Goal: Task Accomplishment & Management: Use online tool/utility

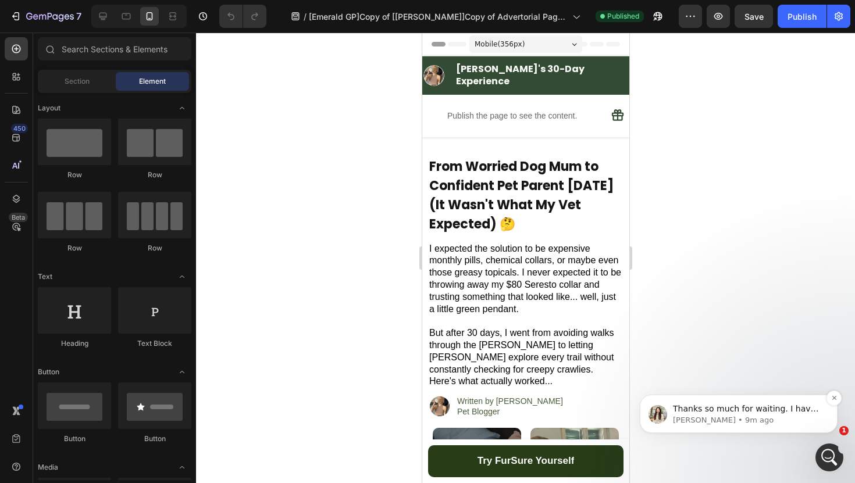
click at [772, 404] on span "Thanks so much for waiting. I have updated the changes to the page. Kindly help…" at bounding box center [747, 443] width 148 height 79
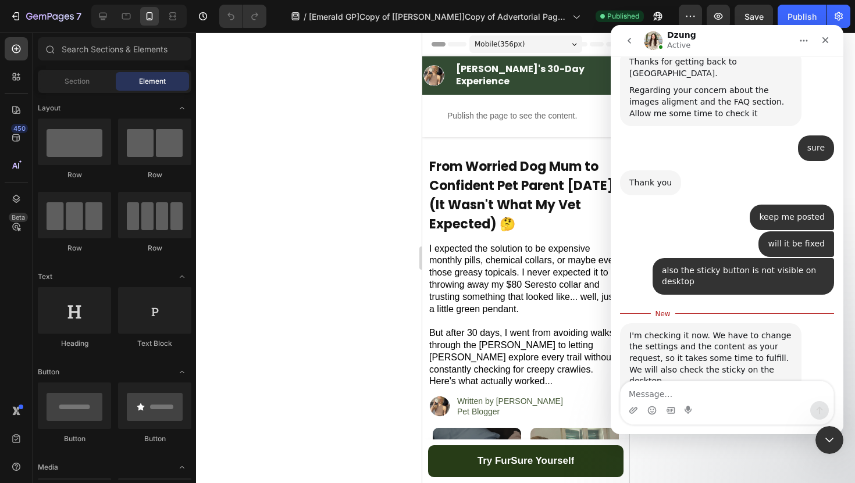
scroll to position [13226, 0]
click at [680, 460] on link "[URL][DOMAIN_NAME]" at bounding box center [725, 464] width 91 height 9
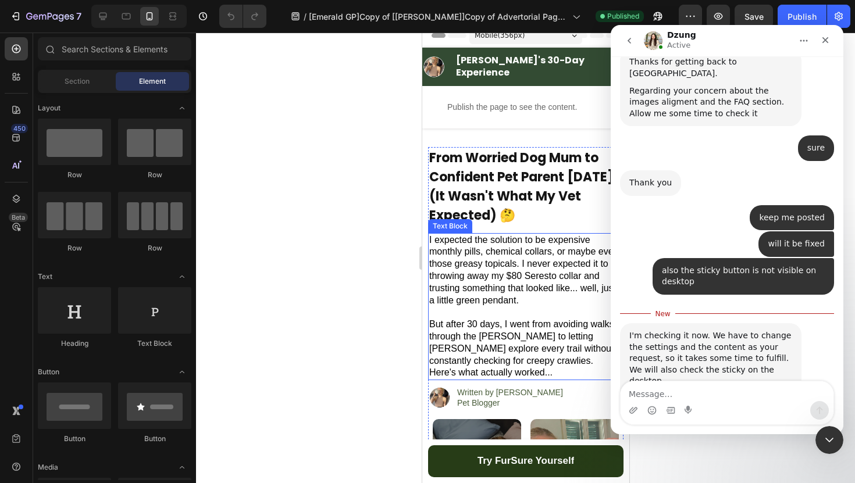
scroll to position [0, 0]
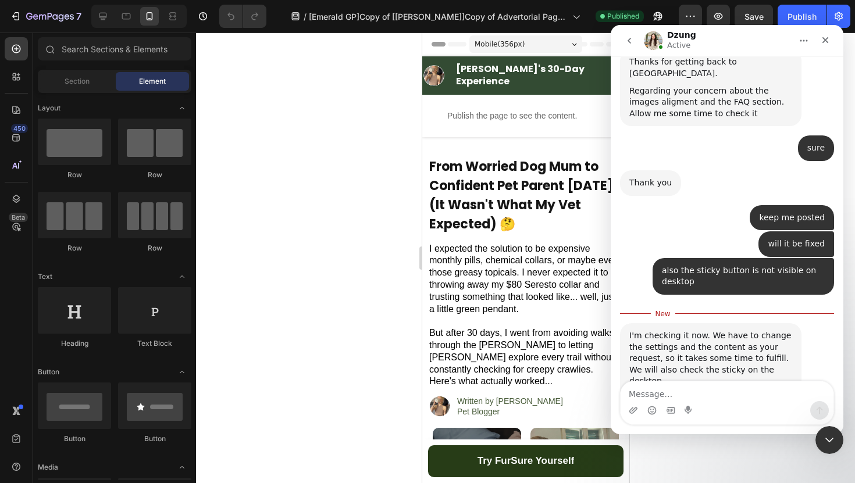
click at [632, 40] on icon "go back" at bounding box center [629, 40] width 9 height 9
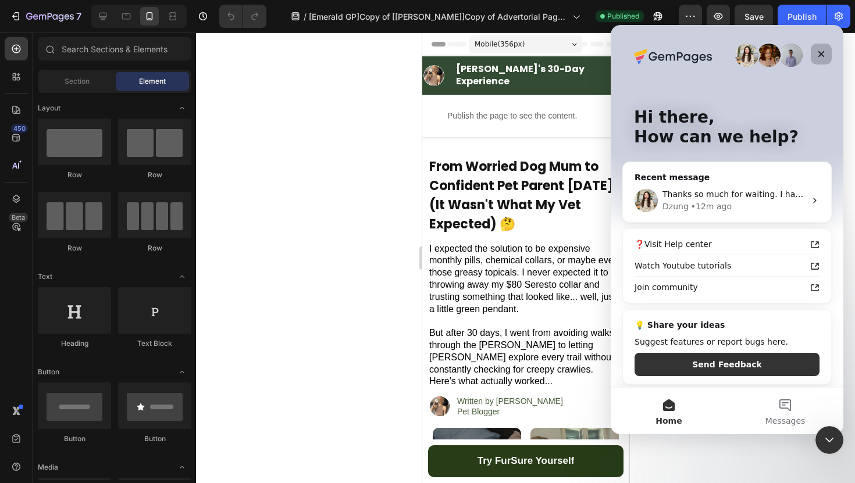
click at [828, 48] on div "Close" at bounding box center [821, 54] width 21 height 21
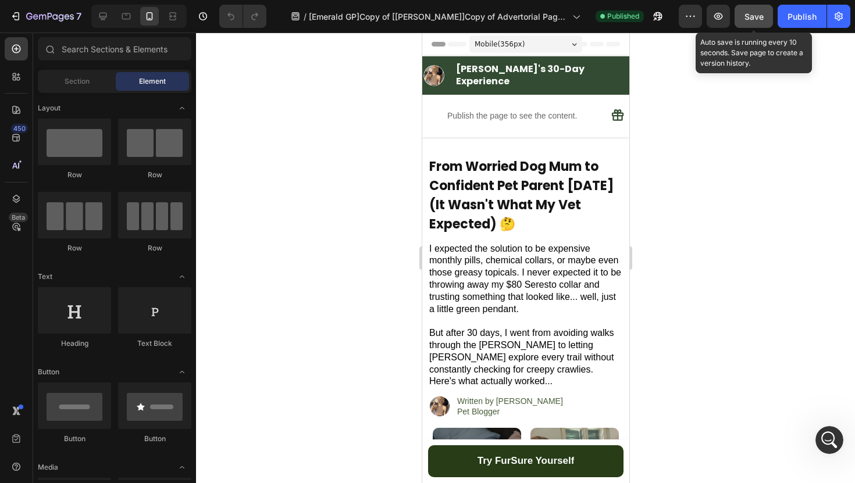
click at [749, 19] on span "Save" at bounding box center [753, 17] width 19 height 10
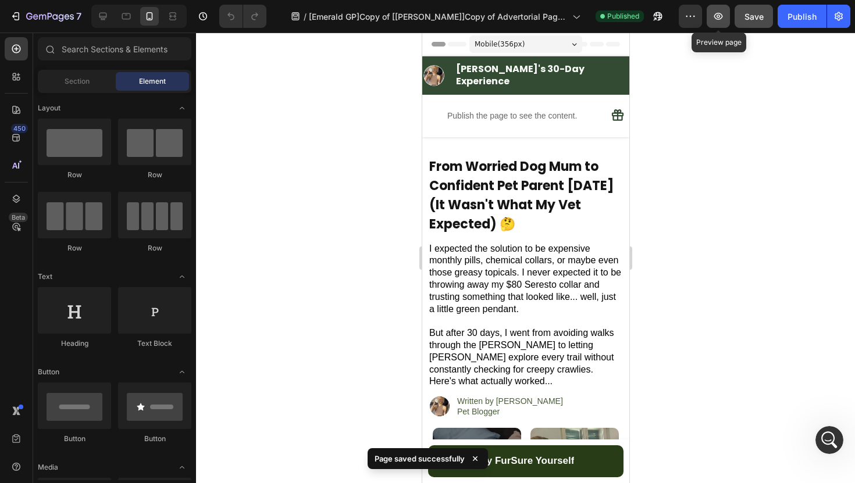
click at [715, 14] on icon "button" at bounding box center [718, 16] width 12 height 12
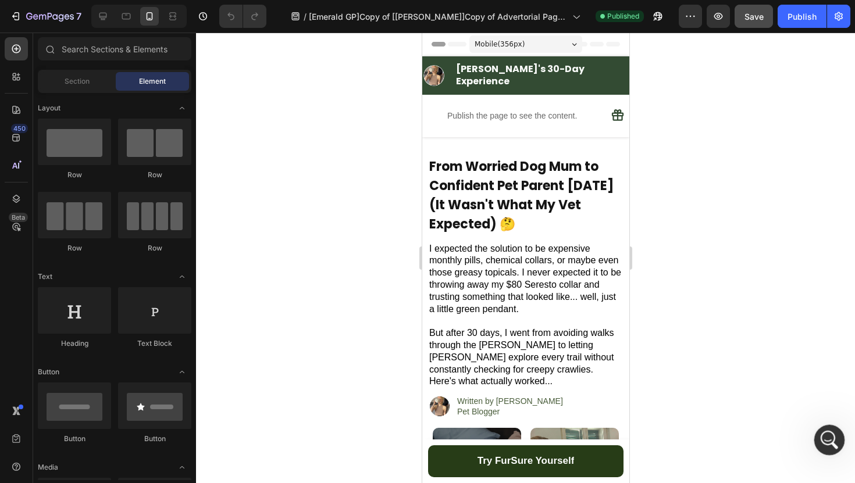
click at [822, 429] on div "Open Intercom Messenger" at bounding box center [827, 438] width 38 height 38
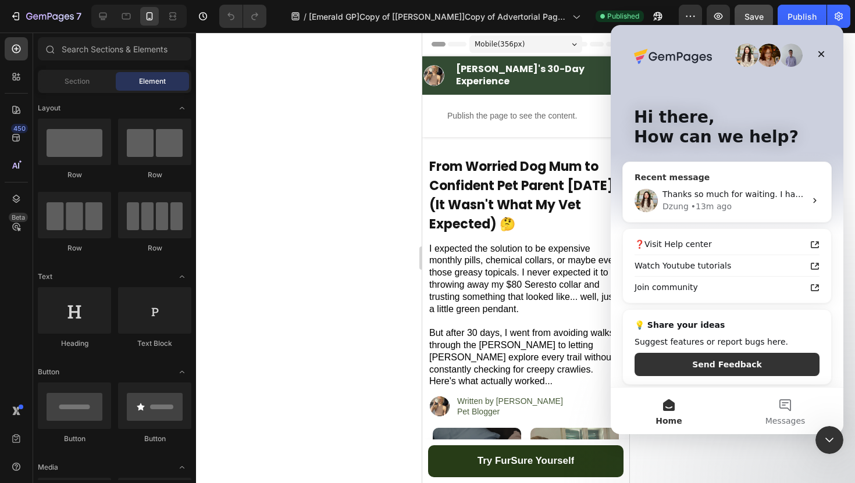
click at [758, 201] on div "[PERSON_NAME] • 13m ago" at bounding box center [733, 207] width 143 height 12
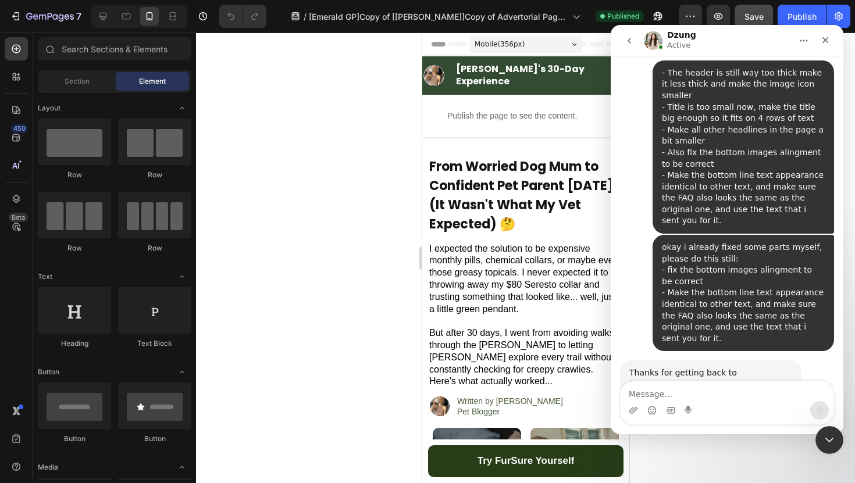
click at [678, 390] on textarea "Message…" at bounding box center [727, 391] width 213 height 20
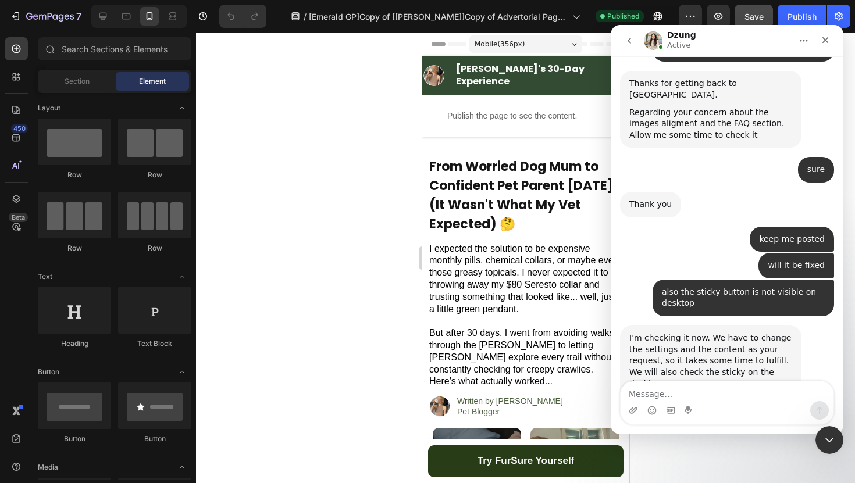
scroll to position [13206, 0]
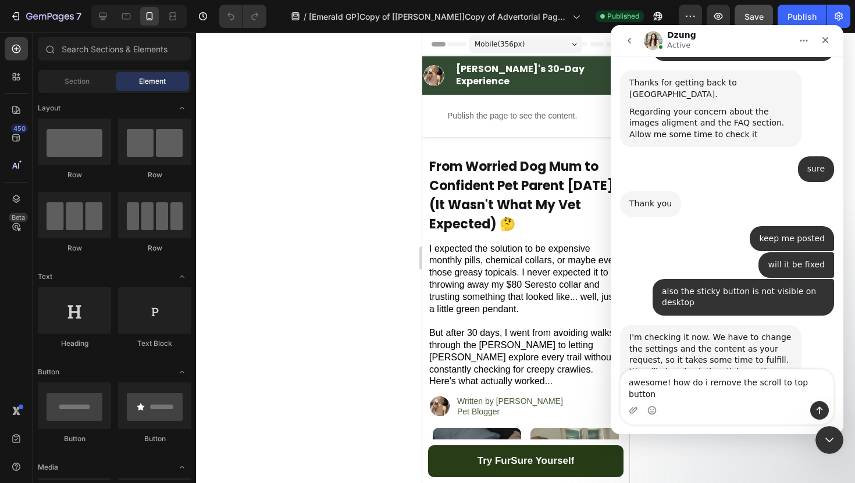
type textarea "awesome! how do i remove the scroll to top button"
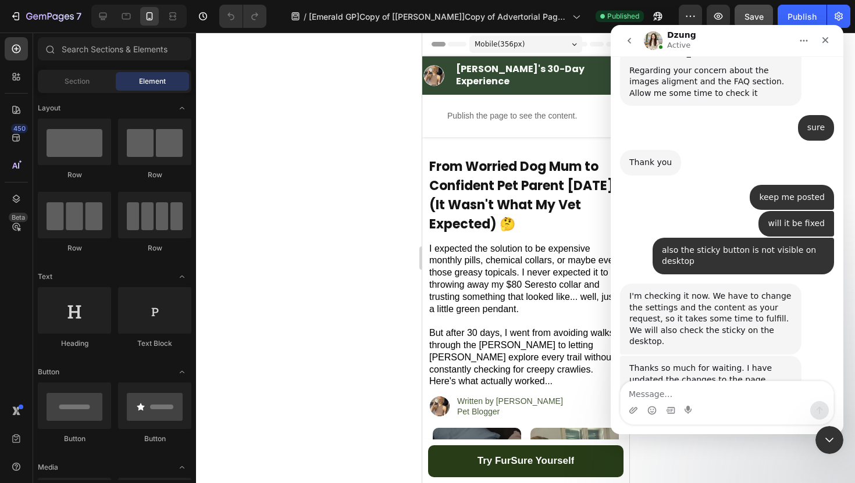
scroll to position [13252, 0]
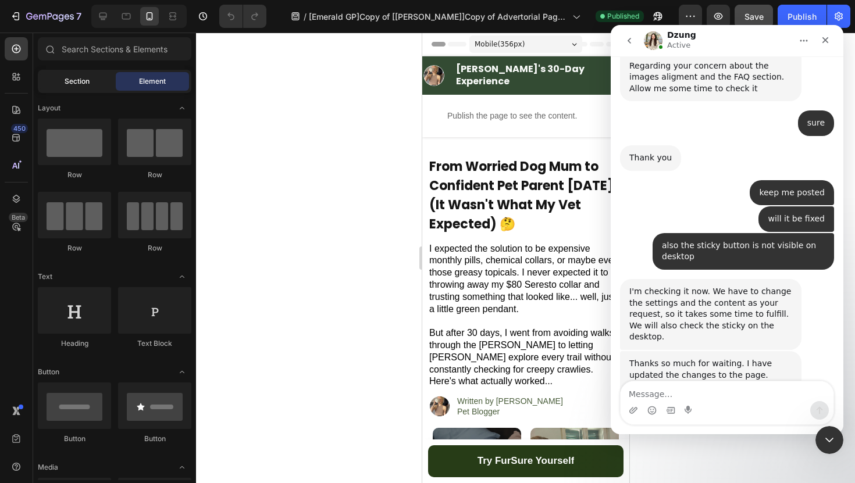
click at [82, 79] on span "Section" at bounding box center [77, 81] width 25 height 10
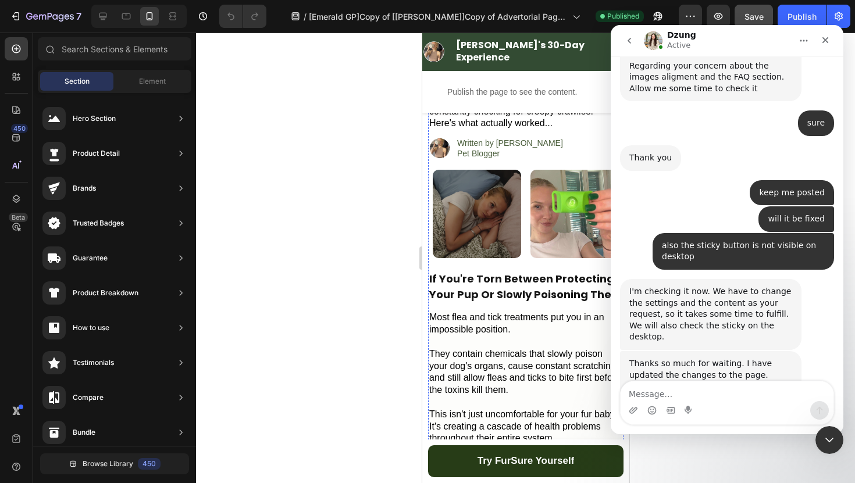
scroll to position [259, 0]
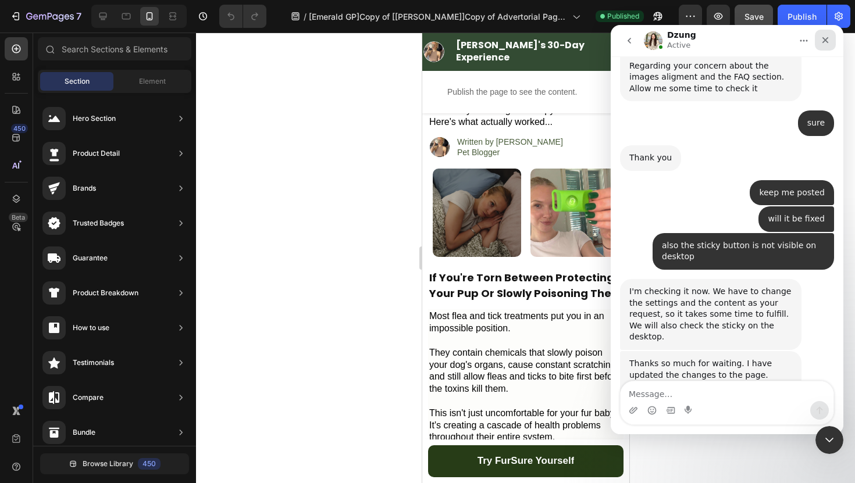
click at [826, 45] on div "Close" at bounding box center [825, 40] width 21 height 21
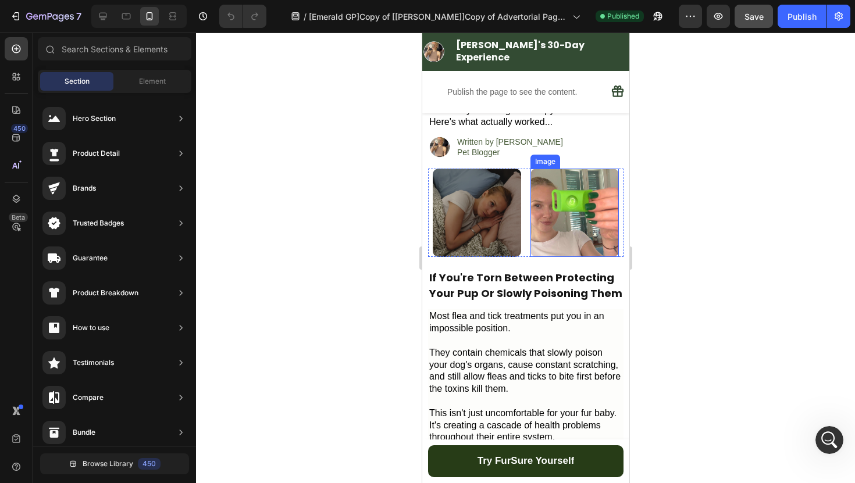
click at [566, 269] on h2 "If You're Torn Between Protecting Your Pup Or Slowly Poisoning Them" at bounding box center [524, 286] width 195 height 34
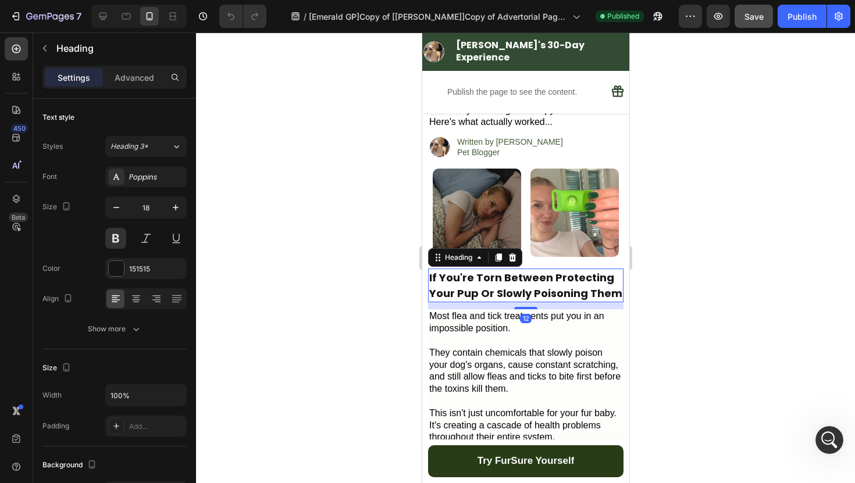
click at [598, 269] on h2 "If You're Torn Between Protecting Your Pup Or Slowly Poisoning Them" at bounding box center [524, 286] width 195 height 34
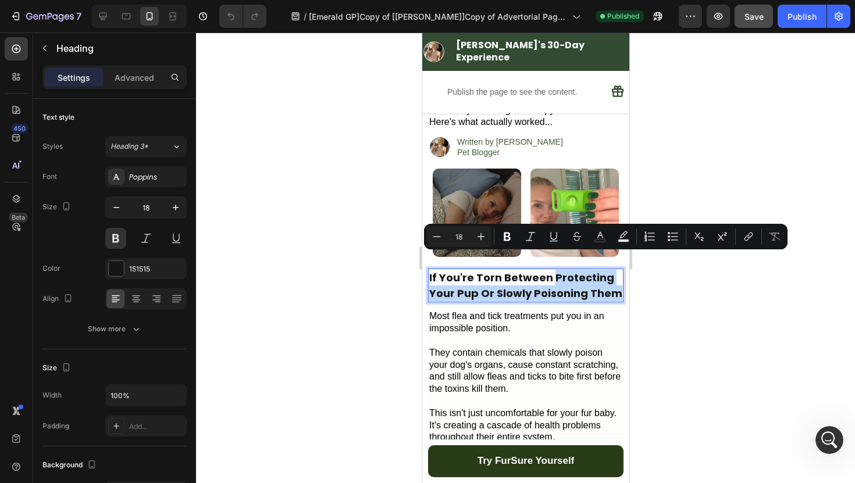
drag, startPoint x: 614, startPoint y: 278, endPoint x: 549, endPoint y: 259, distance: 67.9
click at [549, 270] on p "If You're Torn Between Protecting Your Pup Or Slowly Poisoning Them" at bounding box center [525, 285] width 193 height 31
click at [604, 238] on icon "Editor contextual toolbar" at bounding box center [600, 237] width 12 height 12
type input "151515"
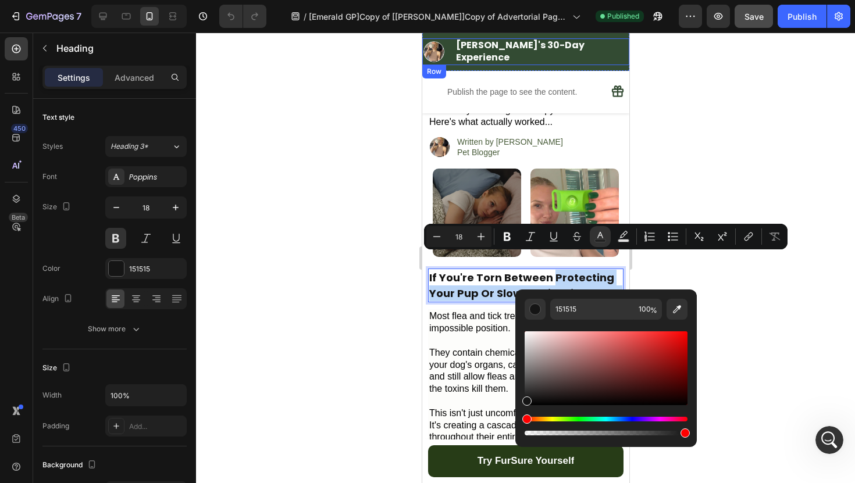
click at [617, 41] on div "Image [PERSON_NAME]'s 30-Day Experience Heading Row" at bounding box center [525, 51] width 207 height 27
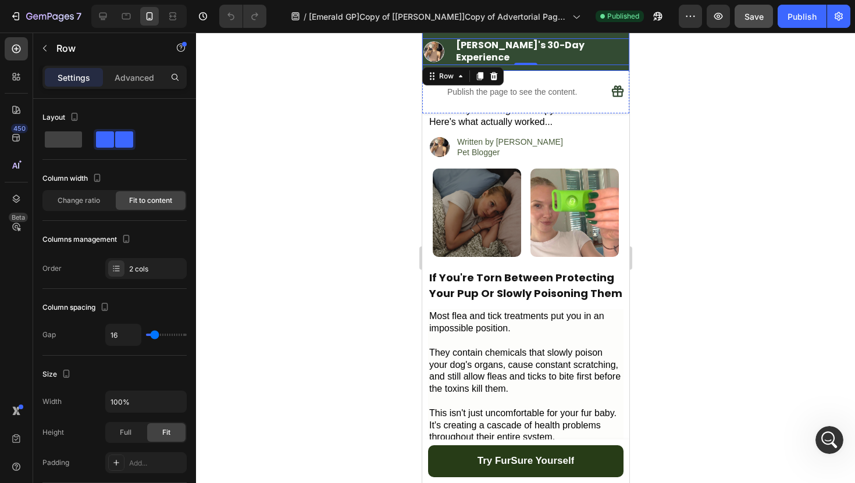
click at [618, 36] on div "Image [PERSON_NAME]'s 30-Day Experience Heading Row 0 Row" at bounding box center [525, 52] width 207 height 38
click at [426, 40] on div "Image [PERSON_NAME]'s 30-Day Experience Heading Row" at bounding box center [525, 51] width 207 height 27
click at [429, 37] on div "Image [PERSON_NAME]'s 30-Day Experience Heading Row 0 Row" at bounding box center [525, 52] width 207 height 38
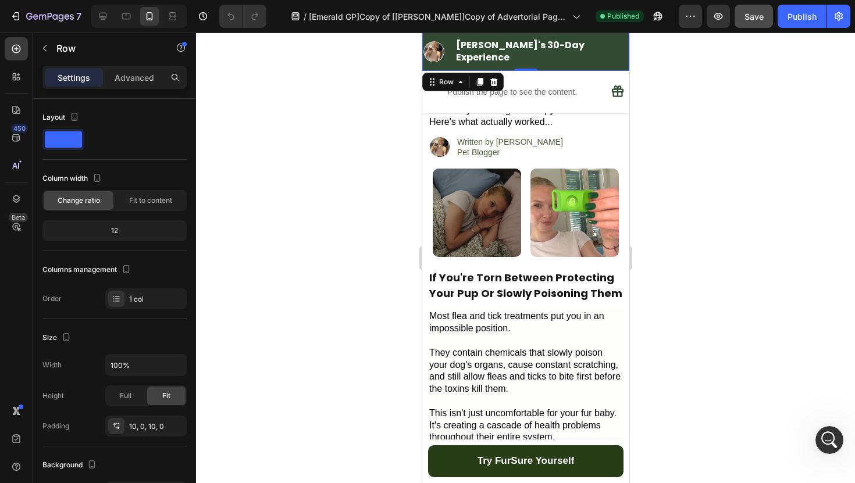
click at [429, 37] on div "Image [PERSON_NAME]'s 30-Day Experience Heading Row Row 0" at bounding box center [525, 52] width 207 height 38
click at [426, 63] on div "Image [PERSON_NAME]'s 30-Day Experience Heading Row Row 0" at bounding box center [525, 52] width 207 height 38
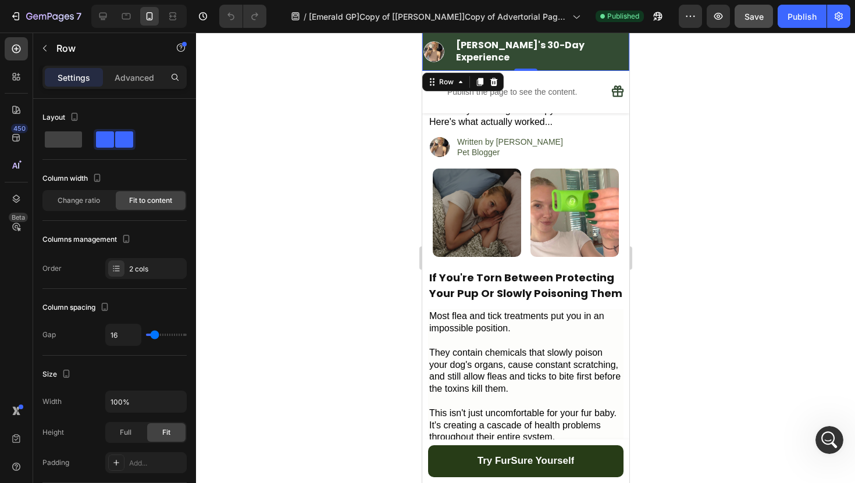
click at [426, 63] on div "Image [PERSON_NAME]'s 30-Day Experience Heading Row Row 0" at bounding box center [525, 52] width 207 height 38
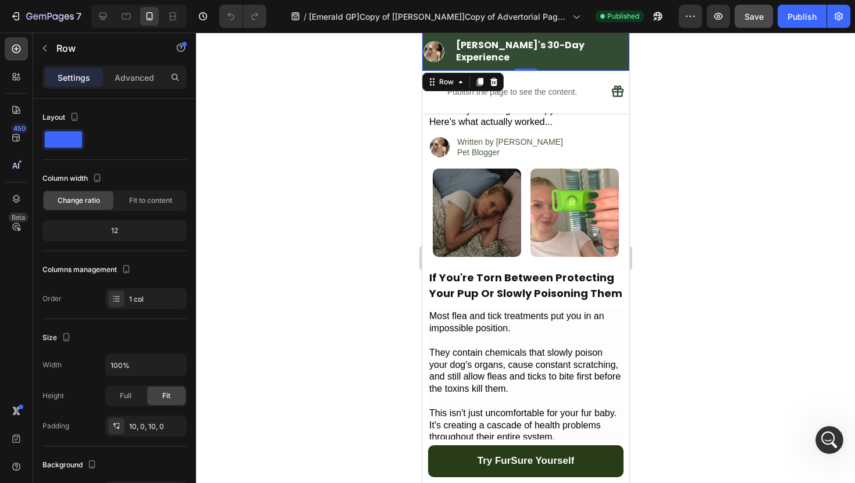
click at [426, 63] on div "Image [PERSON_NAME]'s 30-Day Experience Heading Row Row 0" at bounding box center [525, 52] width 207 height 38
click at [109, 80] on div "Advanced" at bounding box center [134, 77] width 58 height 19
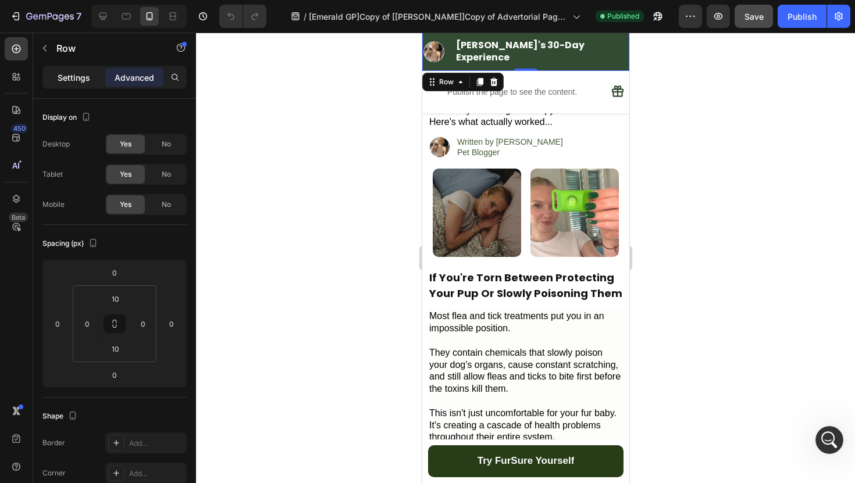
click at [101, 79] on div "Settings" at bounding box center [74, 77] width 58 height 19
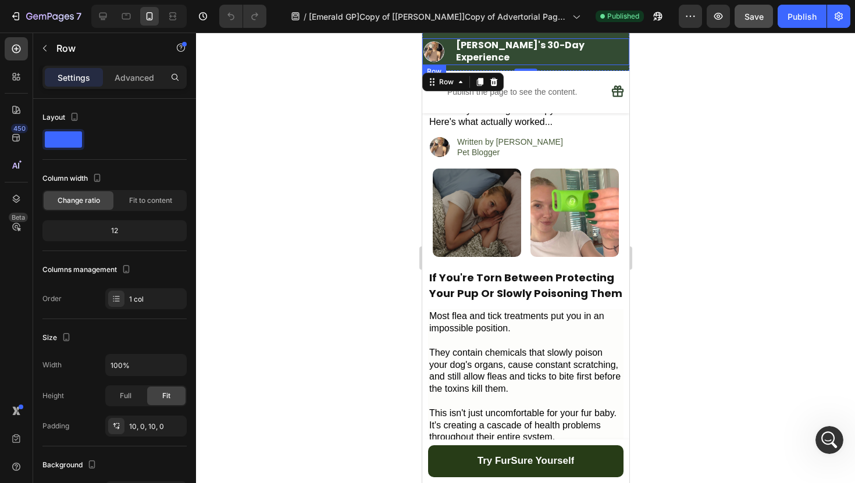
click at [435, 53] on div "Image [PERSON_NAME]'s 30-Day Experience Heading Row" at bounding box center [525, 51] width 207 height 27
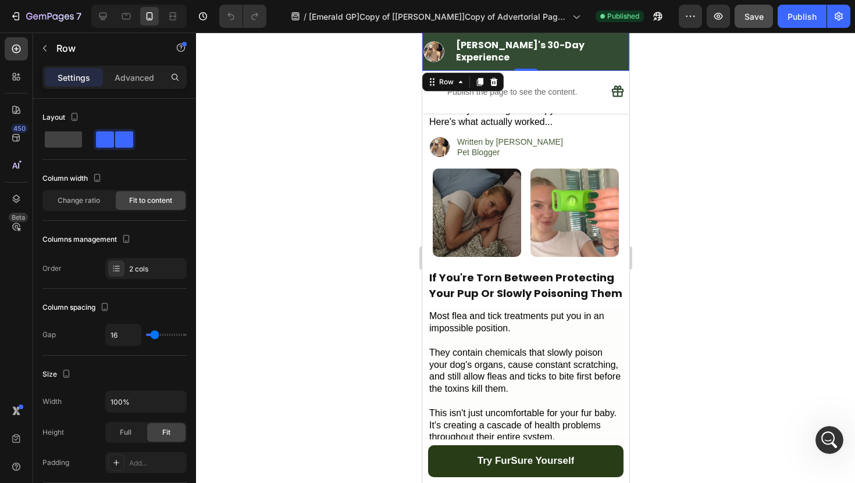
click at [438, 36] on div "Image [PERSON_NAME]'s 30-Day Experience Heading Row Row 0" at bounding box center [525, 52] width 207 height 38
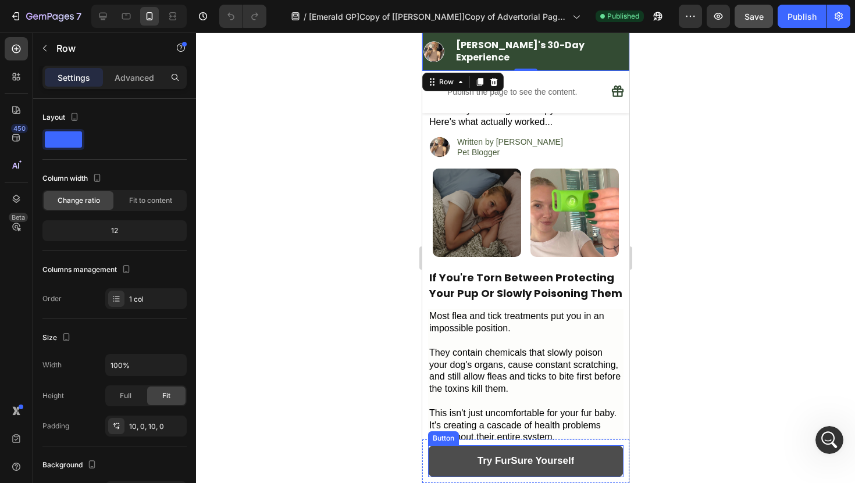
click at [455, 458] on button "Try FurSure Yourself" at bounding box center [524, 461] width 195 height 32
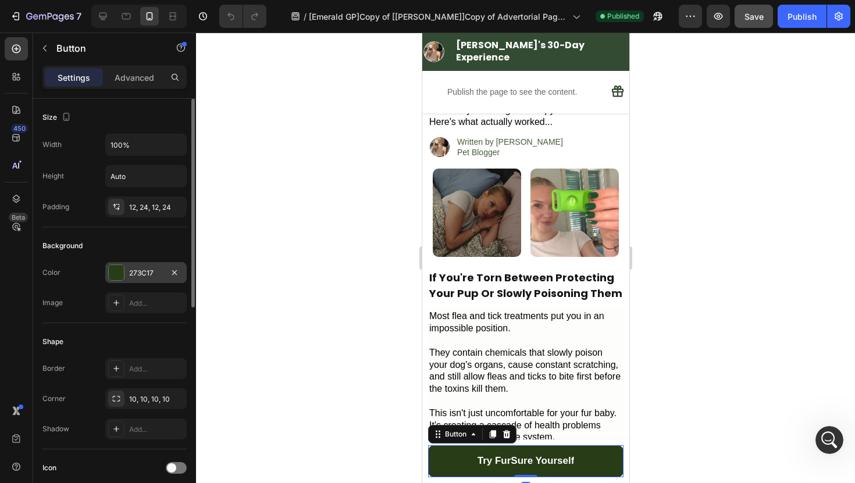
click at [149, 273] on div "273C17" at bounding box center [146, 273] width 34 height 10
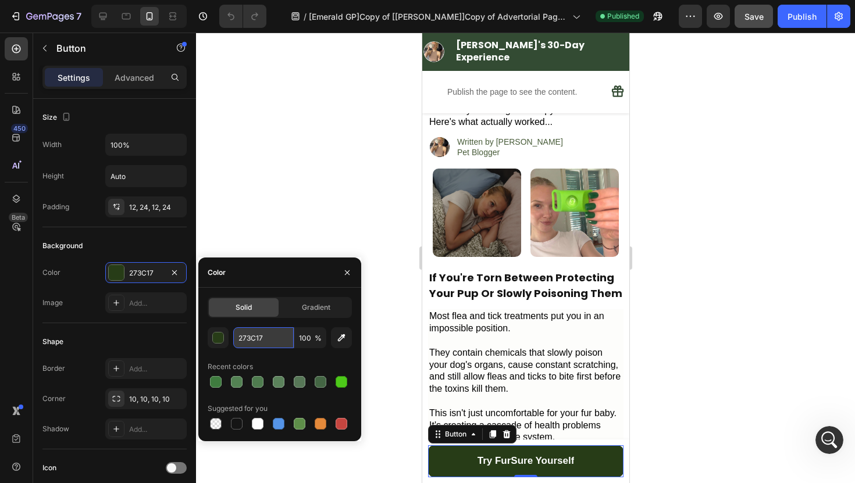
click at [262, 336] on input "273C17" at bounding box center [263, 337] width 60 height 21
copy p "Protecting Your Pup Or Slowly Poisoning Them"
click at [345, 273] on icon "button" at bounding box center [347, 272] width 9 height 9
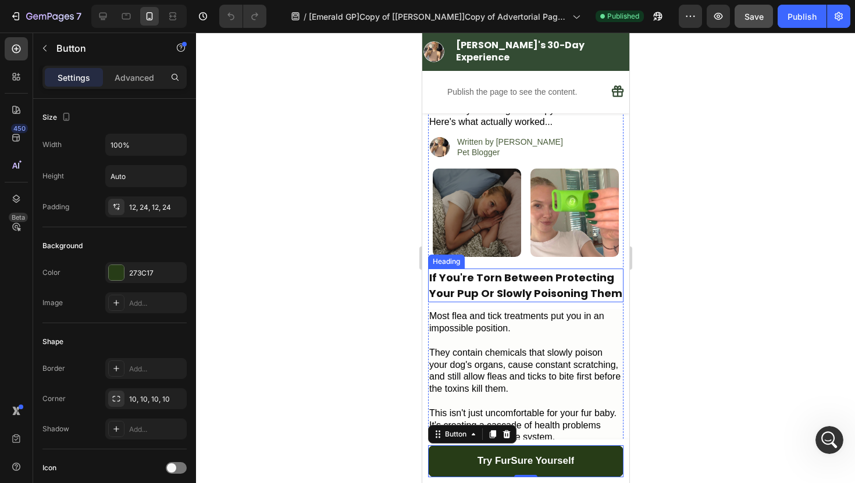
click at [543, 311] on span "Most flea and tick treatments put you in an impossible position." at bounding box center [516, 322] width 175 height 22
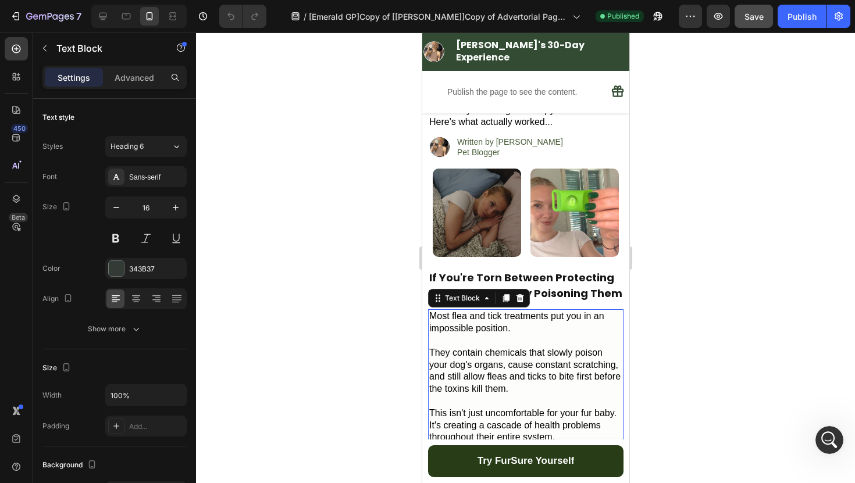
click at [550, 271] on p "If You're Torn Between Protecting Your Pup Or Slowly Poisoning Them" at bounding box center [525, 285] width 193 height 31
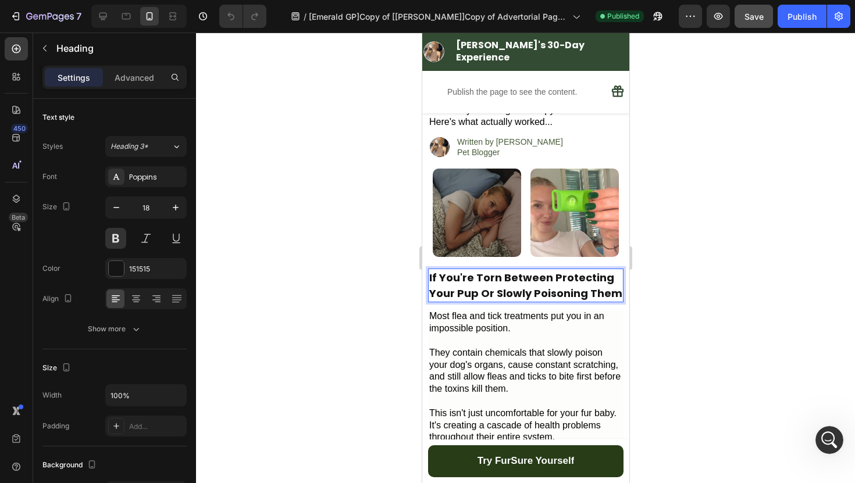
click at [561, 272] on p "If You're Torn Between Protecting Your Pup Or Slowly Poisoning Them" at bounding box center [525, 285] width 193 height 31
drag, startPoint x: 550, startPoint y: 262, endPoint x: 614, endPoint y: 279, distance: 66.2
click at [614, 279] on p "If You're Torn Between Protecting Your Pup Or Slowly Poisoning Them" at bounding box center [525, 285] width 193 height 31
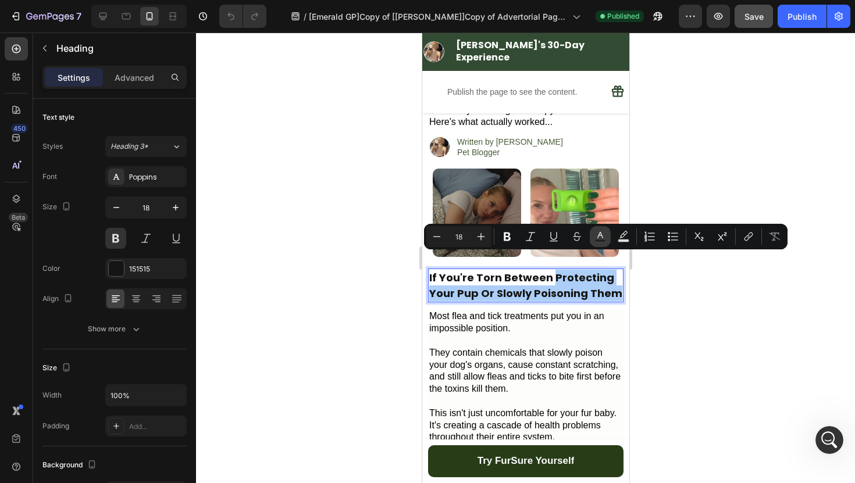
click at [601, 238] on icon "Editor contextual toolbar" at bounding box center [600, 237] width 12 height 12
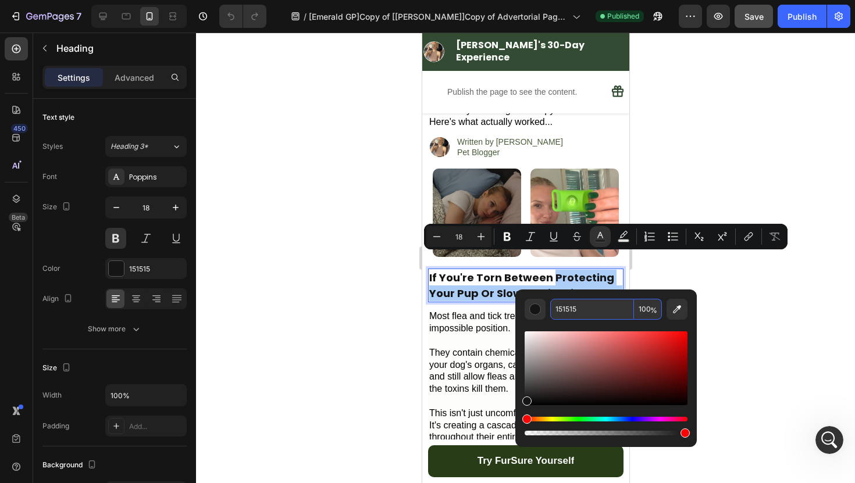
click at [579, 311] on input "151515" at bounding box center [592, 309] width 84 height 21
paste input "273C17"
type input "273C17"
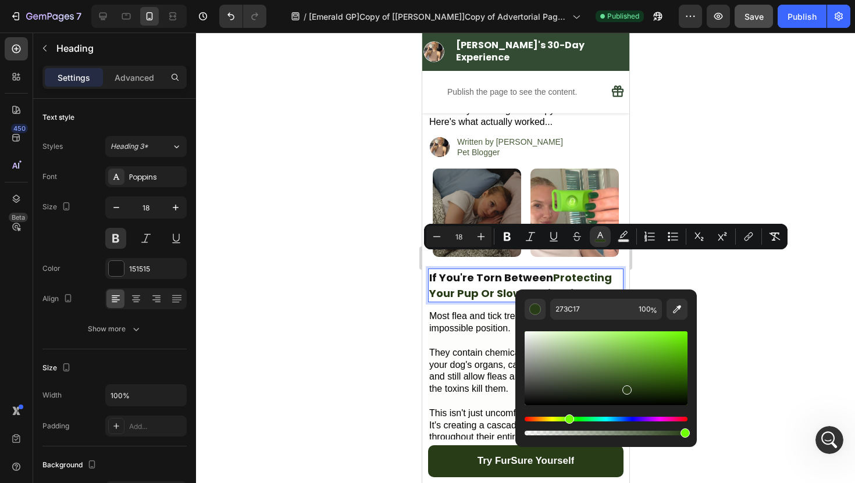
click at [717, 266] on div at bounding box center [525, 258] width 659 height 451
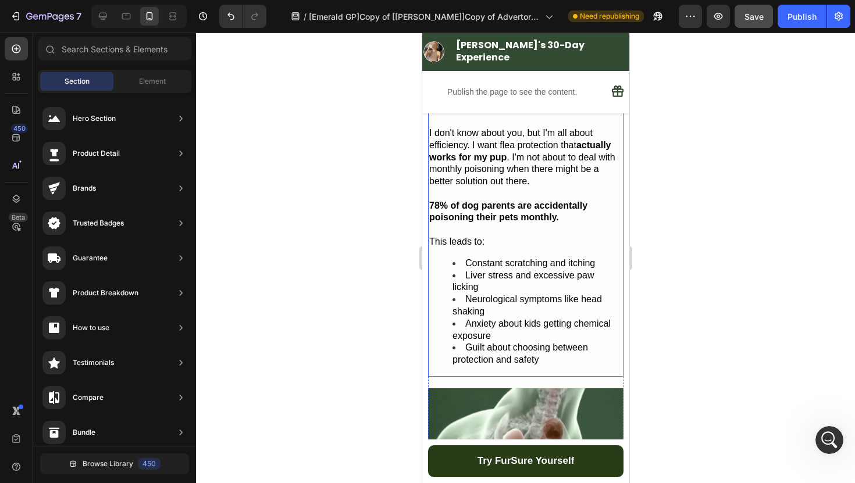
scroll to position [692, 0]
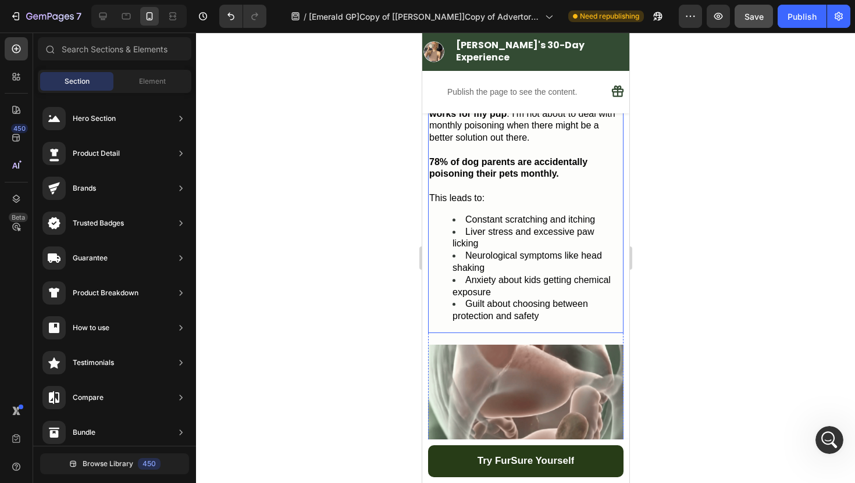
click at [522, 299] on span "Guilt about choosing between protection and safety" at bounding box center [520, 310] width 136 height 22
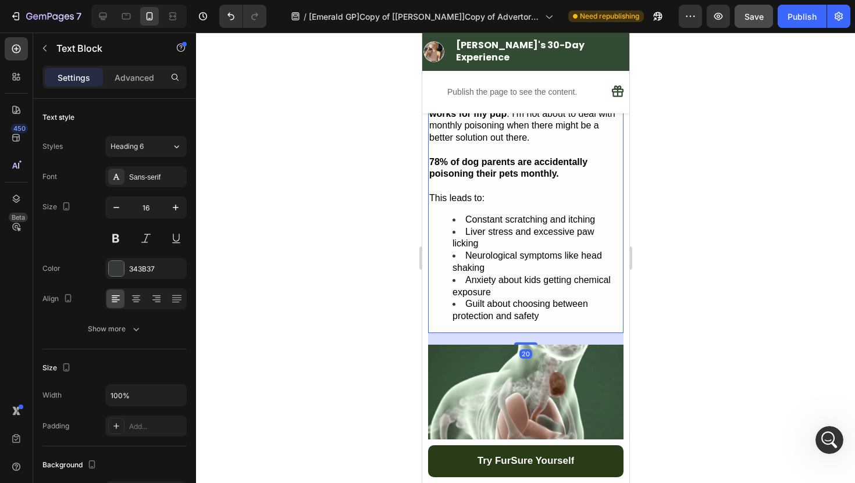
click at [468, 227] on span "Liver stress and excessive paw licking" at bounding box center [522, 238] width 141 height 22
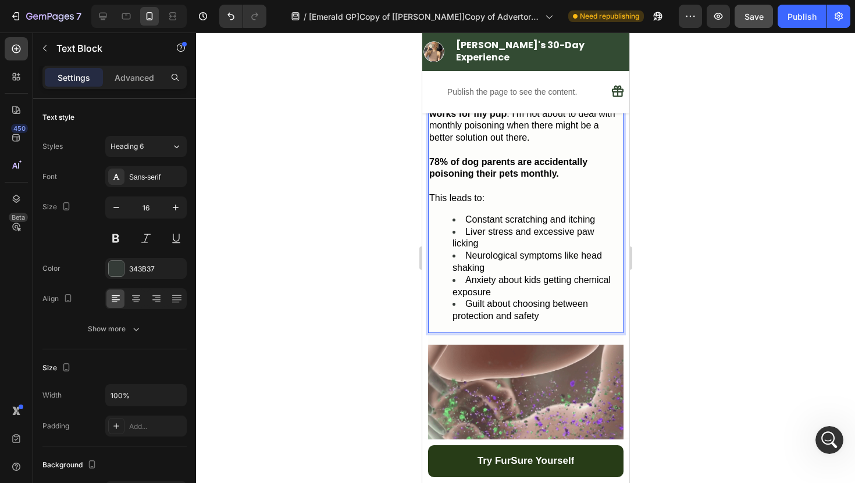
click at [466, 215] on span "Constant scratching and itching" at bounding box center [530, 220] width 130 height 10
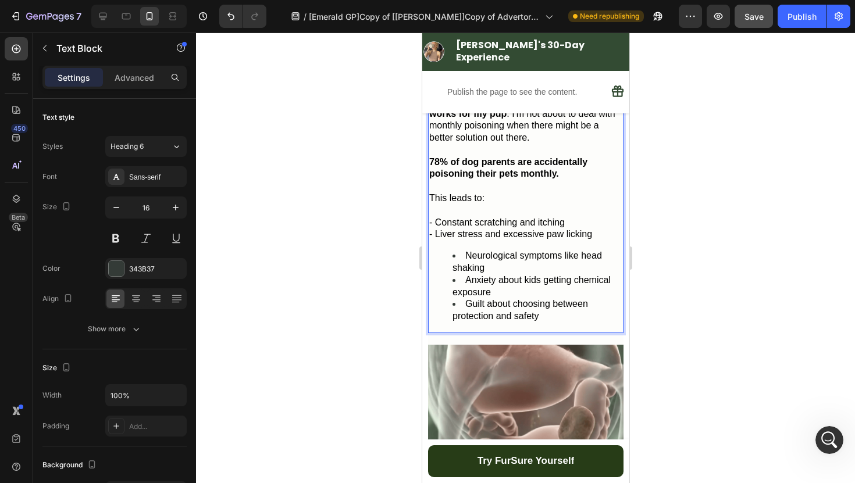
click at [462, 250] on li "Neurological symptoms like head shaking" at bounding box center [537, 262] width 170 height 24
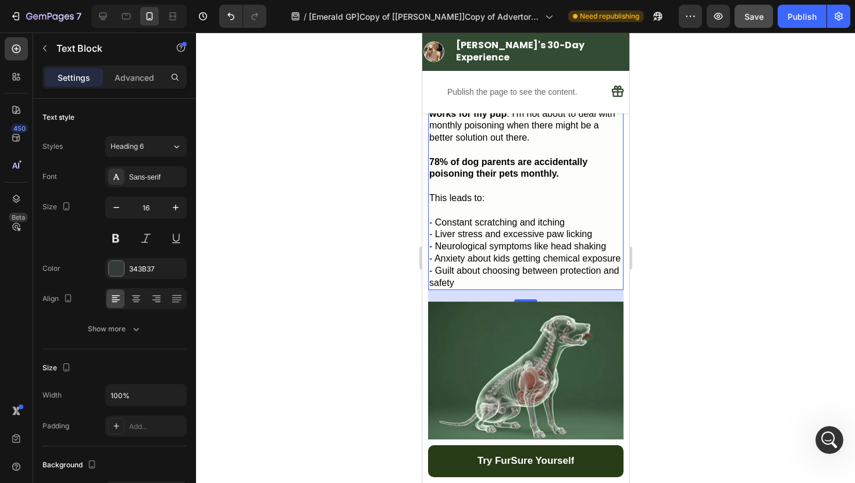
click at [700, 179] on div at bounding box center [525, 258] width 659 height 451
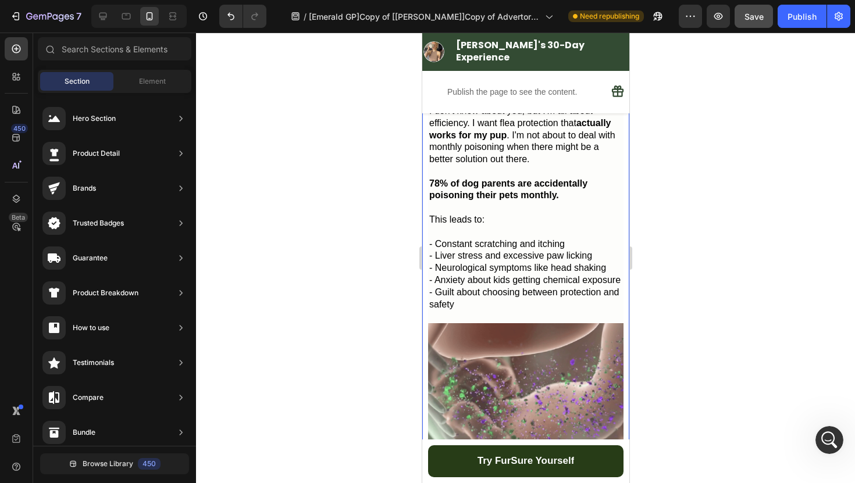
scroll to position [682, 0]
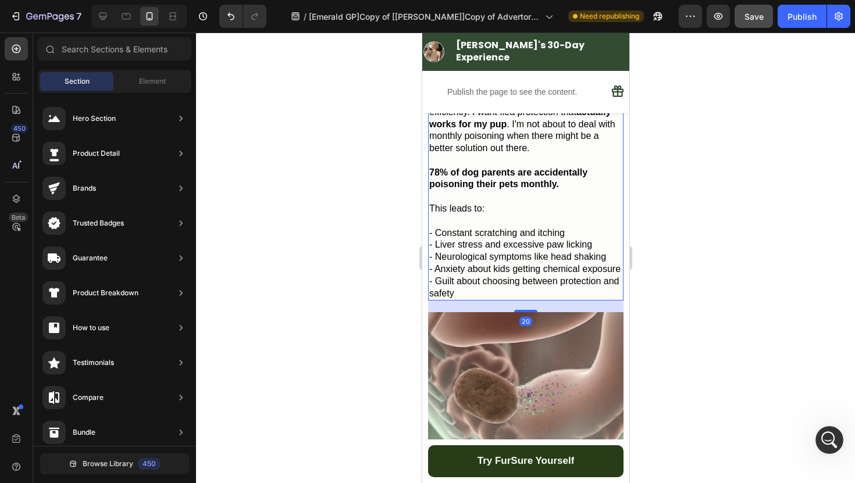
click at [566, 276] on span "- Guilt about choosing between protection and safety" at bounding box center [524, 287] width 190 height 22
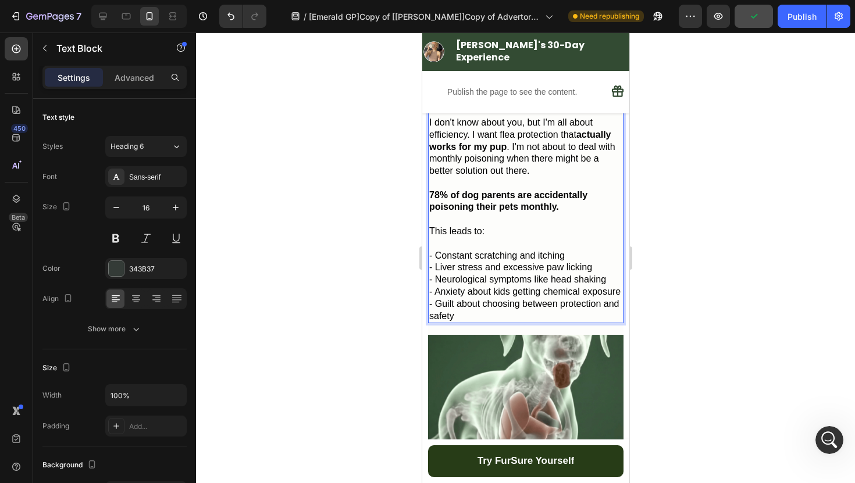
scroll to position [659, 0]
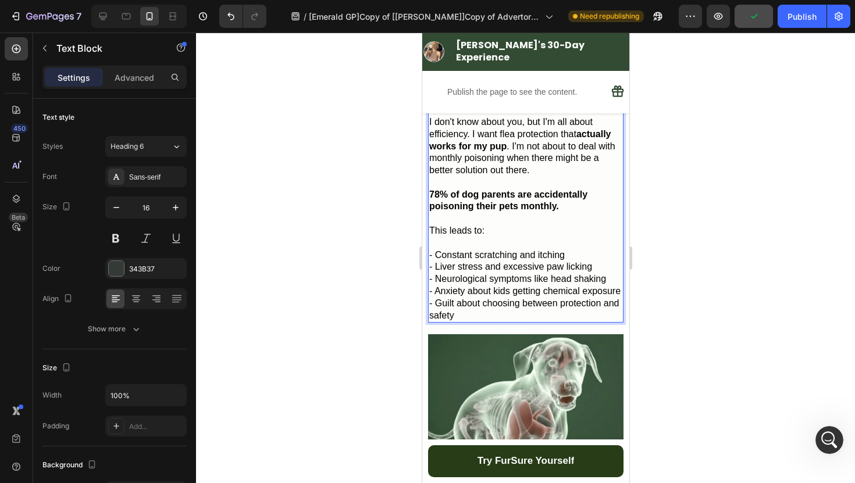
click at [512, 301] on p "- Guilt about choosing between protection and safety" at bounding box center [525, 310] width 193 height 24
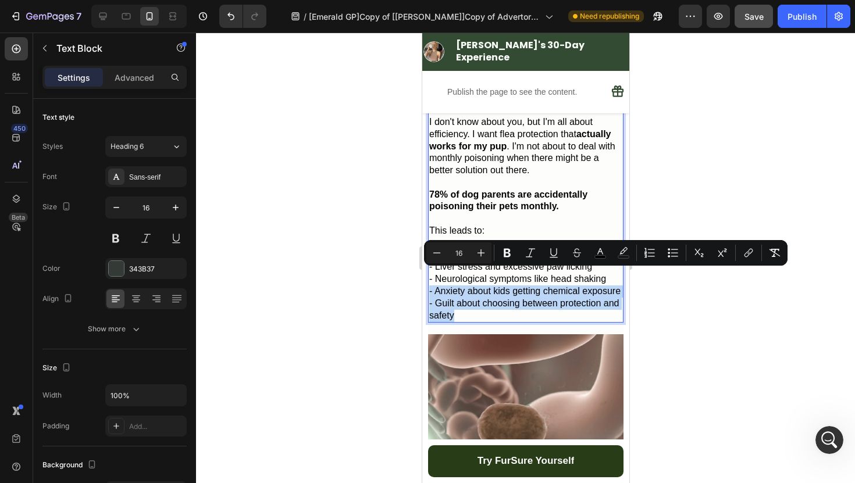
drag, startPoint x: 512, startPoint y: 301, endPoint x: 429, endPoint y: 275, distance: 87.2
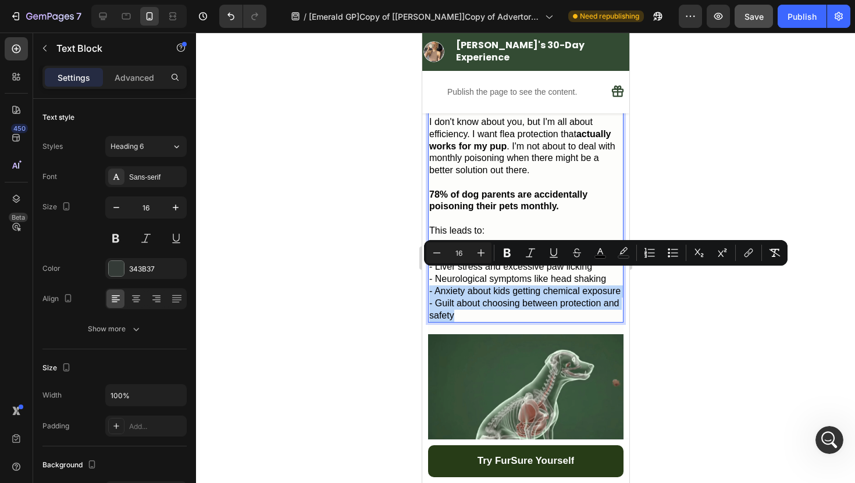
click at [429, 275] on div "Most flea and tick treatments put you in an impossible position. They contain c…" at bounding box center [524, 115] width 195 height 413
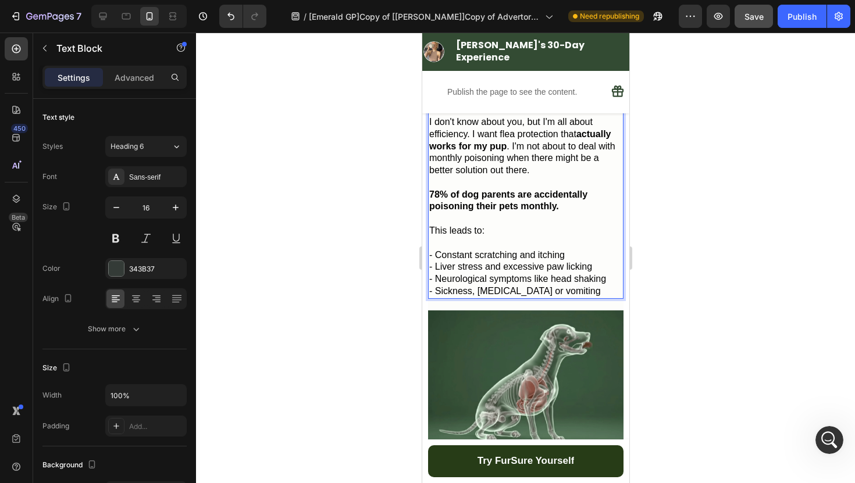
click at [729, 266] on div at bounding box center [525, 258] width 659 height 451
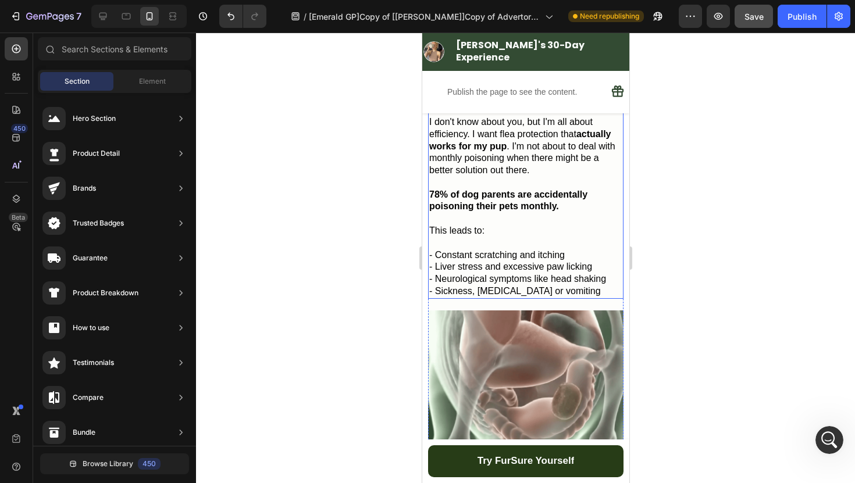
click at [521, 274] on span "- Neurological symptoms like head shaking" at bounding box center [517, 279] width 177 height 10
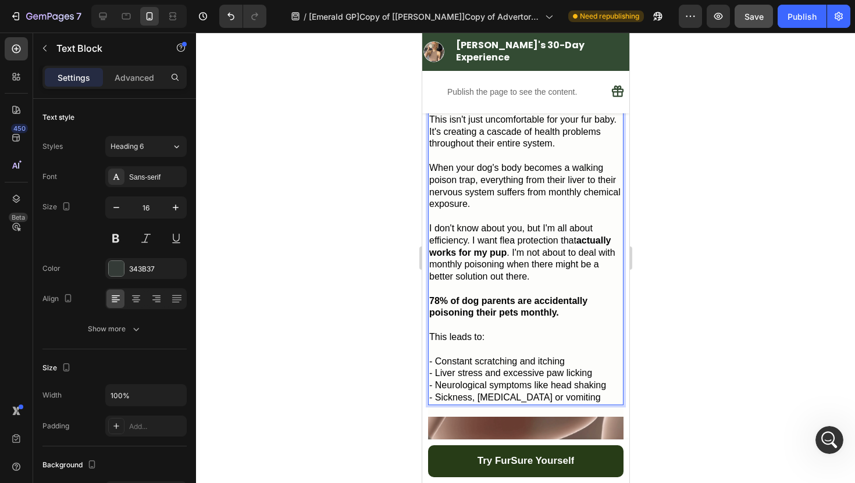
scroll to position [566, 0]
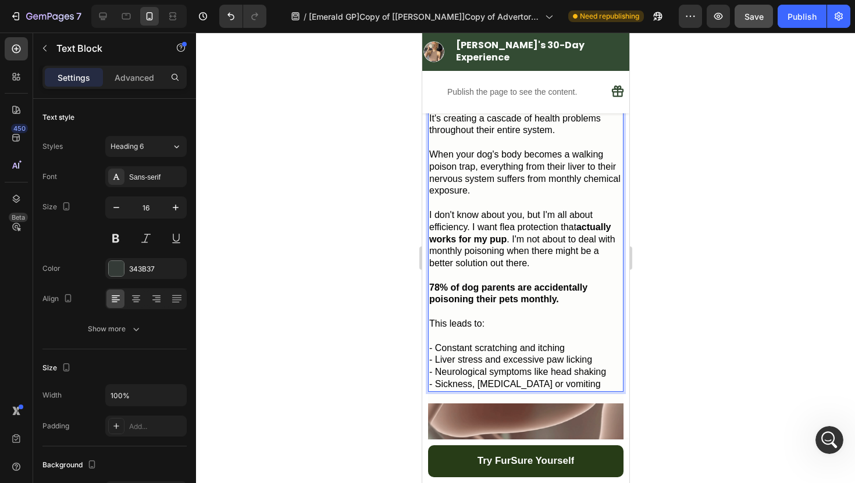
click at [515, 375] on div "Most flea and tick treatments put you in an impossible position. They contain c…" at bounding box center [524, 197] width 195 height 390
click at [519, 379] on span "- Sickness, [MEDICAL_DATA] or vomiting" at bounding box center [515, 384] width 172 height 10
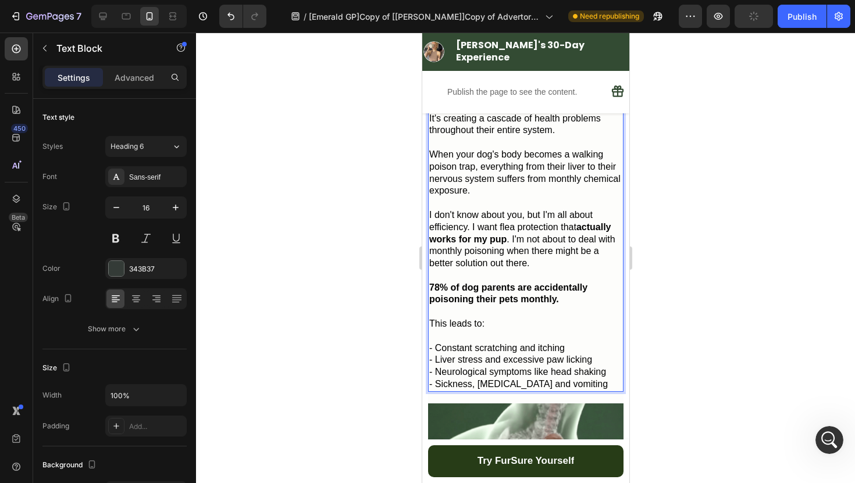
click at [667, 331] on div at bounding box center [525, 258] width 659 height 451
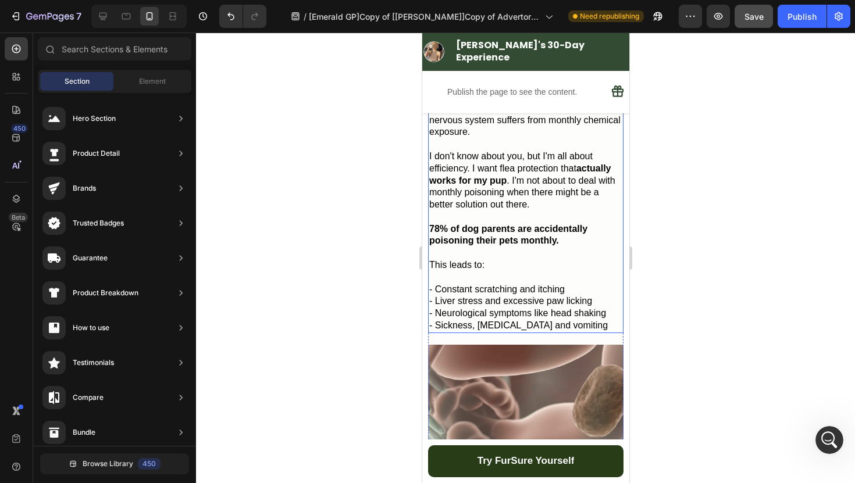
scroll to position [626, 0]
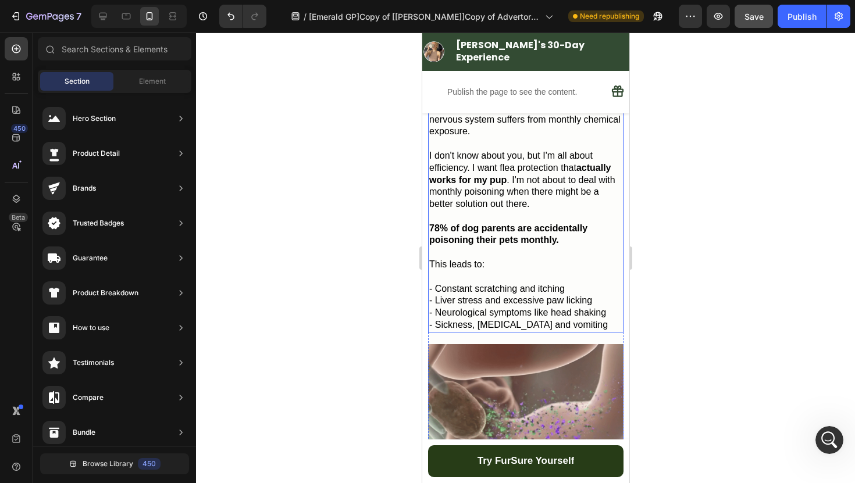
click at [437, 223] on strong "78% of dog parents are accidentally poisoning their pets monthly." at bounding box center [508, 234] width 158 height 22
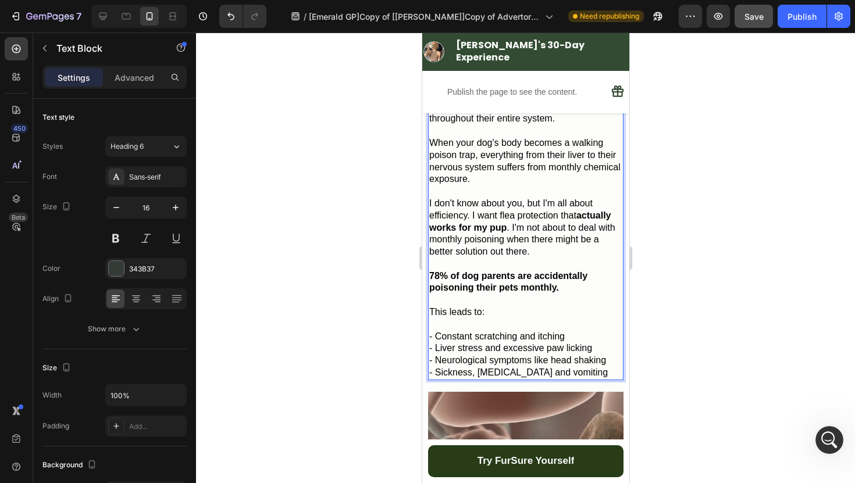
scroll to position [612, 0]
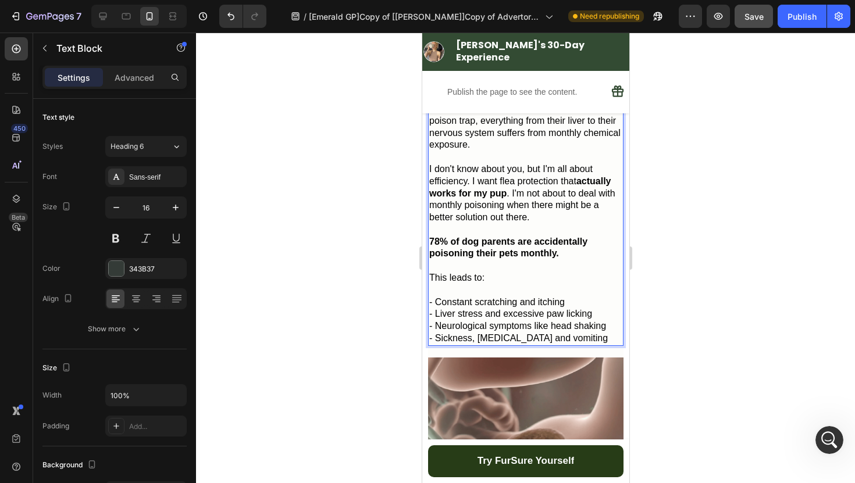
click at [438, 237] on strong "78% of dog parents are accidentally poisoning their pets monthly." at bounding box center [508, 248] width 158 height 22
click at [434, 237] on strong "78% of dog parents are accidentally poisoning their pets monthly." at bounding box center [508, 248] width 158 height 22
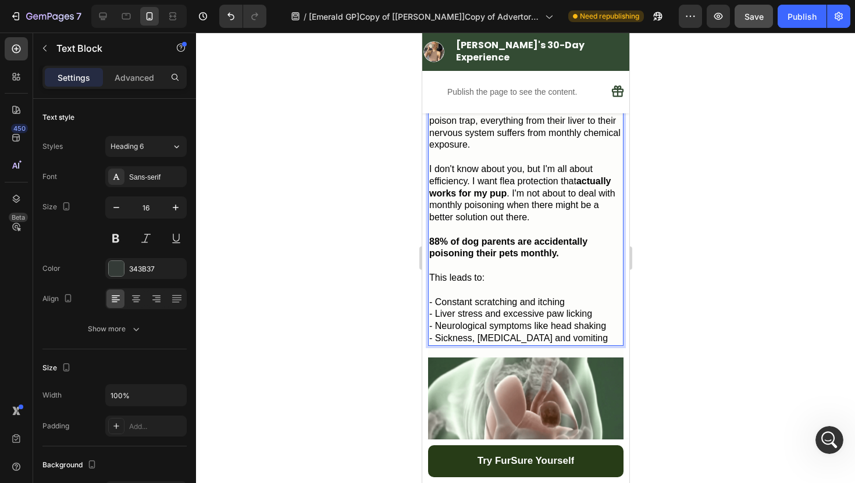
click at [703, 191] on div at bounding box center [525, 258] width 659 height 451
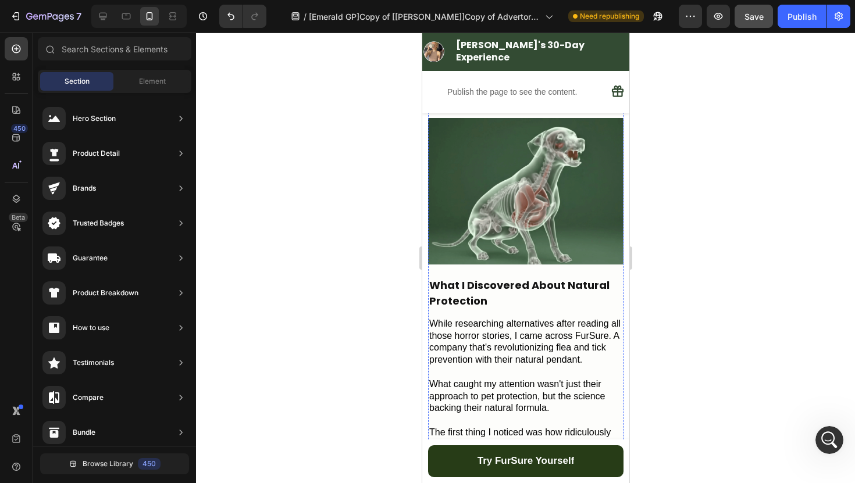
scroll to position [898, 0]
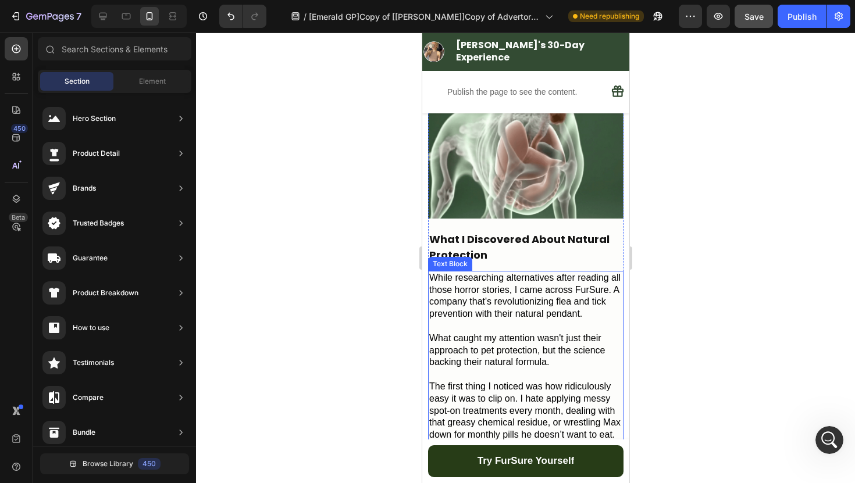
click at [508, 248] on h2 "What I Discovered About Natural Protection" at bounding box center [524, 247] width 195 height 34
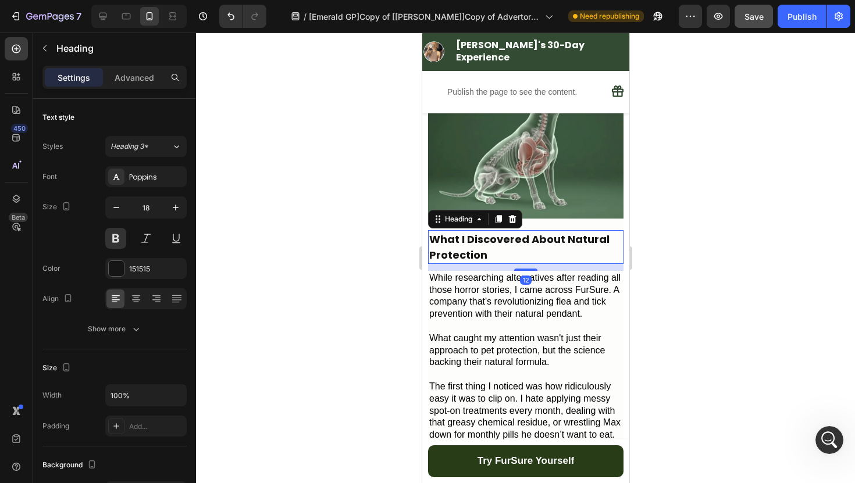
scroll to position [13297, 0]
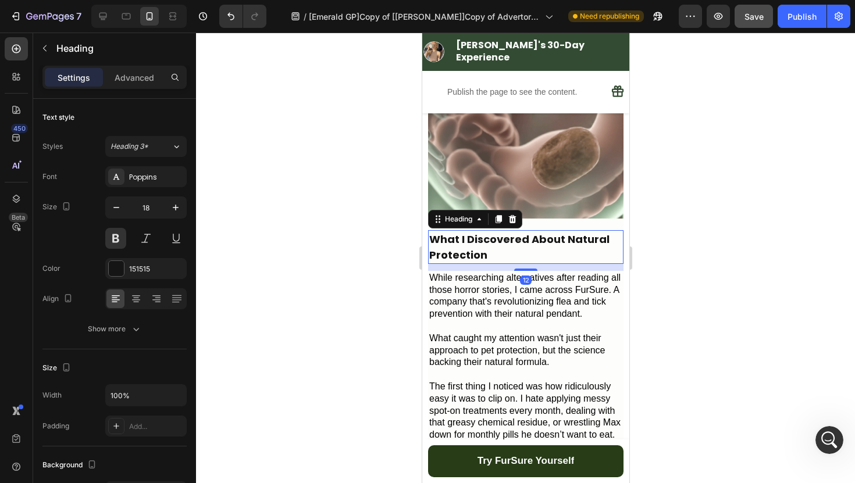
click at [484, 232] on h2 "What I Discovered About Natural Protection" at bounding box center [524, 247] width 195 height 34
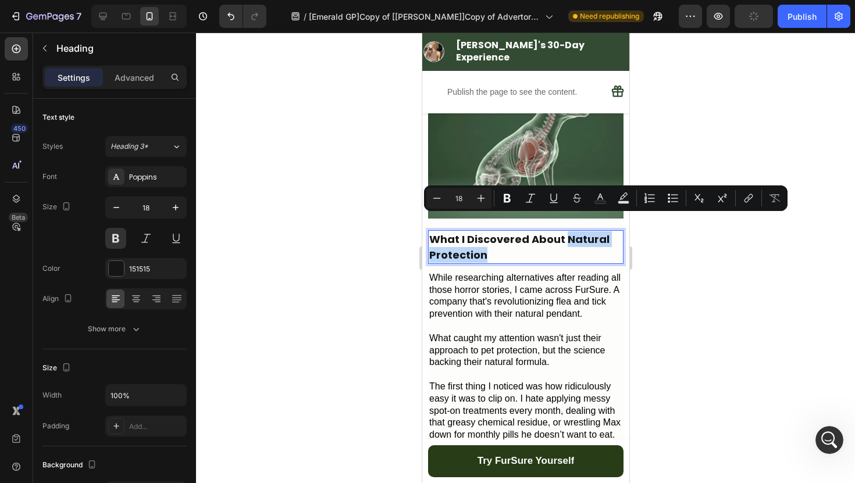
drag, startPoint x: 492, startPoint y: 237, endPoint x: 565, endPoint y: 227, distance: 73.4
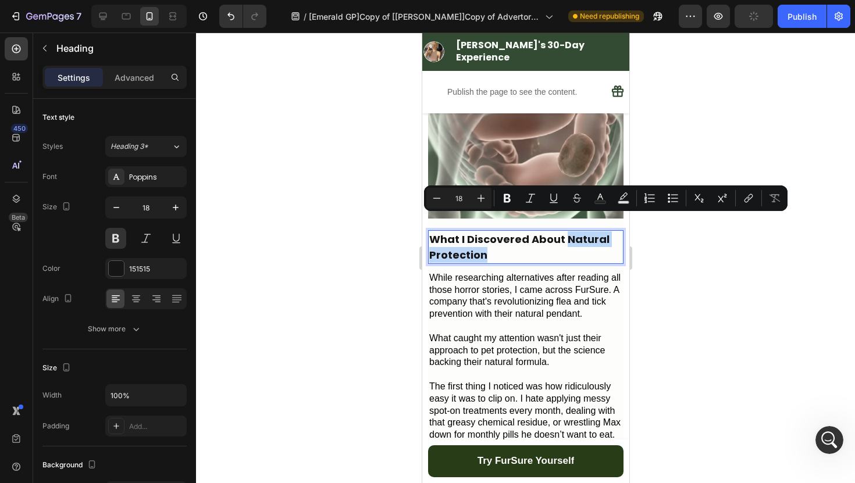
click at [565, 231] on p "What I Discovered About Natural Protection" at bounding box center [525, 246] width 193 height 31
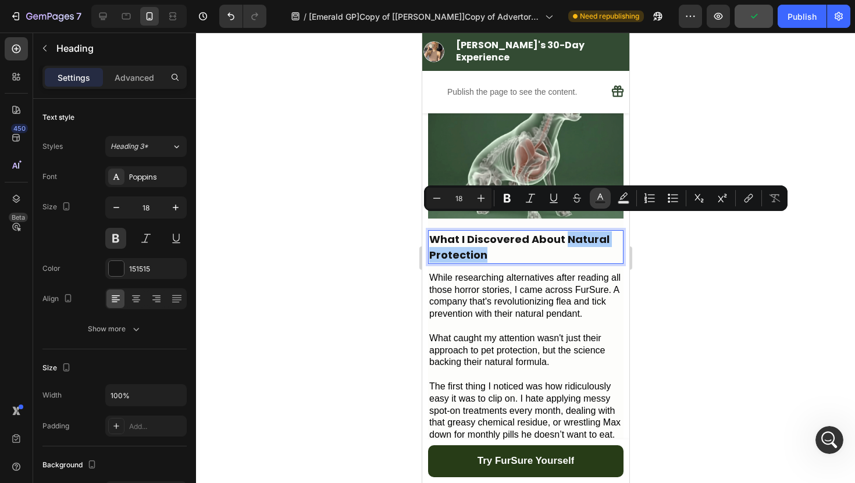
click at [599, 195] on icon "Editor contextual toolbar" at bounding box center [600, 197] width 6 height 6
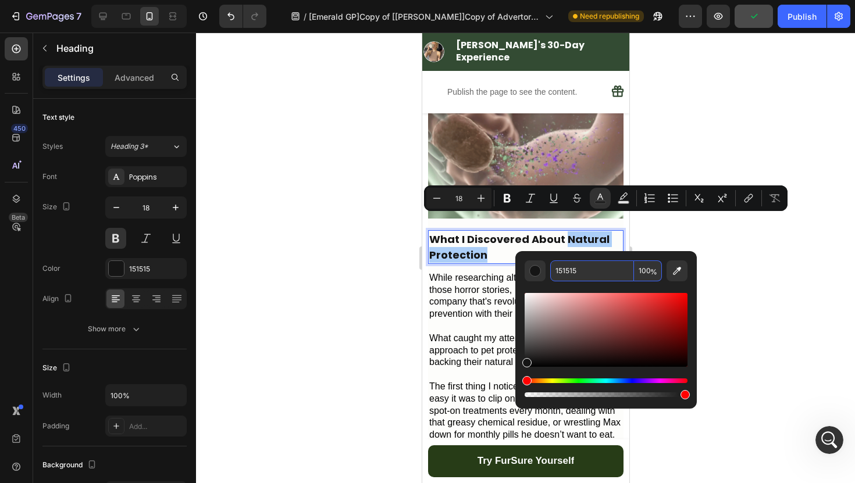
click at [575, 272] on input "151515" at bounding box center [592, 271] width 84 height 21
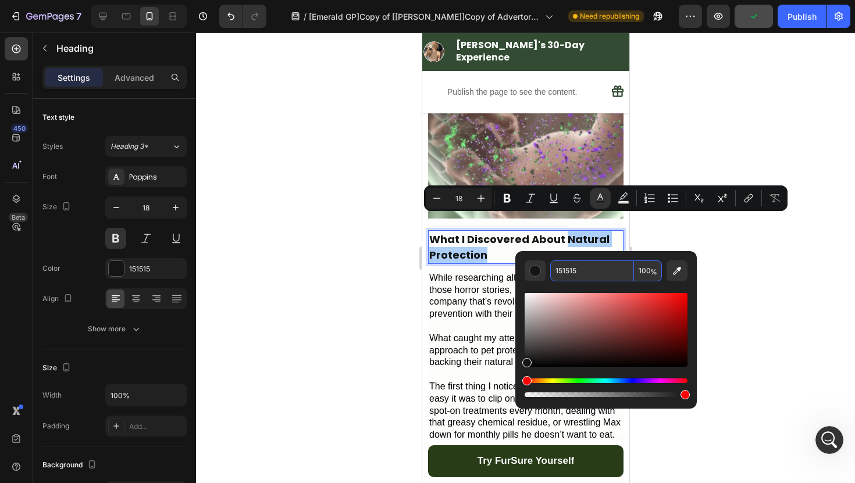
paste input "273C17"
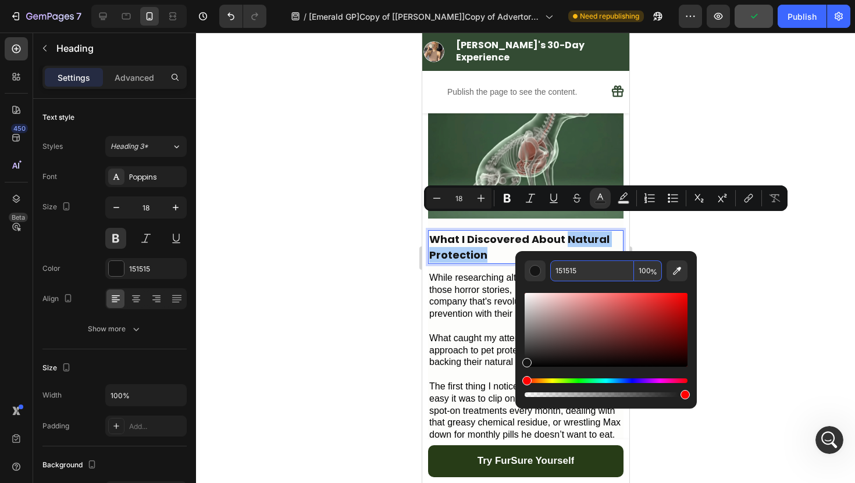
type input "273C17"
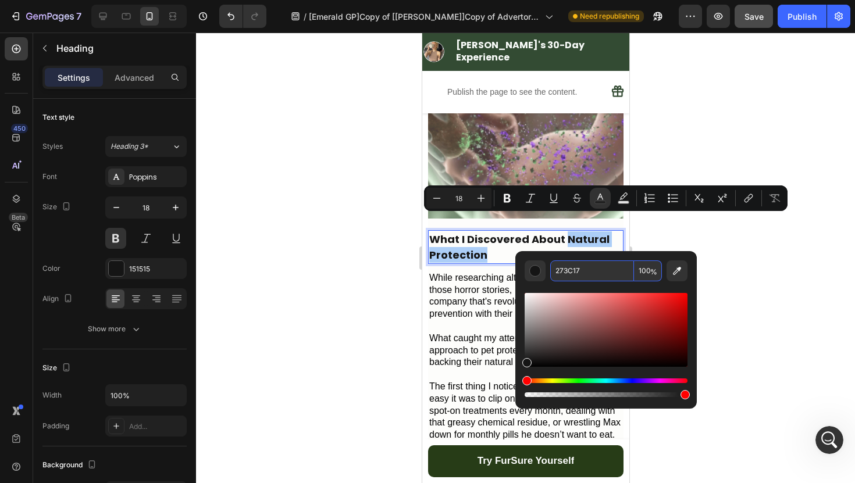
click at [722, 286] on div at bounding box center [525, 258] width 659 height 451
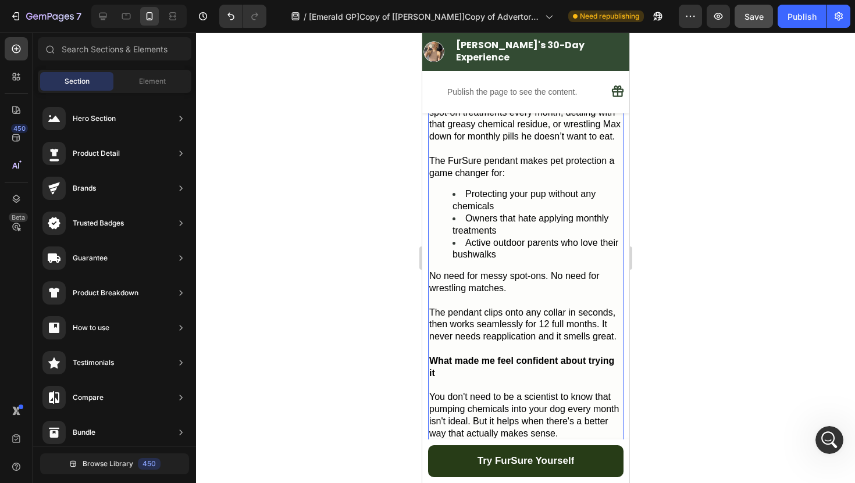
scroll to position [1197, 0]
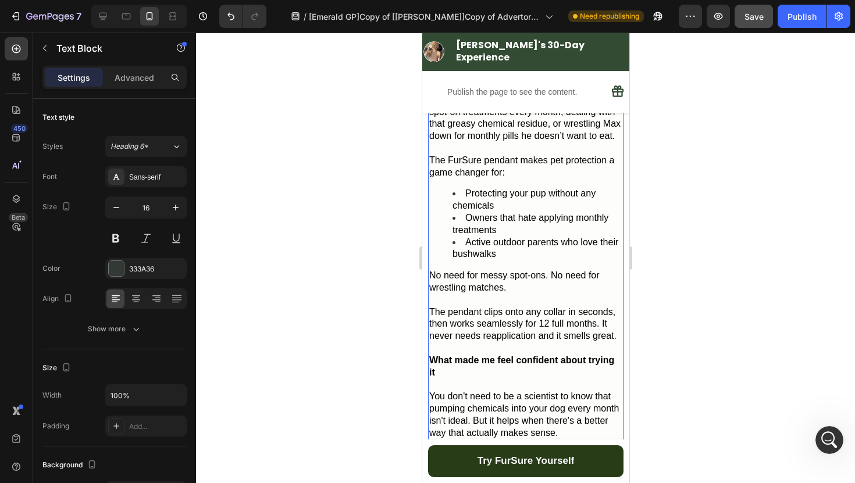
click at [519, 196] on li "Protecting your pup without any chemicals" at bounding box center [537, 200] width 170 height 24
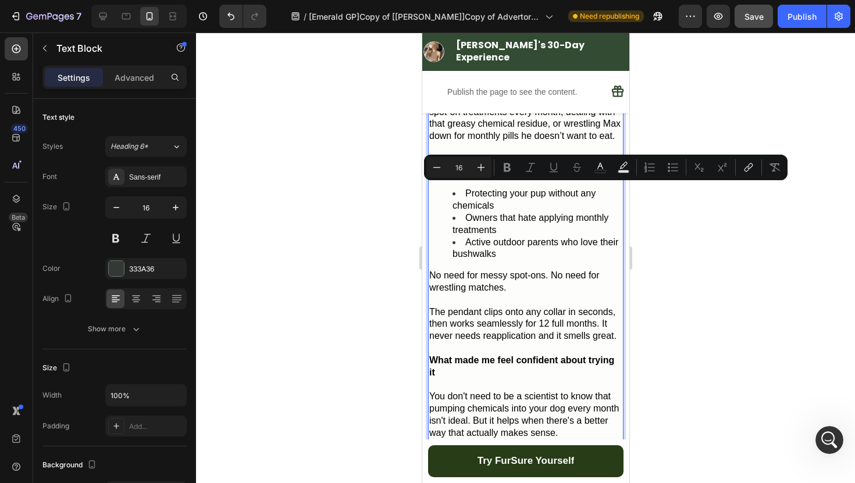
click at [456, 176] on div "Minus 16 Plus" at bounding box center [458, 167] width 65 height 21
click at [472, 213] on span "Owners that hate applying monthly treatments" at bounding box center [530, 224] width 156 height 22
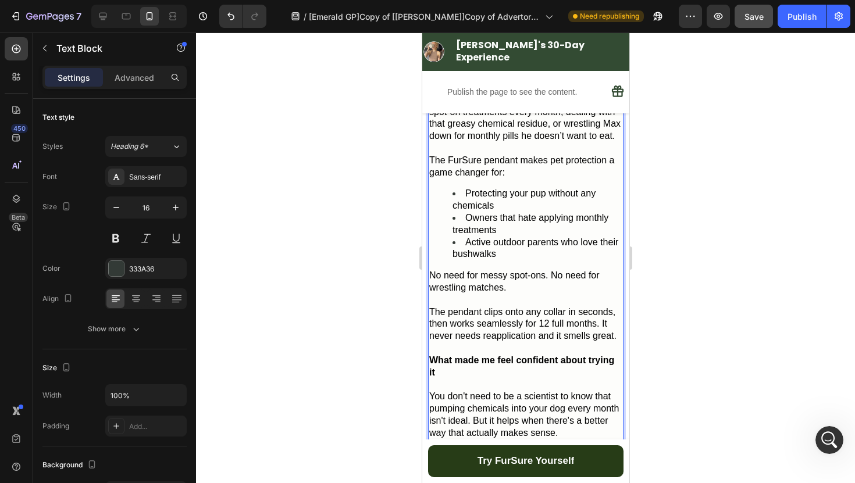
click at [467, 188] on span "Protecting your pup without any chemicals" at bounding box center [523, 199] width 143 height 22
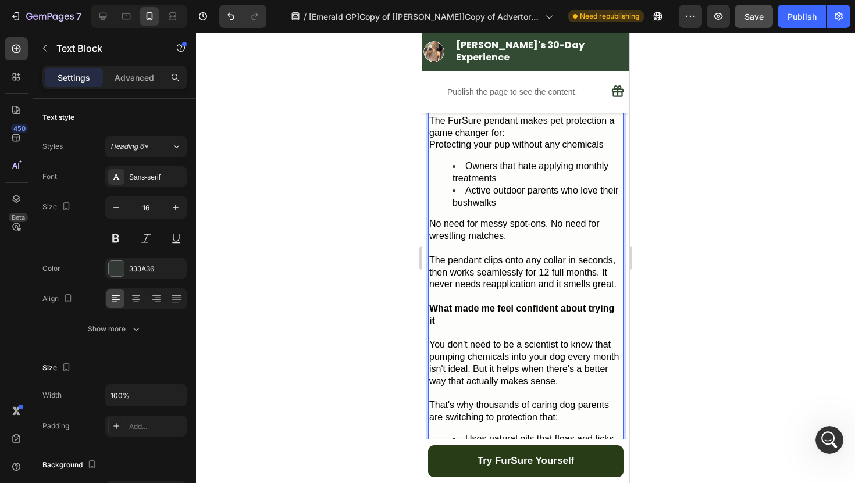
scroll to position [1235, 0]
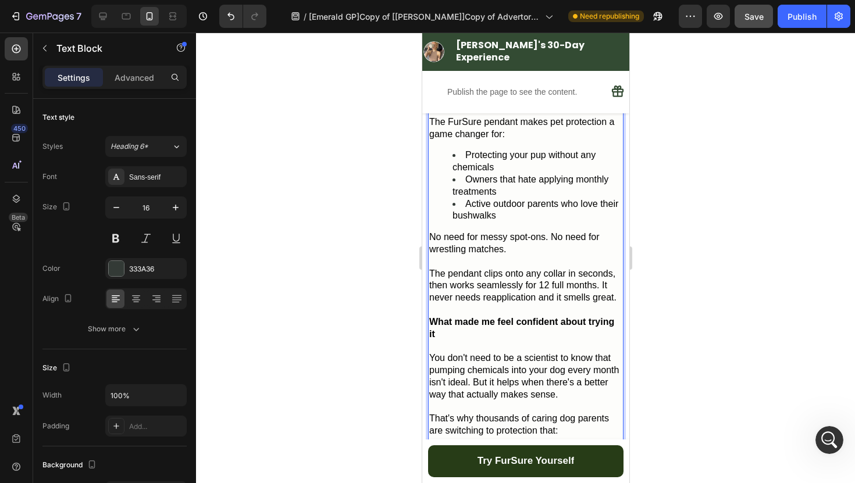
click at [728, 238] on div at bounding box center [525, 258] width 659 height 451
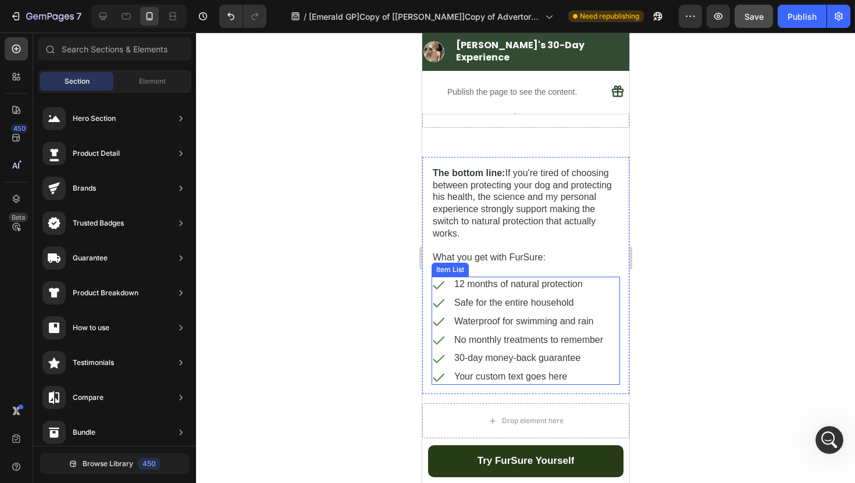
scroll to position [4057, 0]
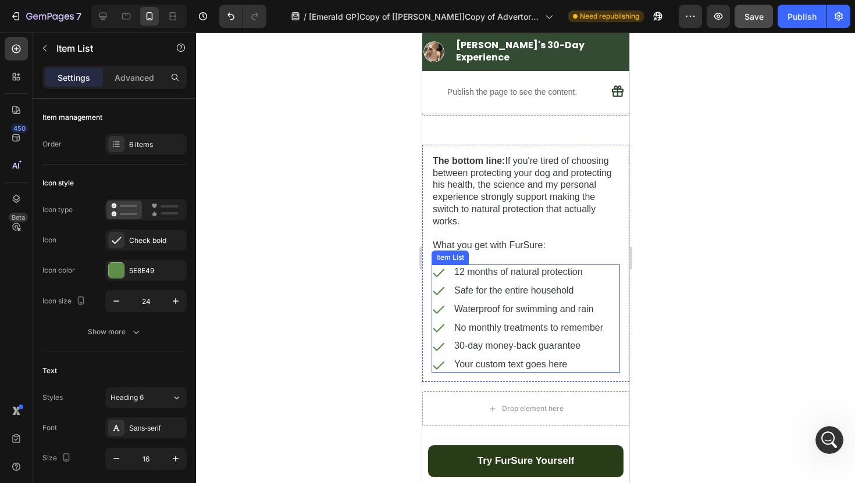
click at [443, 275] on icon at bounding box center [438, 273] width 14 height 14
click at [443, 269] on icon at bounding box center [439, 273] width 12 height 8
click at [450, 270] on div "12 months of natural protection" at bounding box center [517, 273] width 173 height 16
click at [463, 268] on p "12 months of natural protection" at bounding box center [528, 272] width 149 height 12
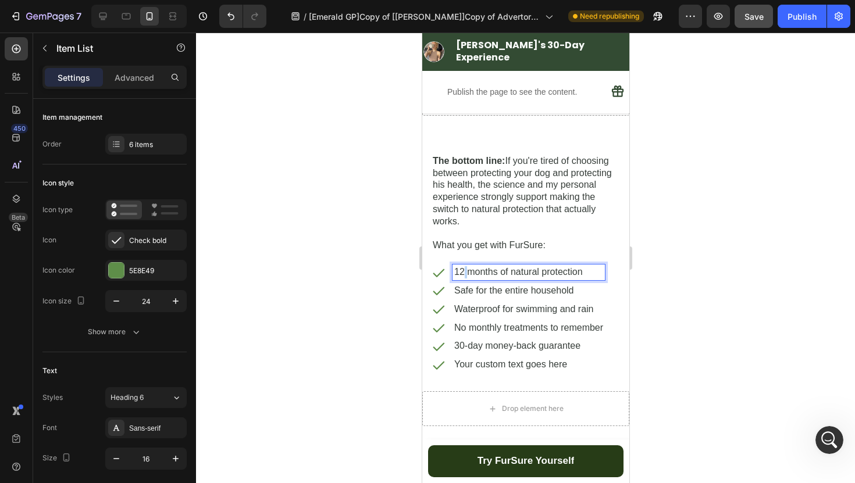
click at [463, 268] on p "12 months of natural protection" at bounding box center [528, 272] width 149 height 12
click at [452, 268] on div "12 months of natural protection" at bounding box center [528, 273] width 152 height 16
click at [444, 269] on icon at bounding box center [438, 273] width 14 height 14
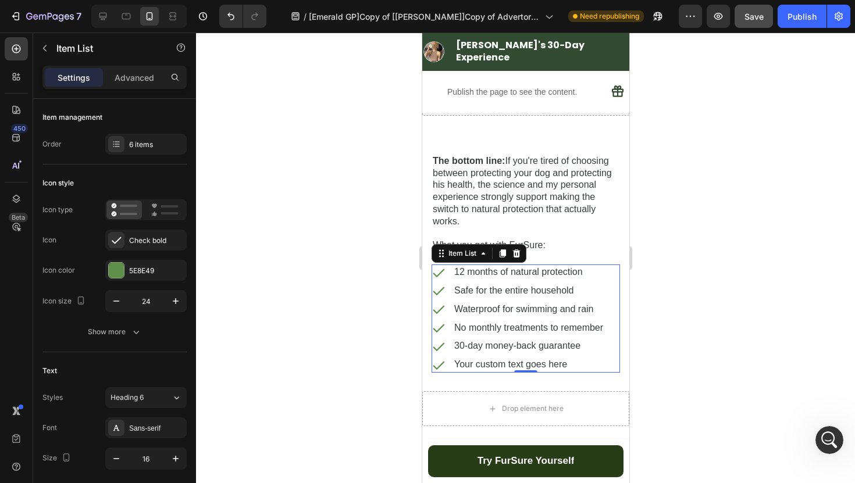
click at [439, 269] on icon at bounding box center [439, 273] width 12 height 8
click at [444, 275] on icon at bounding box center [438, 273] width 14 height 14
click at [447, 285] on div "Safe for the entire household" at bounding box center [517, 291] width 173 height 16
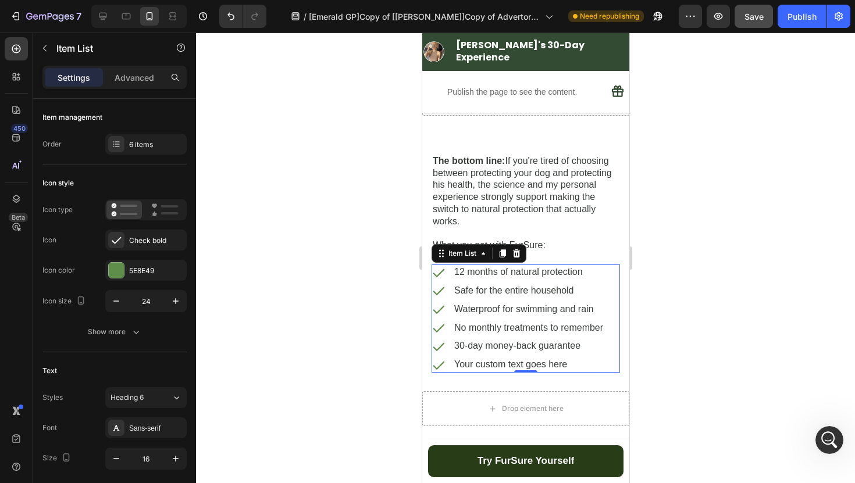
click at [447, 285] on div "Safe for the entire household" at bounding box center [517, 291] width 173 height 16
click at [444, 295] on div "12 months of natural protection Safe for the entire household Waterproof for sw…" at bounding box center [517, 319] width 173 height 108
click at [392, 288] on div at bounding box center [525, 258] width 659 height 451
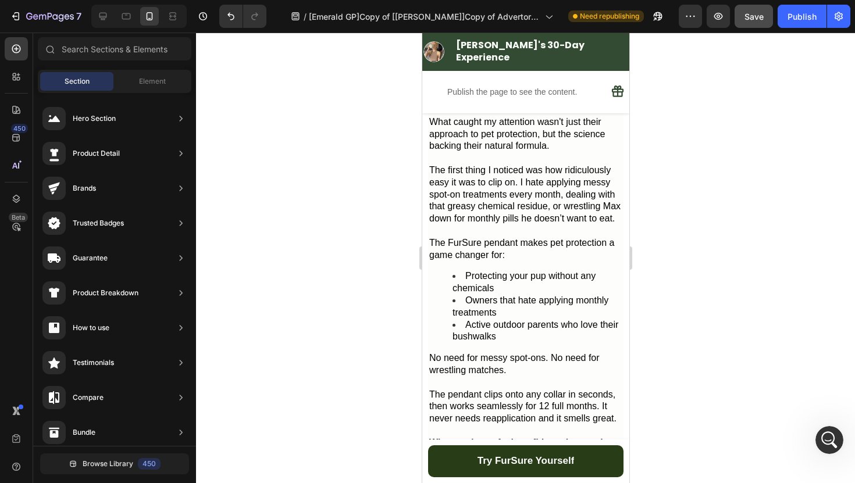
scroll to position [1110, 0]
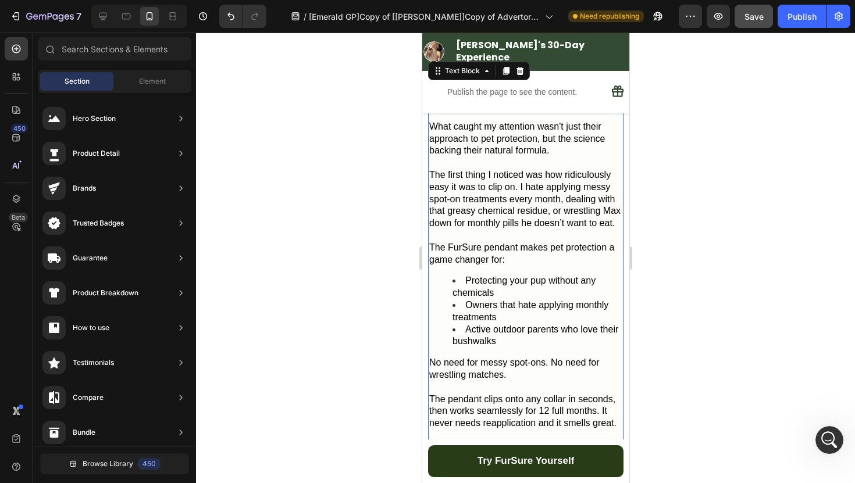
click at [520, 250] on p "The FurSure pendant makes pet protection a game changer for:" at bounding box center [525, 254] width 193 height 24
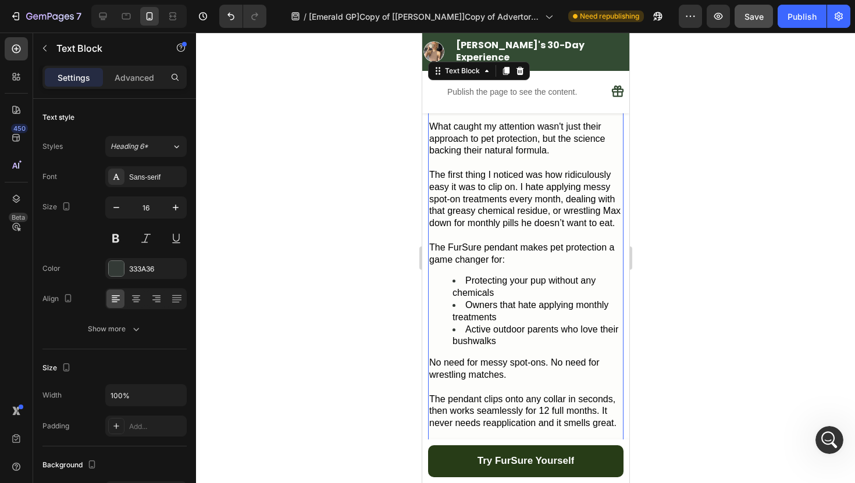
click at [520, 243] on p "The FurSure pendant makes pet protection a game changer for:" at bounding box center [525, 254] width 193 height 24
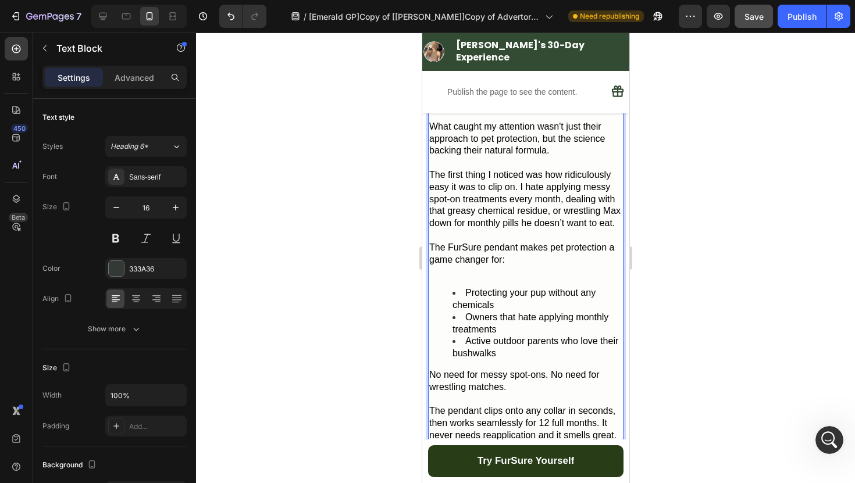
click at [696, 287] on div at bounding box center [525, 258] width 659 height 451
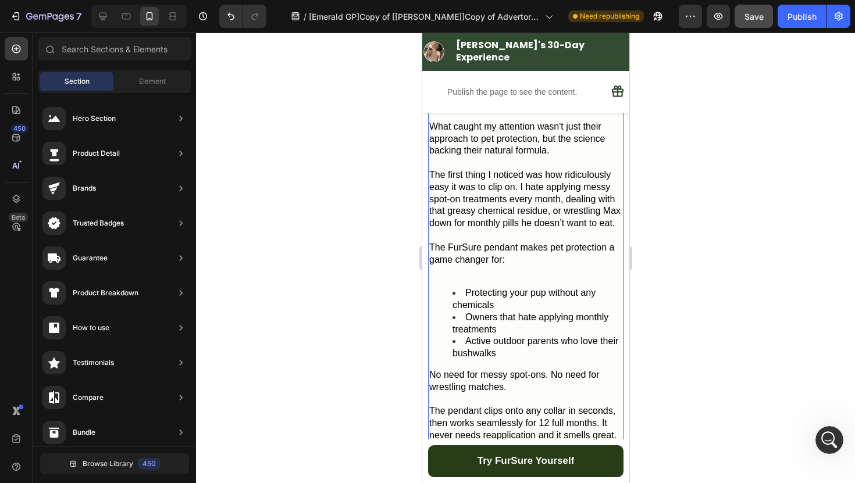
click at [536, 266] on p "Rich Text Editor. Editing area: main" at bounding box center [525, 272] width 193 height 12
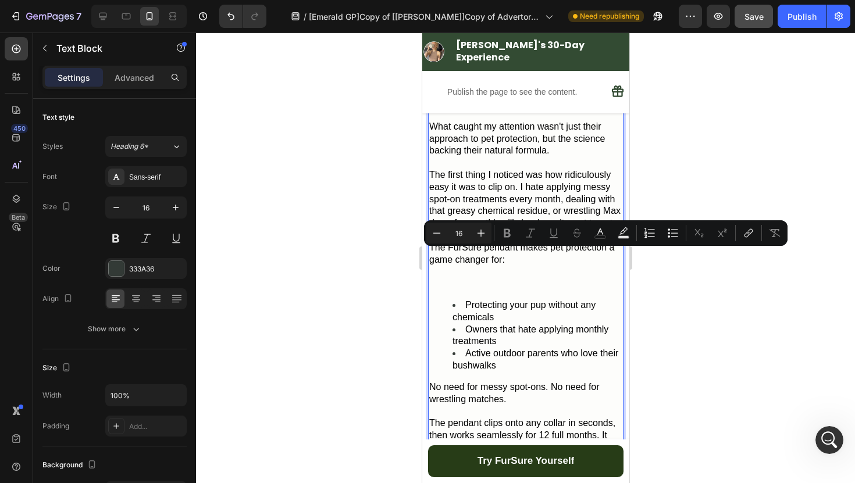
click at [522, 266] on p "Rich Text Editor. Editing area: main" at bounding box center [525, 278] width 193 height 24
click at [508, 274] on p "Rich Text Editor. Editing area: main" at bounding box center [525, 278] width 193 height 24
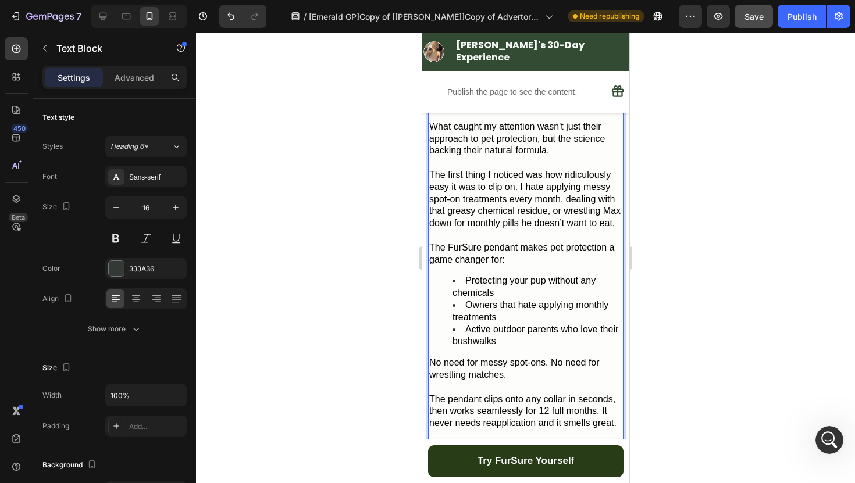
click at [482, 276] on span "Protecting your pup without any chemicals" at bounding box center [523, 287] width 143 height 22
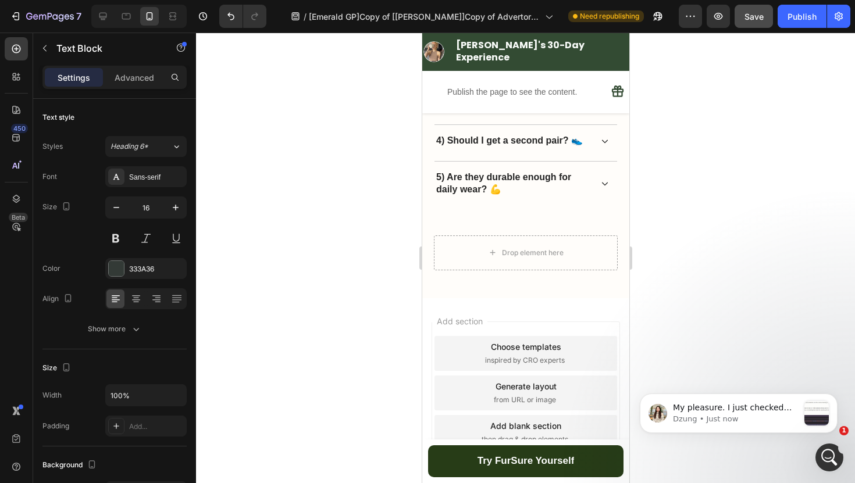
scroll to position [4850, 0]
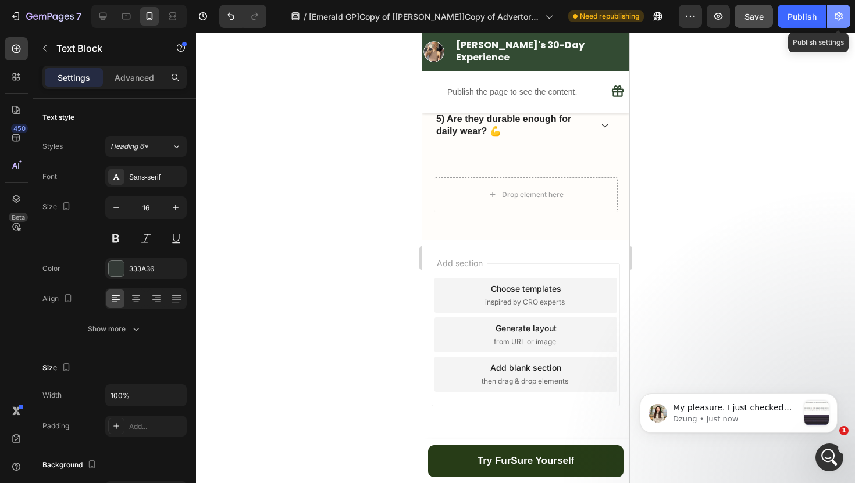
click at [848, 26] on button "button" at bounding box center [838, 16] width 23 height 23
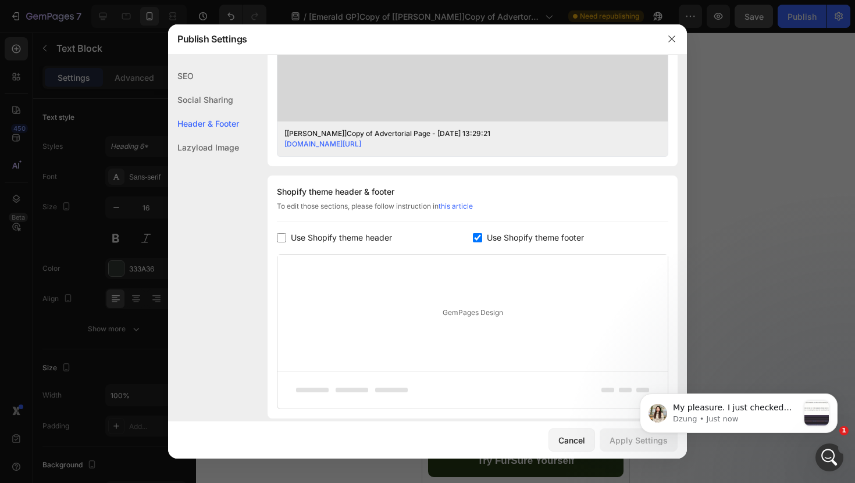
scroll to position [540, 0]
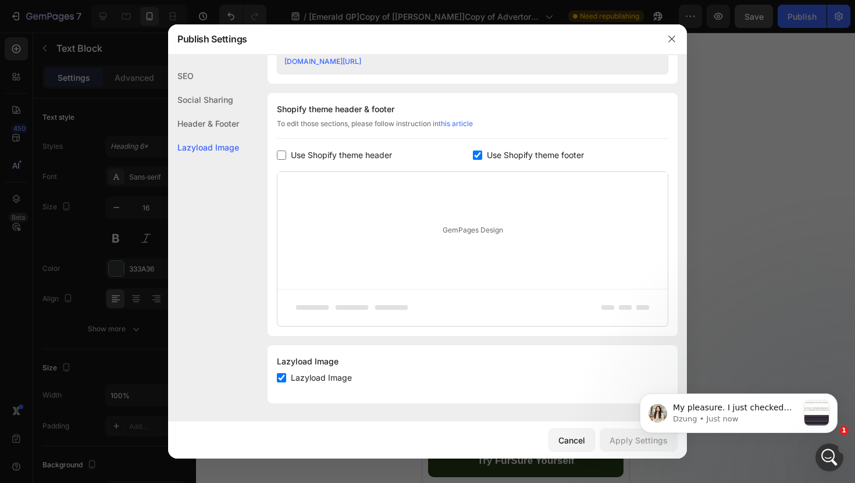
click at [475, 156] on input "checkbox" at bounding box center [477, 155] width 9 height 9
checkbox input "false"
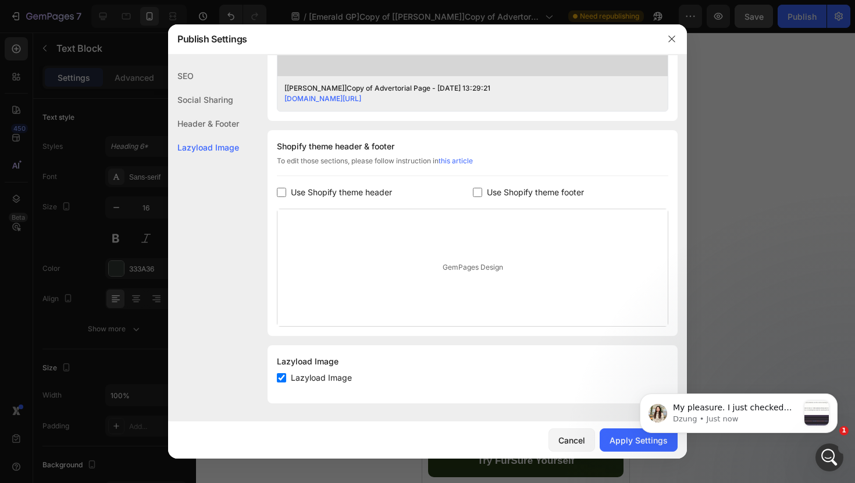
scroll to position [503, 0]
click at [625, 443] on html "My pleasure. I just checked and the scroll to top button is from Shopify. Can I…" at bounding box center [738, 410] width 233 height 81
click at [622, 438] on div "Apply Settings" at bounding box center [638, 440] width 58 height 12
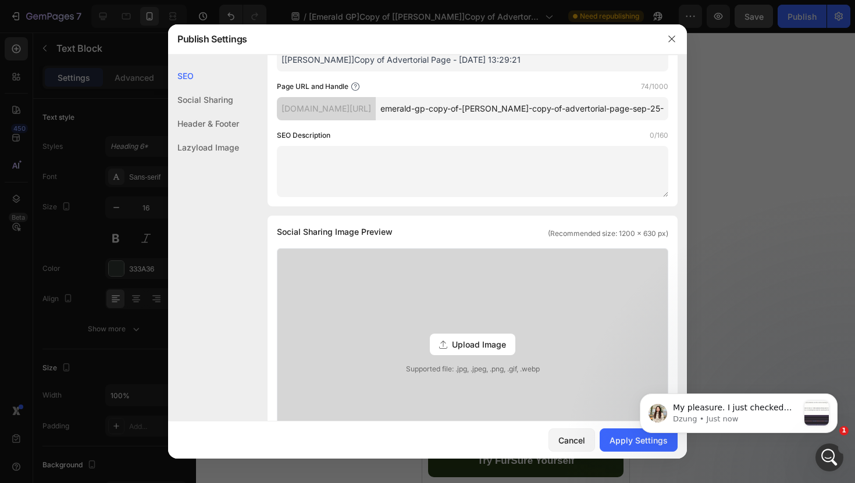
scroll to position [0, 0]
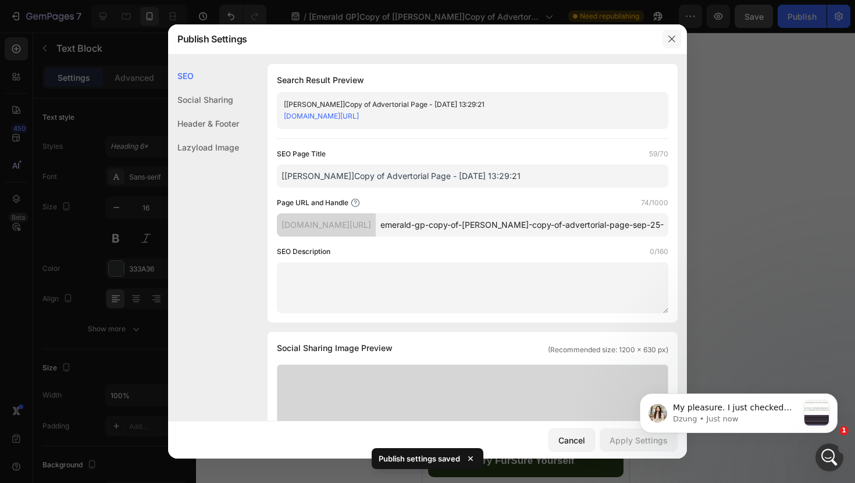
click at [669, 46] on button "button" at bounding box center [671, 39] width 19 height 19
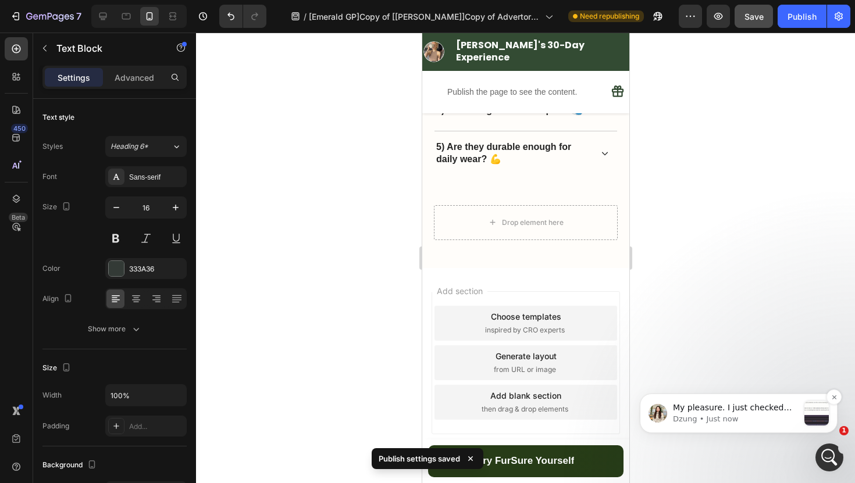
click at [780, 422] on p "Dzung • Just now" at bounding box center [736, 419] width 126 height 10
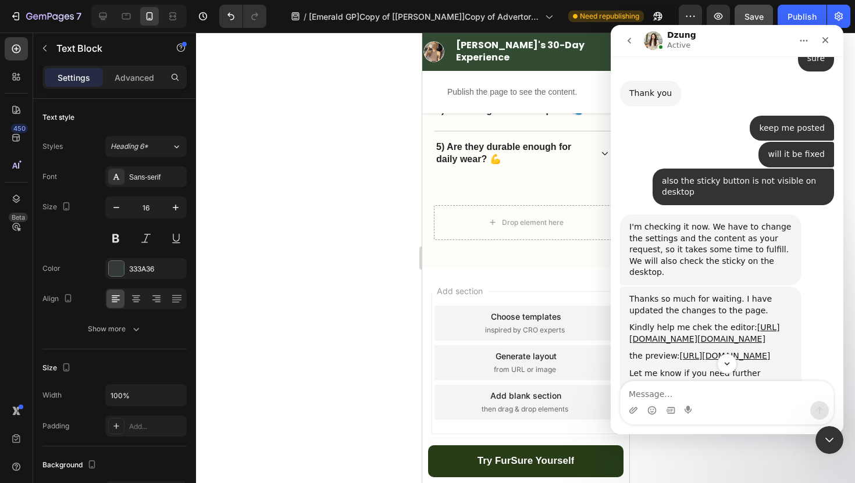
scroll to position [13362, 0]
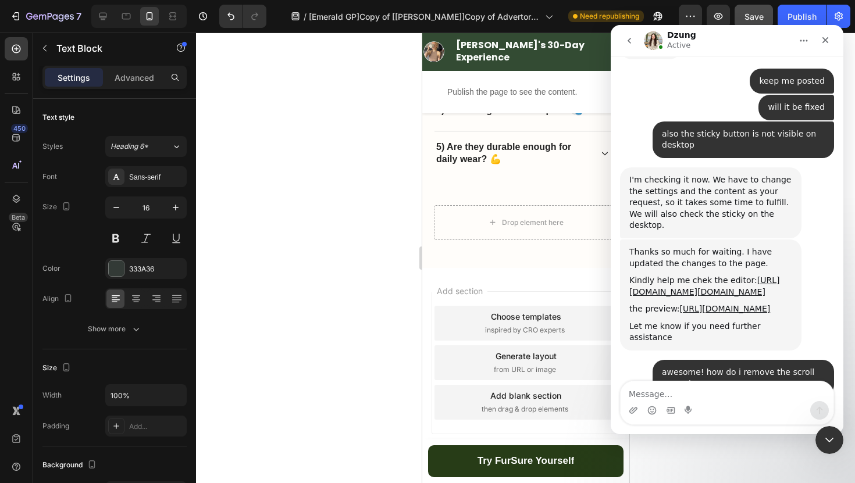
click at [722, 386] on textarea "Message…" at bounding box center [727, 391] width 213 height 20
type textarea "yes please"
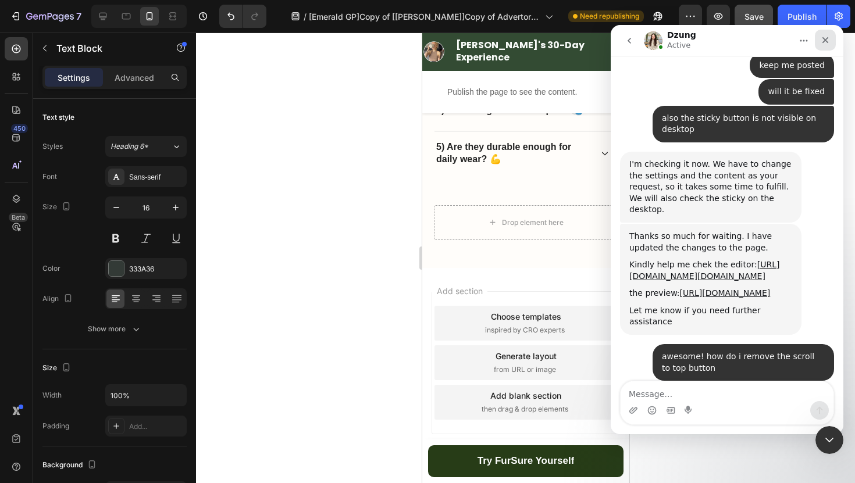
click at [828, 39] on icon "Close" at bounding box center [825, 39] width 9 height 9
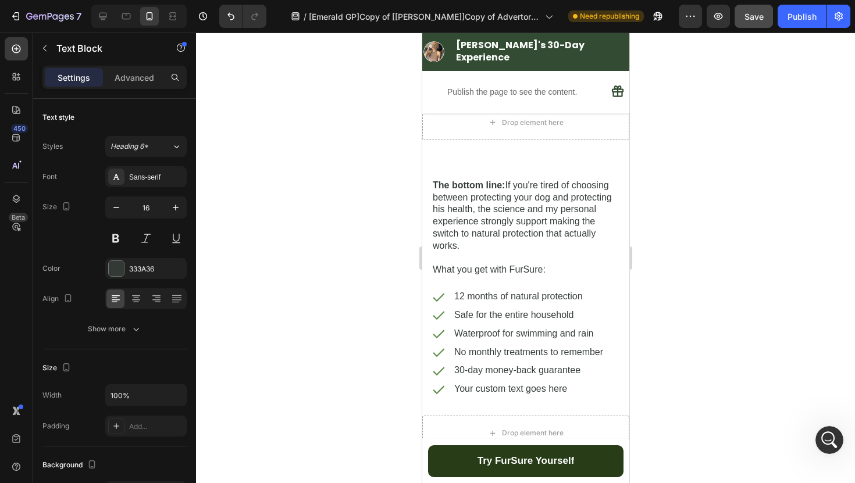
scroll to position [4035, 0]
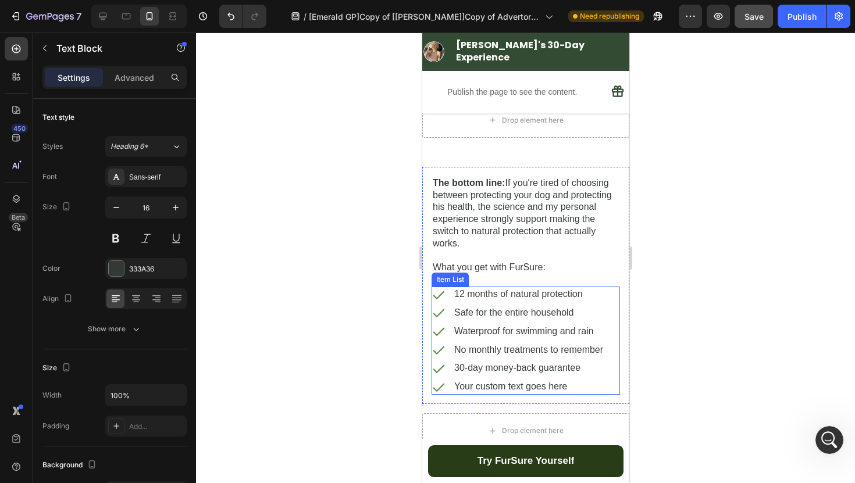
click at [488, 356] on div "12 months of natural protection Safe for the entire household Waterproof for sw…" at bounding box center [517, 341] width 173 height 108
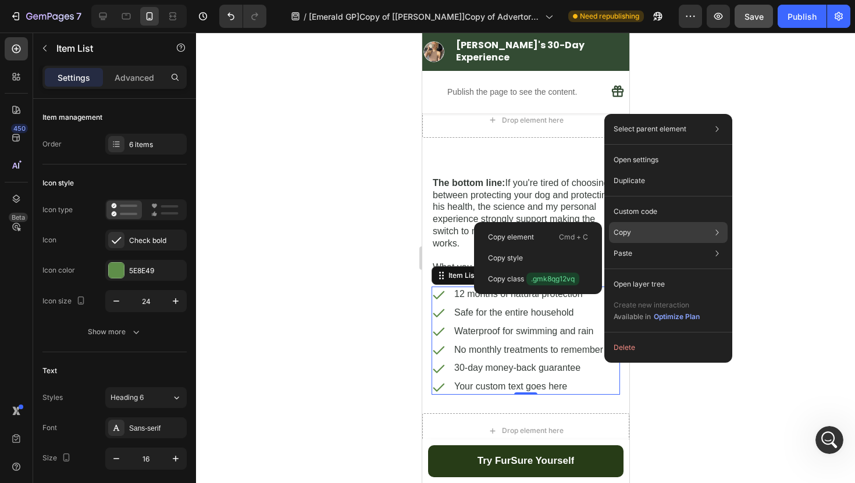
click at [644, 228] on div "Copy Copy element Cmd + C Copy style Copy class .gmk8qg12vq" at bounding box center [668, 232] width 119 height 21
click at [570, 241] on p "Cmd + C" at bounding box center [573, 237] width 29 height 12
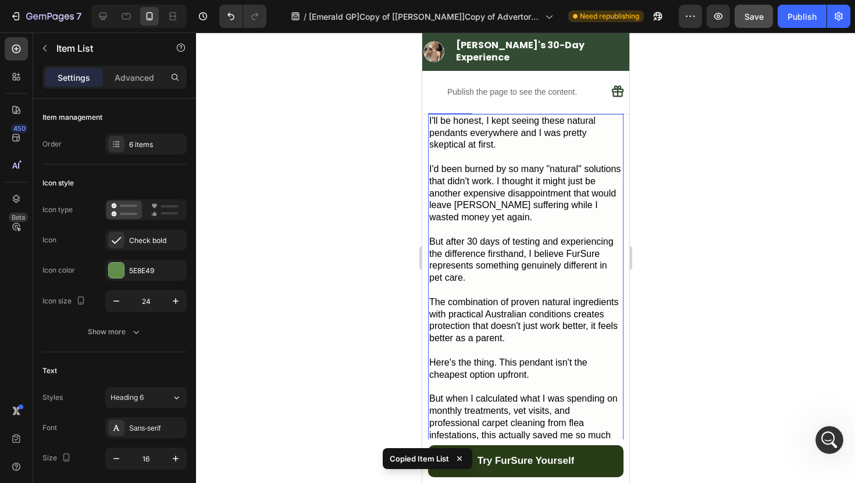
click at [476, 236] on p "But after 30 days of testing and experiencing the difference firsthand, I belie…" at bounding box center [525, 260] width 193 height 48
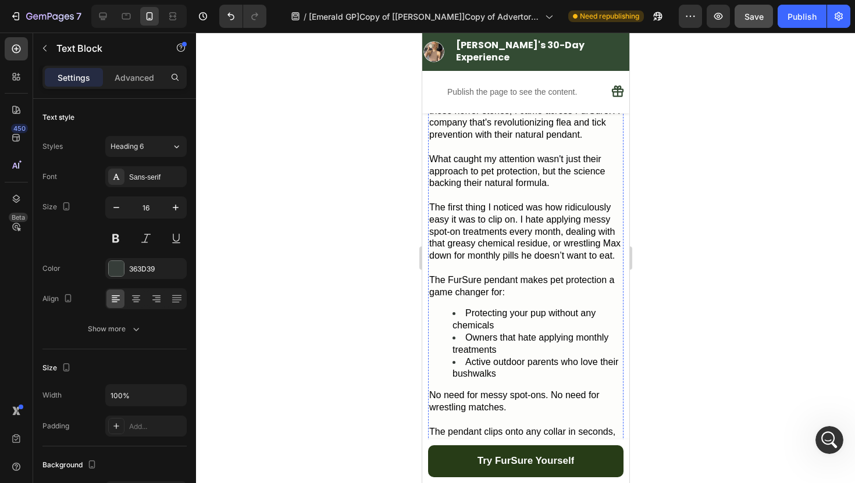
scroll to position [1092, 0]
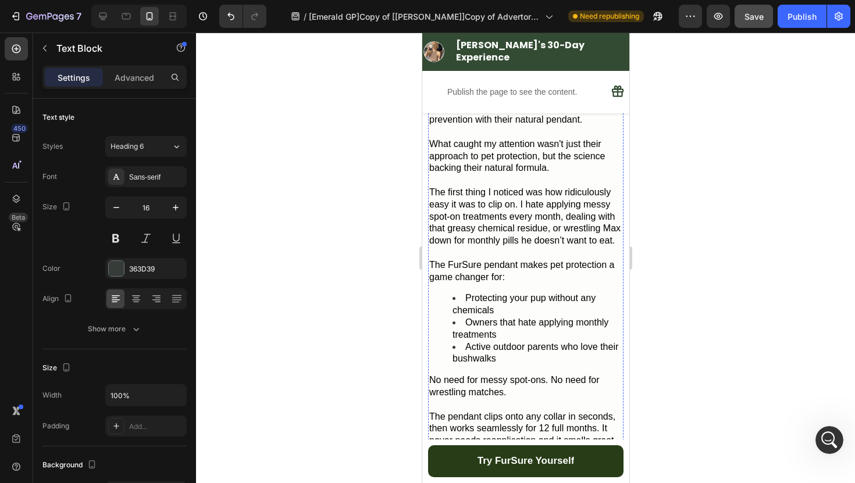
click at [478, 319] on span "Owners that hate applying monthly treatments" at bounding box center [530, 329] width 156 height 22
click at [495, 318] on span "Owners that hate applying monthly treatments" at bounding box center [530, 329] width 156 height 22
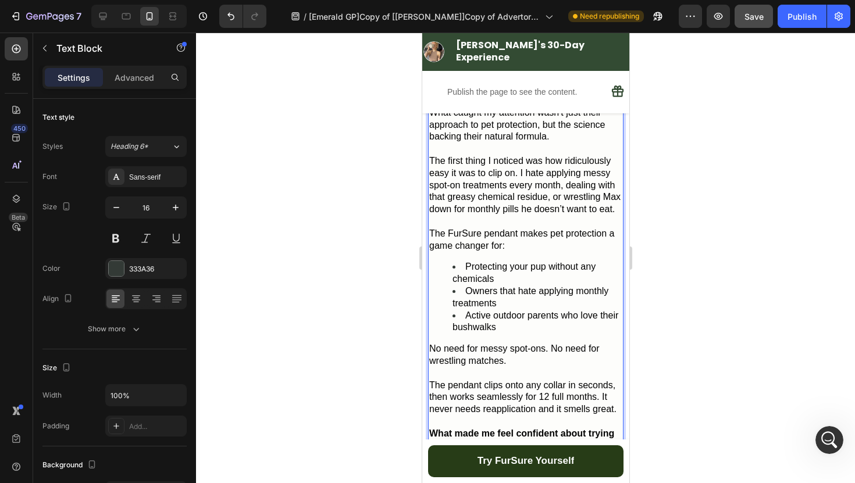
scroll to position [1129, 0]
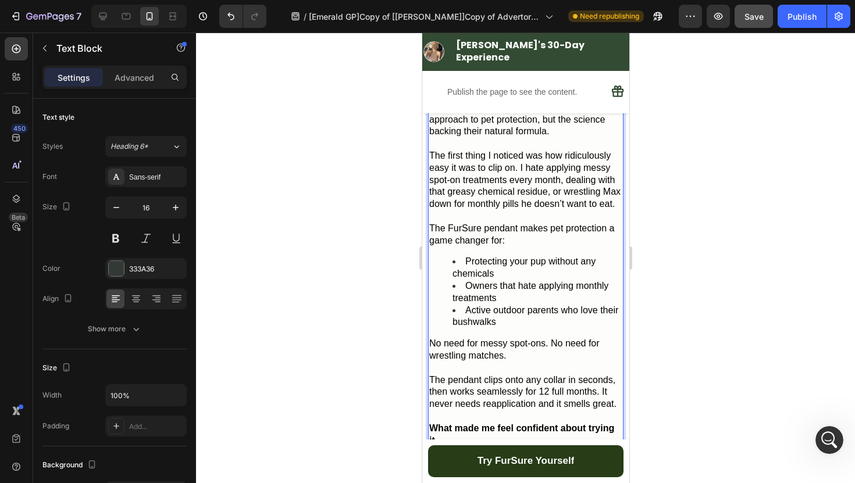
click at [495, 305] on span "Active outdoor parents who love their bushwalks" at bounding box center [535, 316] width 166 height 22
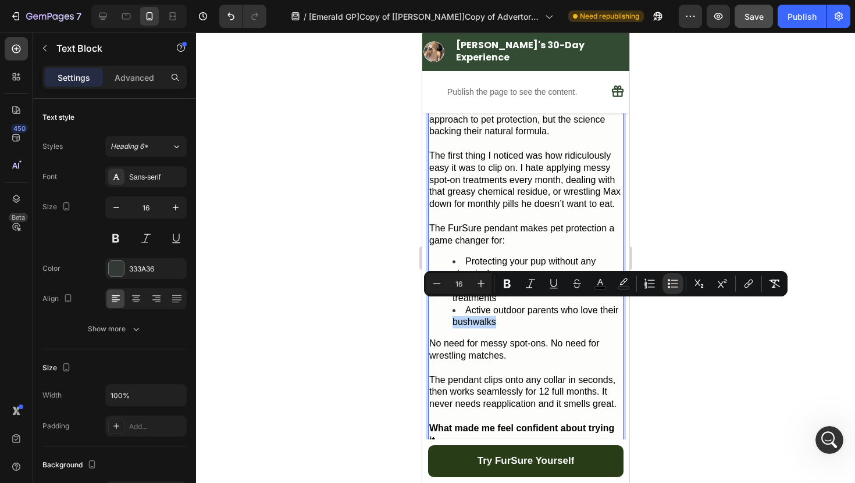
click at [475, 314] on div "While researching alternatives after reading all those horror stories, I came a…" at bounding box center [524, 350] width 195 height 620
click at [413, 312] on div at bounding box center [525, 258] width 659 height 451
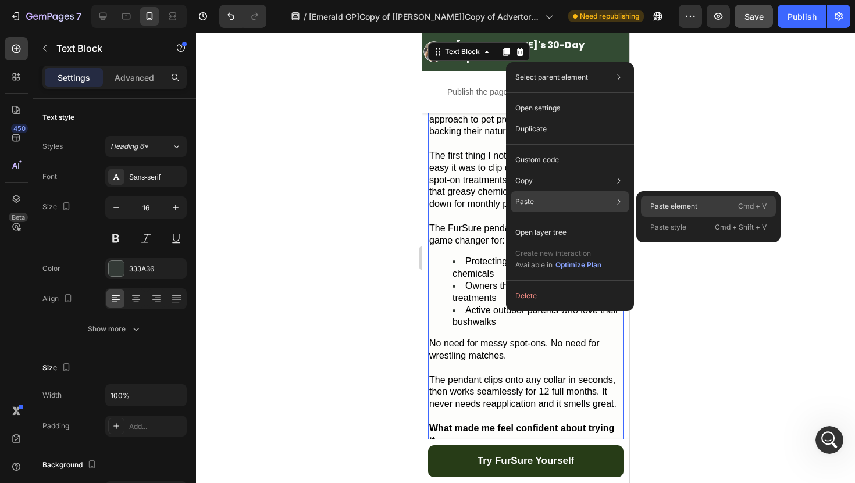
click at [658, 204] on p "Paste element" at bounding box center [673, 206] width 47 height 10
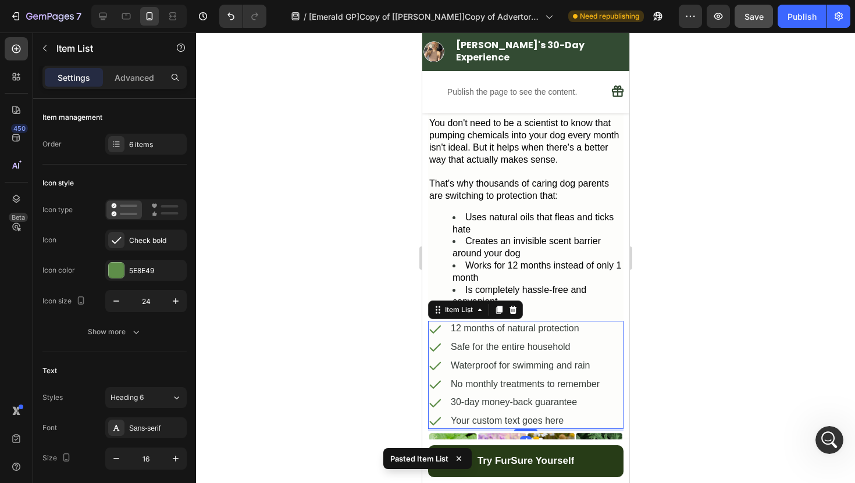
scroll to position [1467, 0]
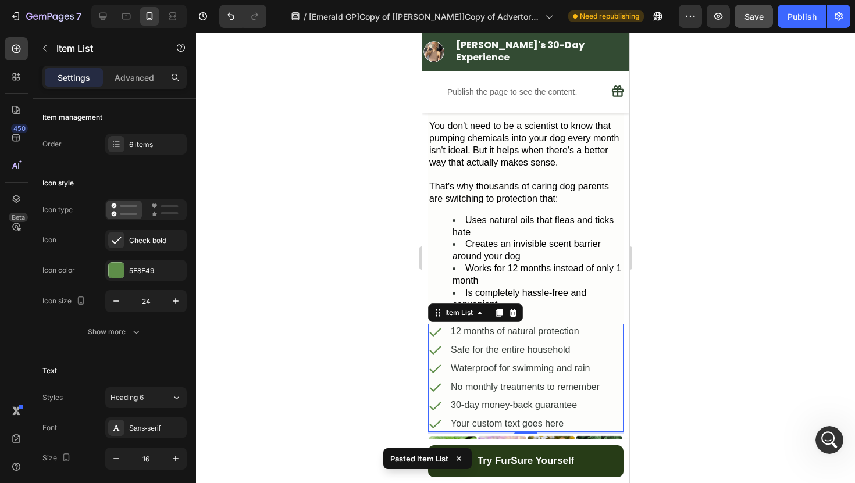
click at [675, 291] on div at bounding box center [525, 258] width 659 height 451
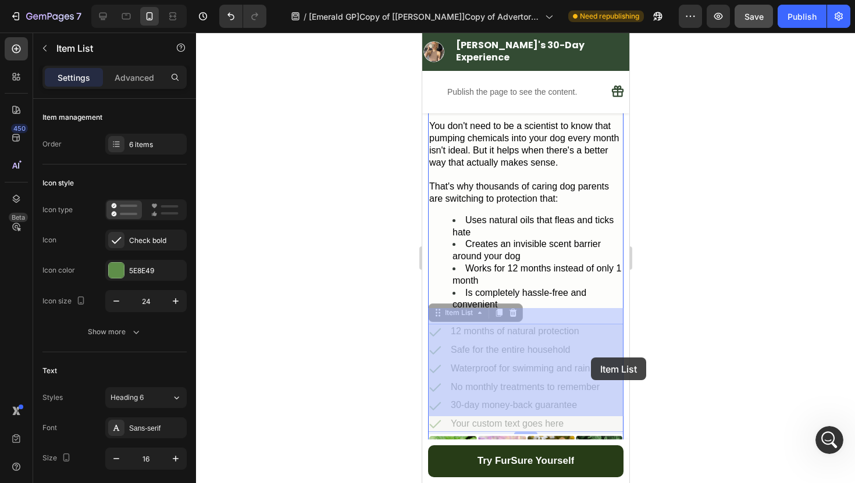
drag, startPoint x: 607, startPoint y: 327, endPoint x: 590, endPoint y: 358, distance: 35.6
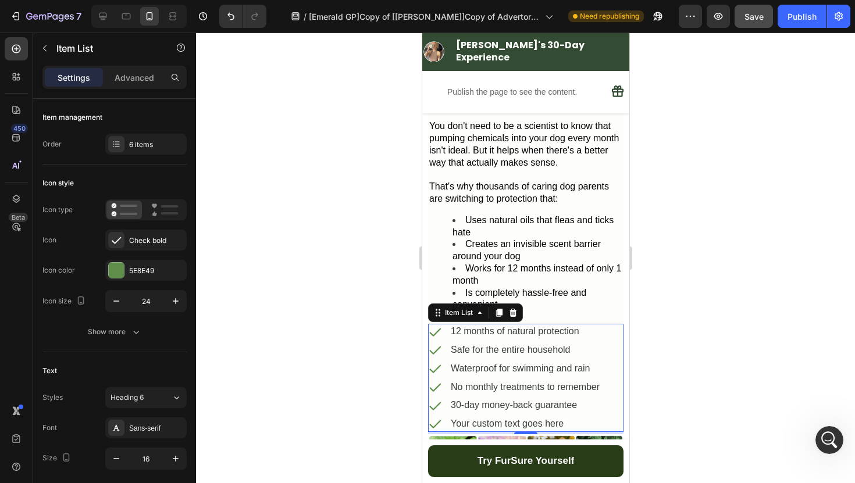
click at [689, 313] on div at bounding box center [525, 258] width 659 height 451
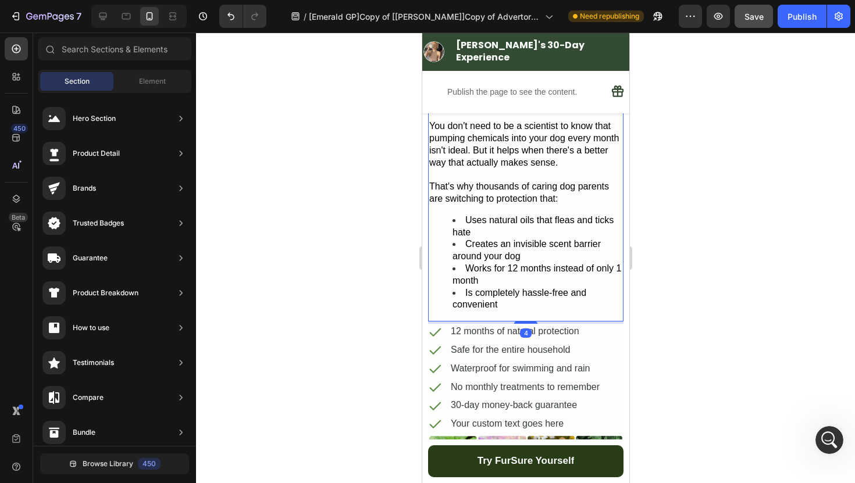
click at [539, 239] on span "Creates an invisible scent barrier around your dog" at bounding box center [526, 250] width 148 height 22
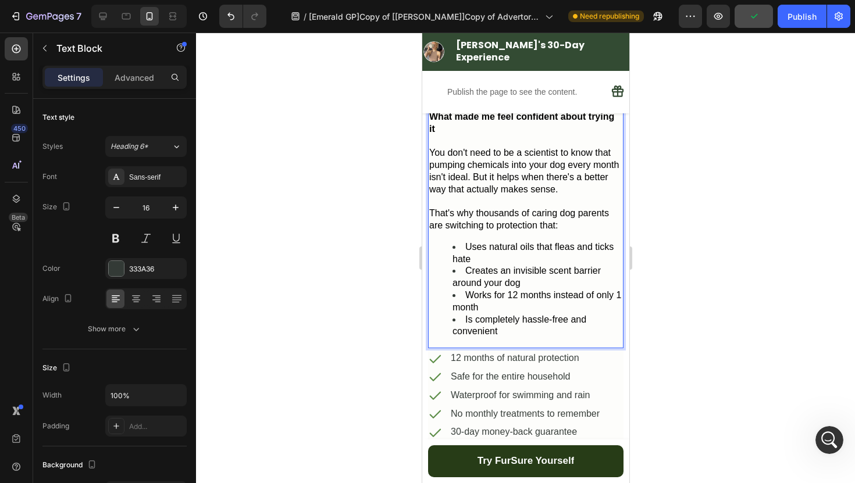
scroll to position [1445, 0]
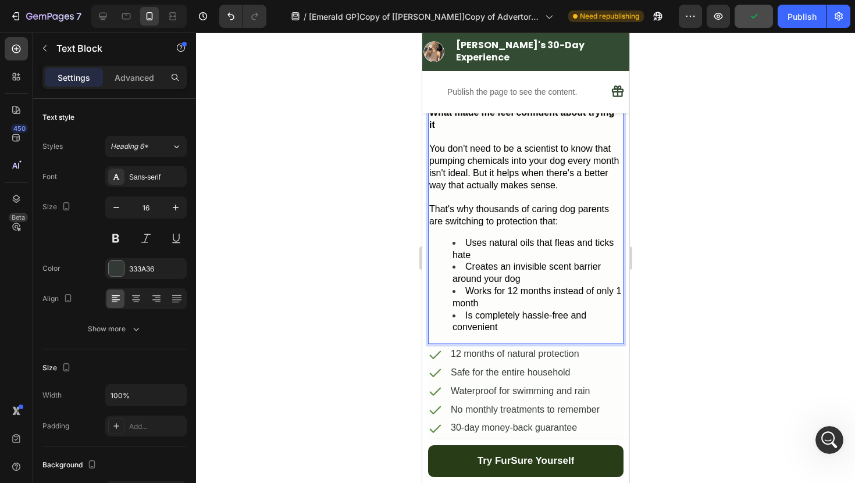
click at [518, 312] on li "Is completely hassle-free and convenient" at bounding box center [537, 322] width 170 height 24
drag, startPoint x: 508, startPoint y: 312, endPoint x: 461, endPoint y: 301, distance: 48.4
click at [461, 310] on li "Is completely hassle-free and convenient" at bounding box center [537, 322] width 170 height 24
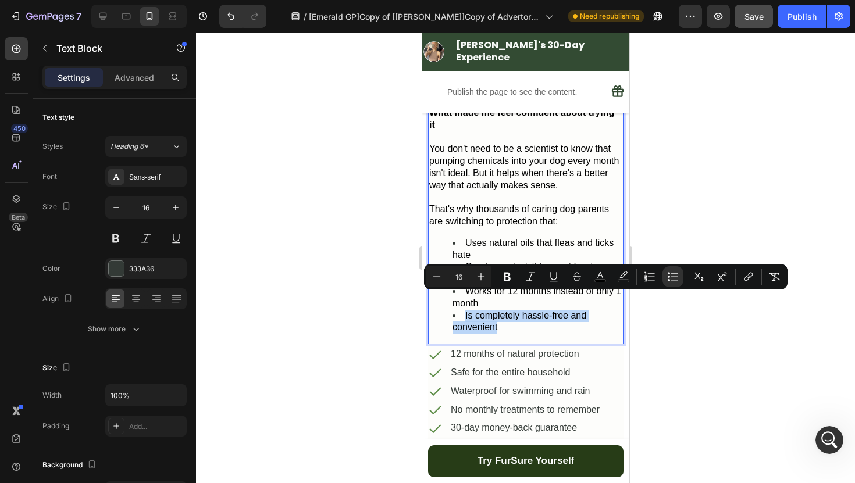
copy span "Is completely hassle-free and convenient"
click at [544, 422] on p "30-day money-back guarantee" at bounding box center [524, 428] width 149 height 12
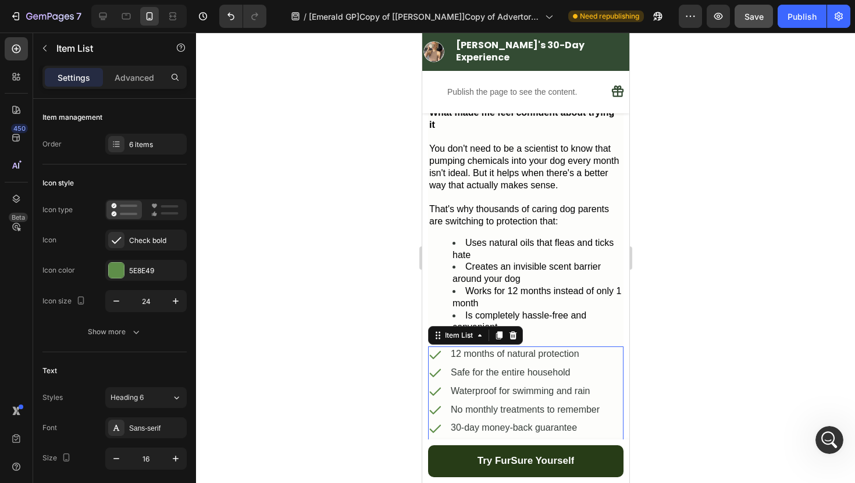
click at [551, 441] on p "Your custom text goes here" at bounding box center [524, 447] width 149 height 12
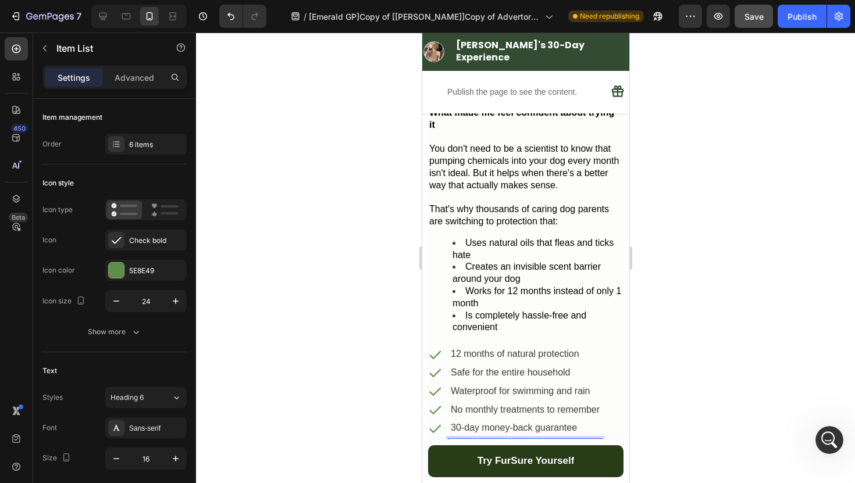
drag, startPoint x: 570, startPoint y: 429, endPoint x: 455, endPoint y: 429, distance: 114.6
click at [455, 441] on p "Your custom text goes here" at bounding box center [524, 447] width 149 height 12
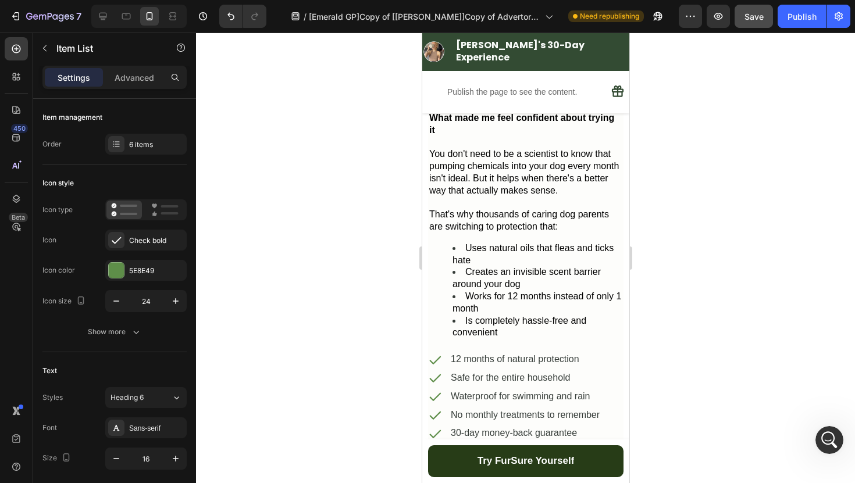
click at [367, 447] on div at bounding box center [525, 258] width 659 height 451
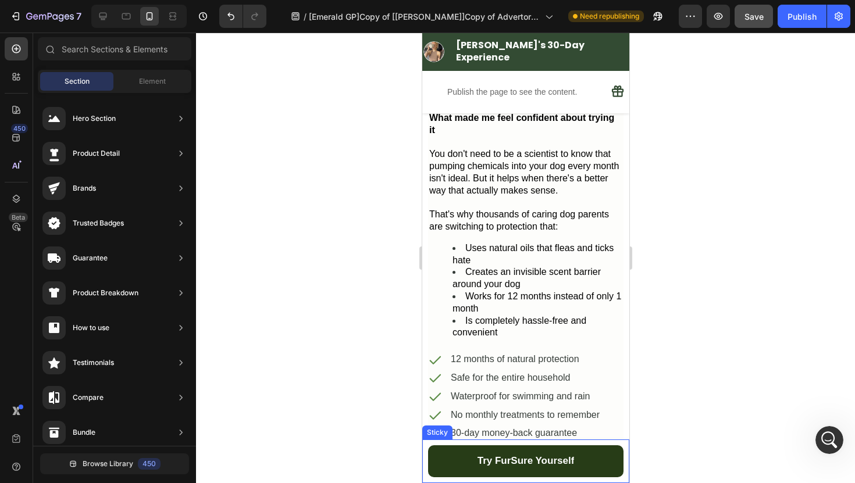
click at [440, 437] on div "Sticky" at bounding box center [437, 433] width 30 height 14
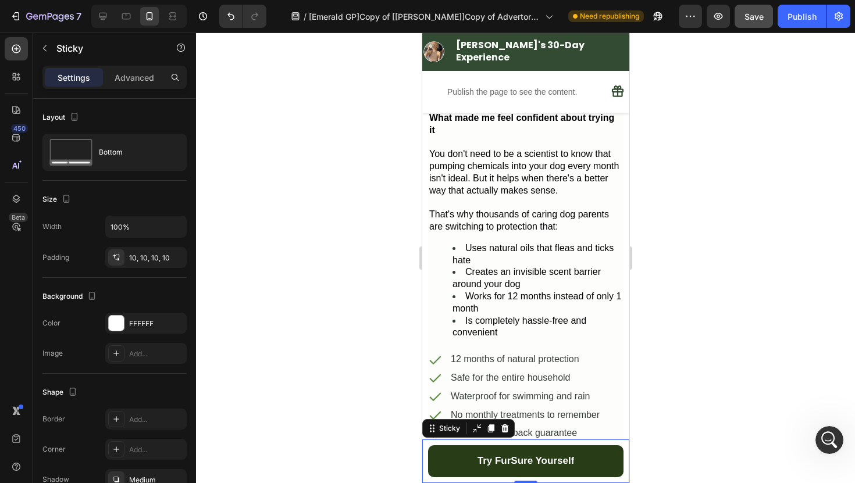
click at [362, 401] on div at bounding box center [525, 258] width 659 height 451
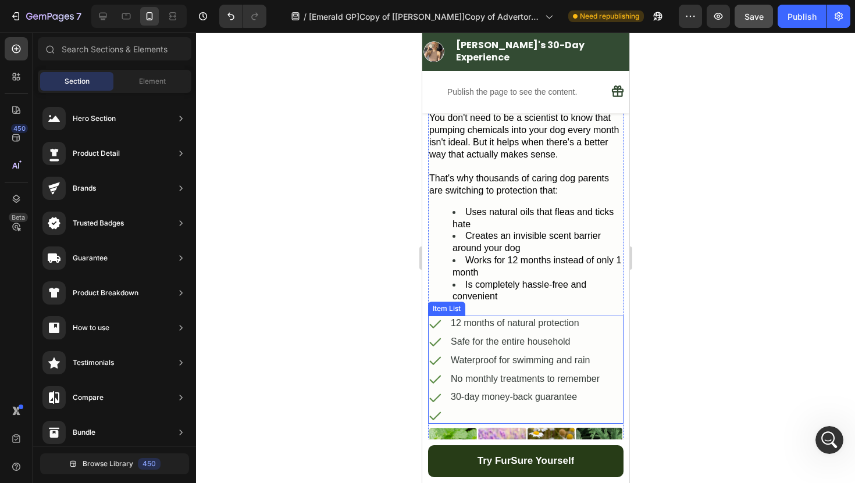
scroll to position [1484, 0]
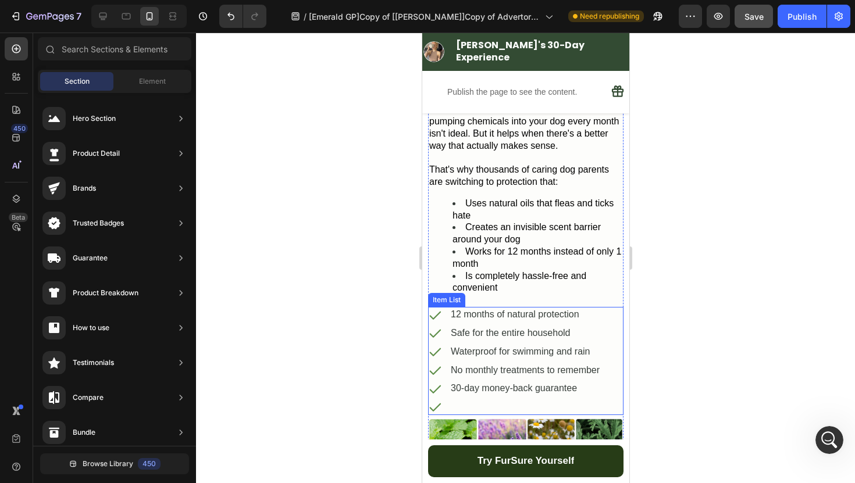
click at [443, 382] on div "12 months of natural protection Safe for the entire household Waterproof for sw…" at bounding box center [513, 361] width 173 height 108
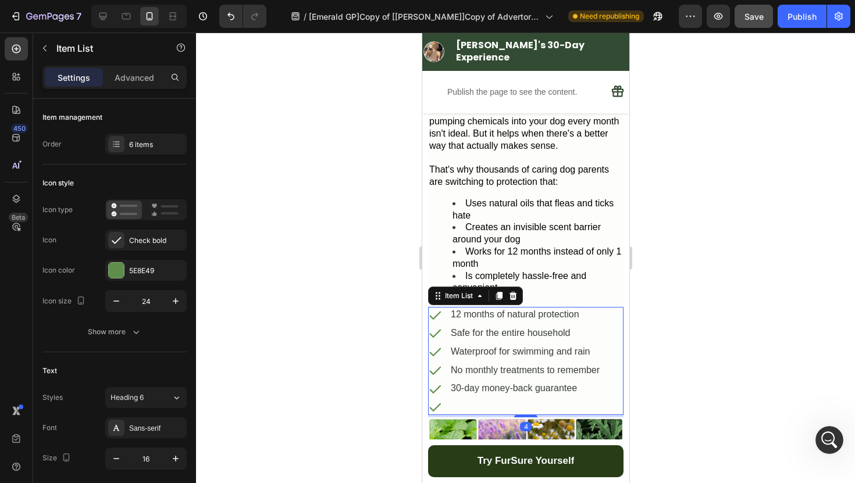
click at [440, 400] on icon at bounding box center [434, 407] width 14 height 14
click at [138, 142] on div "6 items" at bounding box center [156, 145] width 55 height 10
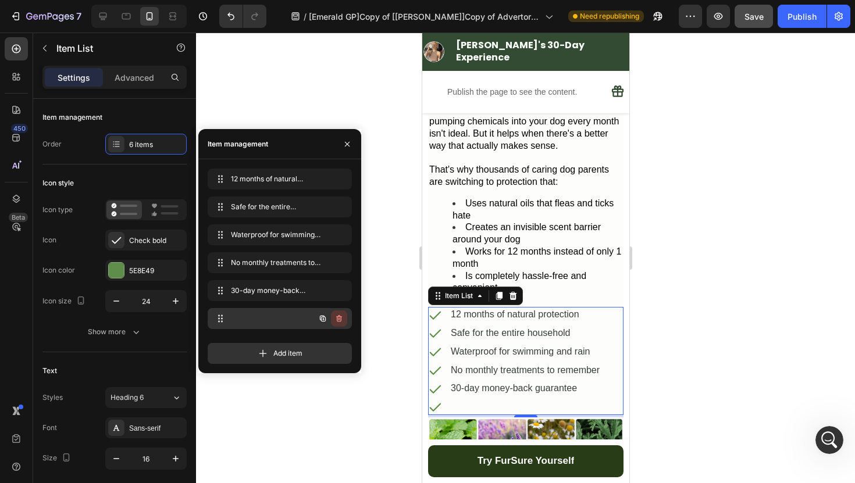
click at [340, 321] on icon "button" at bounding box center [339, 318] width 6 height 7
click at [340, 320] on div "Delete" at bounding box center [331, 318] width 22 height 10
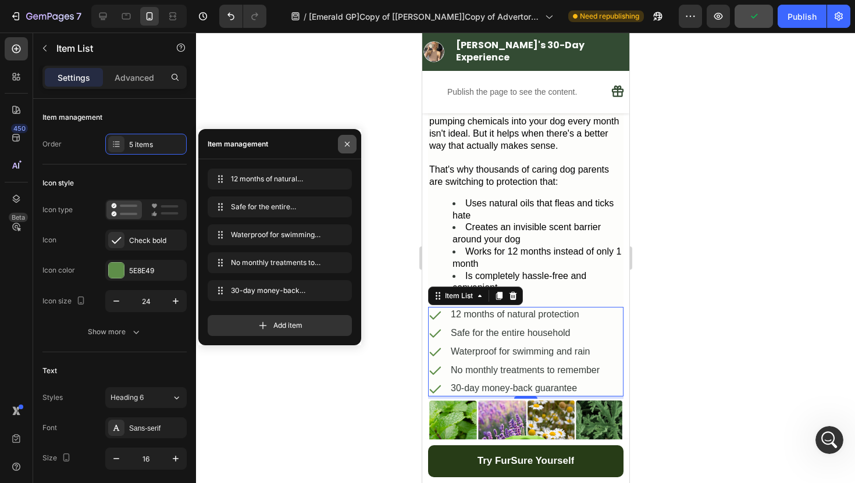
click at [350, 140] on icon "button" at bounding box center [347, 144] width 9 height 9
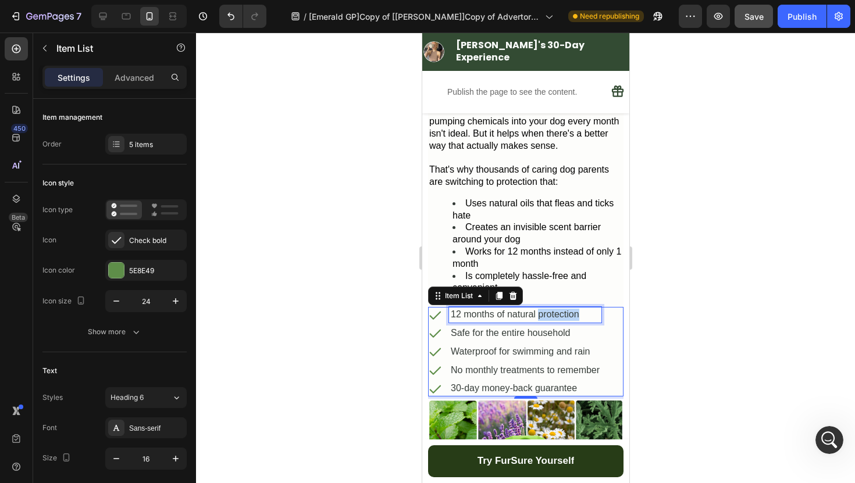
click at [574, 309] on p "12 months of natural protection" at bounding box center [524, 315] width 149 height 12
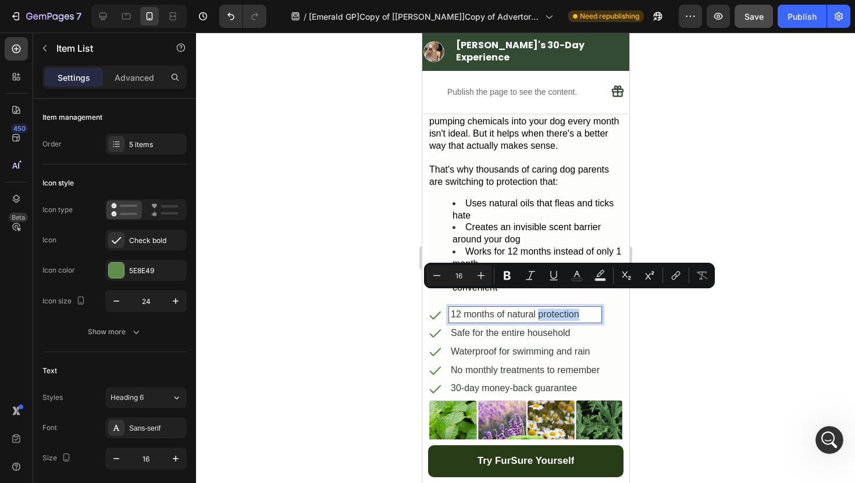
click at [574, 309] on p "12 months of natural protection" at bounding box center [524, 315] width 149 height 12
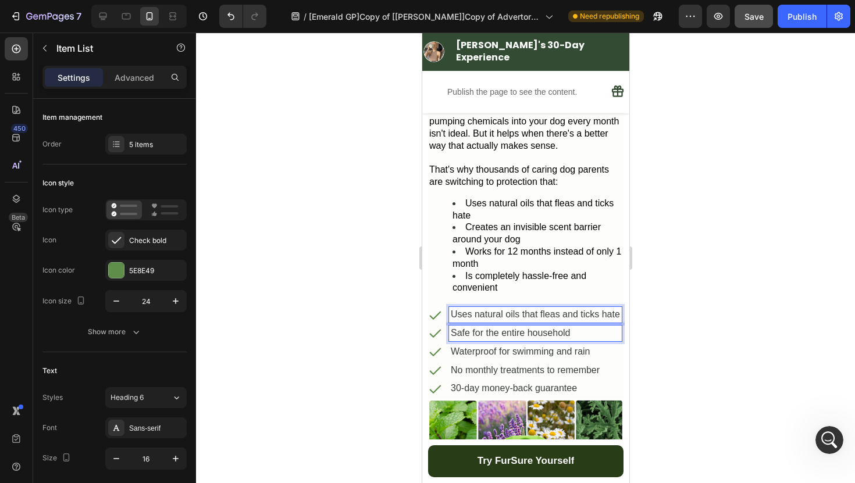
click at [564, 327] on p "Safe for the entire household" at bounding box center [534, 333] width 169 height 12
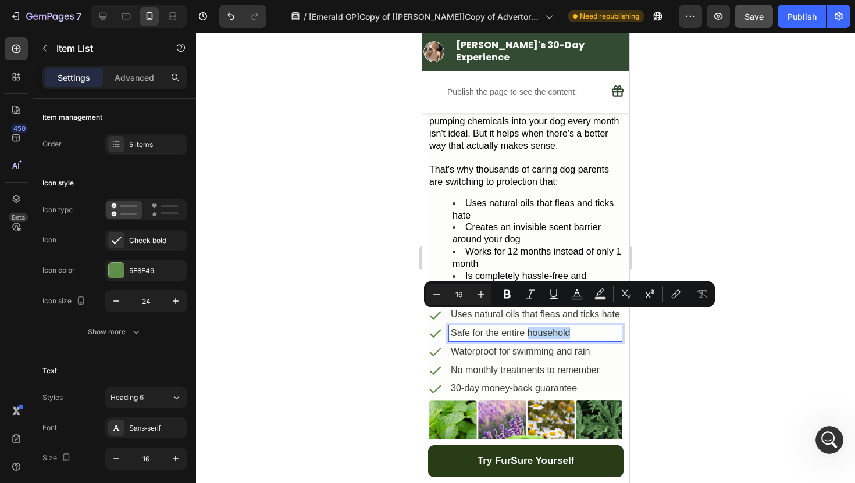
click at [575, 327] on p "Safe for the entire household" at bounding box center [534, 333] width 169 height 12
click at [577, 327] on p "Safe for the entire household" at bounding box center [534, 333] width 169 height 12
drag, startPoint x: 577, startPoint y: 318, endPoint x: 450, endPoint y: 319, distance: 127.4
click at [450, 327] on p "Safe for the entire household" at bounding box center [534, 333] width 169 height 12
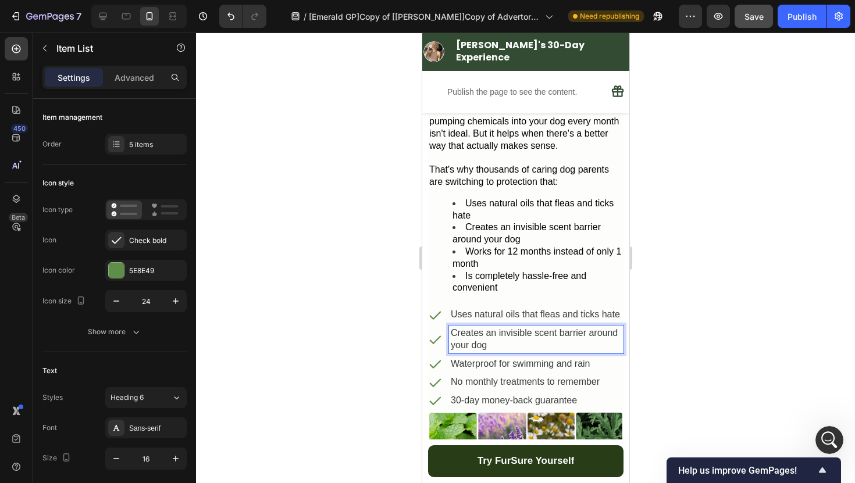
click at [497, 358] on p "Waterproof for swimming and rain" at bounding box center [535, 364] width 171 height 12
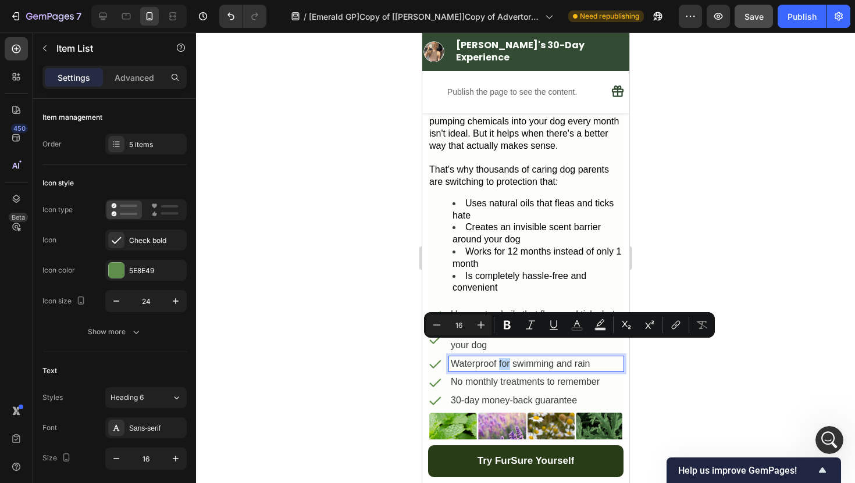
click at [542, 358] on p "Waterproof for swimming and rain" at bounding box center [535, 364] width 171 height 12
drag, startPoint x: 593, startPoint y: 350, endPoint x: 453, endPoint y: 350, distance: 139.6
click at [453, 358] on p "Waterproof for swimming and rain" at bounding box center [535, 364] width 171 height 12
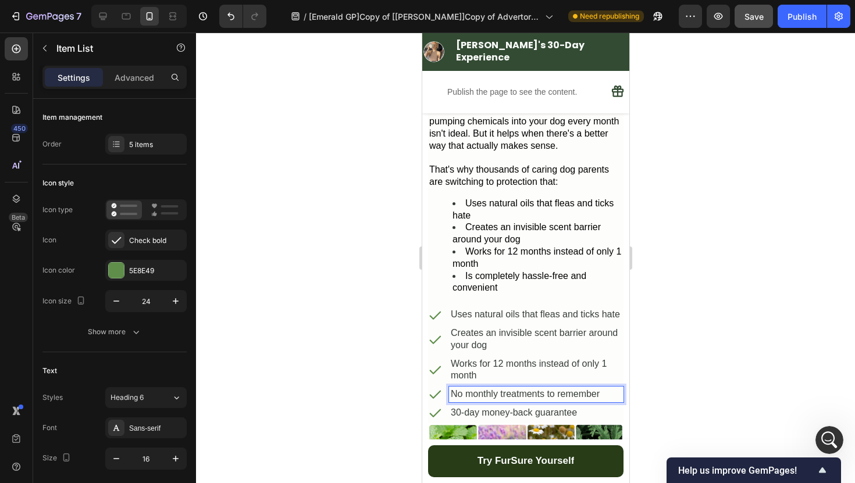
click at [510, 388] on p "No monthly treatments to remember" at bounding box center [535, 394] width 171 height 12
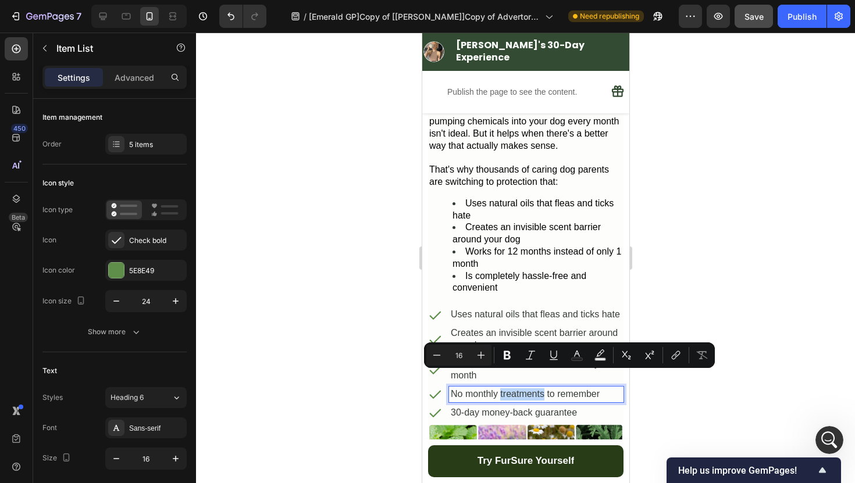
click at [510, 388] on p "No monthly treatments to remember" at bounding box center [535, 394] width 171 height 12
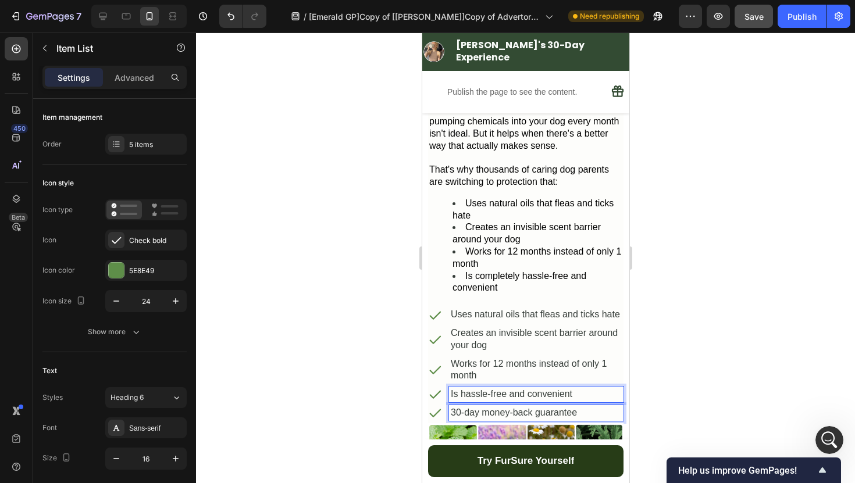
click at [527, 407] on p "30-day money-back guarantee" at bounding box center [535, 413] width 171 height 12
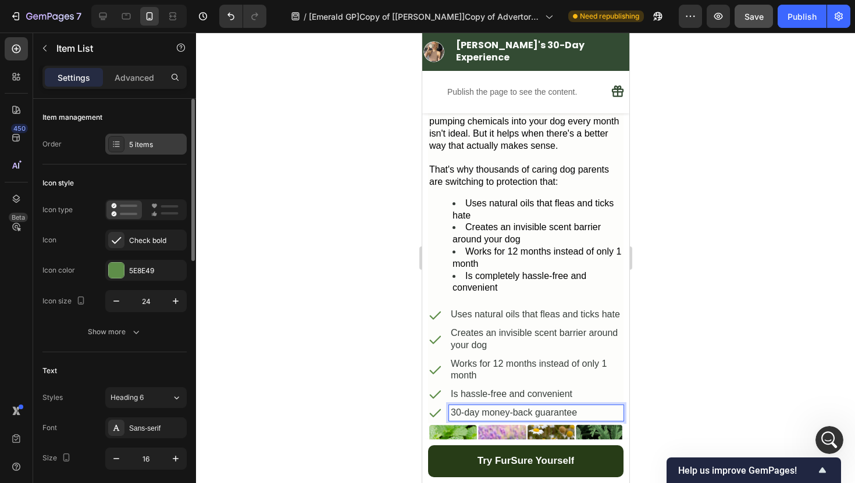
click at [120, 152] on div "5 items" at bounding box center [145, 144] width 81 height 21
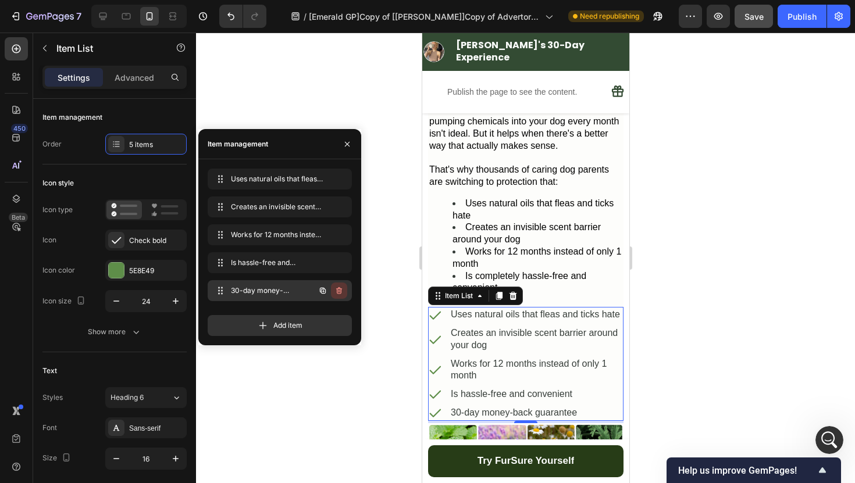
click at [337, 290] on icon "button" at bounding box center [338, 290] width 9 height 9
click at [329, 290] on div "Delete" at bounding box center [331, 291] width 22 height 10
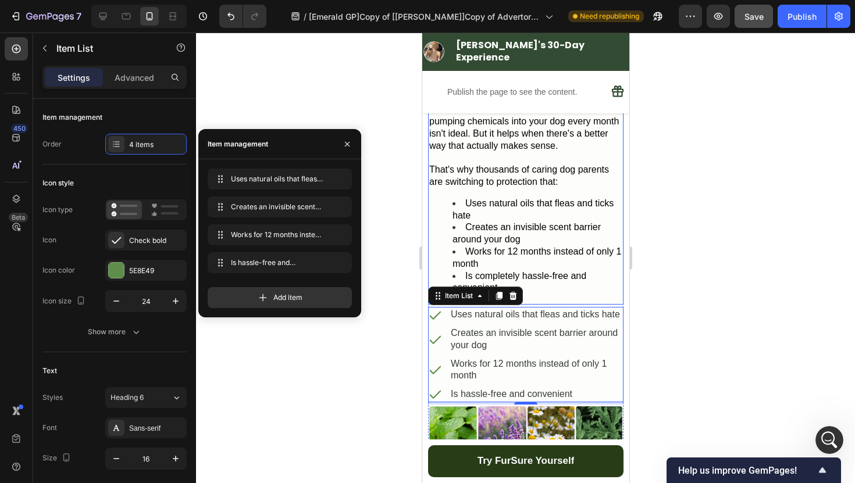
click at [583, 246] on li "Works for 12 months instead of only 1 month" at bounding box center [537, 258] width 170 height 24
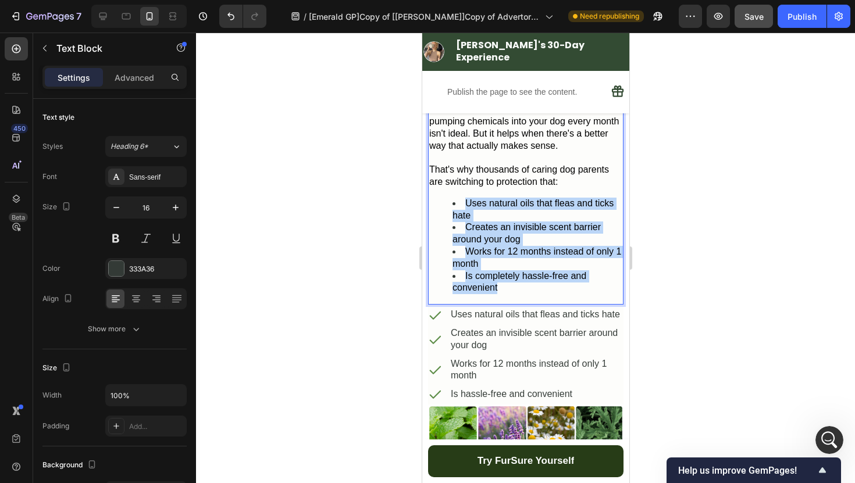
drag, startPoint x: 528, startPoint y: 276, endPoint x: 454, endPoint y: 193, distance: 111.6
click at [454, 198] on ul "Uses natural oils that fleas and ticks hate Creates an invisible scent barrier …" at bounding box center [525, 246] width 193 height 97
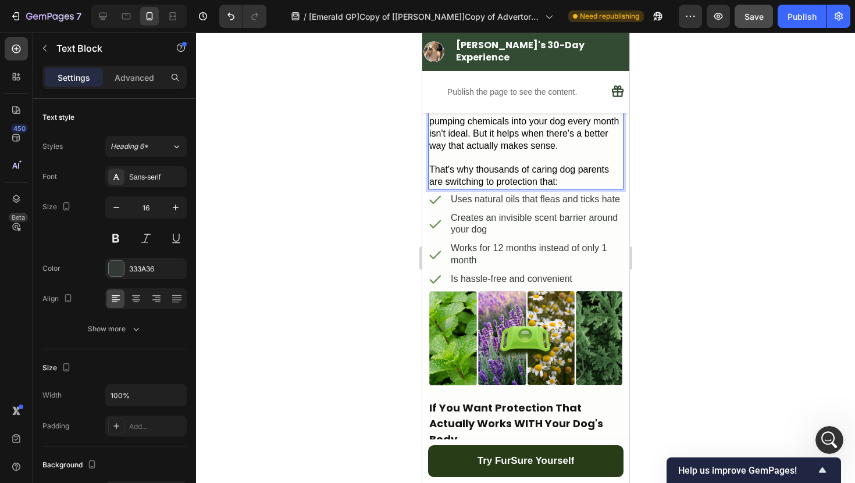
click at [333, 237] on div at bounding box center [525, 258] width 659 height 451
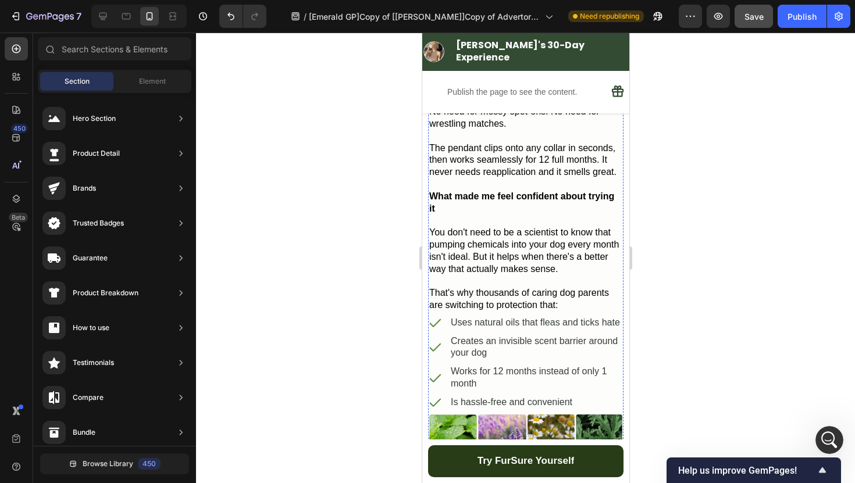
scroll to position [1363, 0]
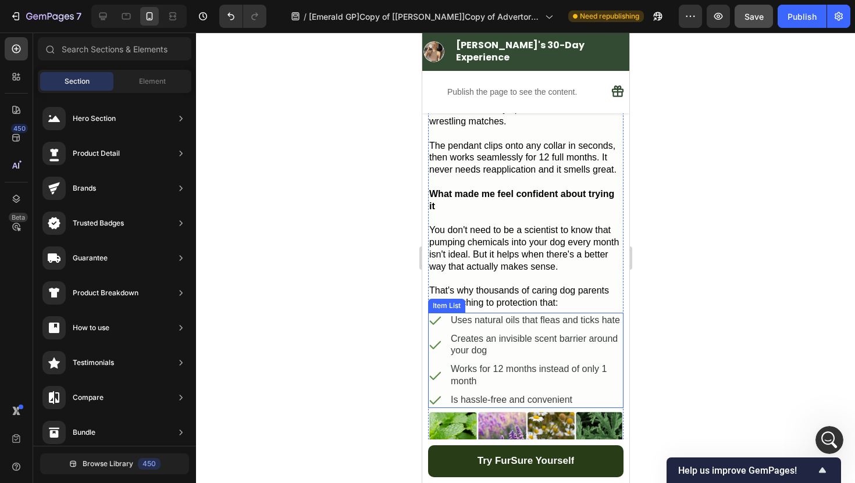
click at [511, 363] on p "Works for 12 months instead of only 1 month" at bounding box center [535, 375] width 171 height 24
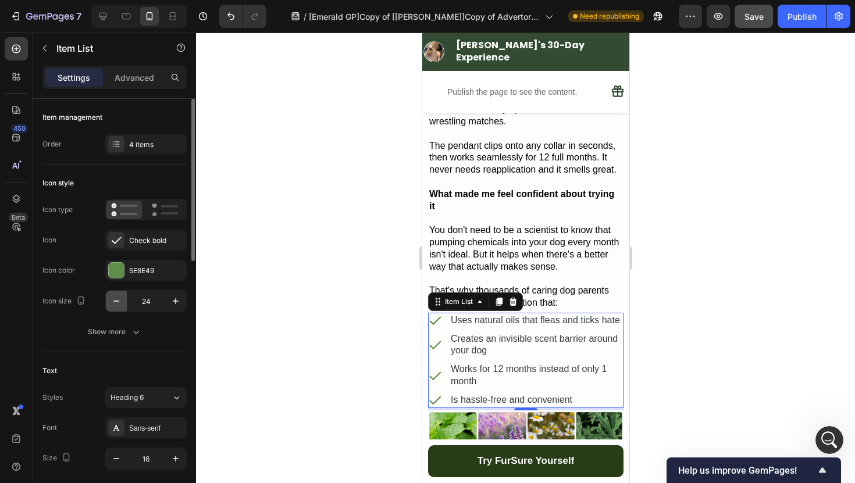
click at [110, 302] on icon "button" at bounding box center [116, 301] width 12 height 12
type input "20"
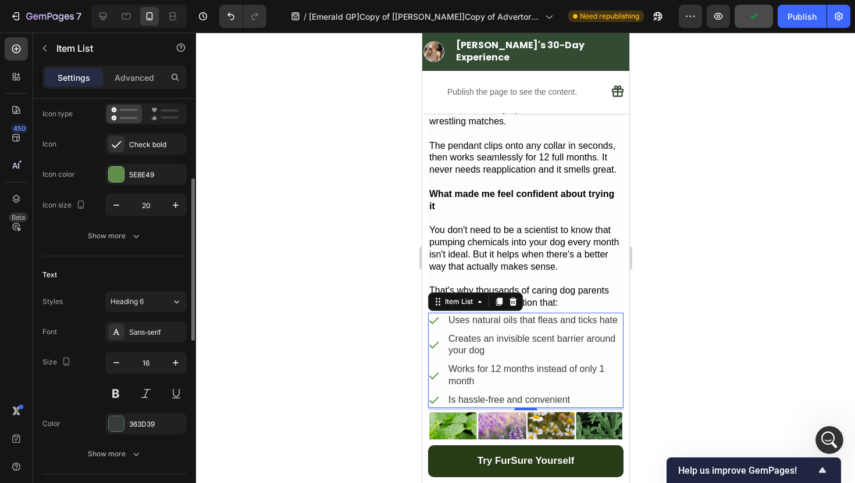
scroll to position [150, 0]
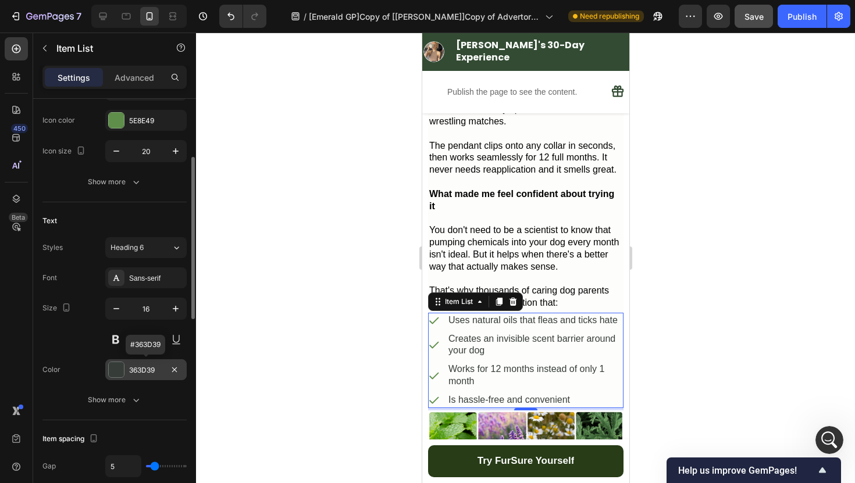
click at [130, 373] on div "363D39" at bounding box center [146, 370] width 34 height 10
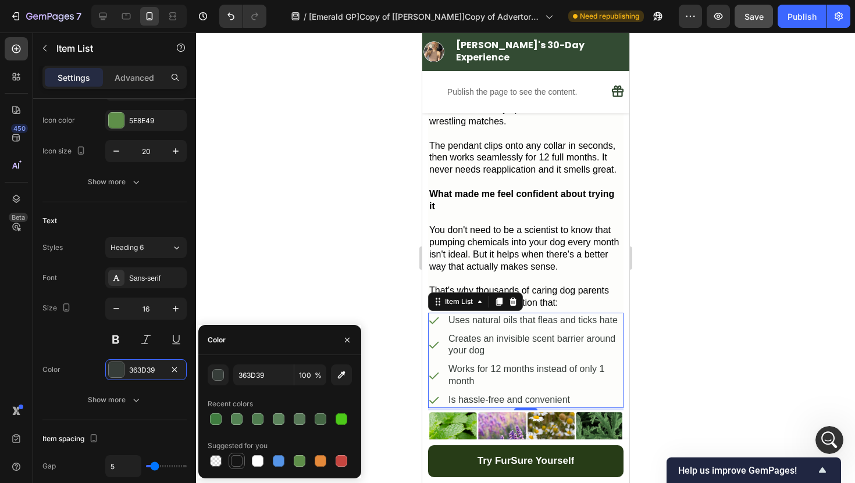
click at [238, 457] on div at bounding box center [237, 461] width 12 height 12
type input "151515"
click at [291, 294] on div at bounding box center [525, 258] width 659 height 451
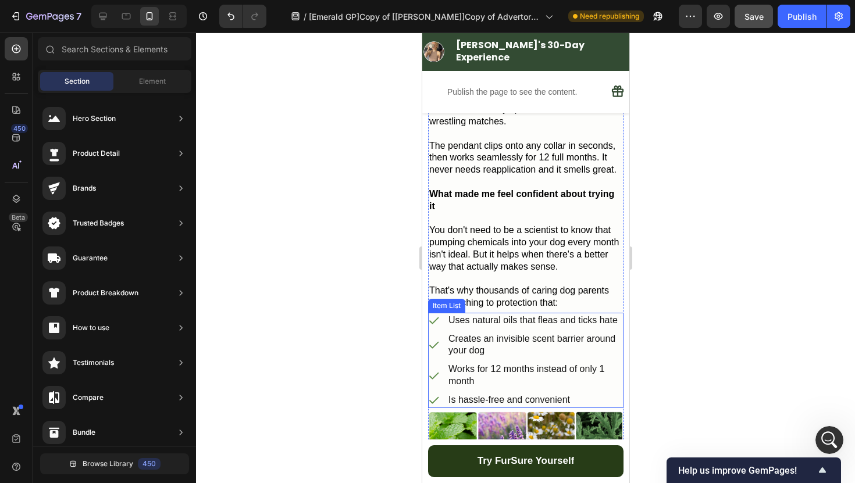
click at [441, 313] on div "Uses natural oils that fleas and ticks hate" at bounding box center [524, 321] width 195 height 16
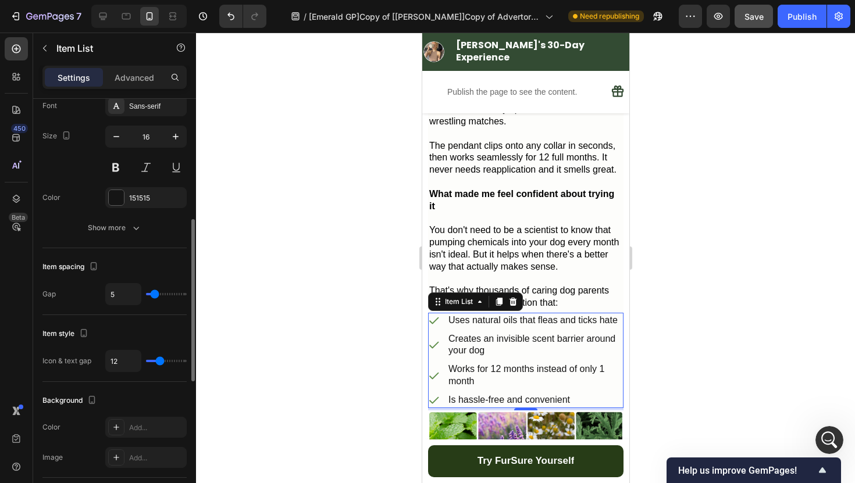
scroll to position [323, 0]
click at [159, 294] on div "5" at bounding box center [145, 294] width 81 height 22
type input "18"
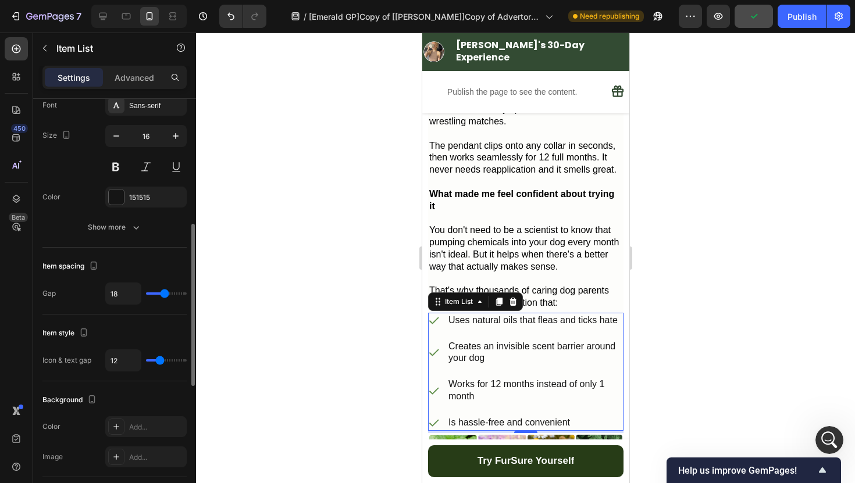
type input "14"
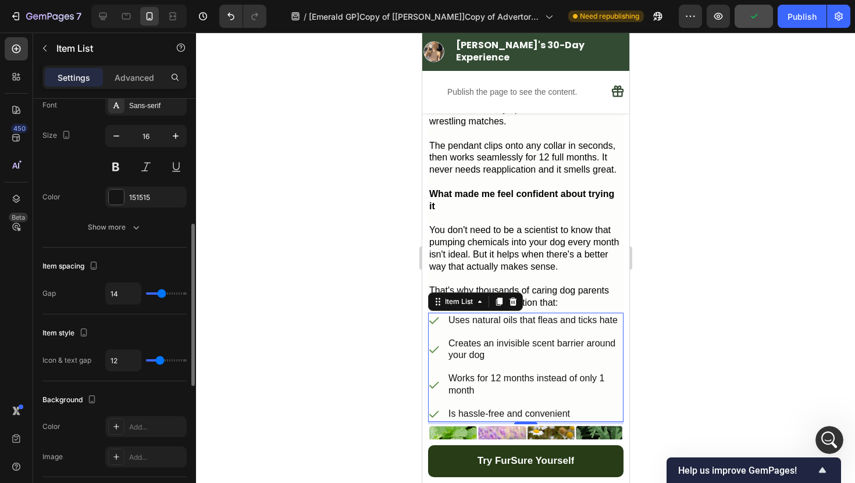
type input "13"
type input "11"
type input "10"
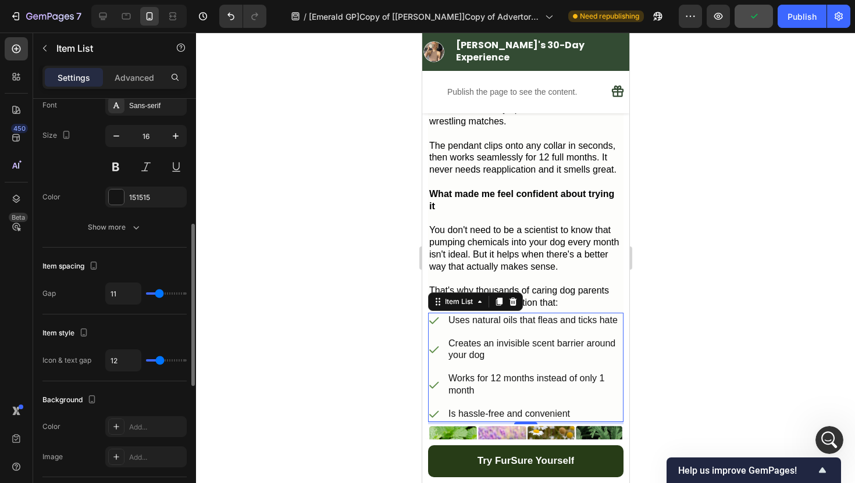
type input "10"
type input "9"
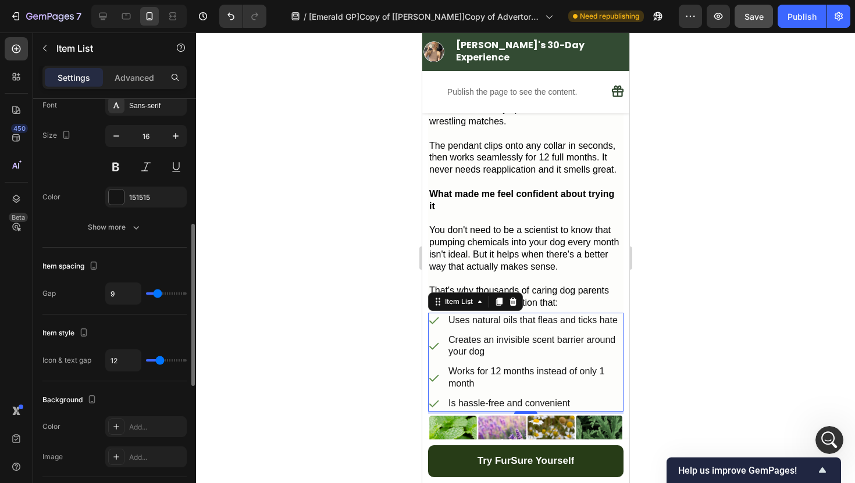
type input "7"
type input "6"
type input "5"
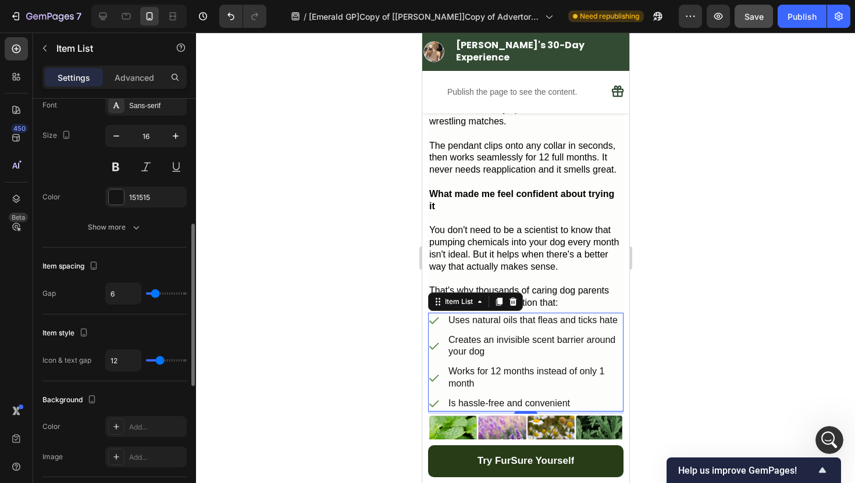
type input "5"
type input "4"
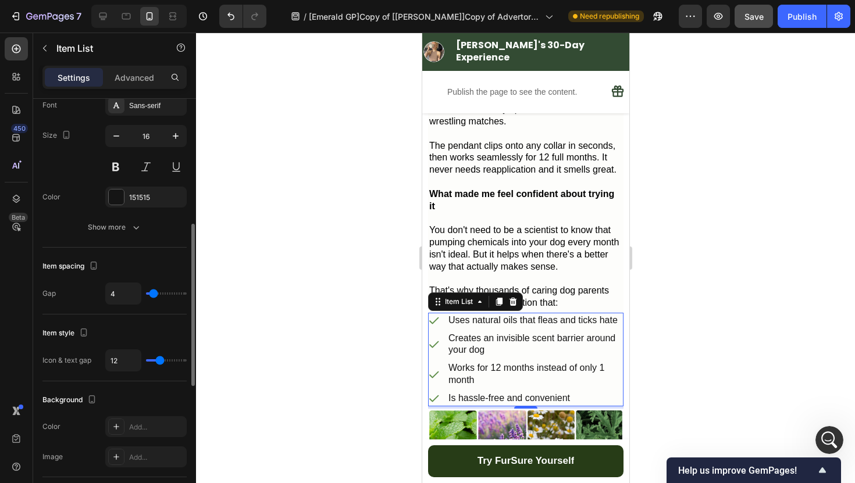
type input "5"
type input "4"
type input "5"
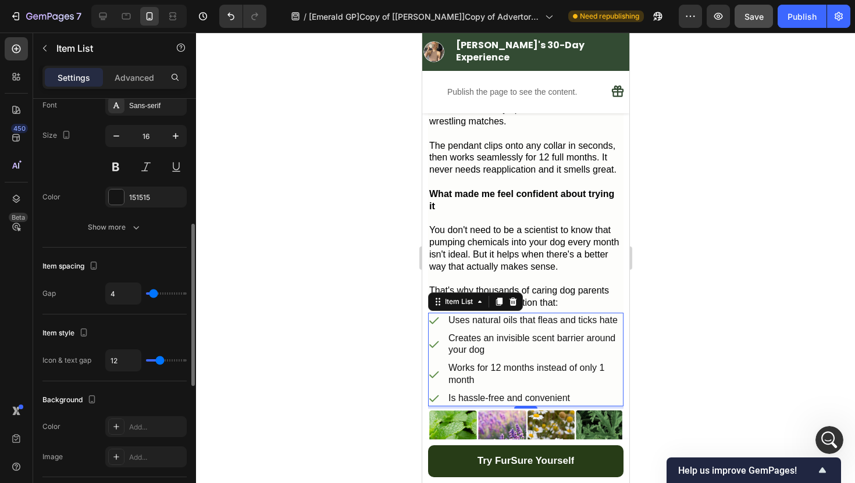
type input "5"
click at [154, 295] on input "range" at bounding box center [166, 294] width 41 height 2
type input "3"
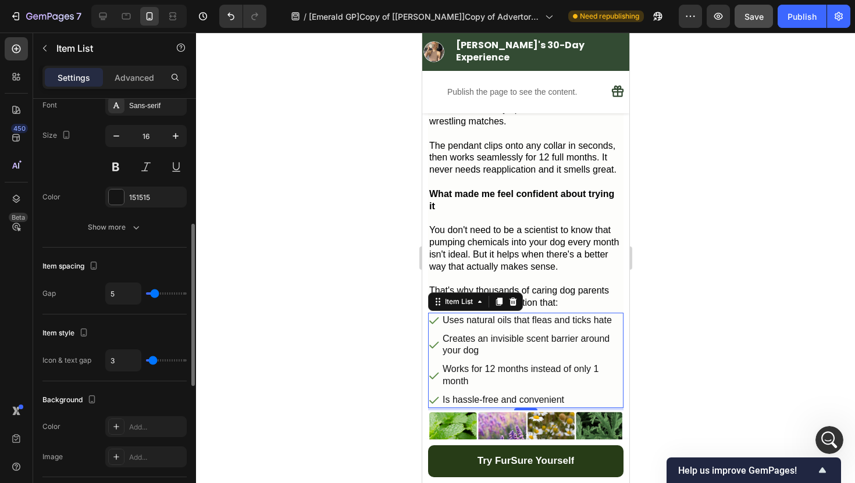
type input "2"
type input "10"
type input "12"
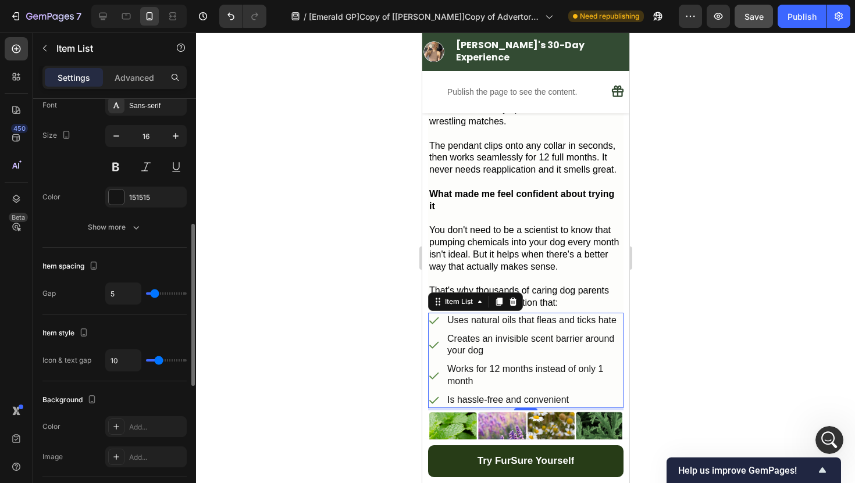
type input "12"
type input "14"
type input "15"
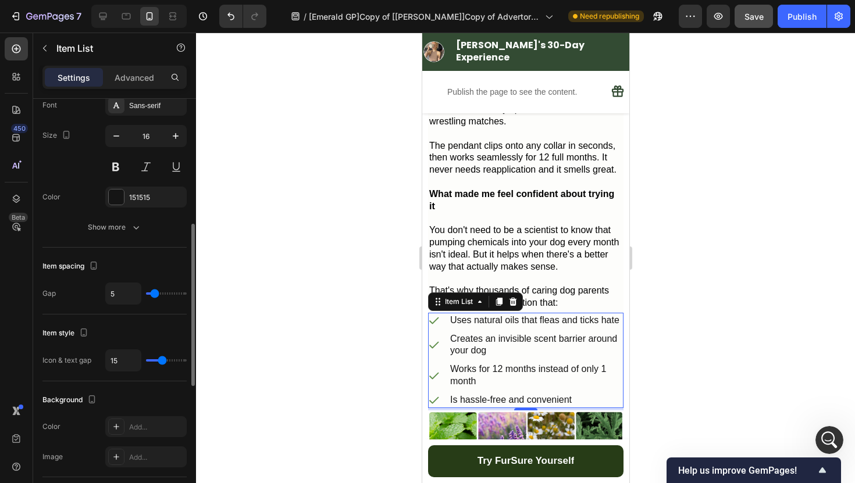
type input "14"
type input "12"
type input "11"
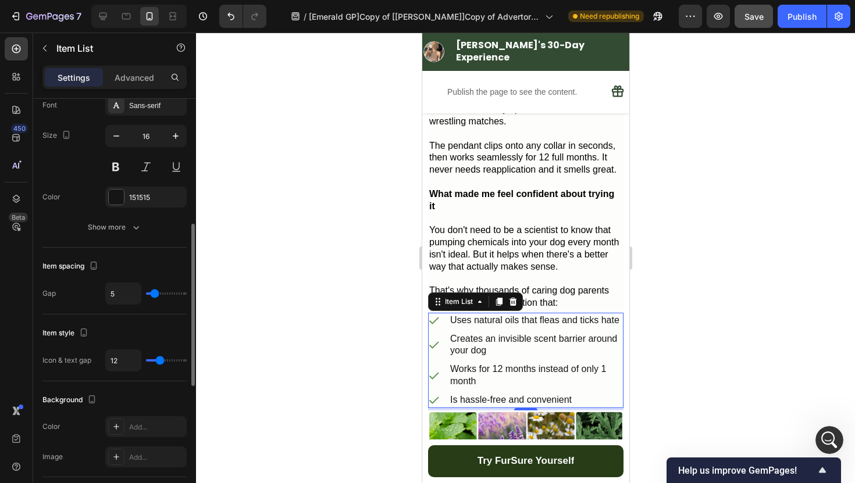
type input "11"
type input "10"
type input "9"
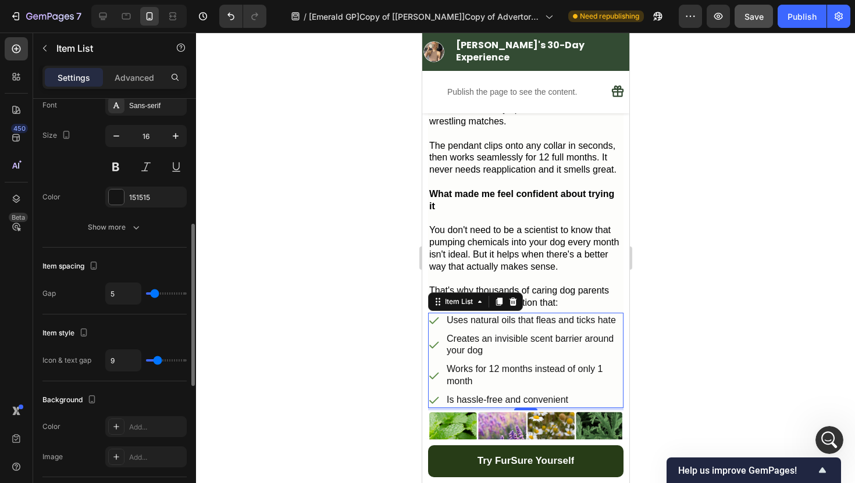
type input "10"
click at [158, 361] on input "range" at bounding box center [166, 360] width 41 height 2
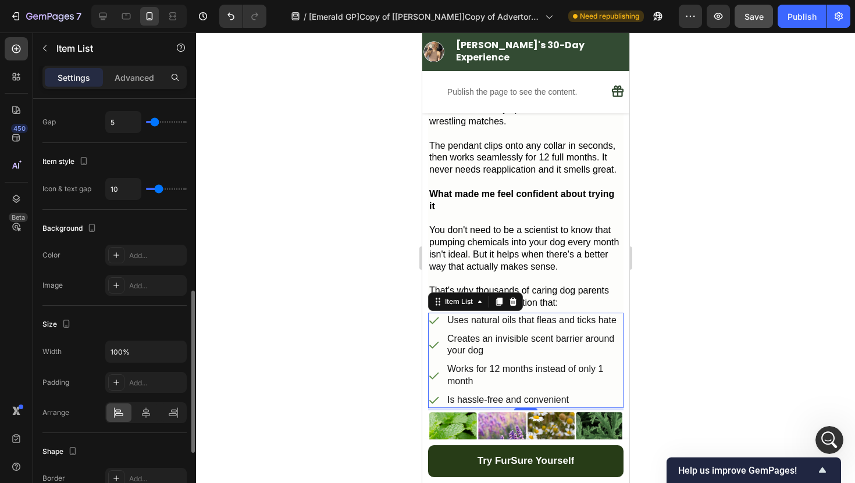
scroll to position [523, 0]
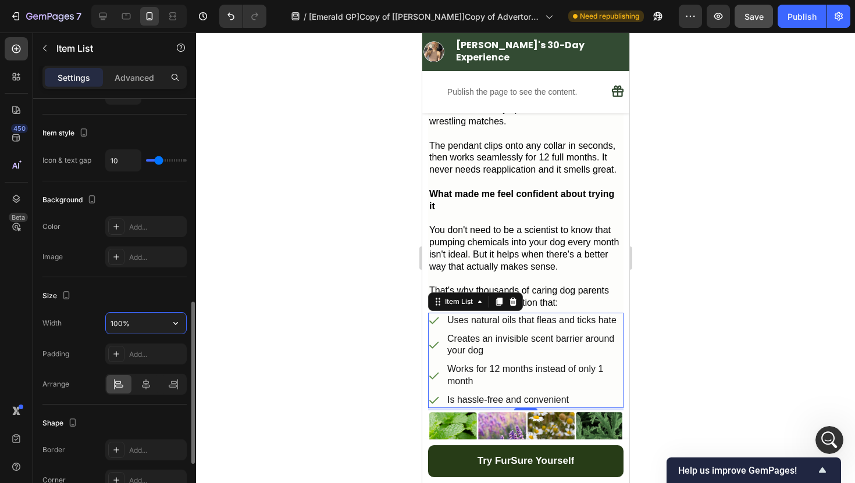
click at [149, 322] on input "100%" at bounding box center [146, 323] width 80 height 21
click at [181, 325] on icon "button" at bounding box center [176, 324] width 12 height 12
click at [117, 324] on input "100%" at bounding box center [146, 323] width 80 height 21
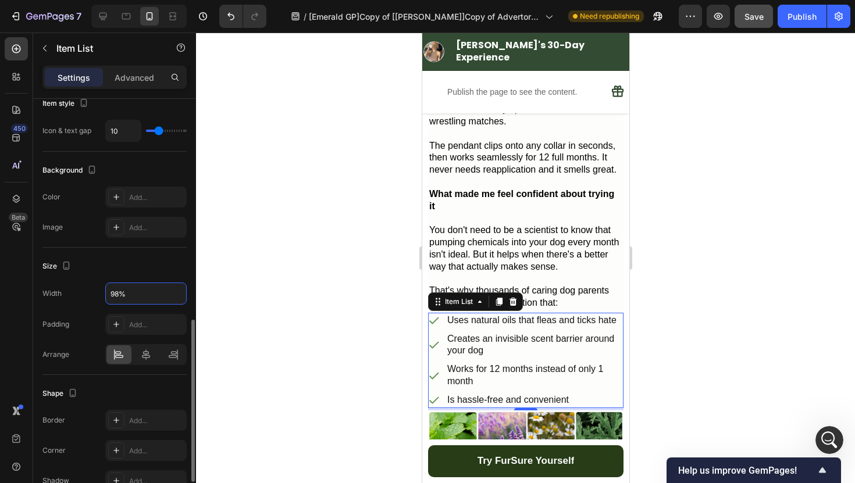
scroll to position [557, 0]
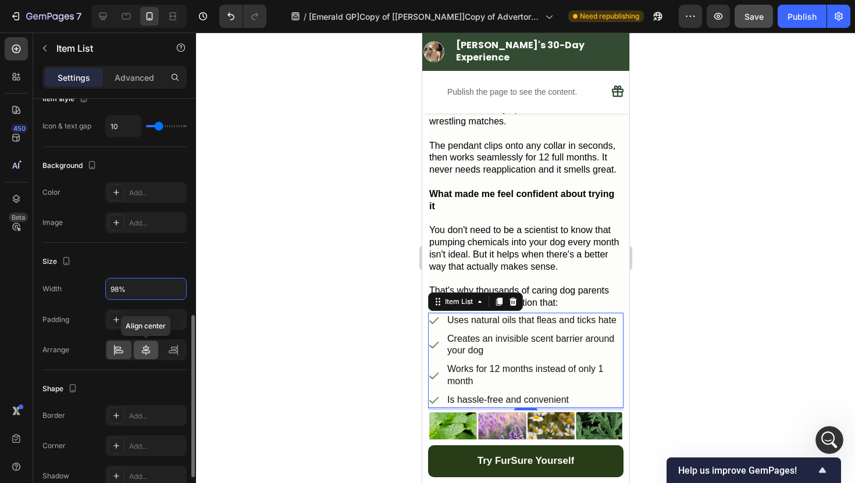
type input "98%"
click at [149, 354] on icon at bounding box center [146, 350] width 12 height 12
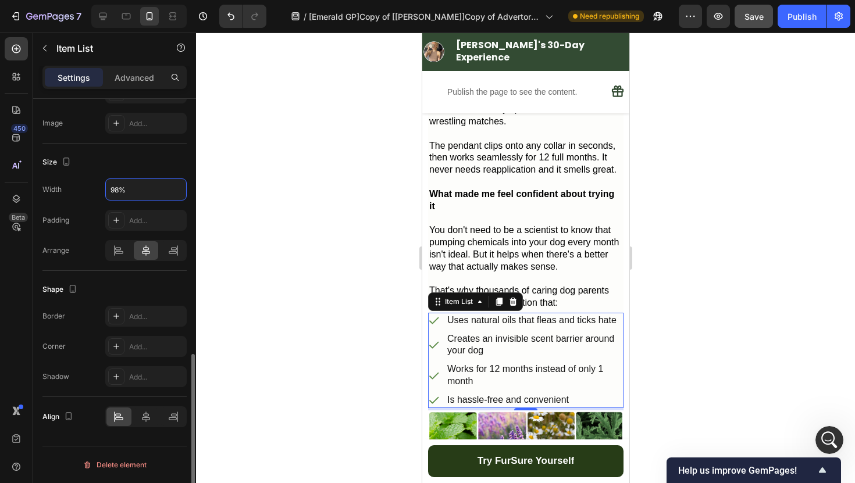
scroll to position [656, 0]
click at [132, 312] on div "Add..." at bounding box center [156, 317] width 55 height 10
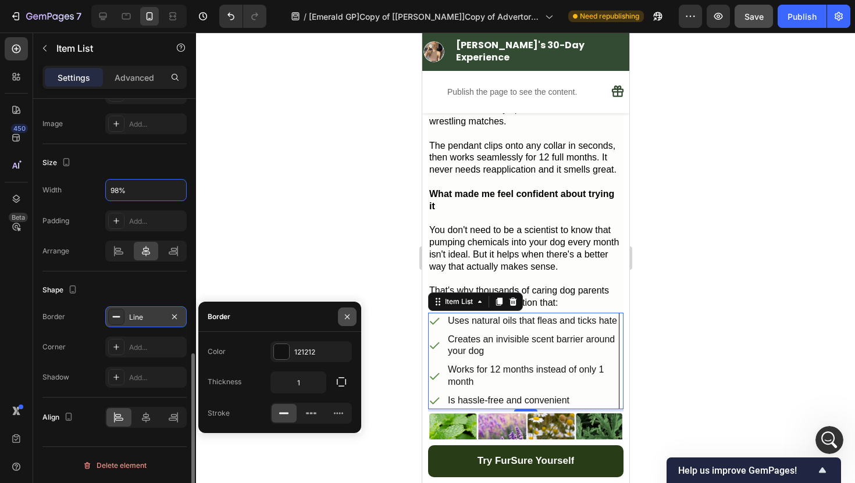
click at [348, 316] on icon "button" at bounding box center [347, 316] width 9 height 9
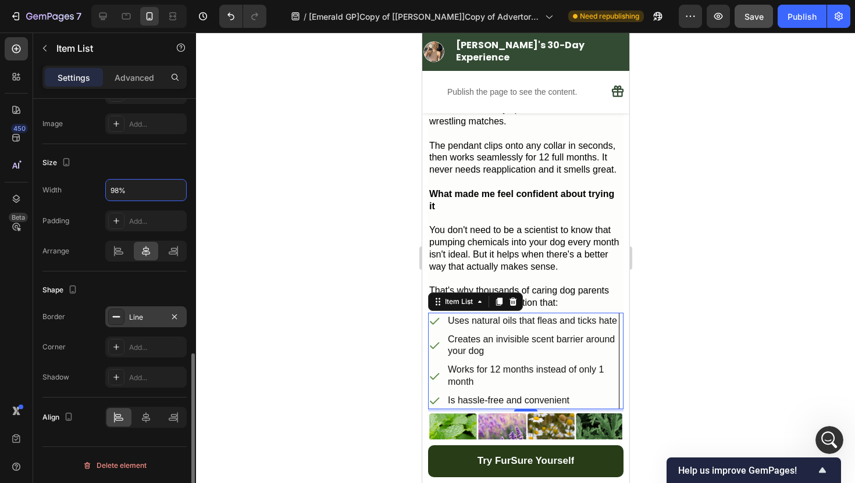
click at [365, 420] on div at bounding box center [525, 258] width 659 height 451
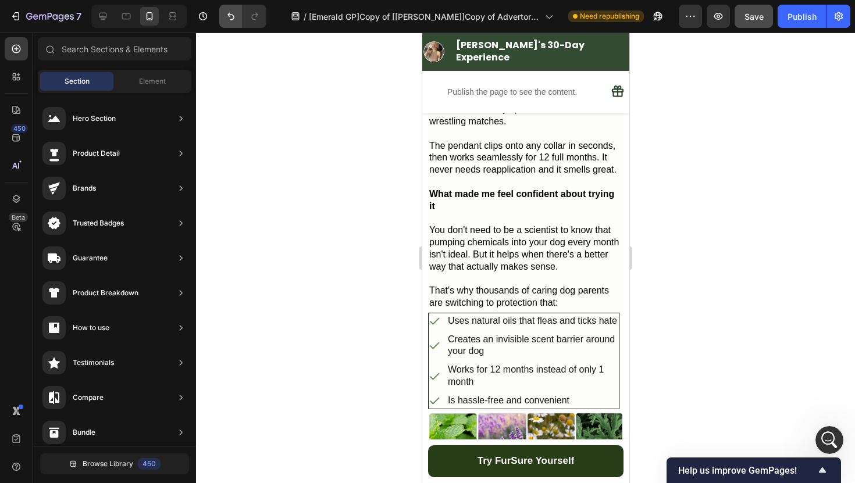
click at [234, 13] on icon "Undo/Redo" at bounding box center [231, 16] width 12 height 12
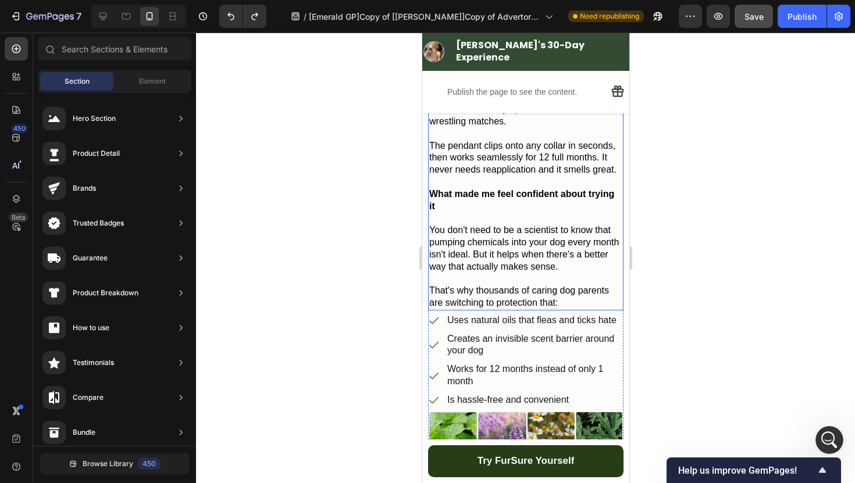
scroll to position [1404, 0]
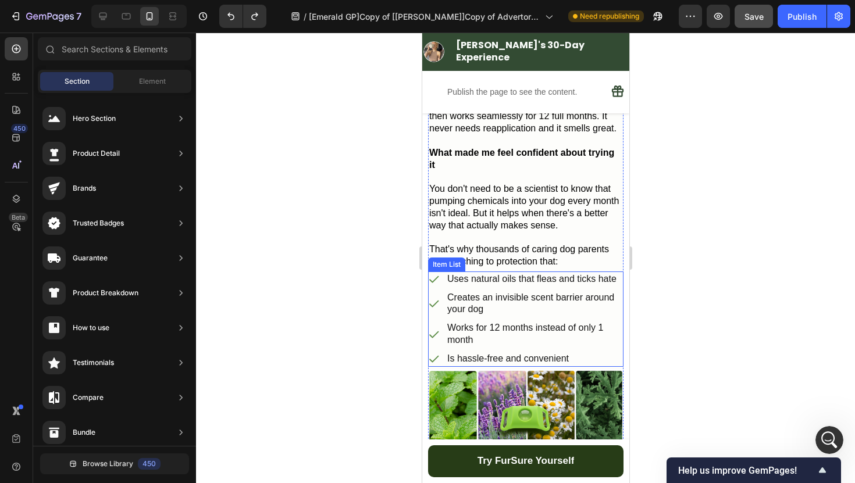
click at [586, 329] on p "Works for 12 months instead of only 1 month" at bounding box center [532, 334] width 170 height 24
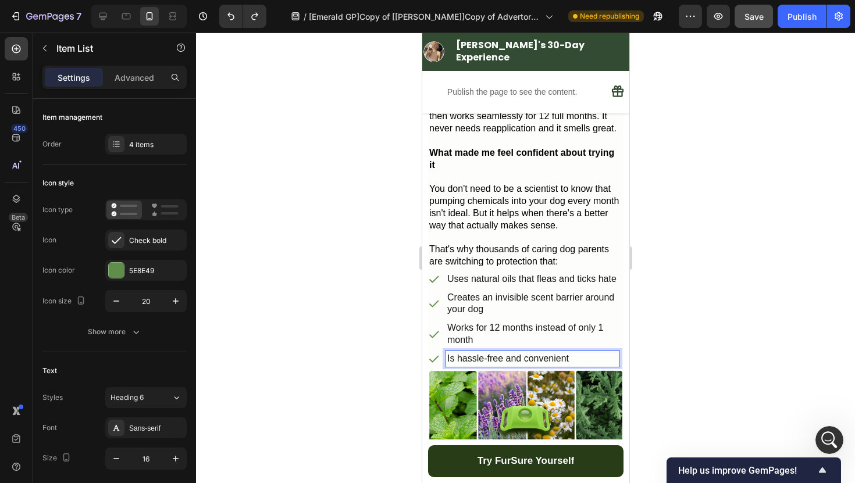
click at [670, 309] on div at bounding box center [525, 258] width 659 height 451
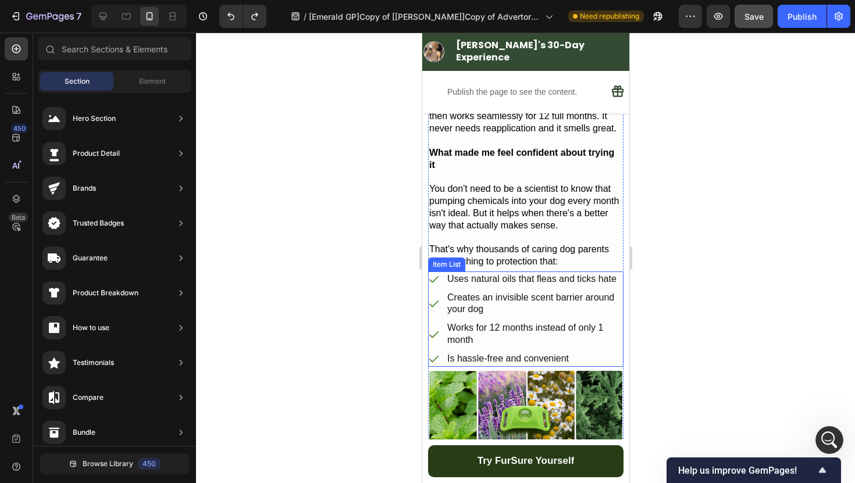
scroll to position [1479, 0]
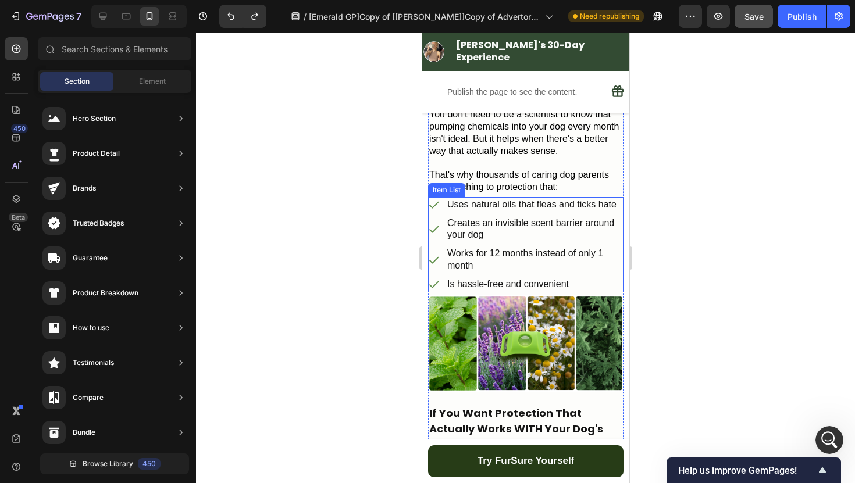
click at [587, 248] on p "Works for 12 months instead of only 1 month" at bounding box center [532, 260] width 170 height 24
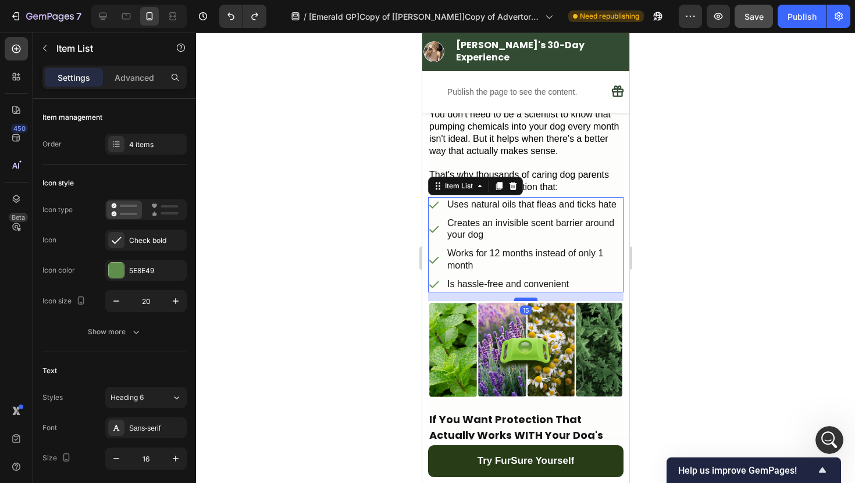
drag, startPoint x: 531, startPoint y: 277, endPoint x: 532, endPoint y: 284, distance: 6.4
click at [532, 298] on div at bounding box center [525, 299] width 23 height 3
type input "100%"
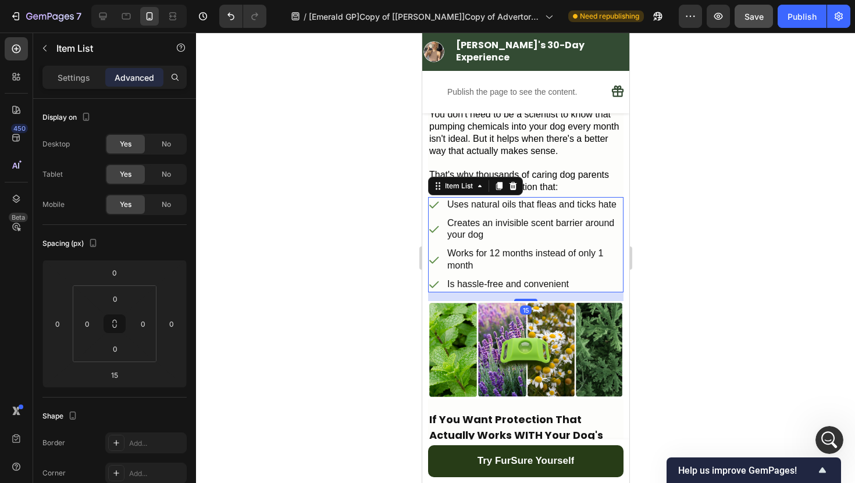
click at [688, 270] on div at bounding box center [525, 258] width 659 height 451
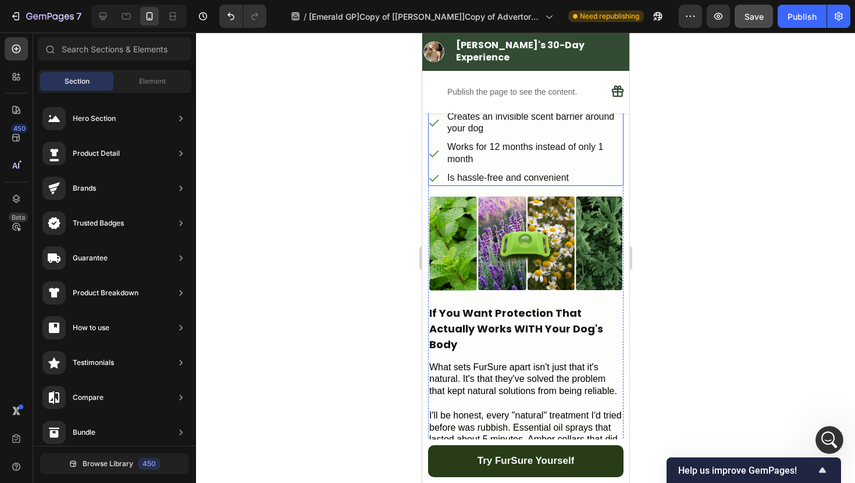
scroll to position [1586, 0]
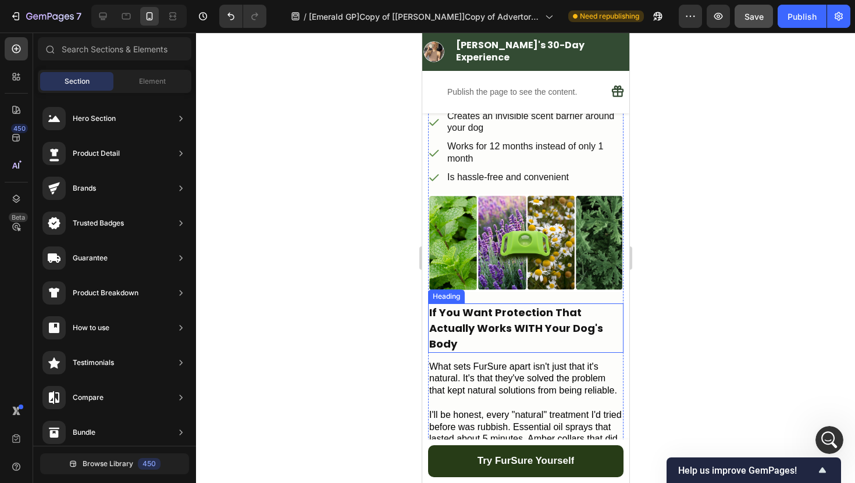
click at [554, 320] on h2 "If You Want Protection That Actually Works WITH Your Dog's Body" at bounding box center [524, 328] width 195 height 49
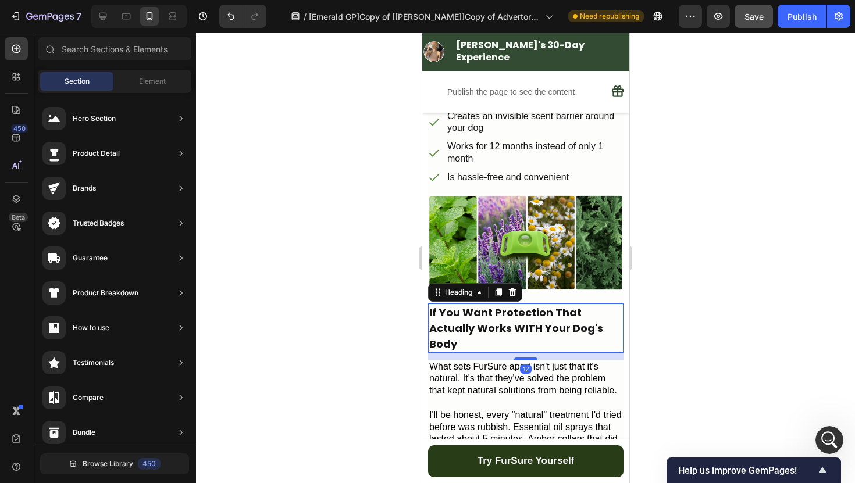
click at [554, 320] on h2 "If You Want Protection That Actually Works WITH Your Dog's Body" at bounding box center [524, 328] width 195 height 49
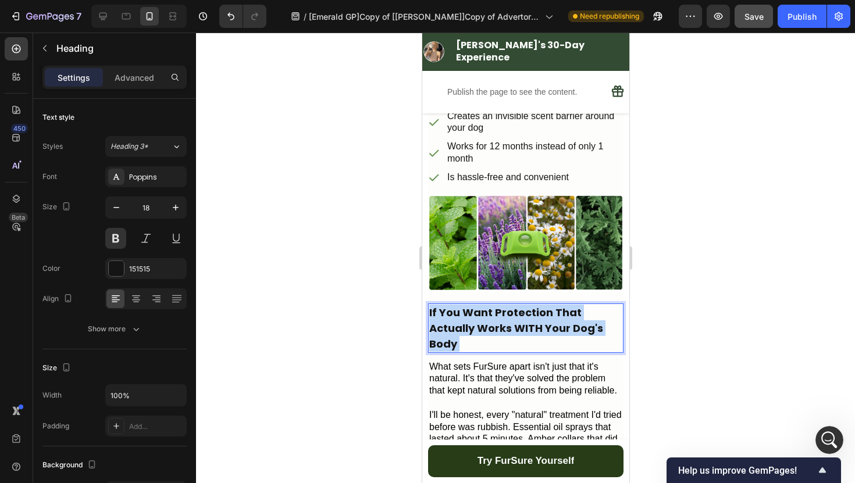
drag, startPoint x: 538, startPoint y: 326, endPoint x: 516, endPoint y: 313, distance: 25.8
click at [516, 313] on p "If You Want Protection That Actually Works WITH Your Dog's Body" at bounding box center [525, 328] width 193 height 47
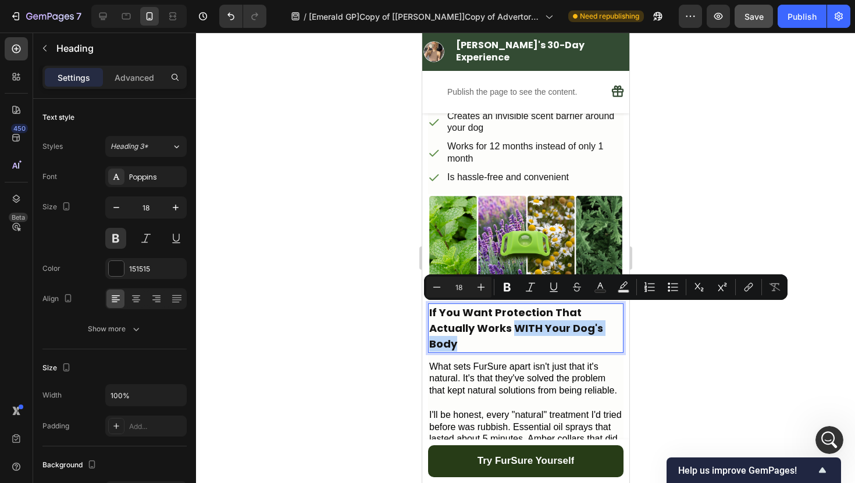
drag, startPoint x: 485, startPoint y: 326, endPoint x: 513, endPoint y: 310, distance: 32.3
click at [513, 310] on p "If You Want Protection That Actually Works WITH Your Dog's Body" at bounding box center [525, 328] width 193 height 47
click at [502, 327] on p "If You Want Protection That Actually Works WITH Your Dog's Body" at bounding box center [525, 328] width 193 height 47
drag, startPoint x: 497, startPoint y: 327, endPoint x: 478, endPoint y: 315, distance: 22.3
click at [478, 315] on p "If You Want Protection That Actually Works WITH Your Dog's Body" at bounding box center [525, 328] width 193 height 47
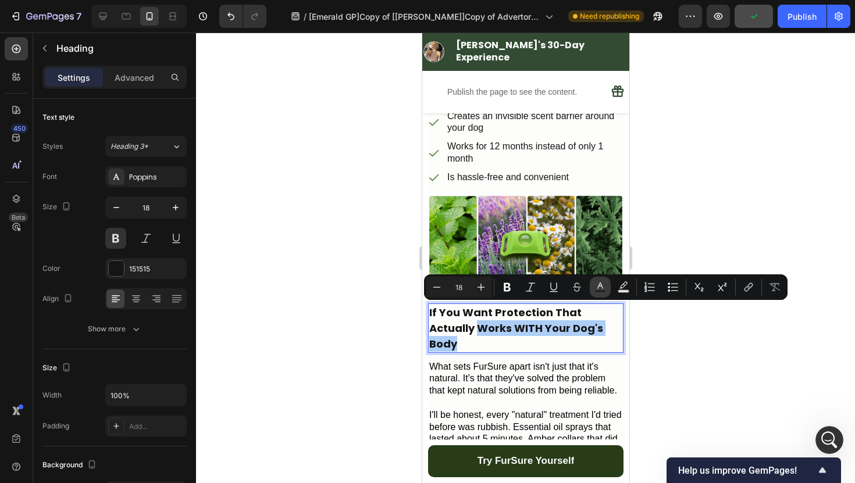
click at [604, 288] on icon "Editor contextual toolbar" at bounding box center [600, 287] width 12 height 12
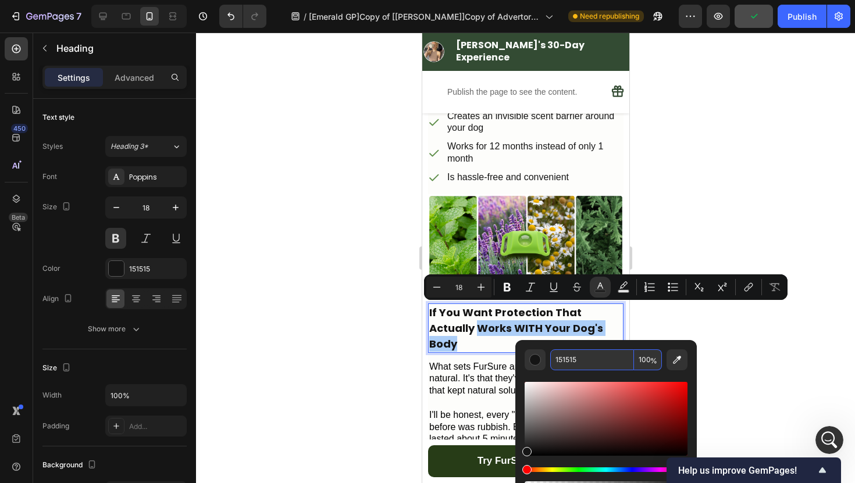
click at [589, 361] on input "151515" at bounding box center [592, 360] width 84 height 21
click at [682, 110] on div at bounding box center [525, 258] width 659 height 451
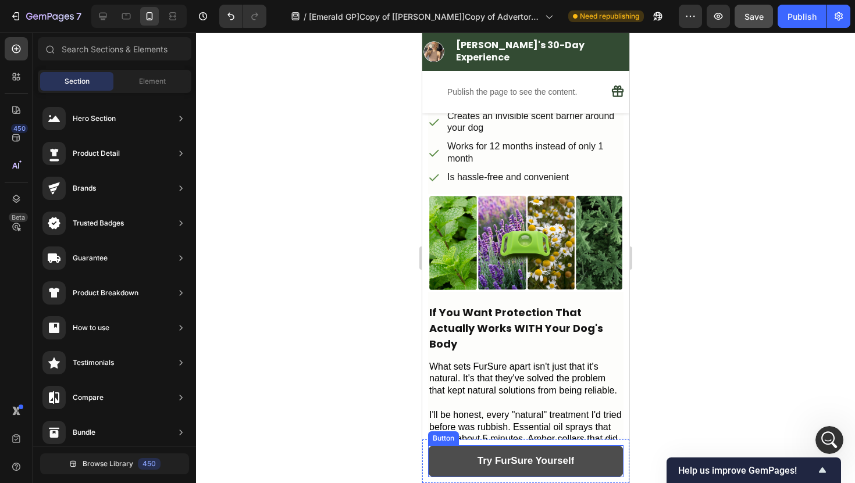
click at [608, 451] on button "Try FurSure Yourself" at bounding box center [524, 461] width 195 height 32
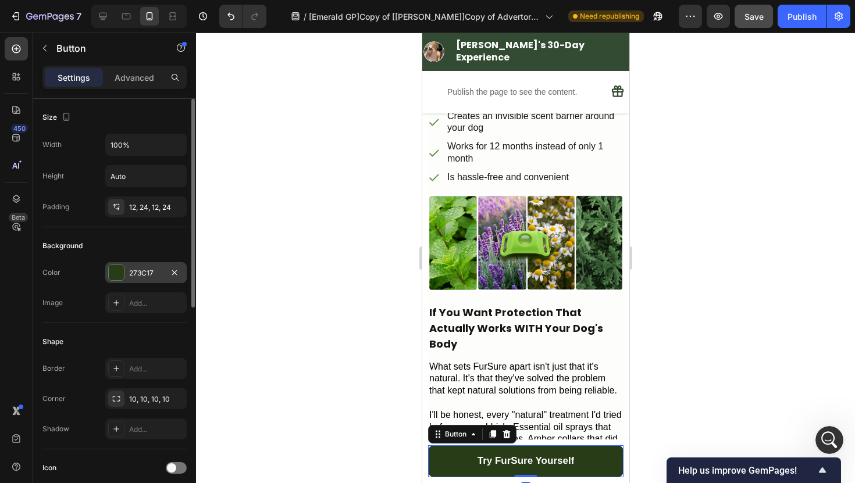
click at [147, 270] on div "273C17" at bounding box center [146, 273] width 34 height 10
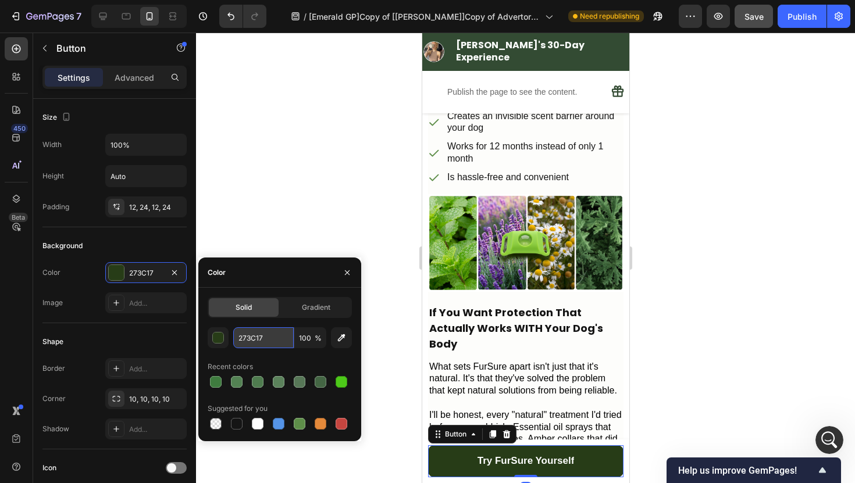
click at [268, 342] on input "273C17" at bounding box center [263, 337] width 60 height 21
click at [514, 305] on p "If You Want Protection That Actually Works WITH Your Dog's Body" at bounding box center [525, 328] width 193 height 47
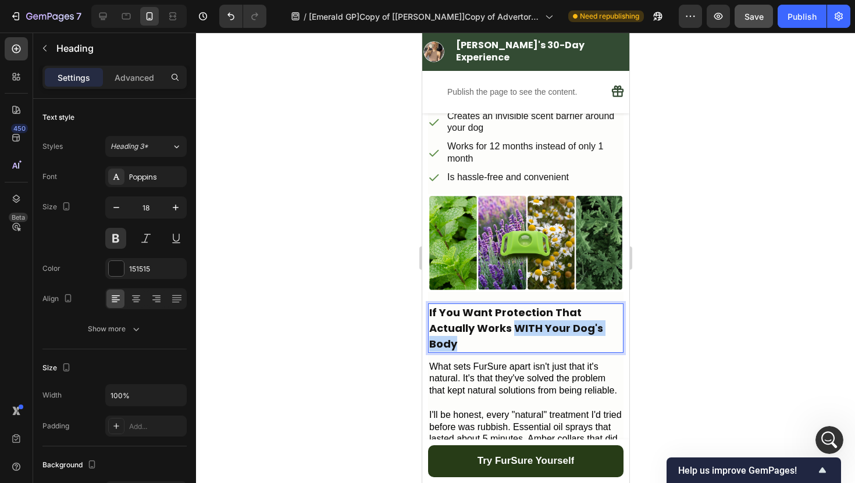
drag, startPoint x: 508, startPoint y: 325, endPoint x: 515, endPoint y: 311, distance: 15.1
click at [515, 311] on p "If You Want Protection That Actually Works WITH Your Dog's Body" at bounding box center [525, 328] width 193 height 47
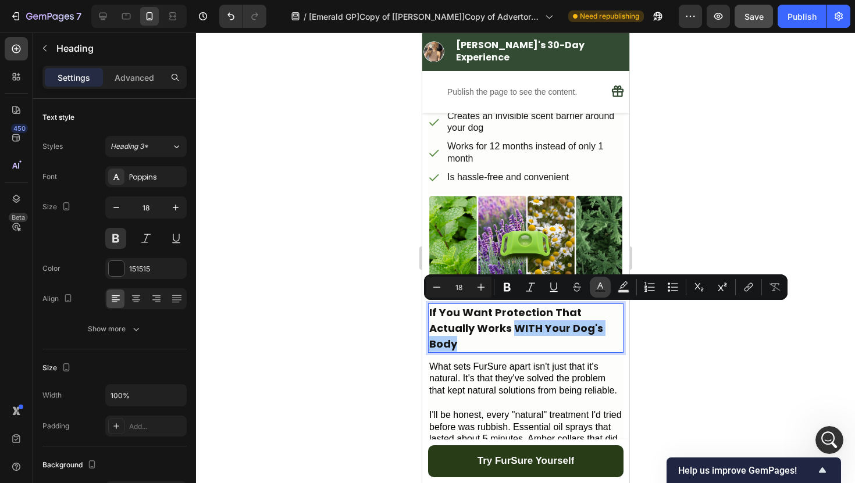
click at [601, 286] on icon "Editor contextual toolbar" at bounding box center [600, 286] width 6 height 6
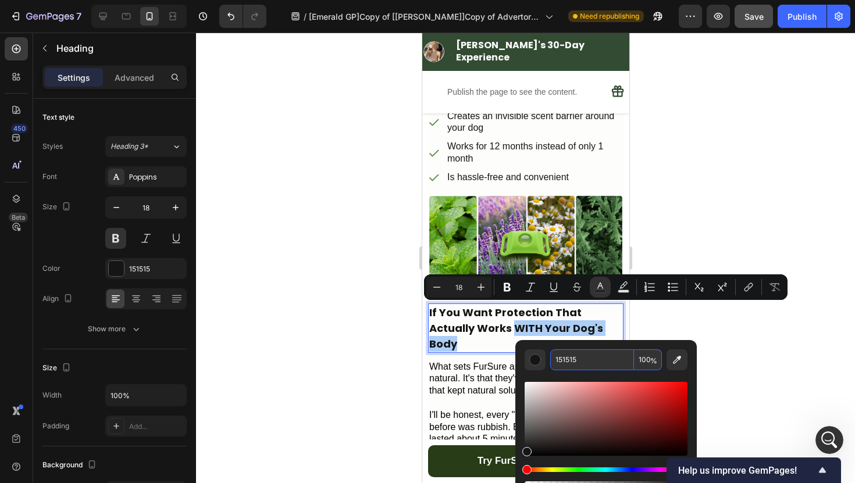
click at [582, 356] on input "151515" at bounding box center [592, 360] width 84 height 21
paste input "273C17"
type input "273C17"
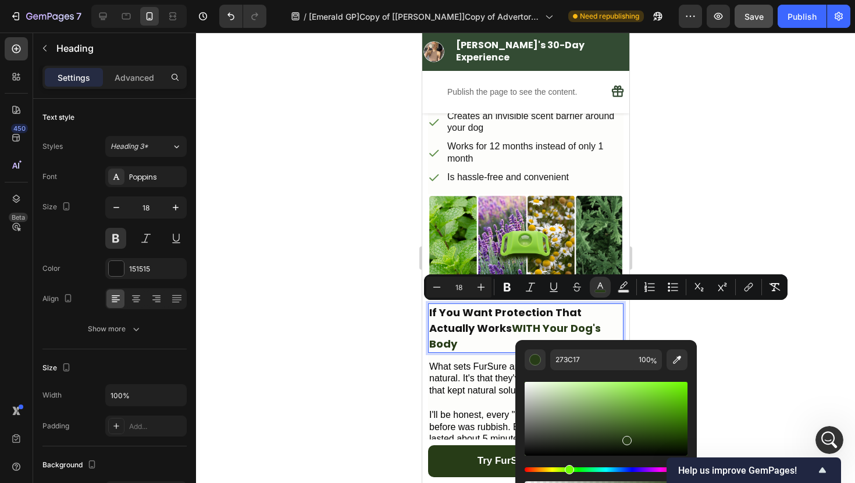
click at [277, 344] on div at bounding box center [525, 258] width 659 height 451
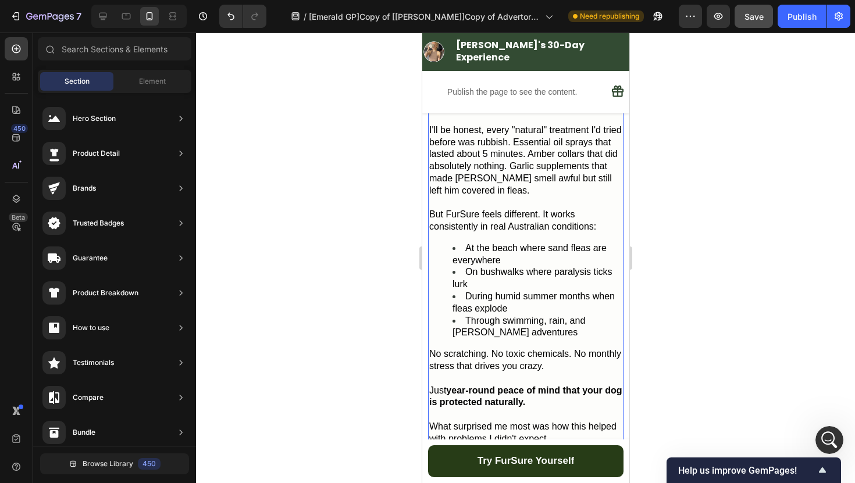
scroll to position [1873, 0]
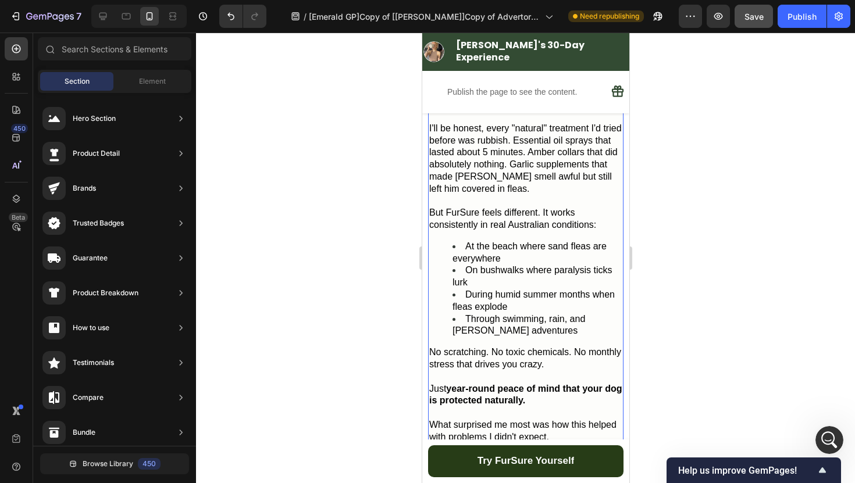
click at [511, 265] on span "On bushwalks where paralysis ticks lurk" at bounding box center [532, 276] width 160 height 22
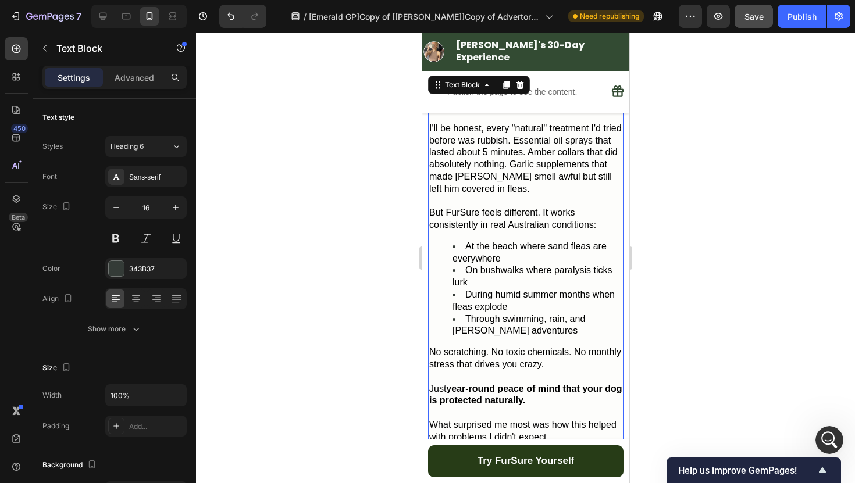
click at [493, 241] on span "At the beach where sand fleas are everywhere" at bounding box center [529, 252] width 154 height 22
click at [464, 241] on span "At the beach where sand fleas are everywhere" at bounding box center [529, 252] width 154 height 22
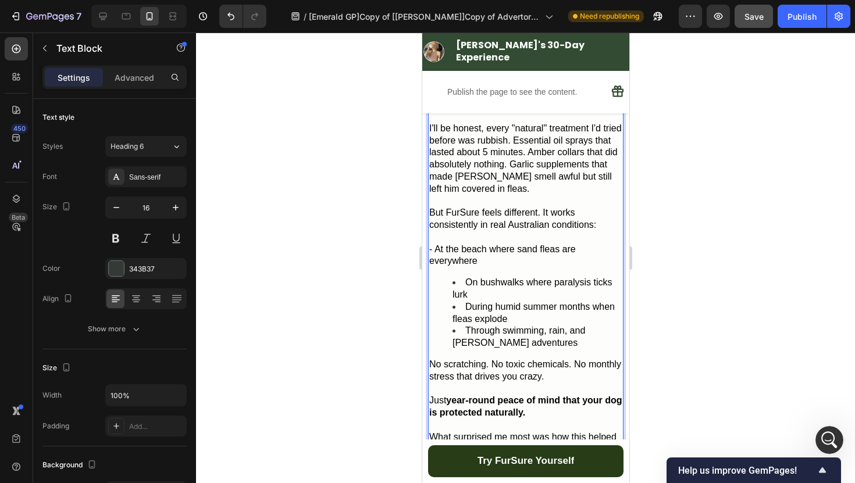
click at [466, 277] on span "On bushwalks where paralysis ticks lurk" at bounding box center [532, 288] width 160 height 22
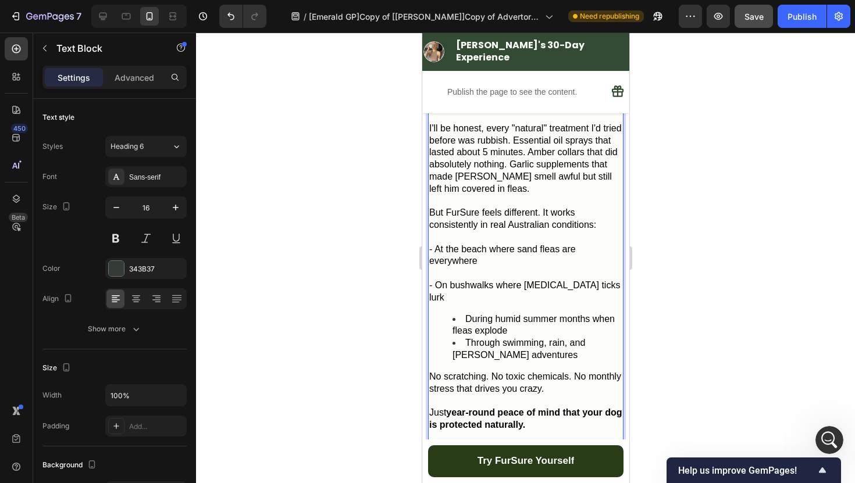
click at [465, 314] on span "During humid summer months when fleas explode" at bounding box center [533, 325] width 162 height 22
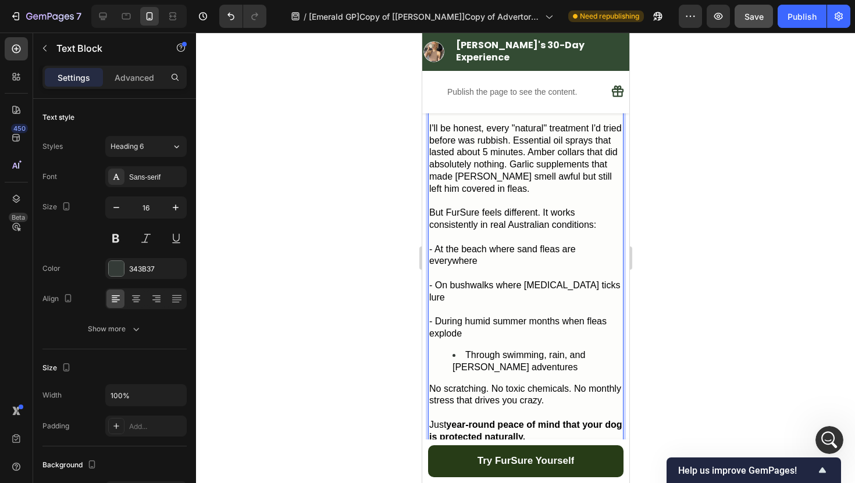
click at [465, 350] on span "Through swimming, rain, and [PERSON_NAME] adventures" at bounding box center [518, 361] width 133 height 22
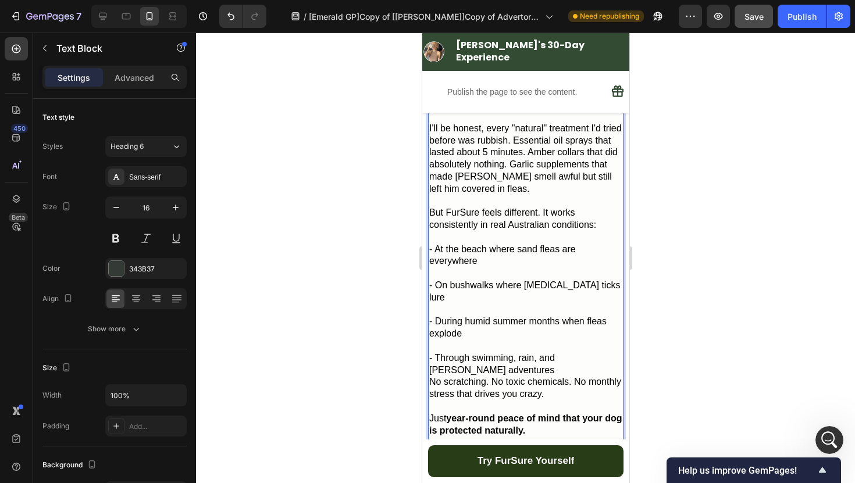
click at [477, 352] on p "- Through swimming, rain, and [PERSON_NAME] adventures" at bounding box center [525, 364] width 193 height 24
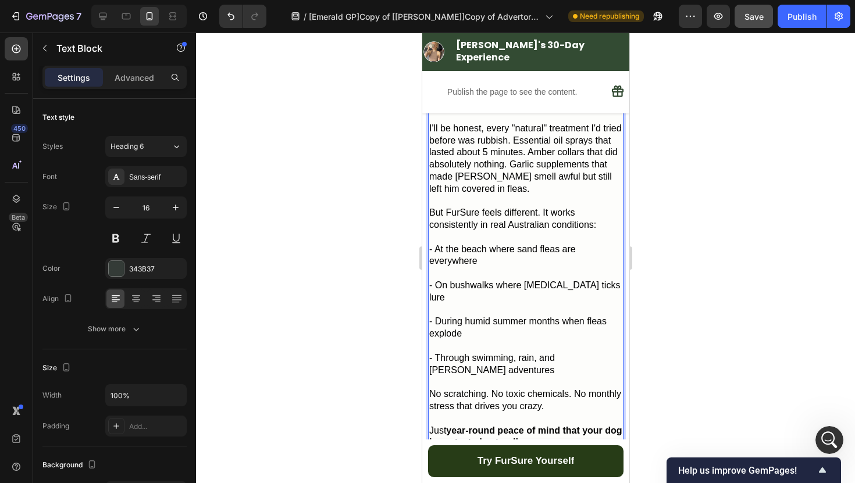
click at [387, 334] on div at bounding box center [525, 258] width 659 height 451
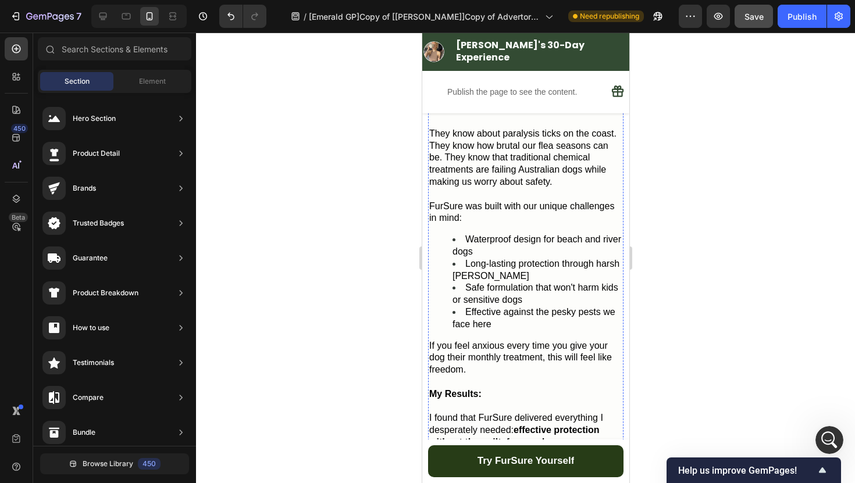
scroll to position [2516, 0]
click at [527, 281] on li "Safe formulation that won't harm kids or sensitive dogs" at bounding box center [537, 293] width 170 height 24
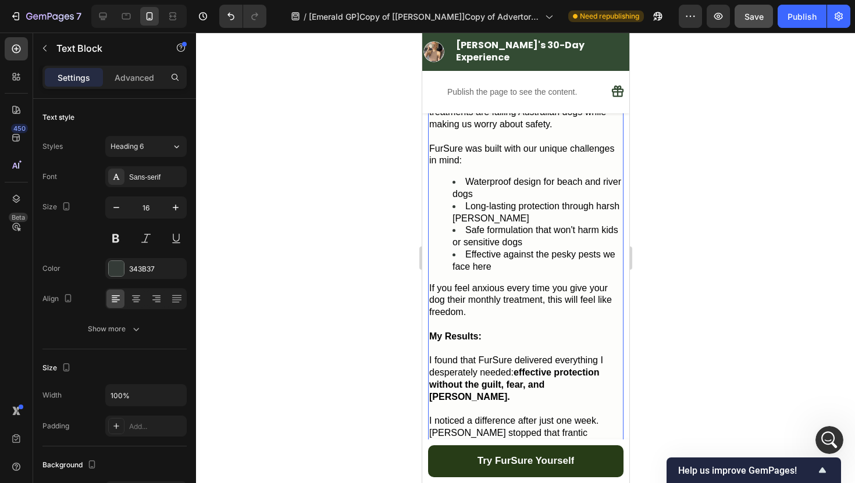
scroll to position [2586, 0]
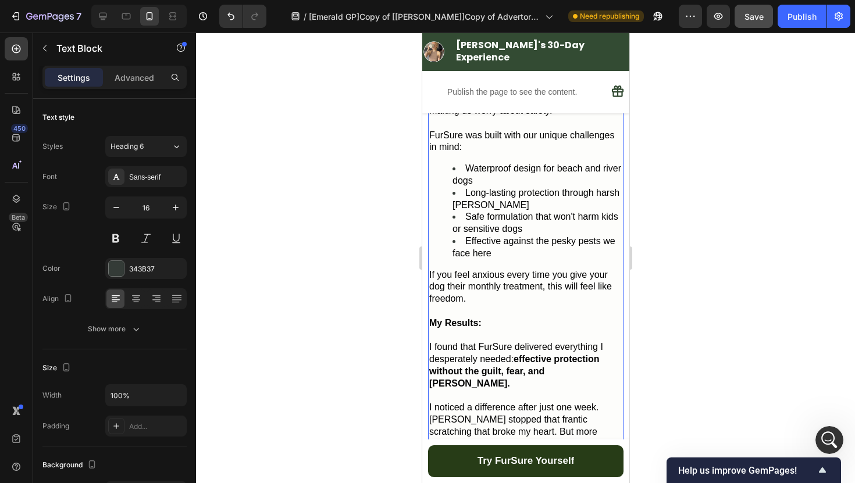
click at [491, 236] on li "Effective against the pesky pests we face here" at bounding box center [537, 248] width 170 height 24
click at [463, 270] on span "If you feel anxious every time you give your dog their monthly treatment, this …" at bounding box center [520, 287] width 183 height 34
click at [498, 238] on div "What gave me confidence to try FurSure was learning that Dr. [PERSON_NAME], a c…" at bounding box center [524, 259] width 195 height 529
click at [500, 236] on li "Effective against the pesky pests we face here" at bounding box center [537, 248] width 170 height 24
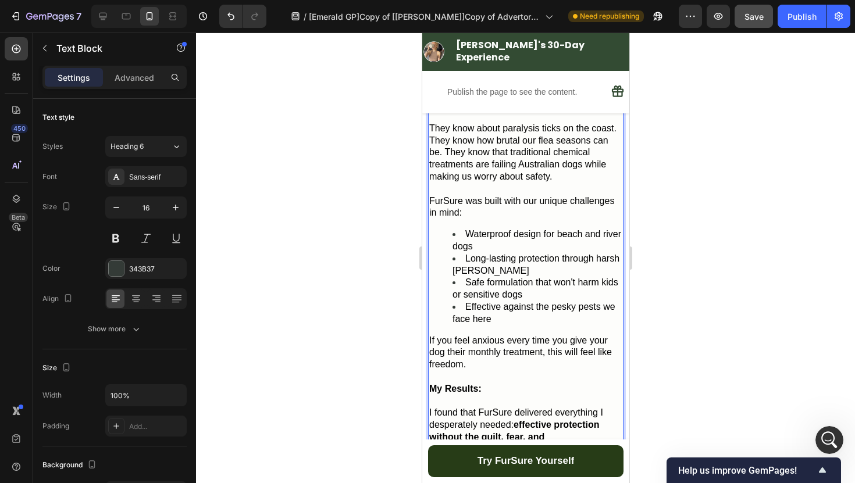
scroll to position [2509, 0]
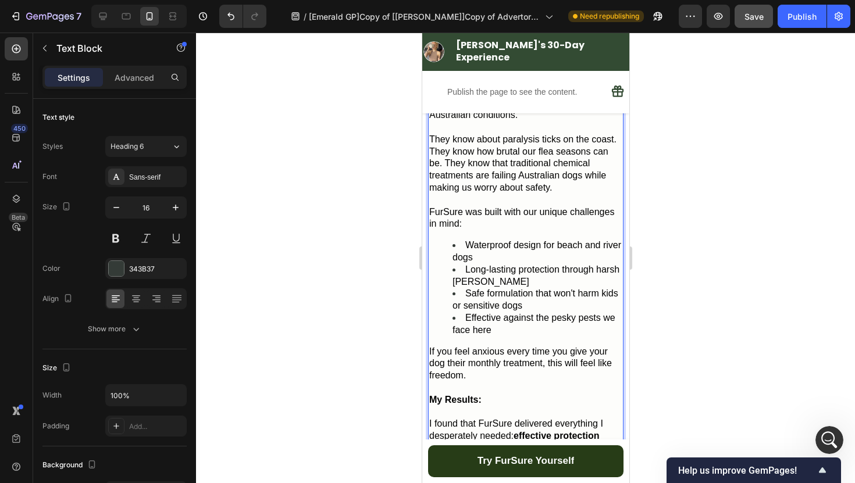
click at [465, 240] on span "Waterproof design for beach and river dogs" at bounding box center [536, 251] width 169 height 22
click at [464, 265] on span "Long-lasting protection through harsh [PERSON_NAME]" at bounding box center [535, 276] width 167 height 22
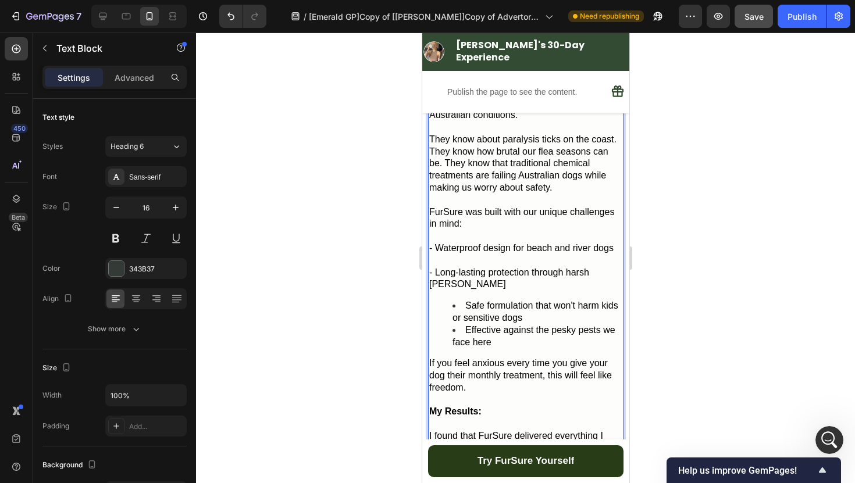
click at [465, 301] on span "Safe formulation that won't harm kids or sensitive dogs" at bounding box center [535, 312] width 166 height 22
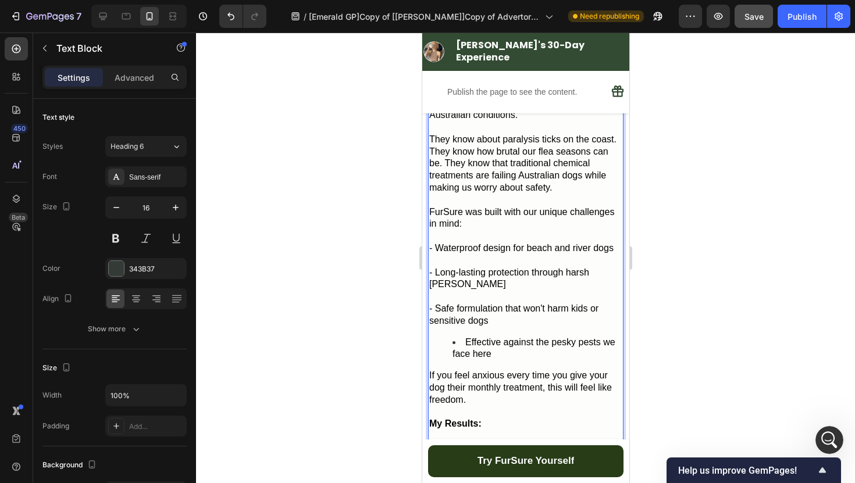
click at [469, 337] on span "Effective against the pesky pests we face here" at bounding box center [533, 348] width 163 height 22
click at [462, 337] on li "Effective against the pesky pests we face here" at bounding box center [537, 349] width 170 height 24
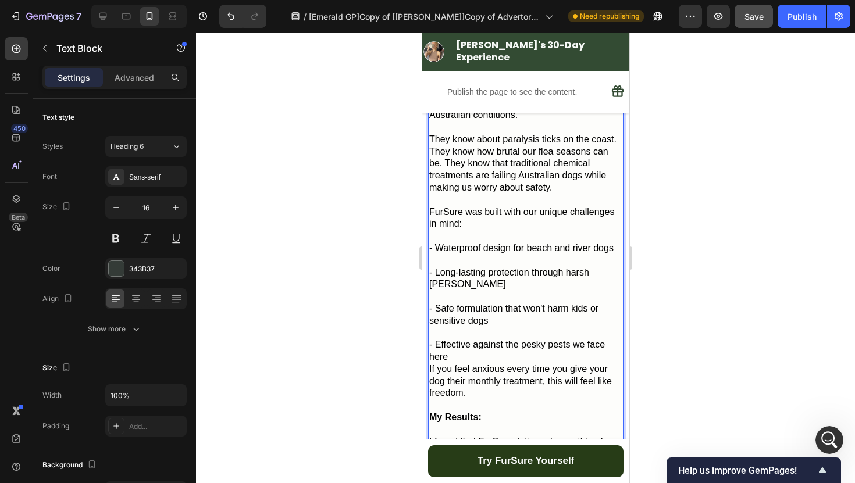
click at [724, 253] on div at bounding box center [525, 258] width 659 height 451
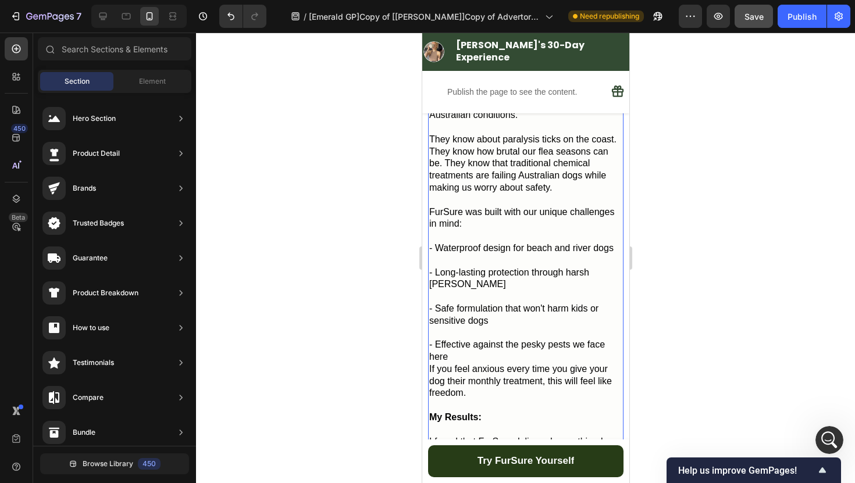
click at [532, 339] on p "- Effective against the pesky pests we face here" at bounding box center [525, 351] width 193 height 24
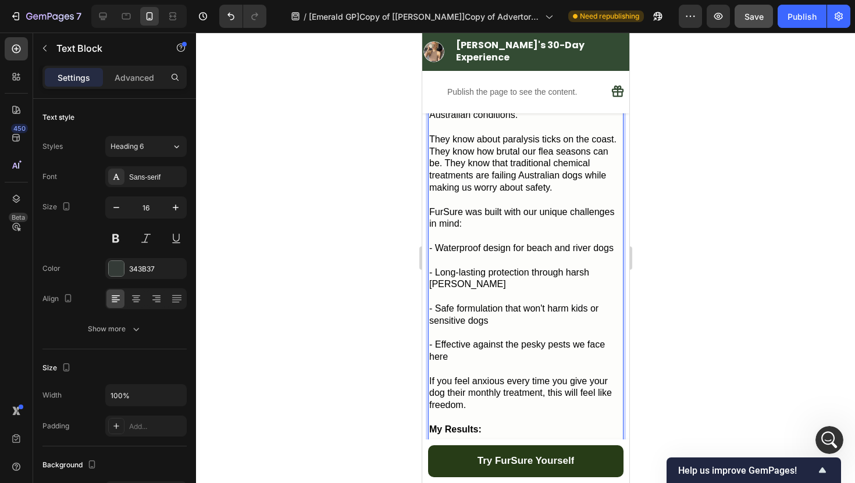
click at [722, 305] on div at bounding box center [525, 258] width 659 height 451
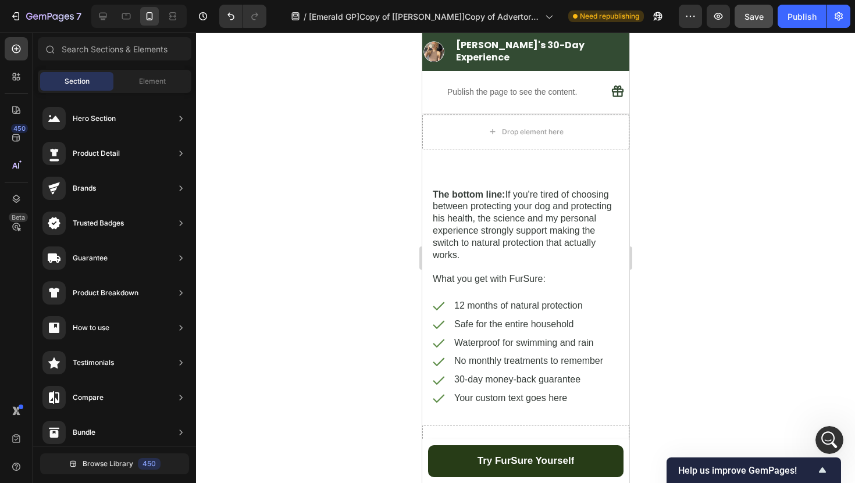
scroll to position [4068, 0]
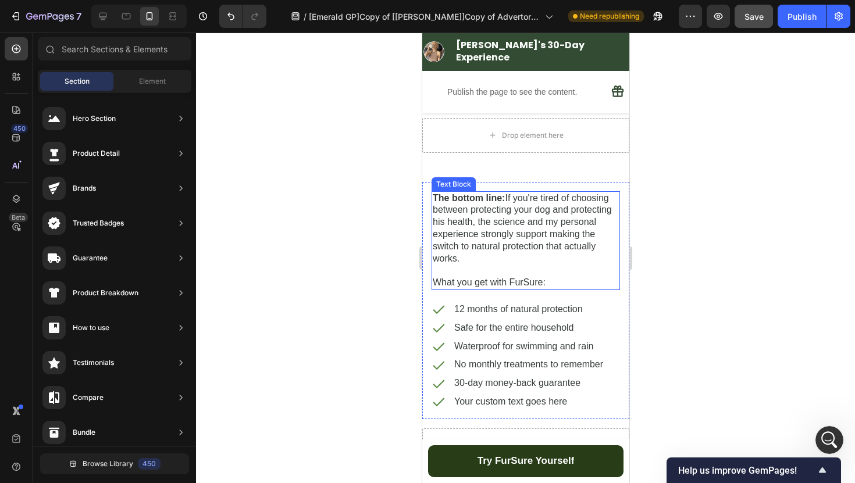
click at [532, 213] on p "The bottom line: If you're tired of choosing between protecting your dog and pr…" at bounding box center [525, 228] width 186 height 73
click at [515, 203] on p "The bottom line: If you're tired of choosing between protecting your dog and pr…" at bounding box center [525, 228] width 186 height 73
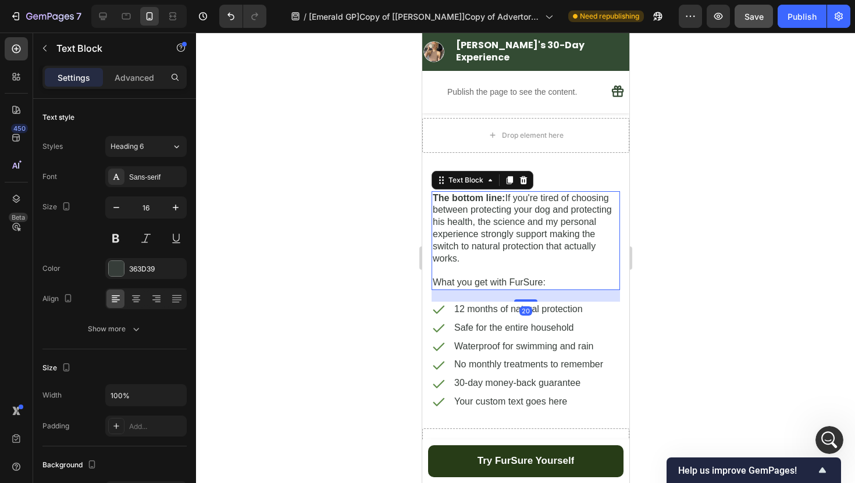
click at [508, 199] on p "The bottom line: If you're tired of choosing between protecting your dog and pr…" at bounding box center [525, 228] width 186 height 73
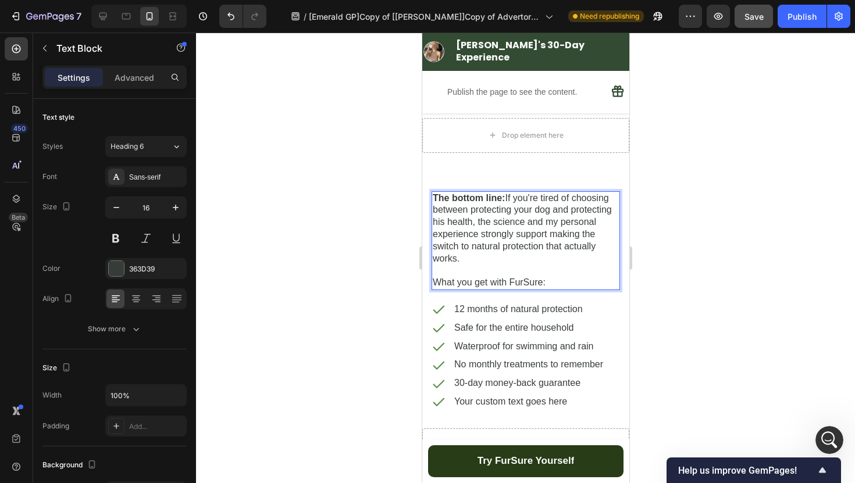
click at [505, 198] on p "The bottom line: If you're tired of choosing between protecting your dog and pr…" at bounding box center [525, 228] width 186 height 73
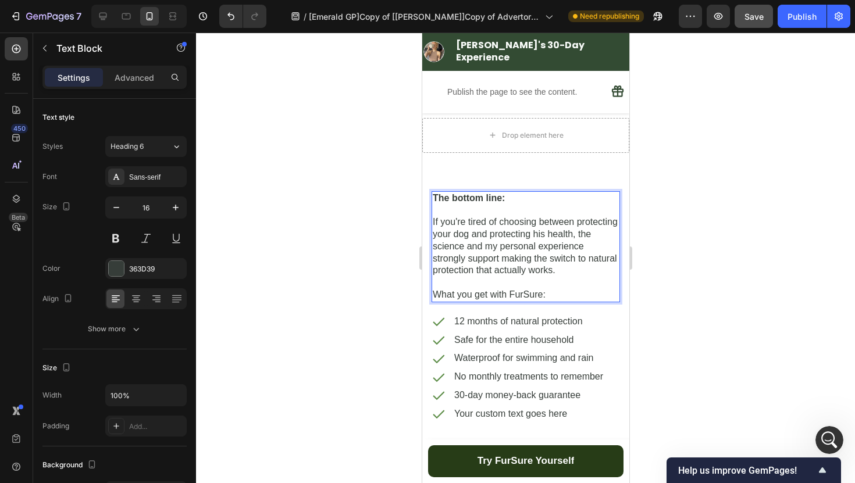
click at [651, 180] on div at bounding box center [525, 258] width 659 height 451
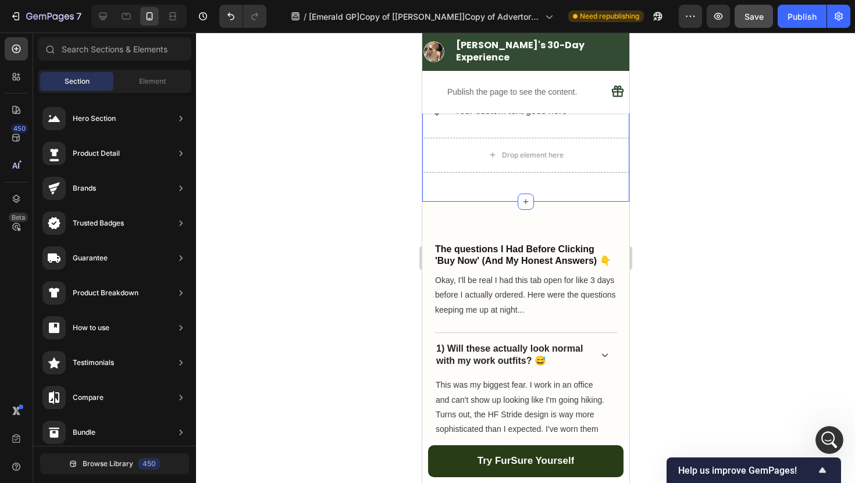
scroll to position [4379, 0]
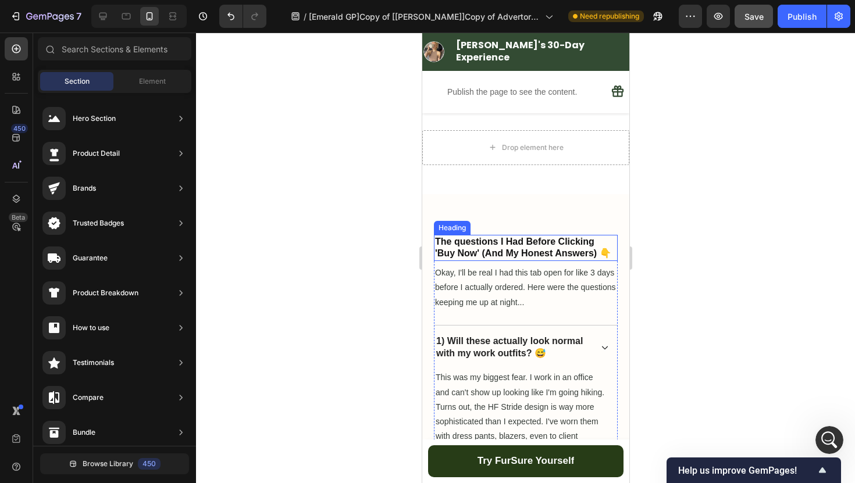
click at [539, 238] on h2 "The questions I Had Before Clicking 'Buy Now' (And My Honest Answers) 👇" at bounding box center [525, 248] width 184 height 27
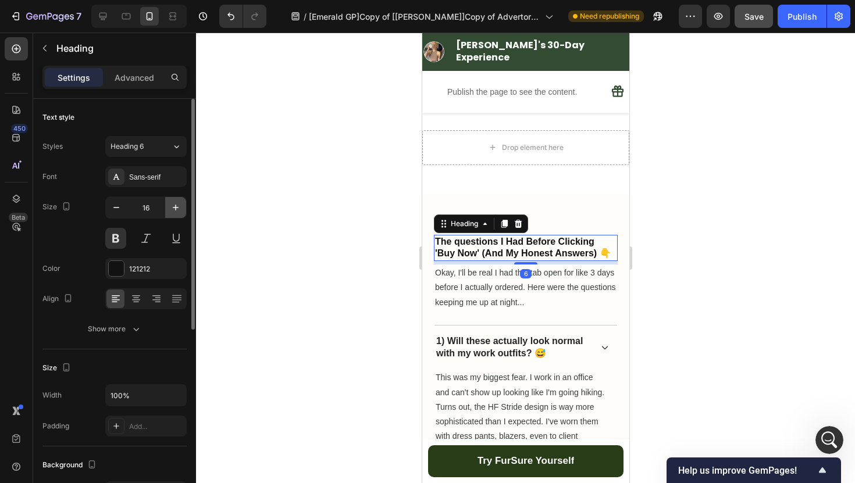
click at [176, 207] on icon "button" at bounding box center [176, 208] width 6 height 6
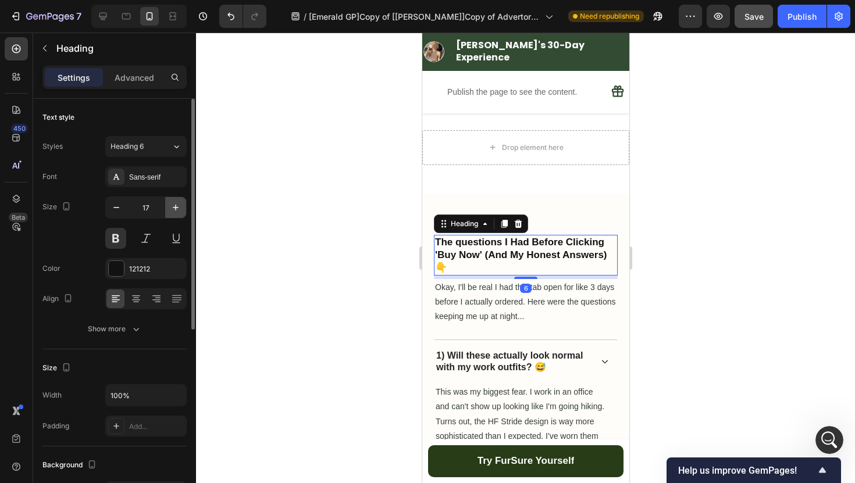
click at [176, 207] on icon "button" at bounding box center [176, 208] width 6 height 6
type input "18"
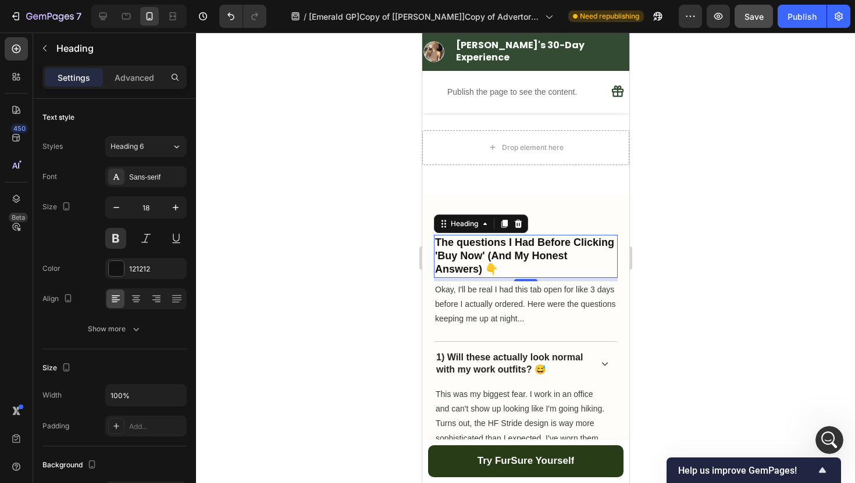
click at [319, 247] on div at bounding box center [525, 258] width 659 height 451
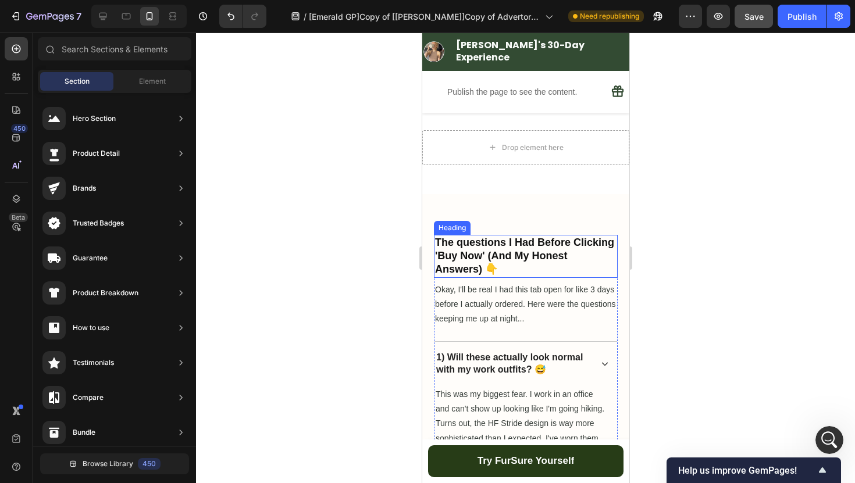
click at [489, 243] on h2 "The questions I Had Before Clicking 'Buy Now' (And My Honest Answers) 👇" at bounding box center [525, 256] width 184 height 43
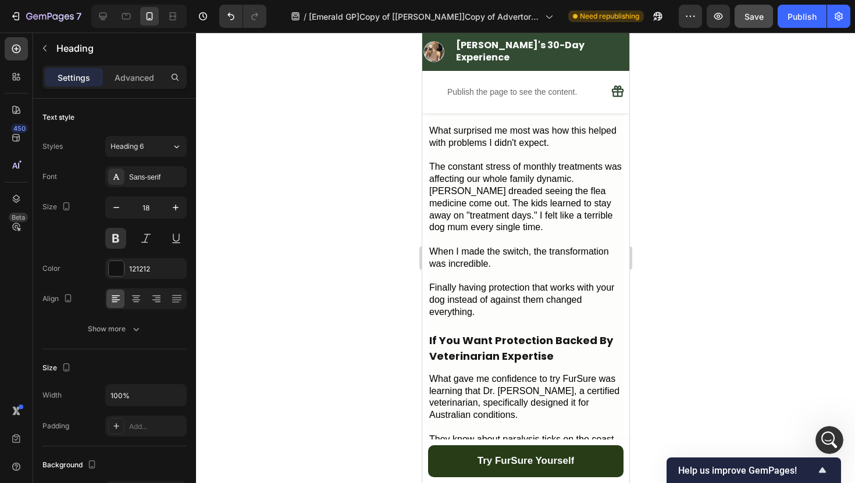
scroll to position [2203, 0]
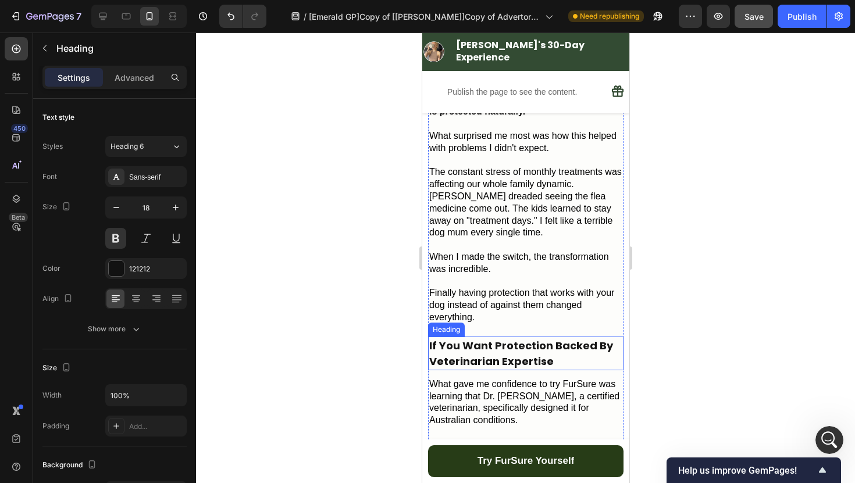
click at [494, 337] on h2 "If You Want Protection Backed By Veterinarian Expertise" at bounding box center [524, 354] width 195 height 34
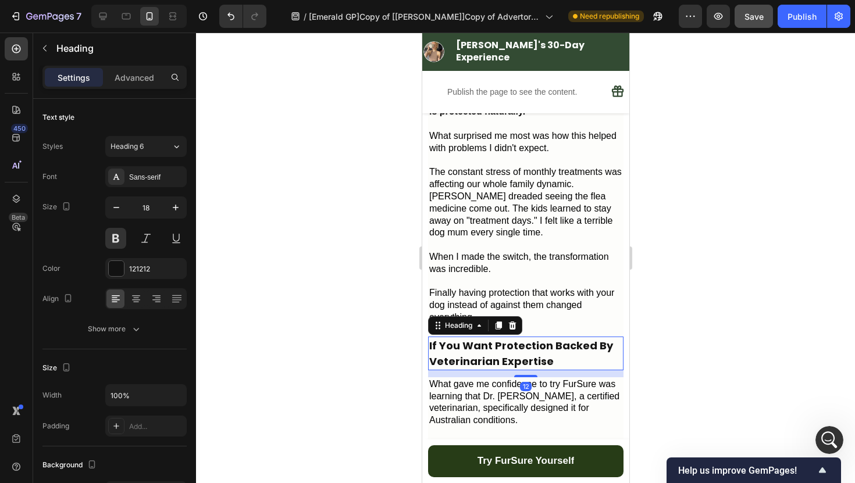
scroll to position [337, 0]
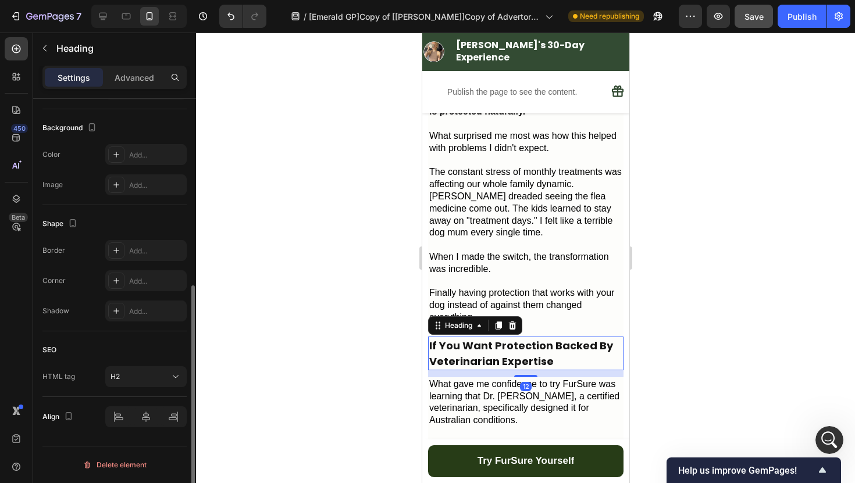
click at [479, 337] on h2 "If You Want Protection Backed By Veterinarian Expertise" at bounding box center [524, 354] width 195 height 34
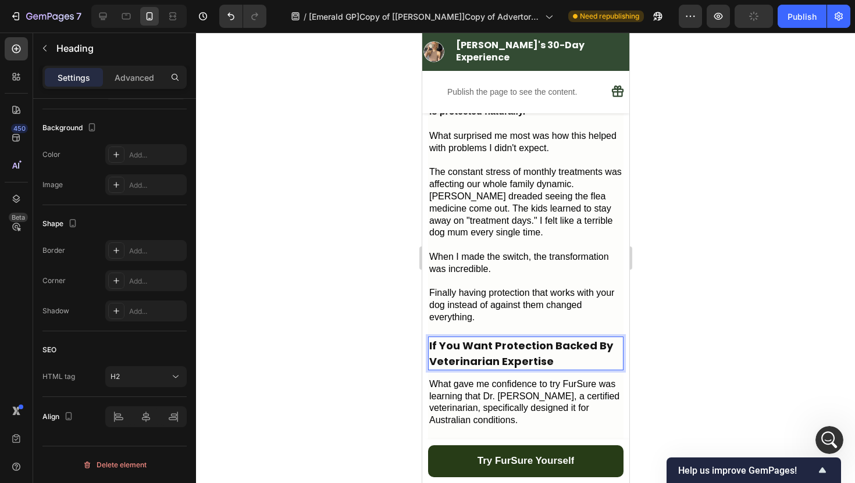
click at [357, 328] on div at bounding box center [525, 258] width 659 height 451
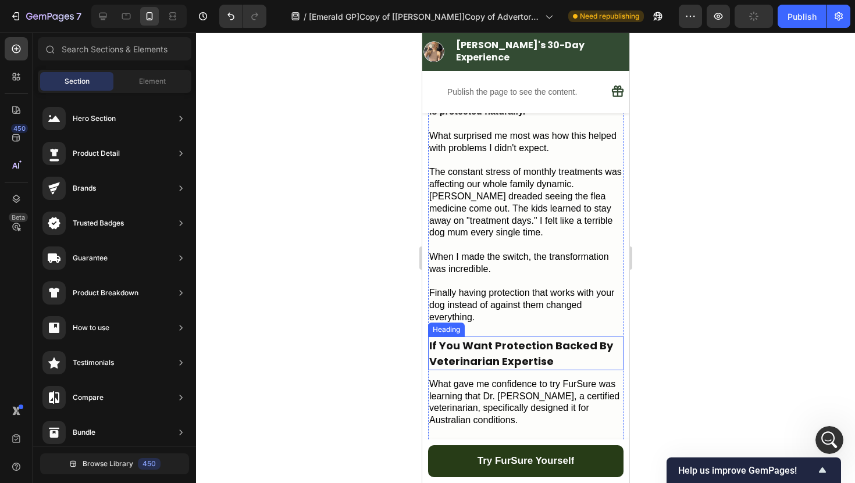
click at [508, 338] on p "If You Want Protection Backed By Veterinarian Expertise" at bounding box center [525, 353] width 193 height 31
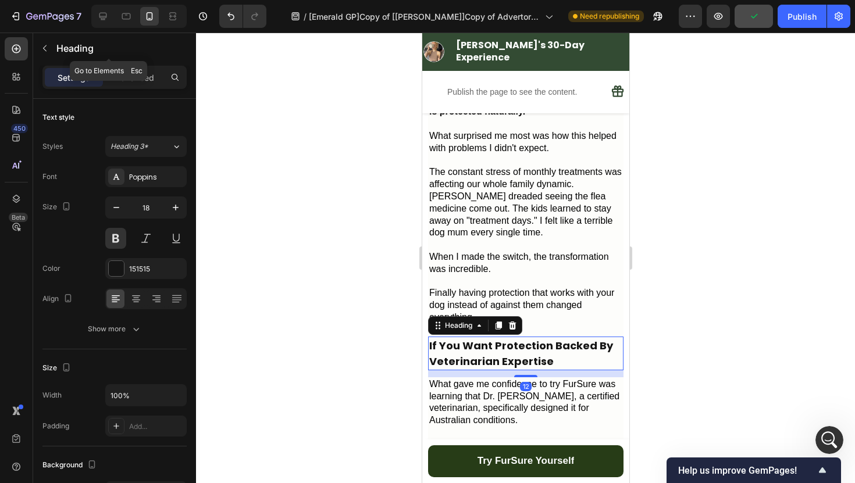
click at [121, 65] on div "Heading" at bounding box center [108, 49] width 151 height 33
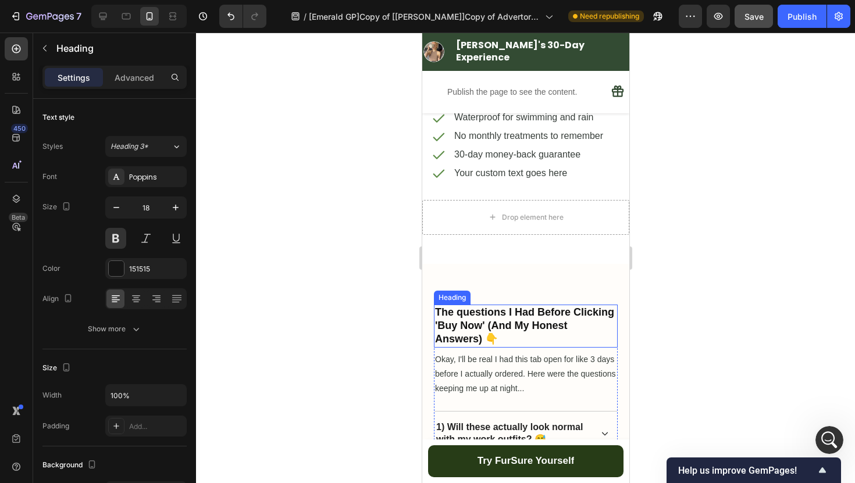
click at [506, 305] on h2 "The questions I Had Before Clicking 'Buy Now' (And My Honest Answers) 👇" at bounding box center [525, 326] width 184 height 43
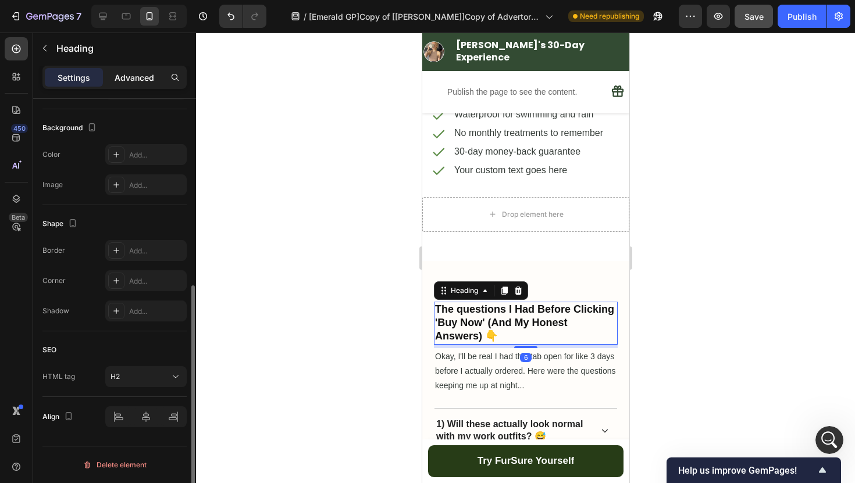
click at [124, 79] on p "Advanced" at bounding box center [135, 78] width 40 height 12
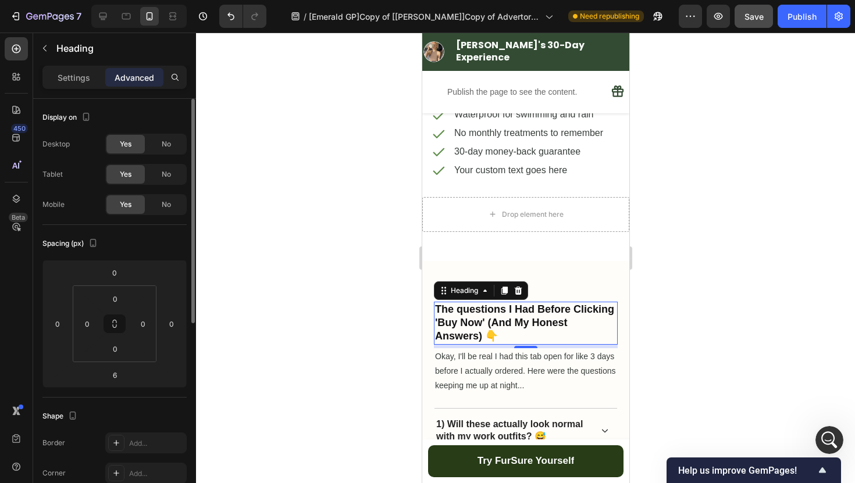
scroll to position [12, 0]
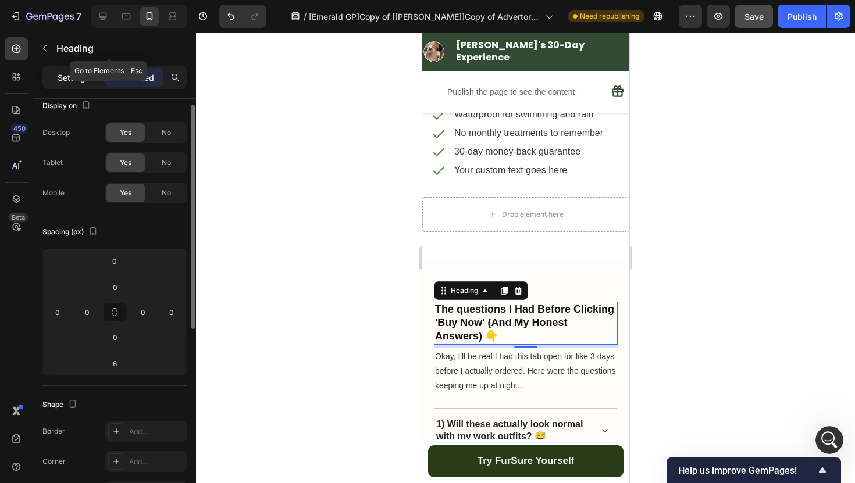
click at [82, 79] on p "Settings" at bounding box center [74, 78] width 33 height 12
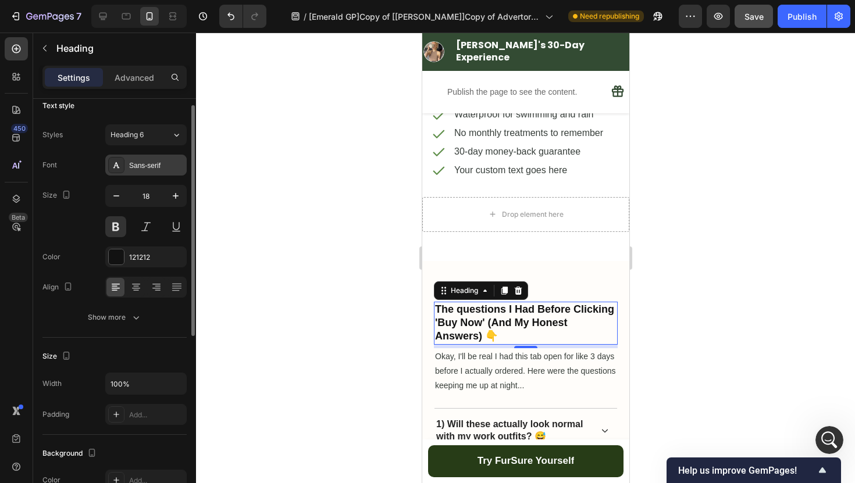
click at [159, 172] on div "Sans-serif" at bounding box center [145, 165] width 81 height 21
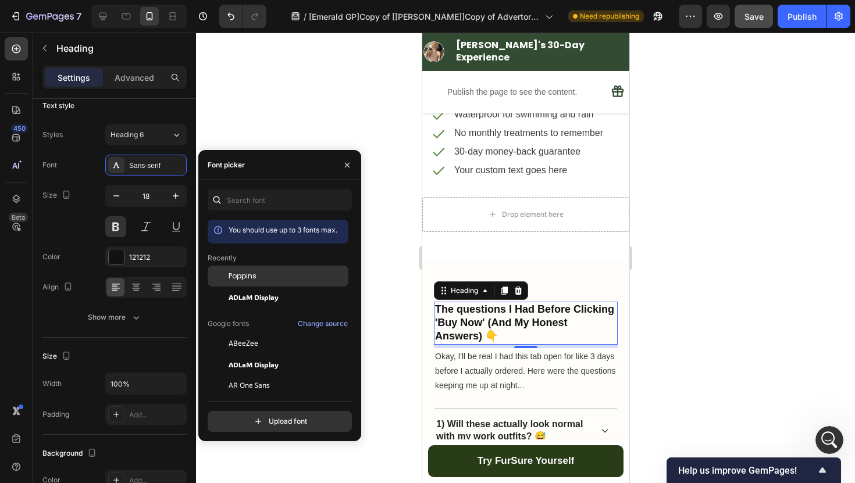
click at [246, 269] on div "Poppins" at bounding box center [278, 276] width 141 height 21
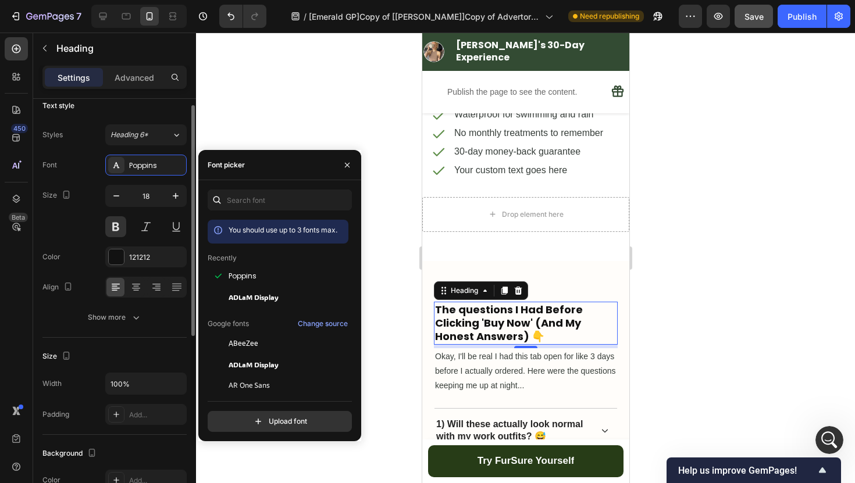
click at [67, 216] on div "Size 18" at bounding box center [114, 211] width 144 height 52
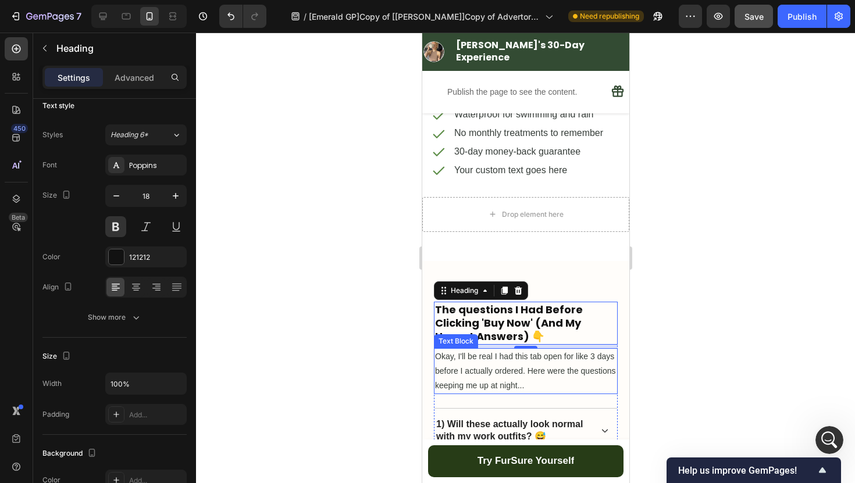
scroll to position [4344, 0]
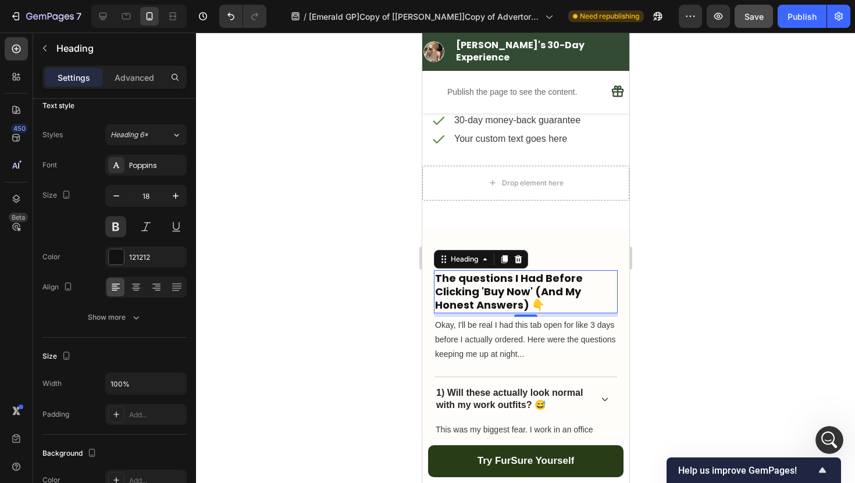
click at [385, 341] on div at bounding box center [525, 258] width 659 height 451
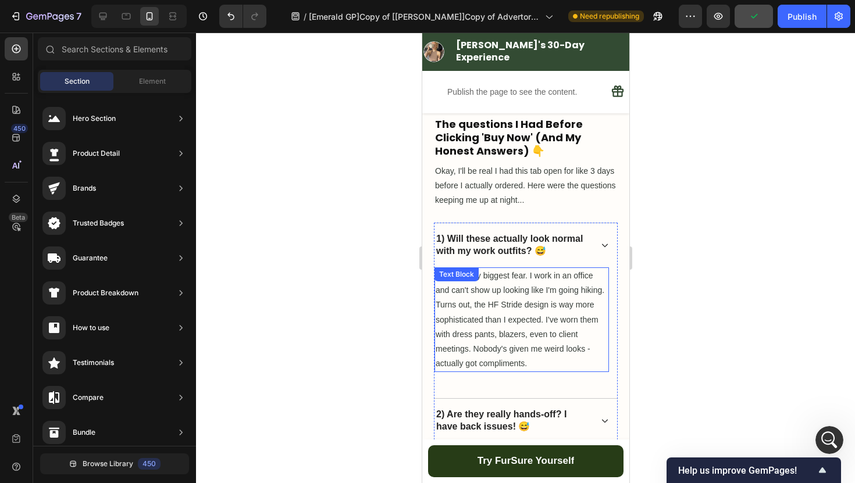
scroll to position [4500, 0]
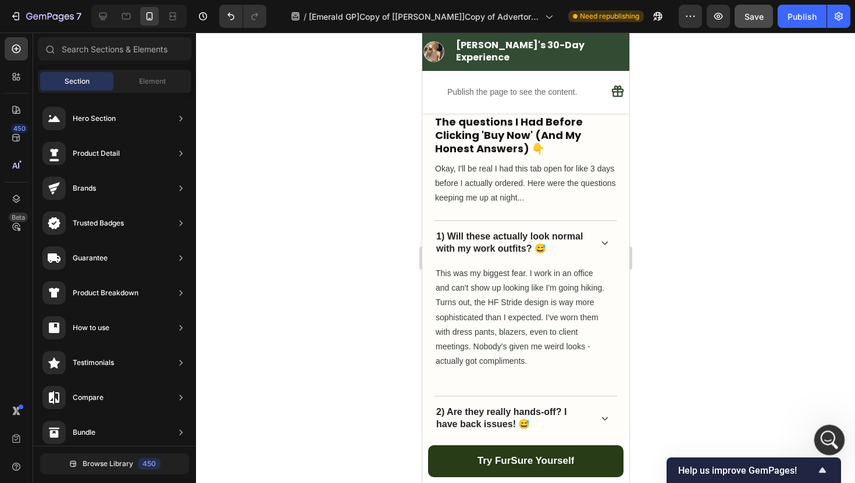
click at [823, 435] on icon "Open Intercom Messenger" at bounding box center [827, 438] width 19 height 19
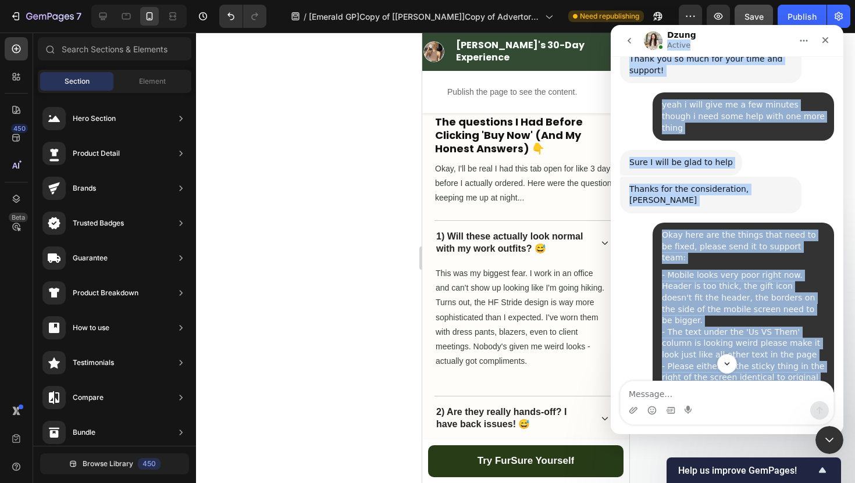
scroll to position [7169, 0]
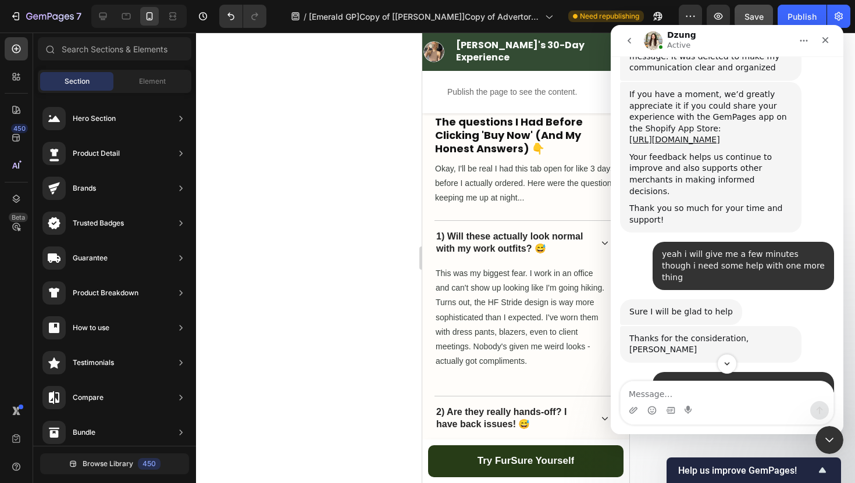
drag, startPoint x: 700, startPoint y: 284, endPoint x: 697, endPoint y: 386, distance: 101.8
click at [697, 386] on div "We're on GMT + 7 timezone and may get back to you shortly! Normally we can reso…" at bounding box center [727, 245] width 233 height 378
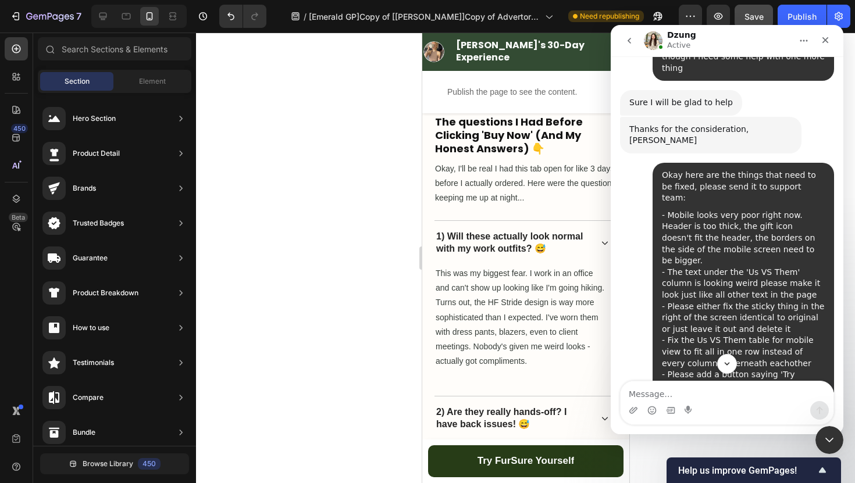
scroll to position [7382, 0]
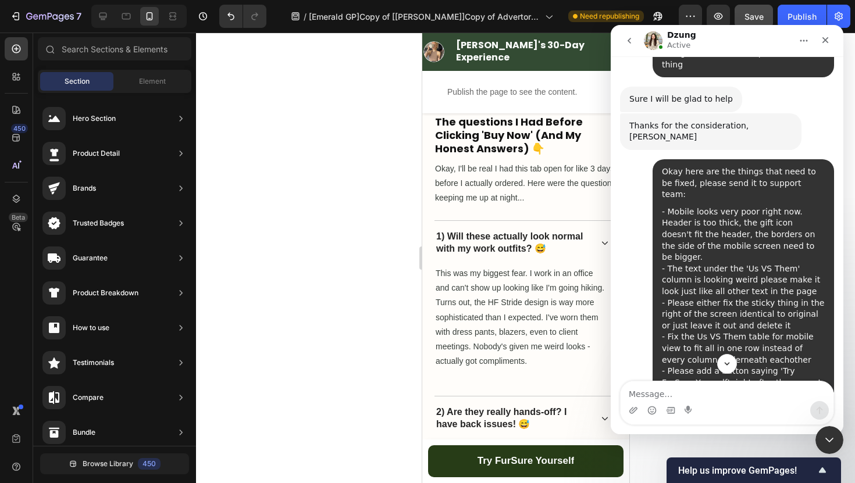
drag, startPoint x: 661, startPoint y: 234, endPoint x: 766, endPoint y: 295, distance: 122.0
drag, startPoint x: 661, startPoint y: 233, endPoint x: 790, endPoint y: 296, distance: 143.6
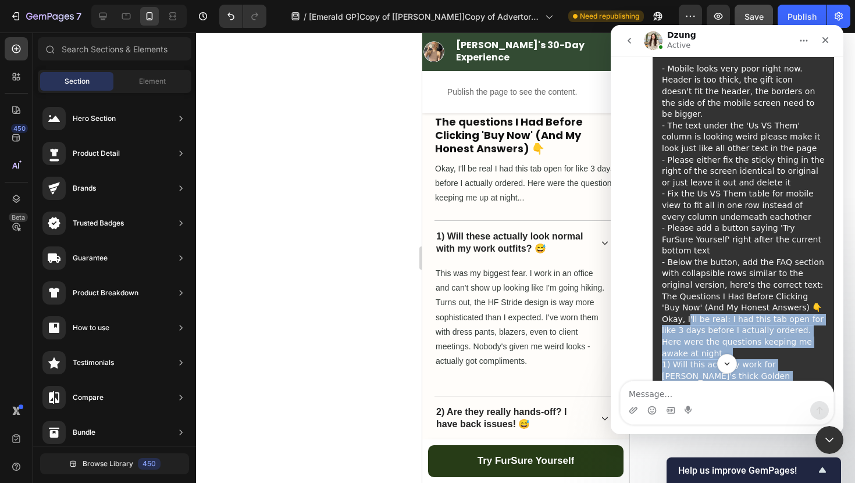
scroll to position [7508, 0]
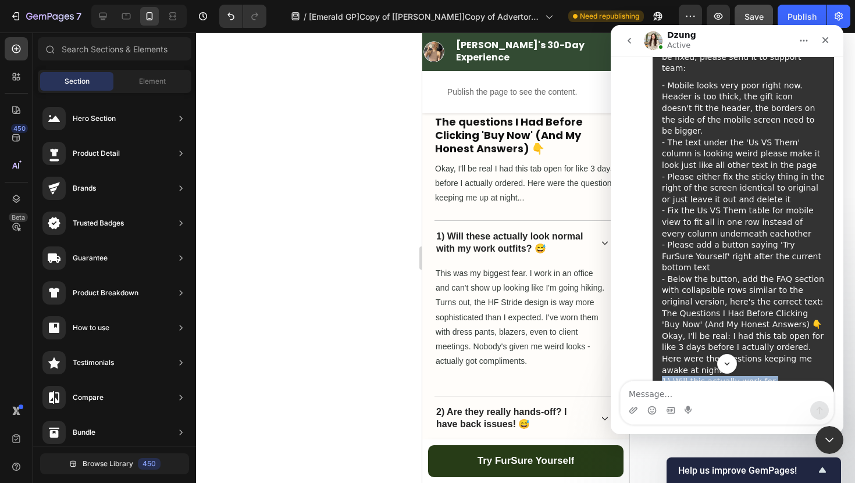
drag, startPoint x: 819, startPoint y: 303, endPoint x: 663, endPoint y: 110, distance: 248.0
copy div "5) Lore ipsu dolorsit amet con Adi'e seddo Eiusmo Temporinc utla? 😅 Etdo mag al…"
click at [484, 238] on p "1) Will these actually look normal with my work outfits? 😅" at bounding box center [513, 243] width 154 height 24
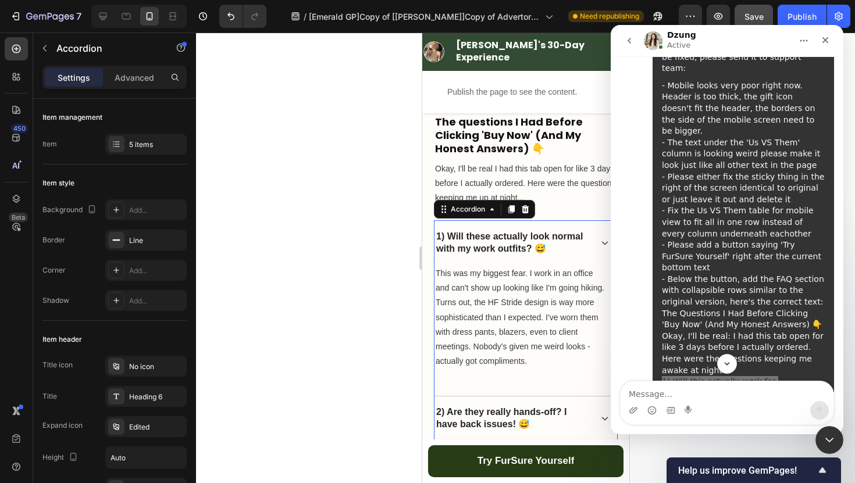
click at [484, 238] on p "1) Will these actually look normal with my work outfits? 😅" at bounding box center [513, 243] width 154 height 24
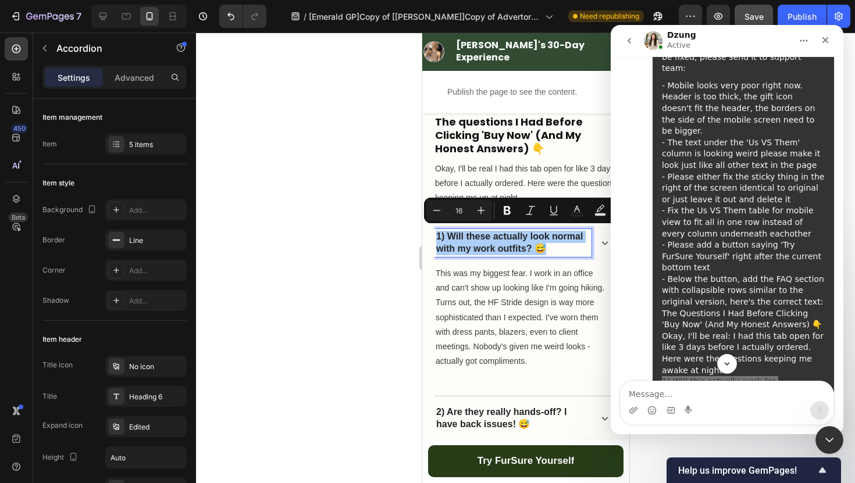
click at [380, 245] on div at bounding box center [525, 258] width 659 height 451
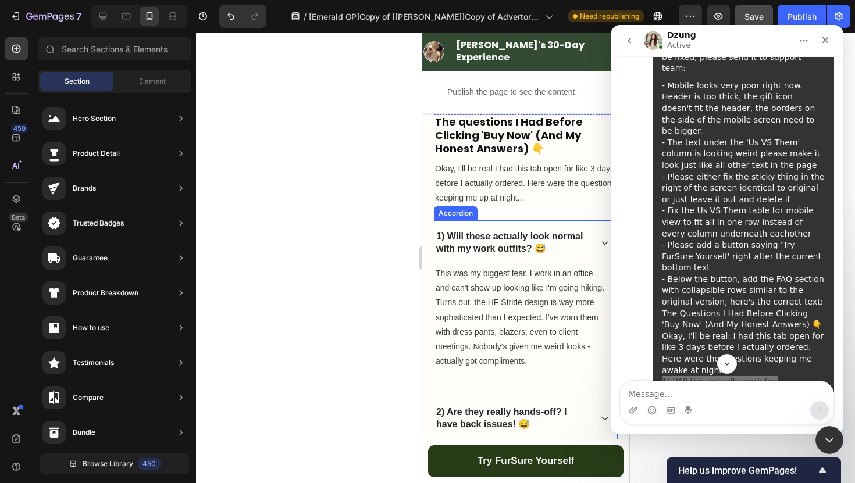
click at [519, 242] on p "1) Will these actually look normal with my work outfits? 😅" at bounding box center [513, 243] width 154 height 24
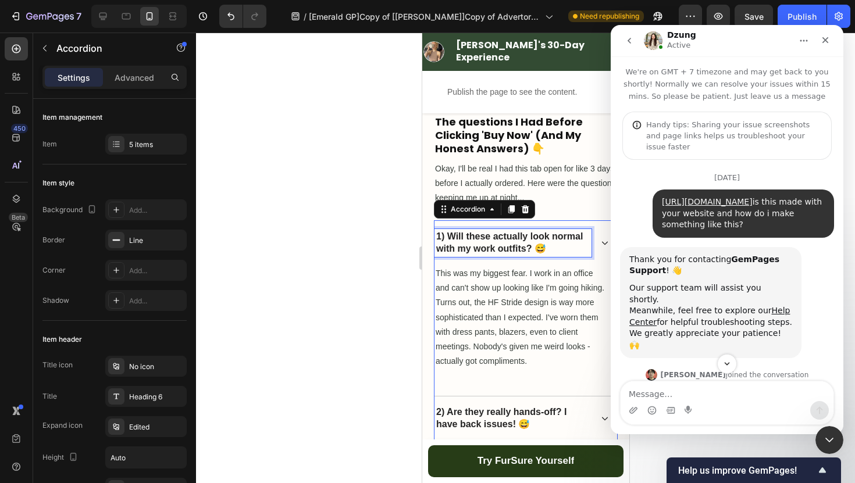
scroll to position [7508, 0]
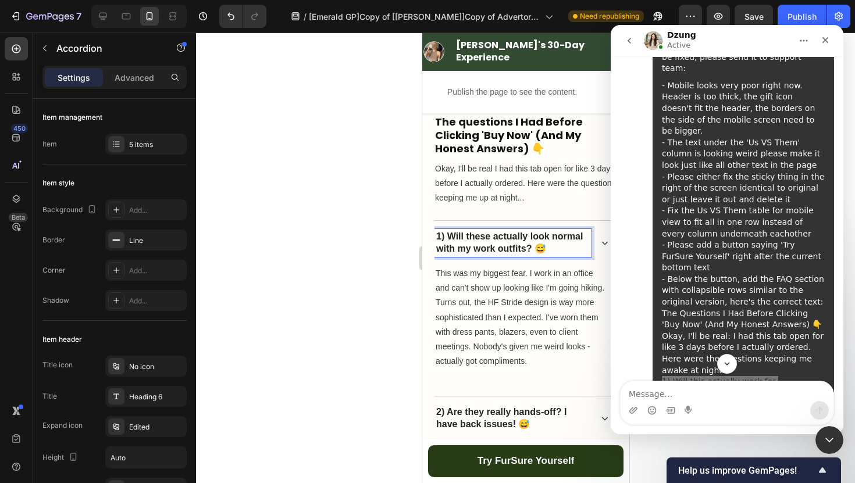
click at [546, 242] on p "1) Will these actually look normal with my work outfits? 😅" at bounding box center [513, 243] width 154 height 24
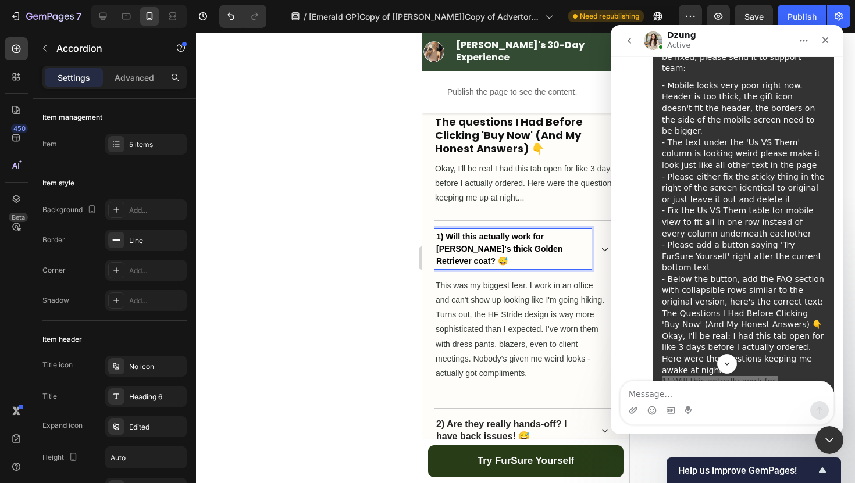
click at [336, 261] on div at bounding box center [525, 258] width 659 height 451
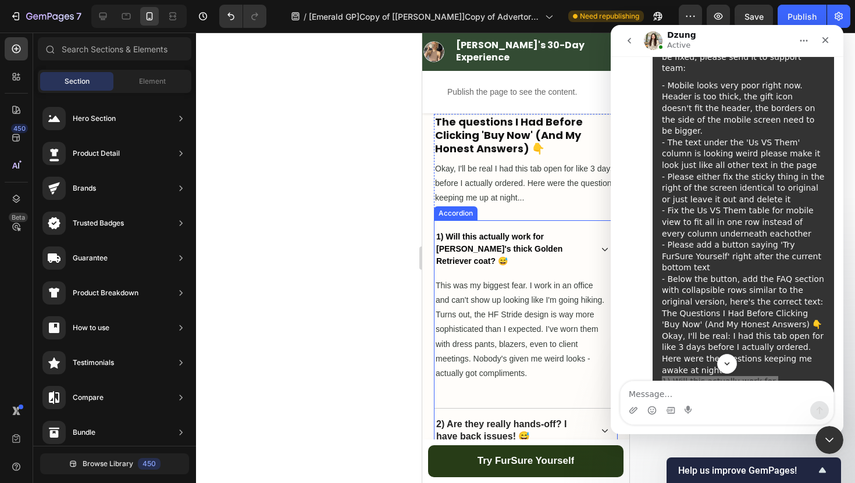
click at [526, 241] on p "1) Will this actually work for [PERSON_NAME]'s thick Golden Retriever coat? 😅" at bounding box center [513, 249] width 154 height 36
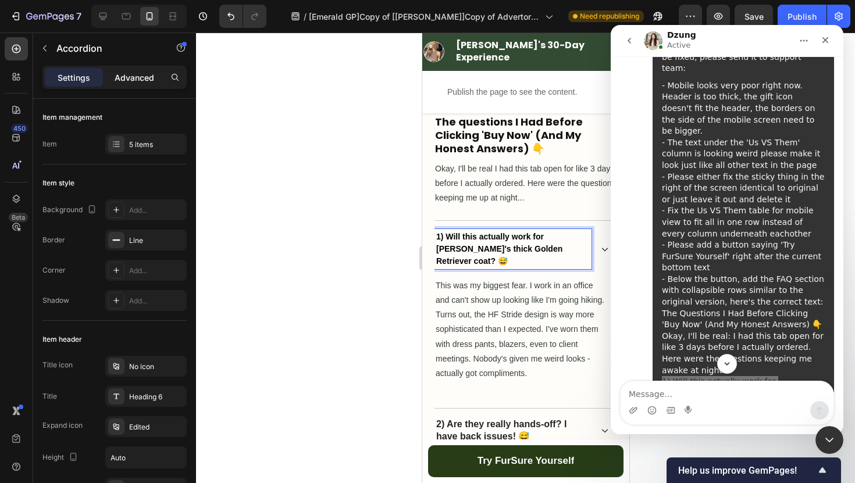
click at [153, 83] on p "Advanced" at bounding box center [135, 78] width 40 height 12
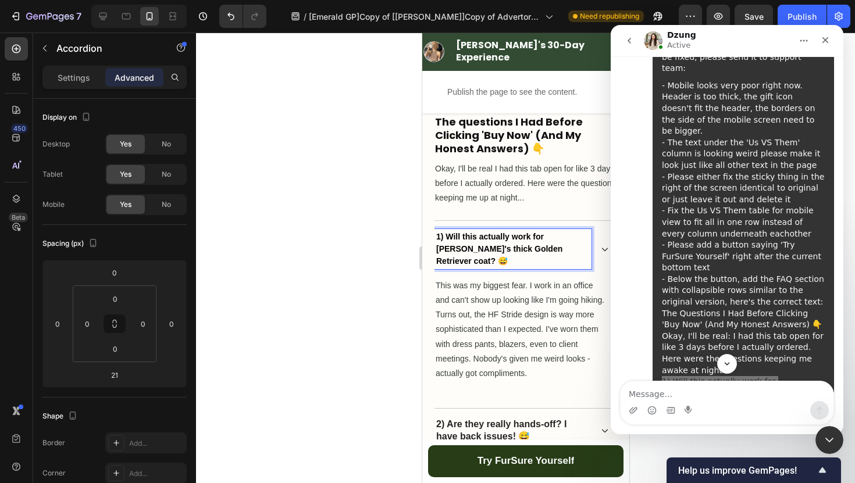
type input "100%"
type input "100"
click at [73, 74] on p "Settings" at bounding box center [74, 78] width 33 height 12
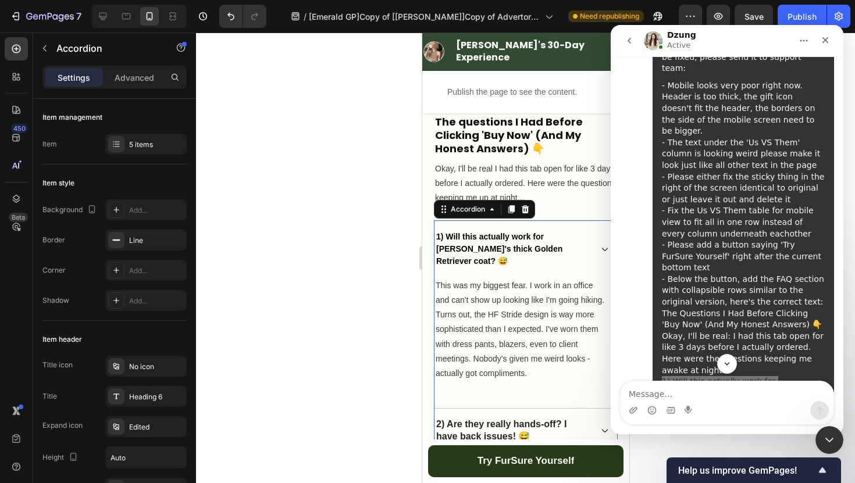
type input "7"
click at [46, 55] on button "button" at bounding box center [44, 48] width 19 height 19
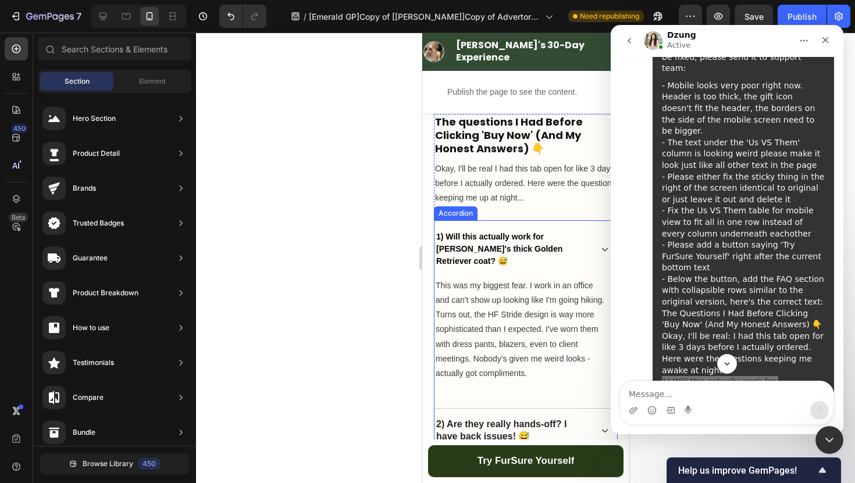
click at [476, 231] on p "1) Will this actually work for [PERSON_NAME]'s thick Golden Retriever coat? 😅" at bounding box center [513, 249] width 154 height 36
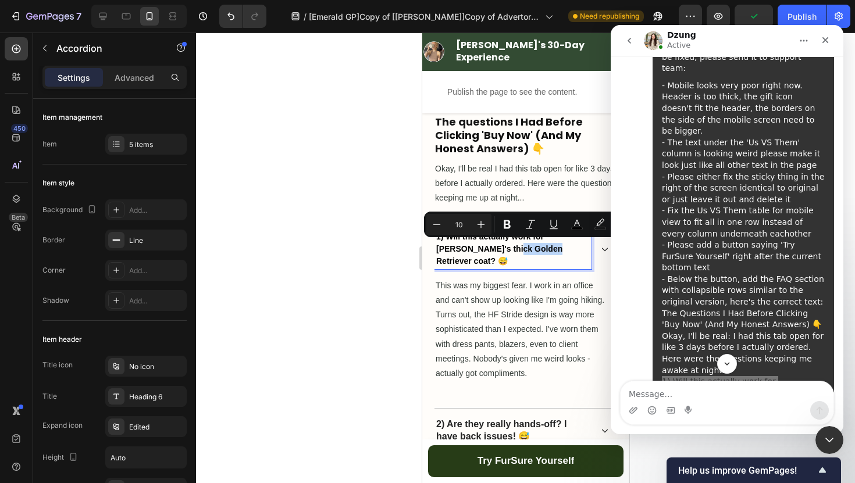
click at [550, 250] on p "1) Will this actually work for [PERSON_NAME]'s thick Golden Retriever coat? 😅" at bounding box center [513, 249] width 154 height 36
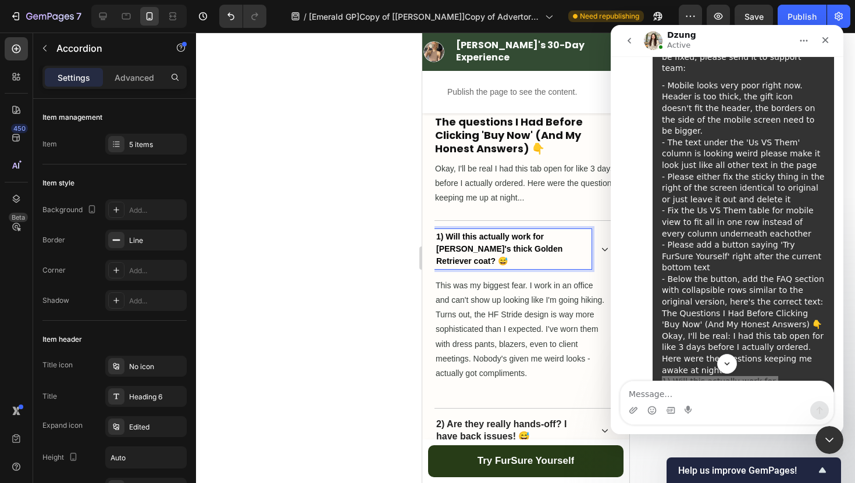
click at [541, 245] on p "1) Will this actually work for [PERSON_NAME]'s thick Golden Retriever coat? 😅" at bounding box center [513, 249] width 154 height 36
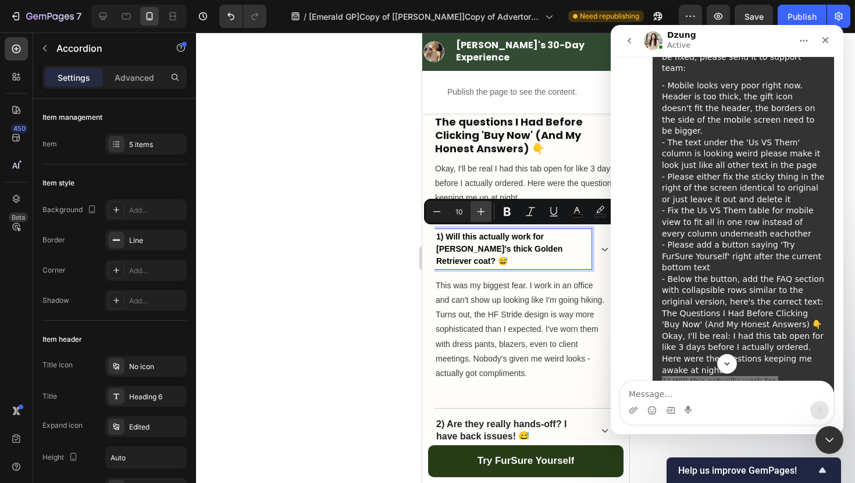
click at [475, 212] on button "Plus" at bounding box center [480, 211] width 21 height 21
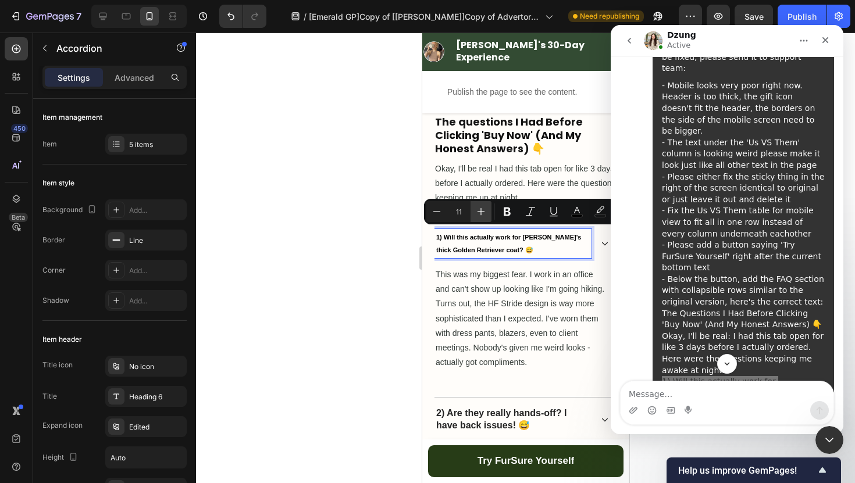
click at [475, 212] on icon "Editor contextual toolbar" at bounding box center [481, 212] width 12 height 12
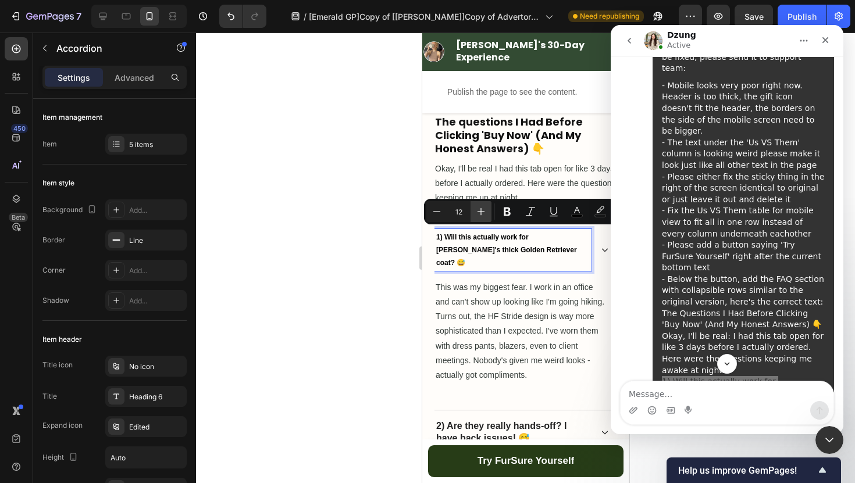
click at [475, 212] on icon "Editor contextual toolbar" at bounding box center [481, 212] width 12 height 12
click at [476, 212] on icon "Editor contextual toolbar" at bounding box center [481, 212] width 12 height 12
type input "15"
click at [372, 265] on div at bounding box center [525, 258] width 659 height 451
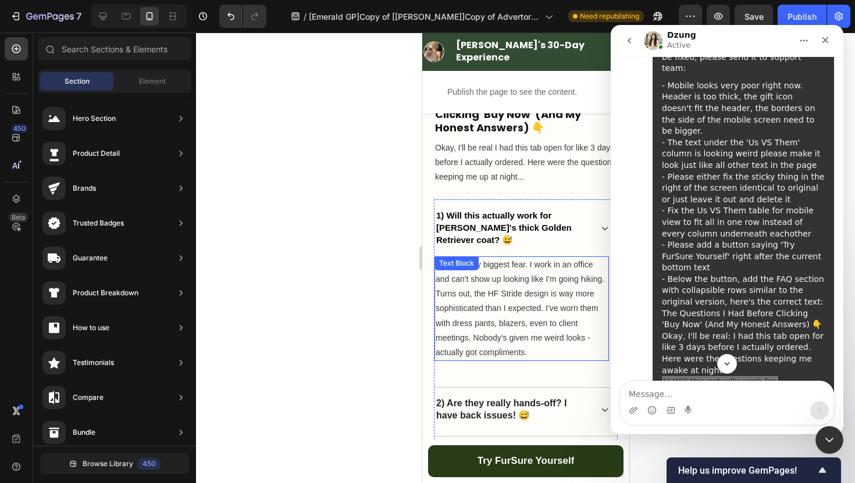
scroll to position [4522, 0]
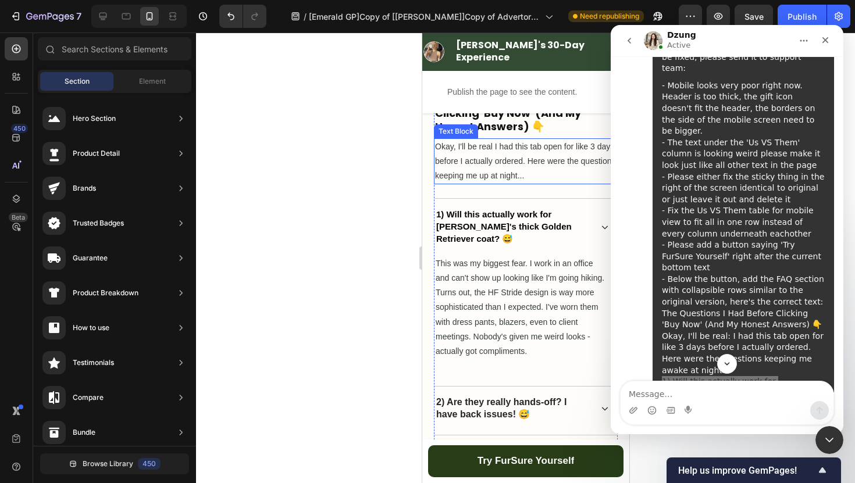
click at [513, 161] on p "Okay, I'll be real I had this tab open for like 3 days before I actually ordere…" at bounding box center [524, 162] width 181 height 44
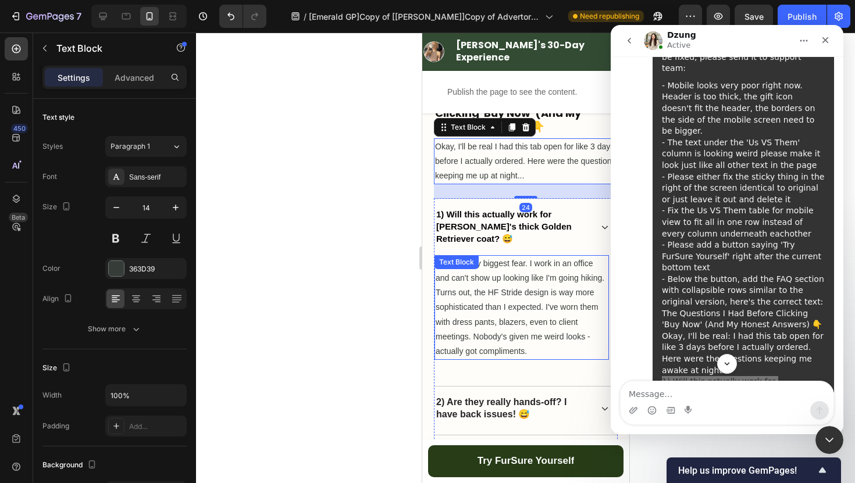
click at [493, 284] on p "This was my biggest fear. I work in an office and can't show up looking like I'…" at bounding box center [521, 307] width 172 height 102
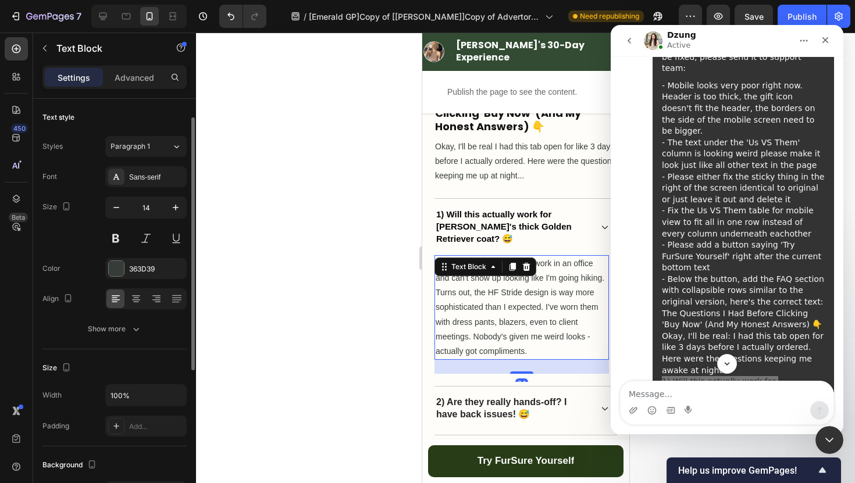
scroll to position [12, 0]
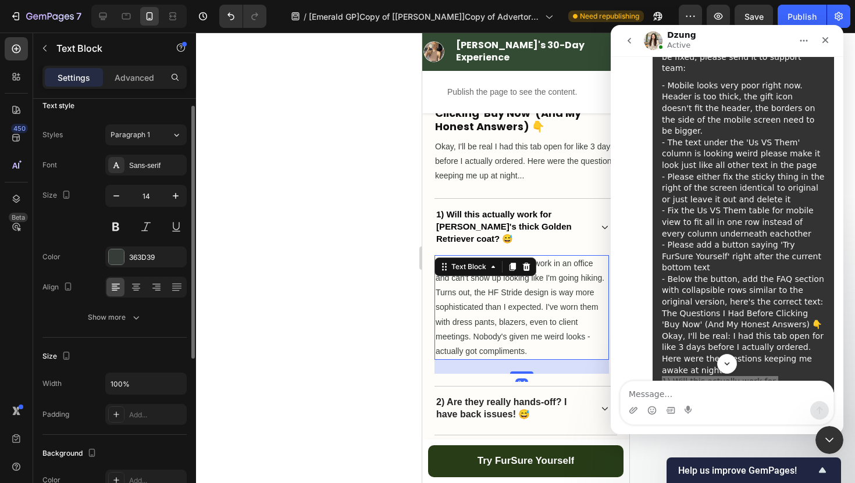
click at [354, 297] on div at bounding box center [525, 258] width 659 height 451
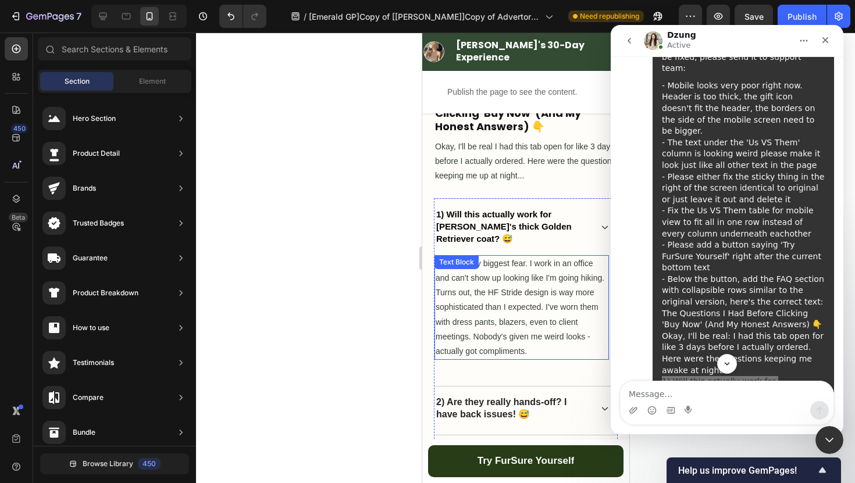
click at [491, 300] on p "This was my biggest fear. I work in an office and can't show up looking like I'…" at bounding box center [521, 307] width 172 height 102
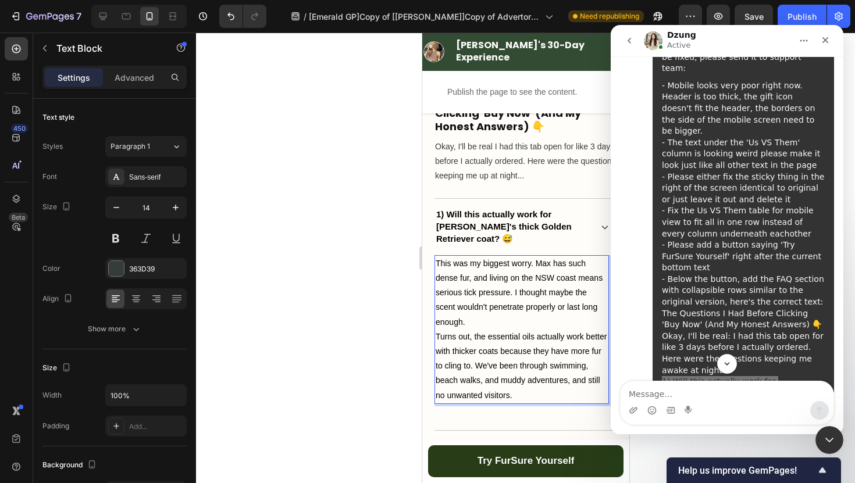
click at [362, 303] on div at bounding box center [525, 258] width 659 height 451
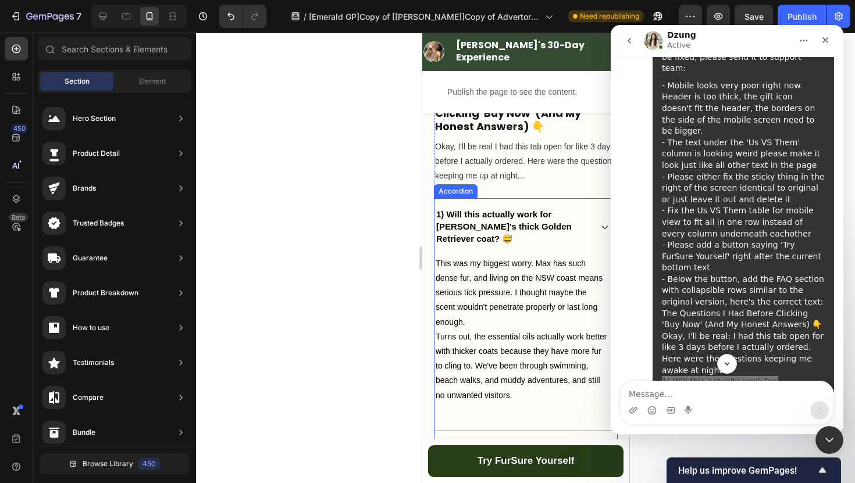
click at [515, 218] on p "1) Will this actually work for [PERSON_NAME]'s thick Golden Retriever coat? 😅" at bounding box center [513, 227] width 154 height 36
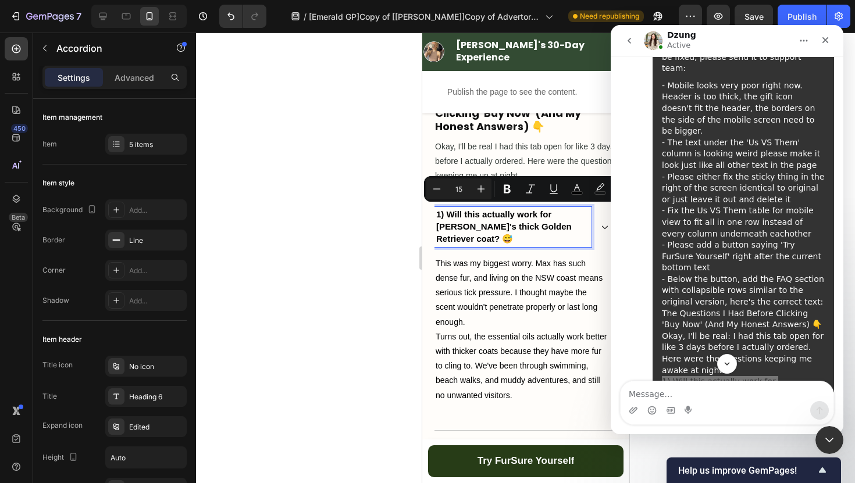
click at [552, 212] on span "1) Will this actually work for [PERSON_NAME]'s thick Golden Retriever coat? 😅" at bounding box center [504, 226] width 136 height 34
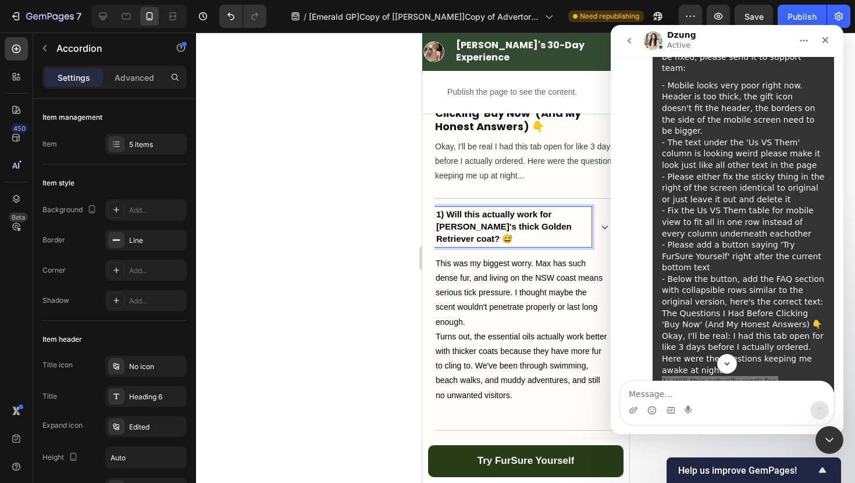
click at [571, 214] on span "1) Will this actually work for [PERSON_NAME]'s thick Golden Retriever coat? 😅" at bounding box center [504, 226] width 136 height 34
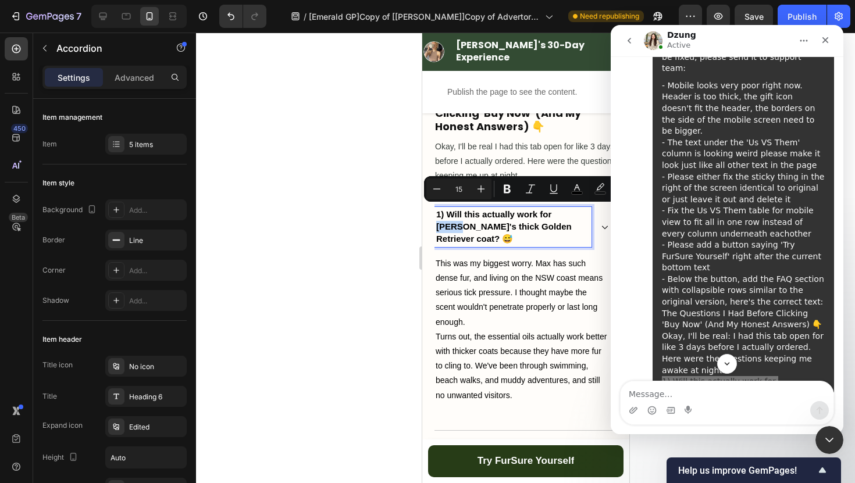
drag, startPoint x: 576, startPoint y: 213, endPoint x: 556, endPoint y: 213, distance: 19.8
click at [556, 213] on span "1) Will this actually work for [PERSON_NAME]'s thick Golden Retriever coat? 😅" at bounding box center [504, 226] width 136 height 34
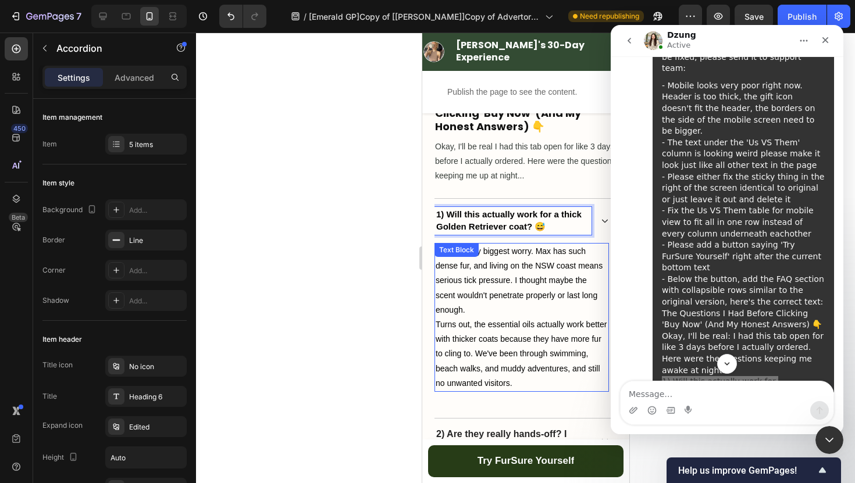
click at [473, 271] on p "This was my biggest worry. Max has such dense fur, and living on the NSW coast …" at bounding box center [521, 280] width 172 height 73
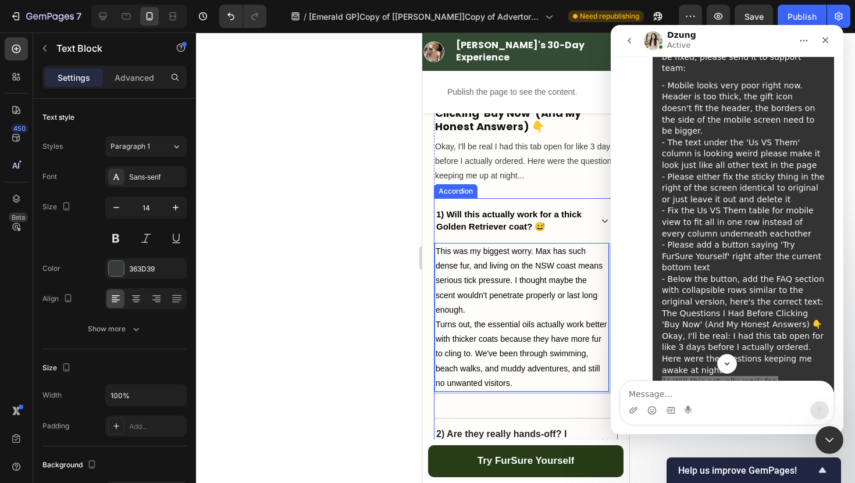
click at [549, 247] on span "This was my biggest worry. Max has such dense fur, and living on the NSW coast …" at bounding box center [518, 281] width 167 height 68
click at [523, 348] on span "Turns out, the essential oils actually work better with thicker coats because t…" at bounding box center [520, 354] width 171 height 68
click at [519, 379] on p "Turns out, the essential oils actually work better with thicker coats because t…" at bounding box center [521, 354] width 172 height 73
drag, startPoint x: 497, startPoint y: 351, endPoint x: 478, endPoint y: 351, distance: 18.6
click at [478, 351] on span "Turns out, the essential oils actually work better with thicker coats because t…" at bounding box center [520, 354] width 171 height 68
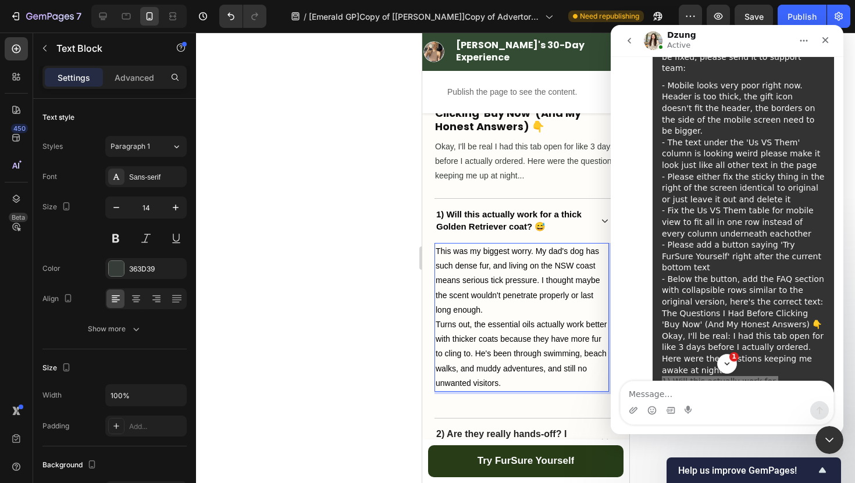
click at [354, 352] on div at bounding box center [525, 258] width 659 height 451
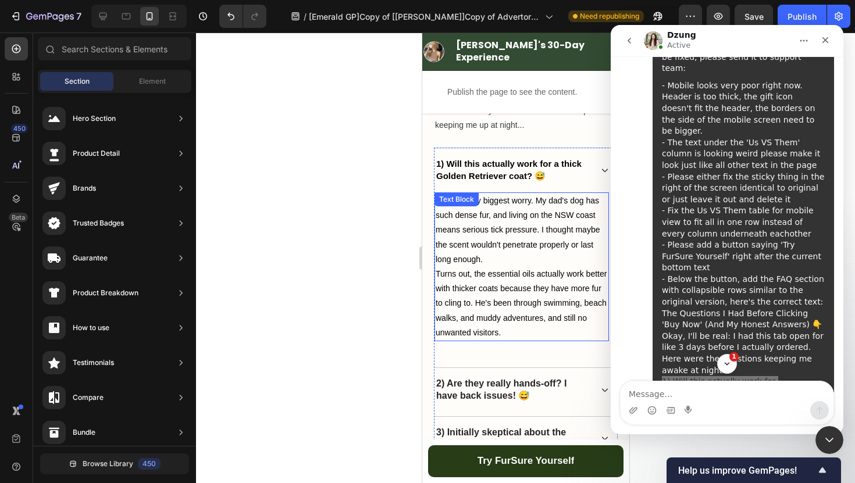
scroll to position [4578, 0]
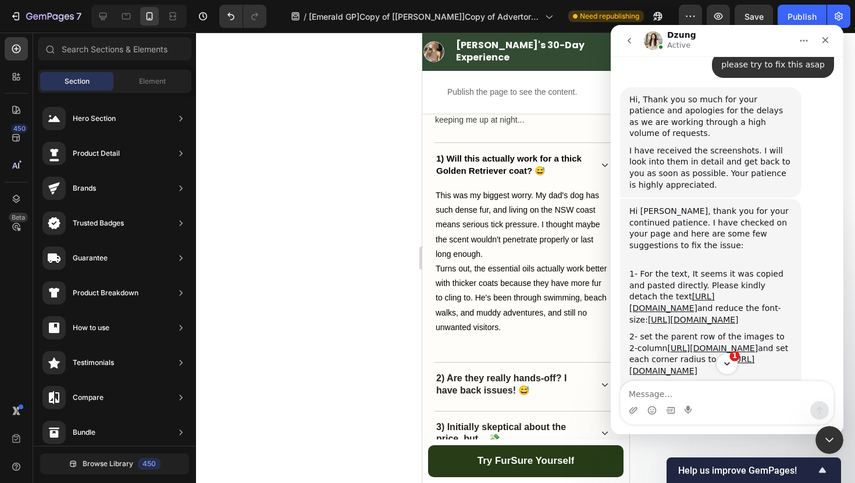
click at [726, 368] on icon "Scroll to bottom" at bounding box center [727, 364] width 10 height 10
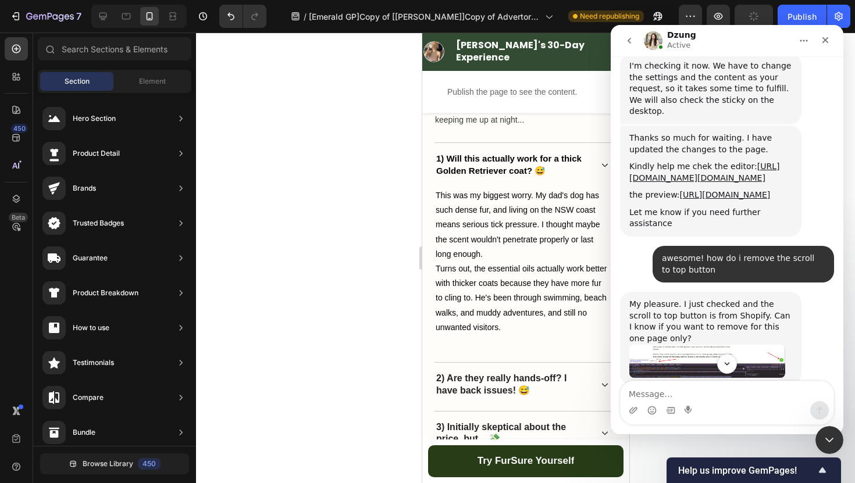
scroll to position [13525, 0]
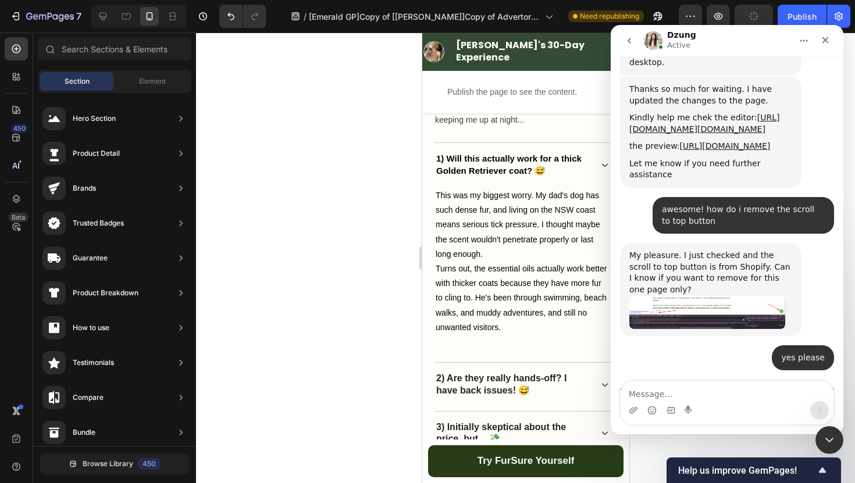
click at [754, 345] on div "yes please • 10m ago" at bounding box center [727, 362] width 214 height 35
click at [703, 405] on div "Intercom messenger" at bounding box center [727, 410] width 213 height 19
click at [704, 395] on textarea "Message…" at bounding box center [727, 391] width 213 height 20
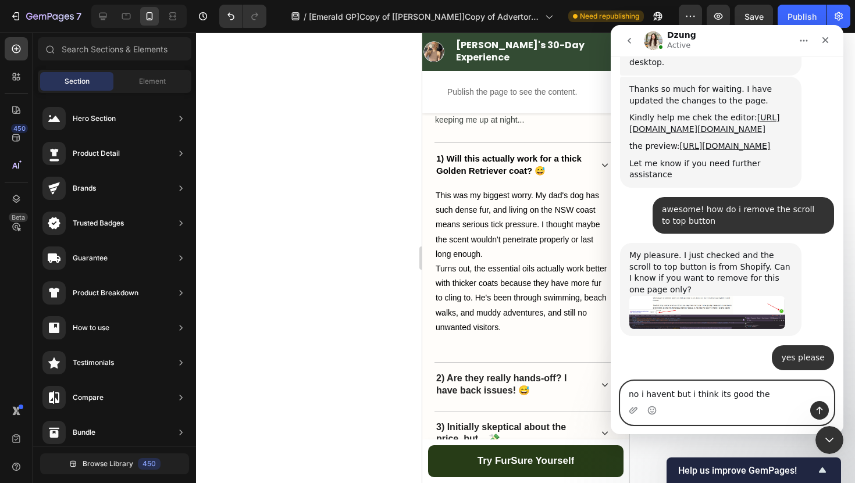
type textarea "no i havent but i think its good then"
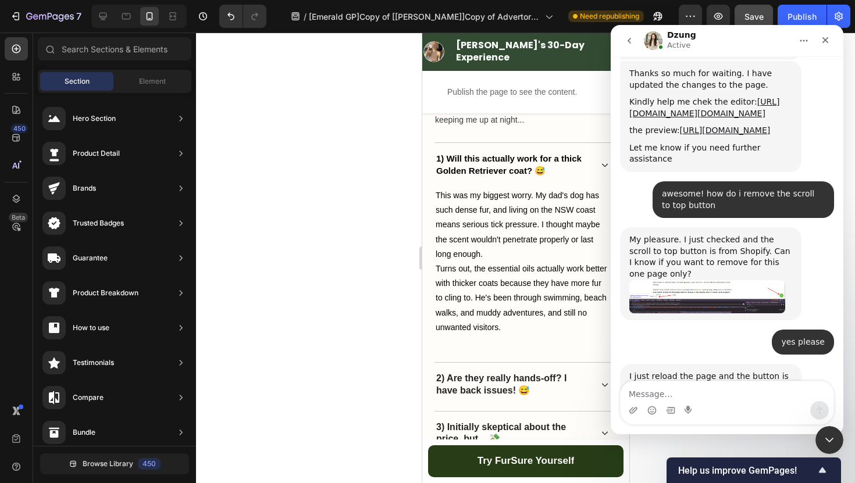
click at [754, 14] on span "Save" at bounding box center [753, 17] width 19 height 10
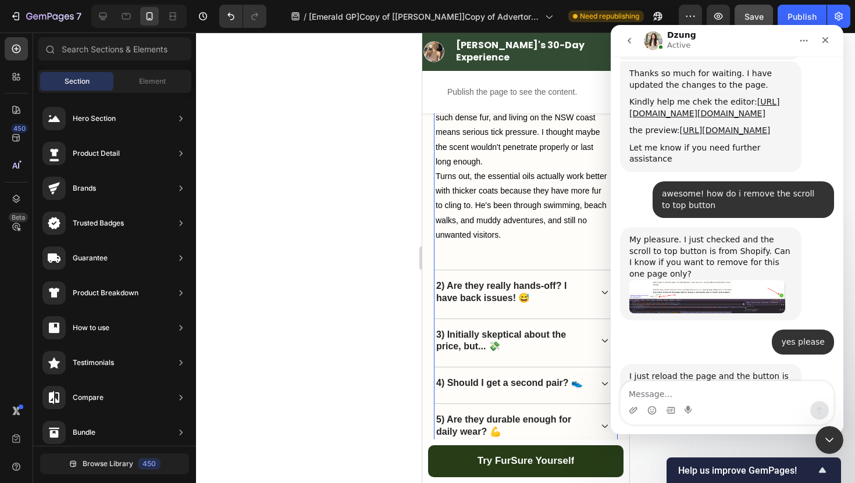
scroll to position [4674, 0]
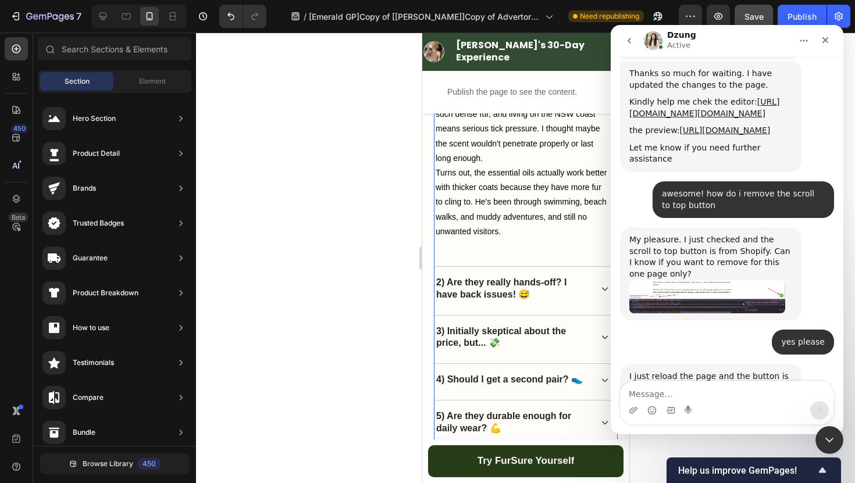
click at [556, 297] on p "2) Are they really hands-off? I have back issues! 😅" at bounding box center [513, 289] width 154 height 24
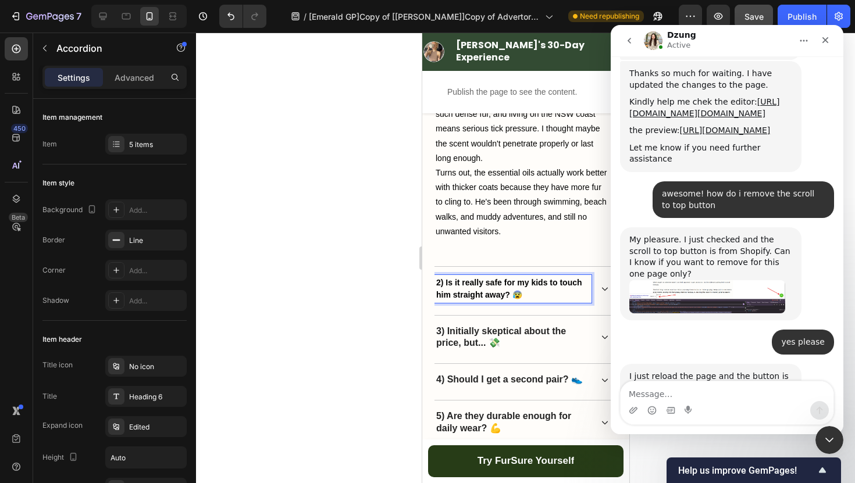
click at [551, 294] on p "2) Is it really safe for my kids to touch him straight away? 😰" at bounding box center [513, 289] width 154 height 24
click at [299, 295] on div at bounding box center [525, 258] width 659 height 451
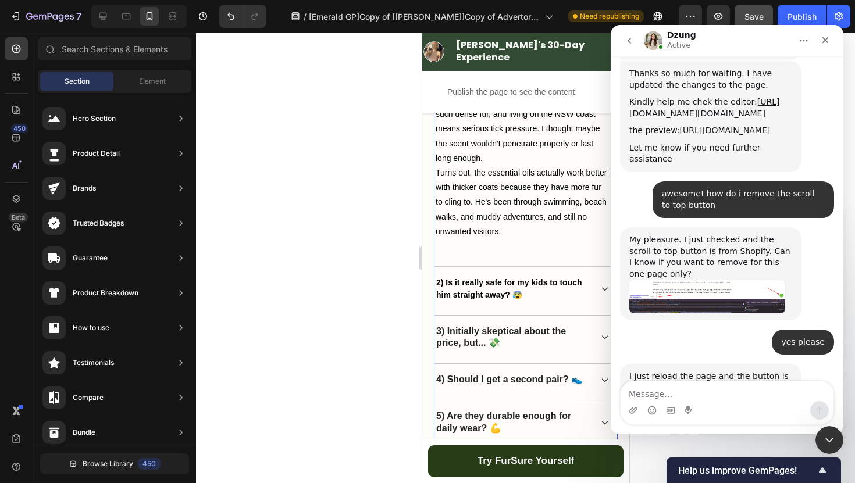
click at [485, 291] on span "2) Is it really safe for my kids to touch him straight away? 😰" at bounding box center [509, 289] width 146 height 22
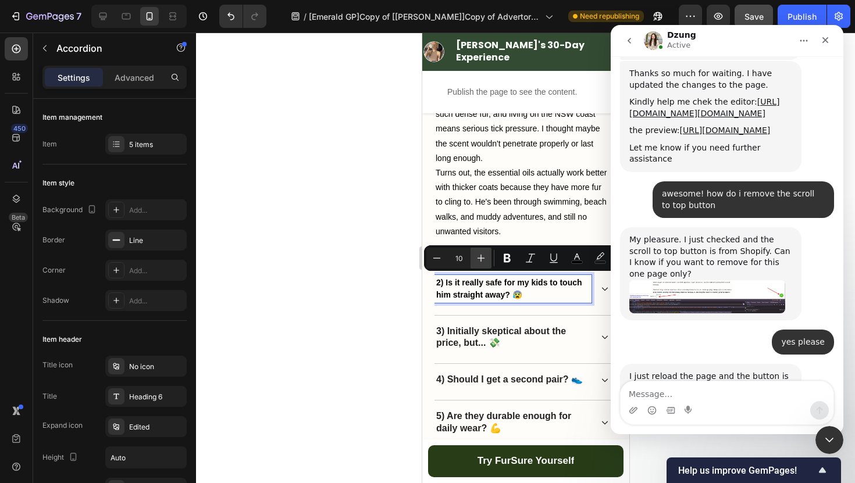
click at [479, 256] on icon "Editor contextual toolbar" at bounding box center [481, 258] width 12 height 12
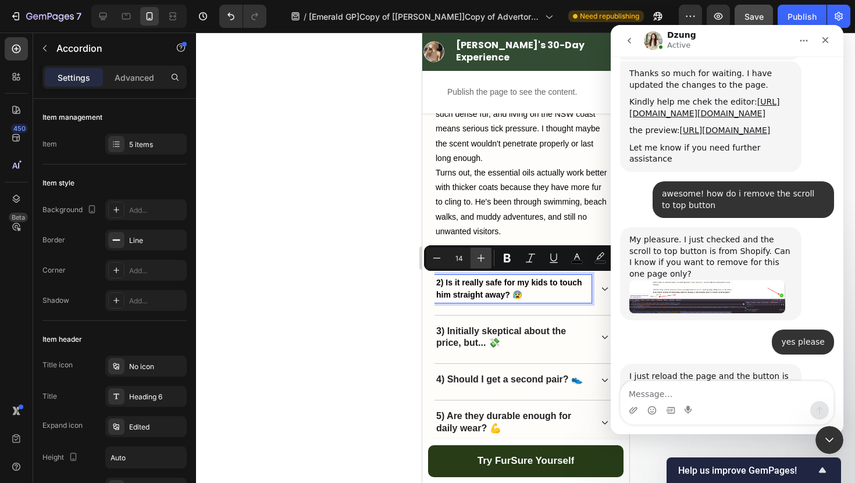
type input "15"
click at [379, 268] on div at bounding box center [525, 258] width 659 height 451
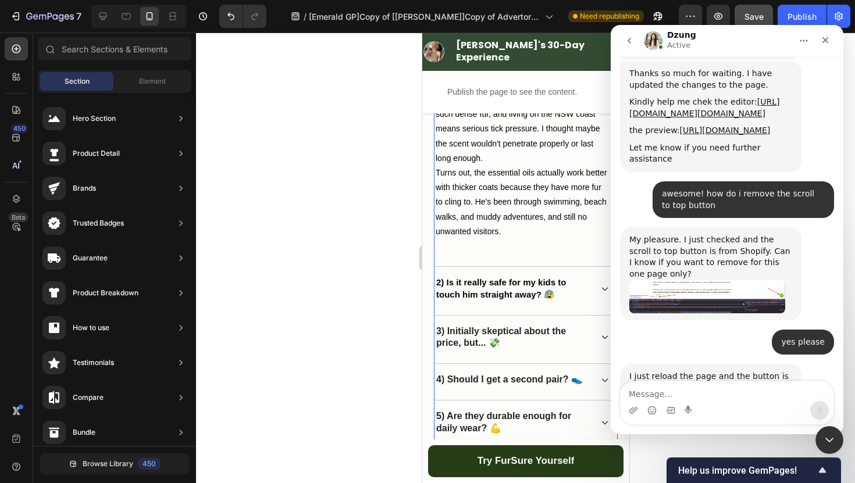
click at [600, 286] on div "2) Is it really safe for my kids to touch him straight away? 😰" at bounding box center [525, 289] width 183 height 44
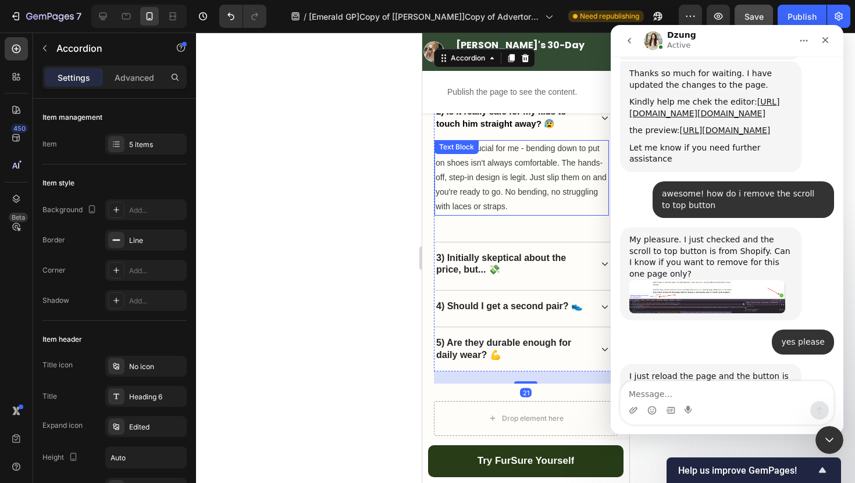
click at [515, 180] on p "This was crucial for me - bending down to put on shoes isn't always comfortable…" at bounding box center [521, 177] width 172 height 73
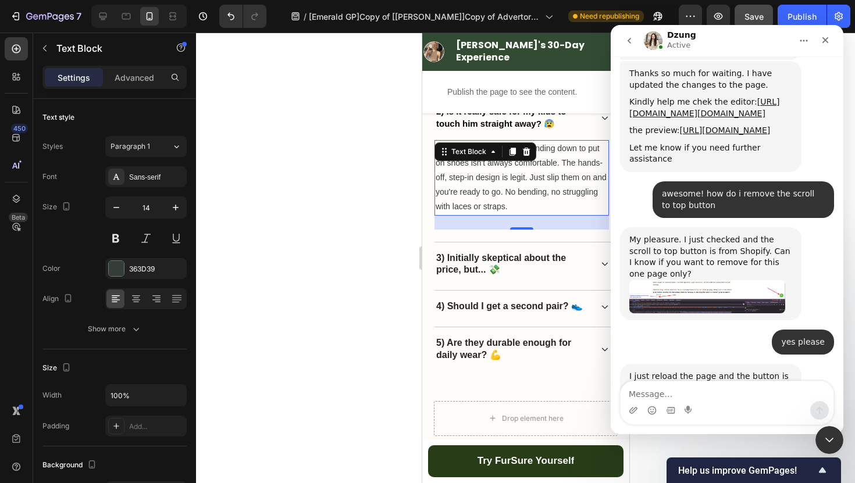
click at [527, 206] on p "This was crucial for me - bending down to put on shoes isn't always comfortable…" at bounding box center [521, 177] width 172 height 73
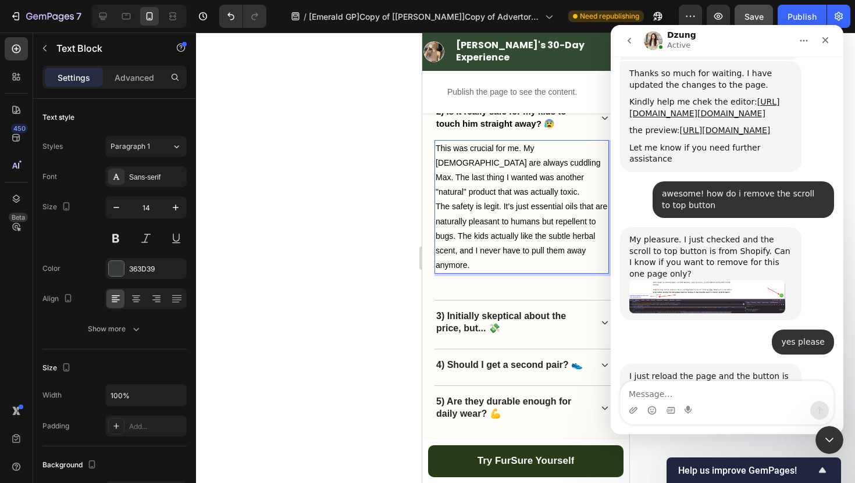
click at [352, 201] on div at bounding box center [525, 258] width 659 height 451
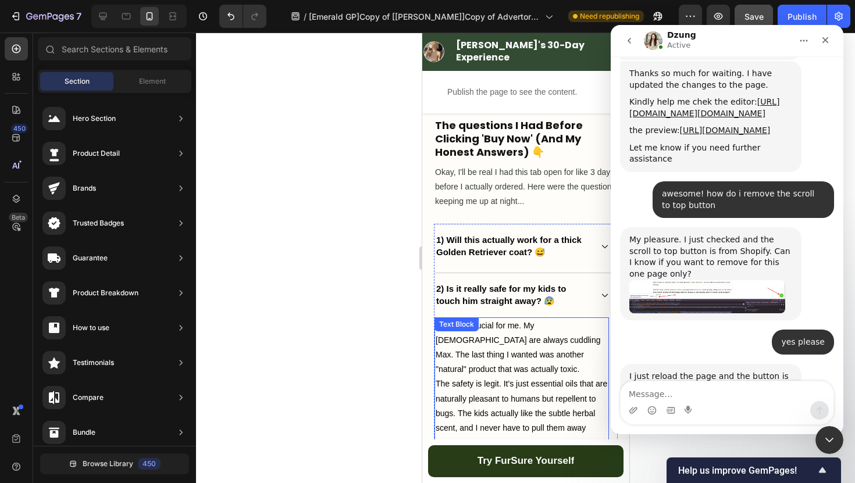
scroll to position [4525, 0]
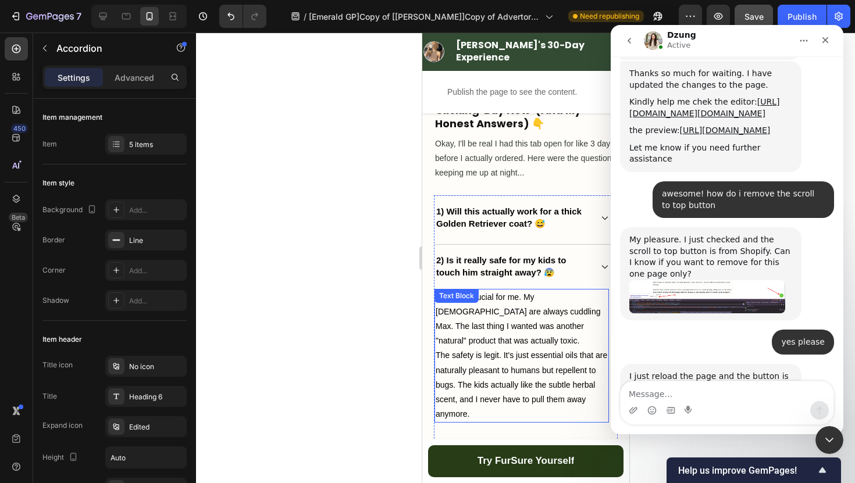
click at [541, 206] on span "1) Will this actually work for a thick Golden Retriever coat? 😅" at bounding box center [508, 217] width 145 height 22
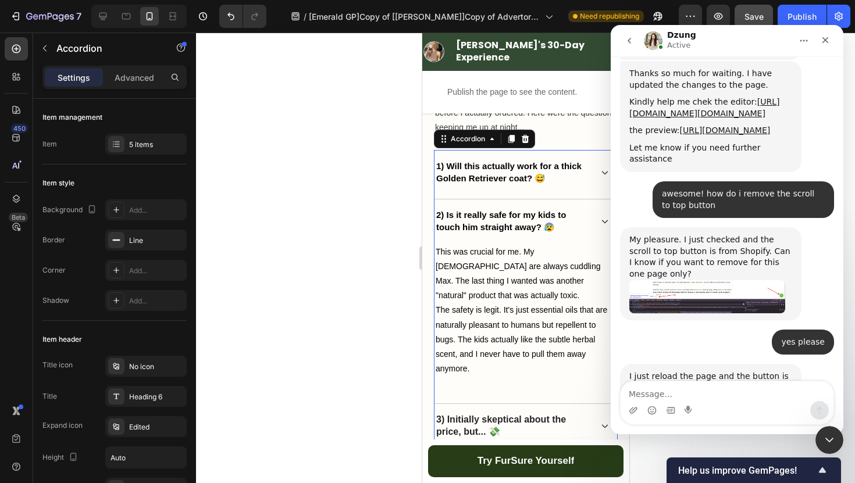
click at [598, 172] on div "1) Will this actually work for a thick Golden Retriever coat? 😅" at bounding box center [525, 173] width 183 height 44
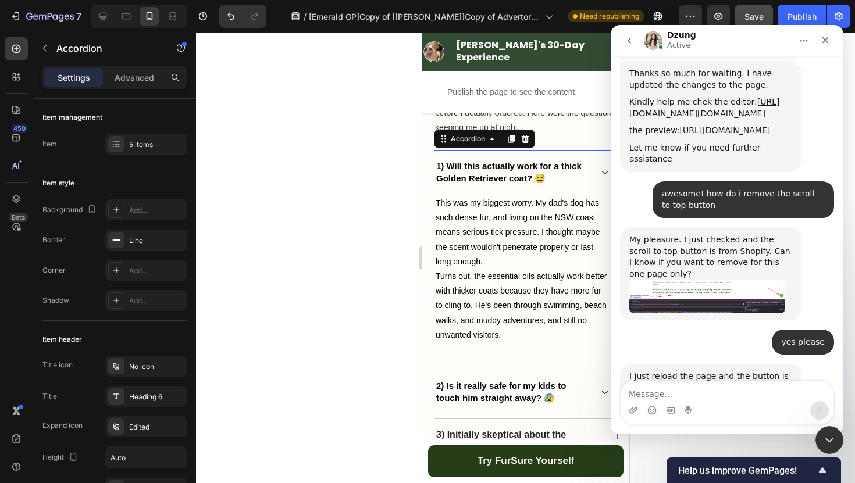
click at [598, 172] on div "1) Will this actually work for a thick Golden Retriever coat? 😅" at bounding box center [525, 173] width 183 height 44
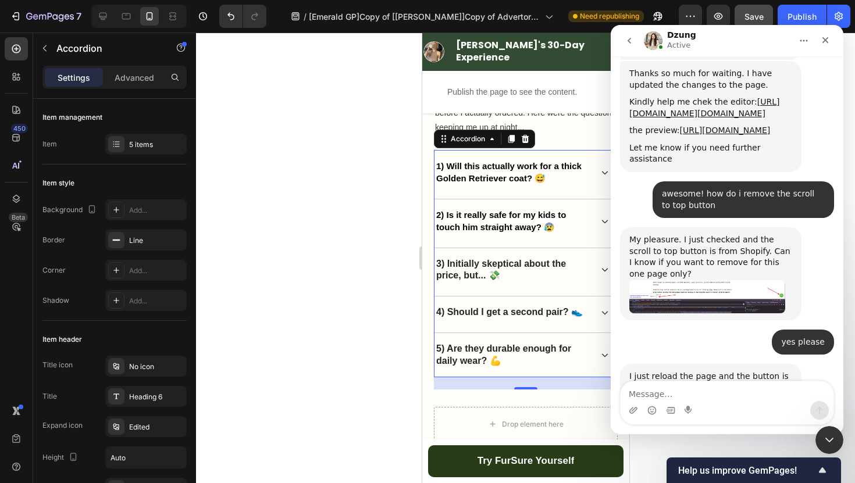
click at [598, 172] on div "1) Will this actually work for a thick Golden Retriever coat? 😅" at bounding box center [525, 173] width 183 height 44
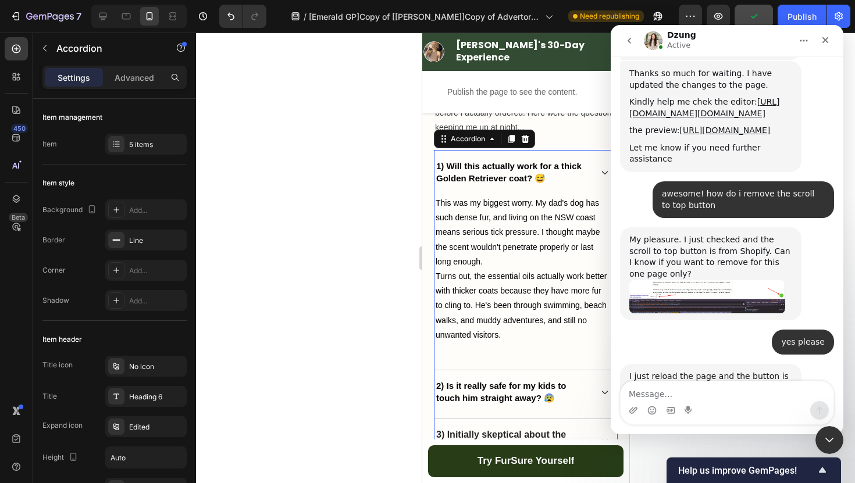
click at [600, 169] on icon at bounding box center [604, 173] width 8 height 8
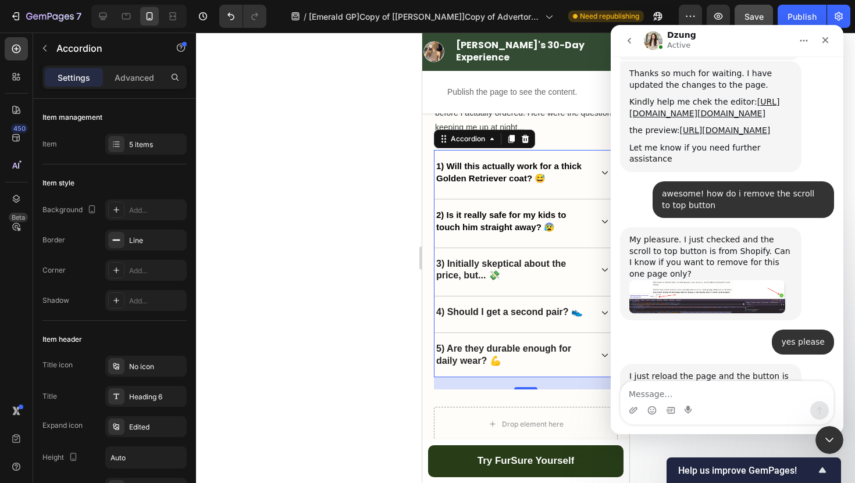
click at [598, 265] on div "3) Initially skeptical about the price, but... 💸" at bounding box center [525, 270] width 183 height 44
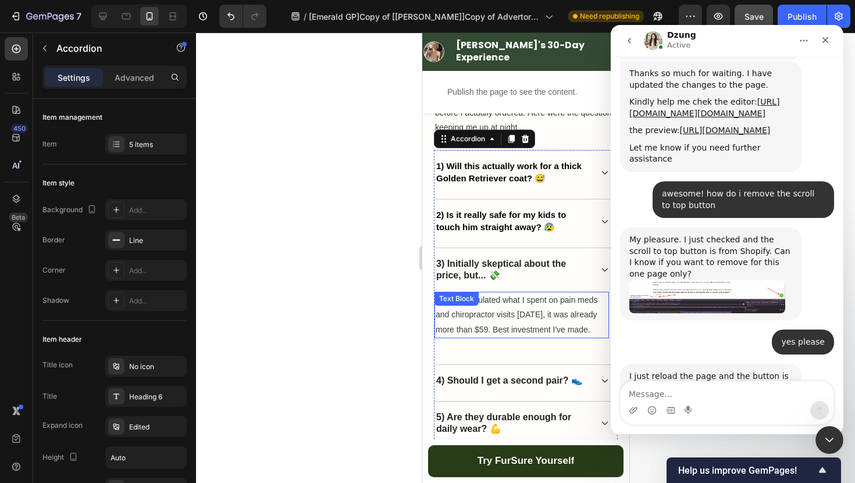
click at [483, 298] on div "When I calculated what I spent on pain meds and chiropractor visits in 2 months…" at bounding box center [521, 315] width 174 height 47
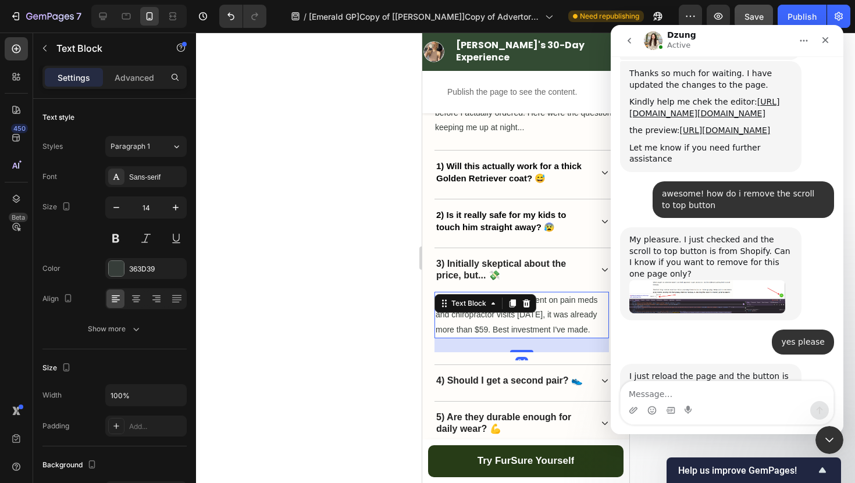
click at [477, 331] on p "When I calculated what I spent on pain meds and chiropractor visits in 2 months…" at bounding box center [521, 315] width 172 height 44
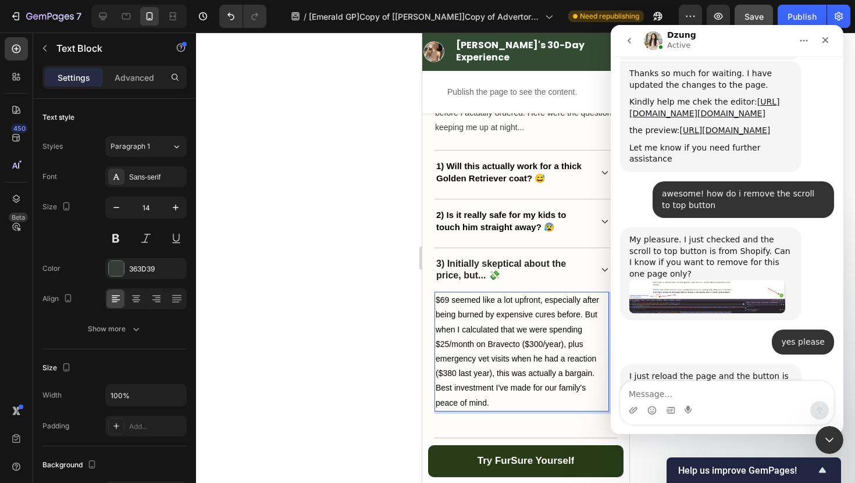
click at [372, 330] on div at bounding box center [525, 258] width 659 height 451
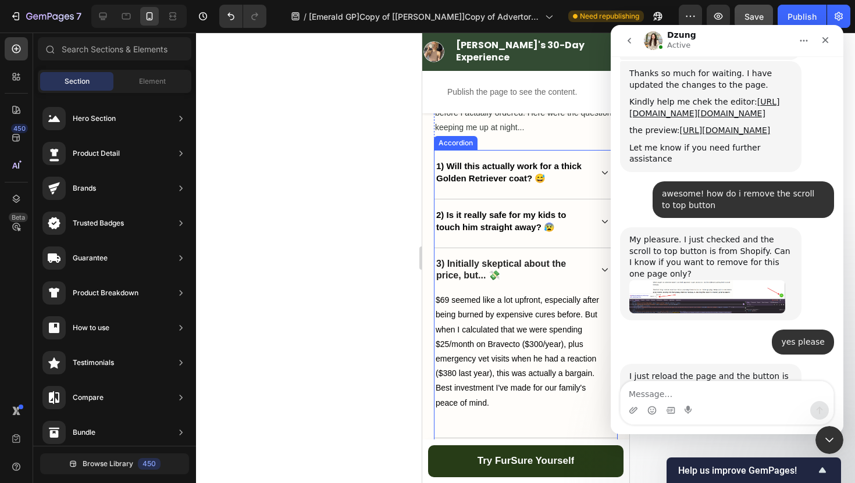
click at [475, 273] on p "3) Initially skeptical about the price, but... 💸" at bounding box center [513, 270] width 154 height 24
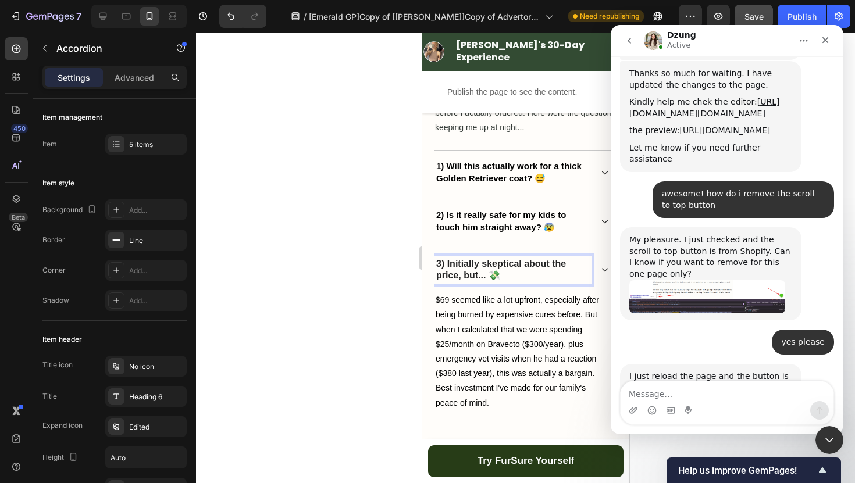
click at [504, 273] on p "3) Initially skeptical about the price, but... 💸" at bounding box center [513, 270] width 154 height 24
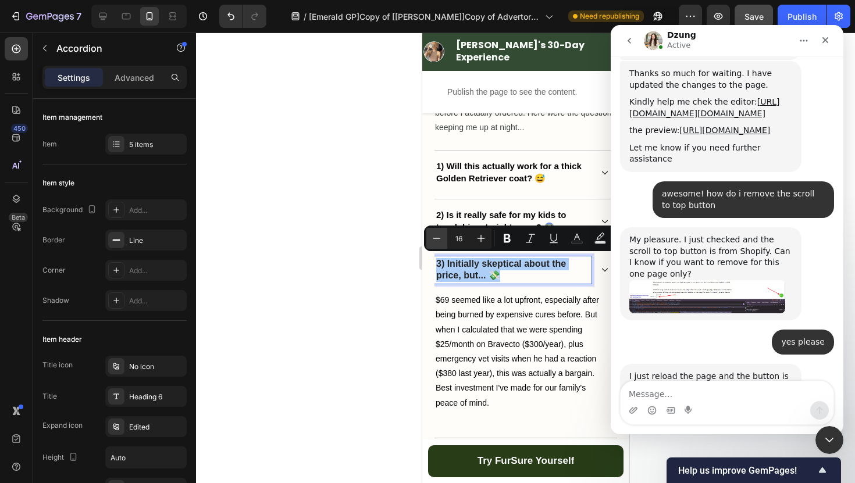
click at [438, 240] on icon "Editor contextual toolbar" at bounding box center [437, 239] width 12 height 12
type input "15"
click at [365, 267] on div at bounding box center [525, 258] width 659 height 451
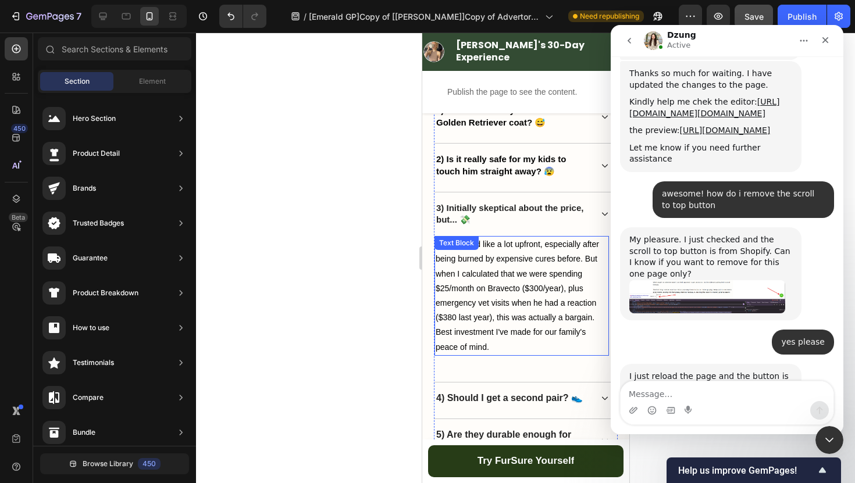
scroll to position [4637, 0]
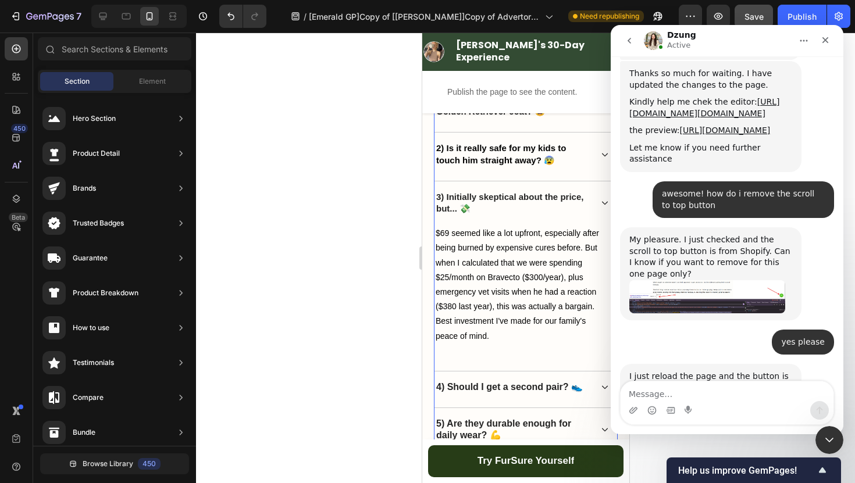
click at [604, 200] on icon at bounding box center [604, 203] width 8 height 8
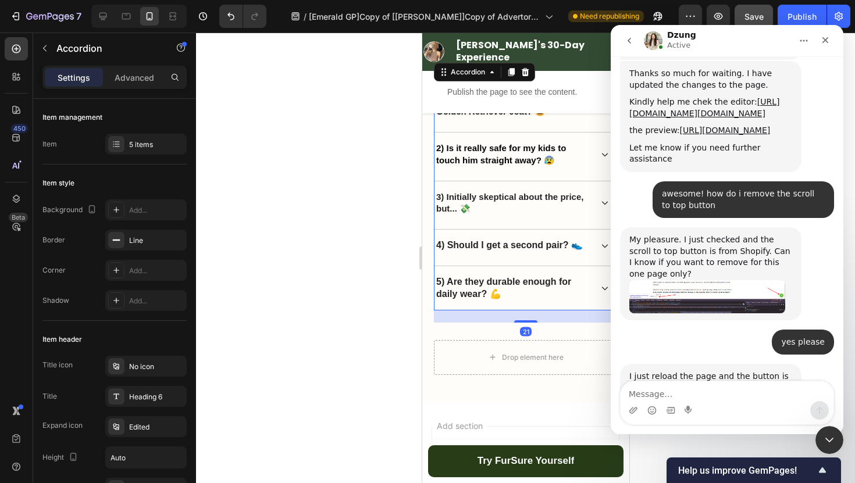
scroll to position [4658, 0]
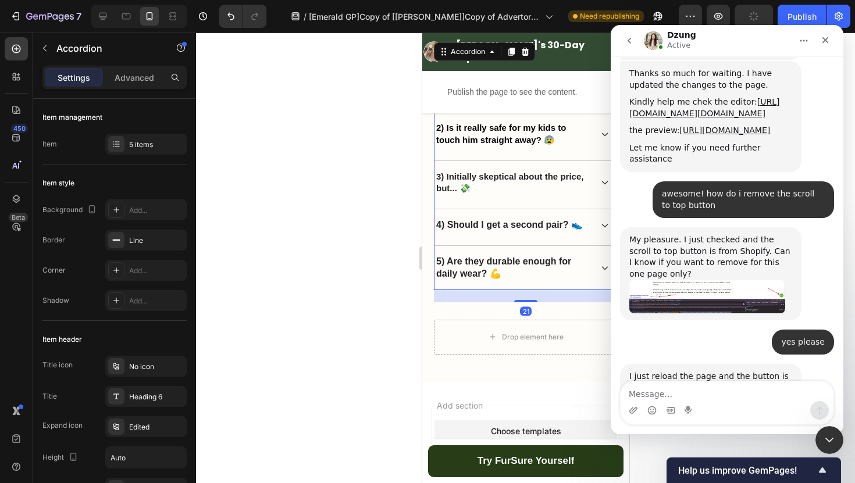
click at [601, 224] on icon at bounding box center [604, 226] width 8 height 8
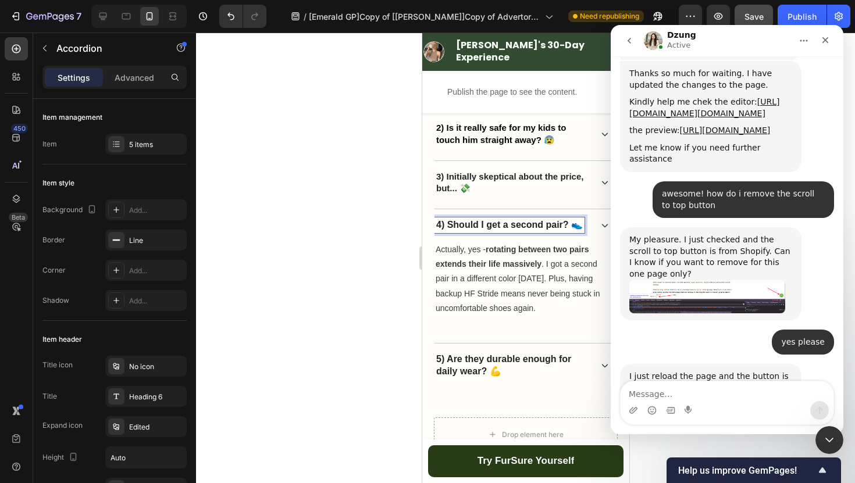
click at [534, 220] on p "4) Should I get a second pair? 👟" at bounding box center [509, 225] width 147 height 12
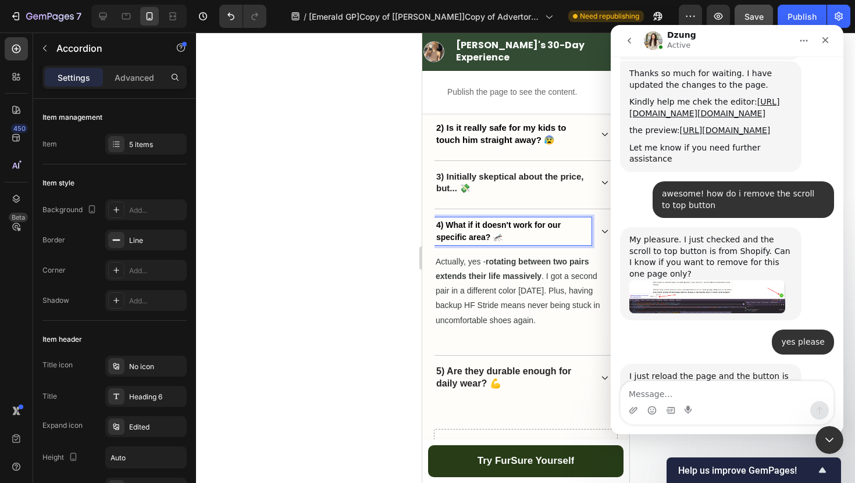
click at [369, 256] on div at bounding box center [525, 258] width 659 height 451
click at [502, 237] on p "4) What if it doesn't work for our specific area? 🦟" at bounding box center [513, 231] width 154 height 24
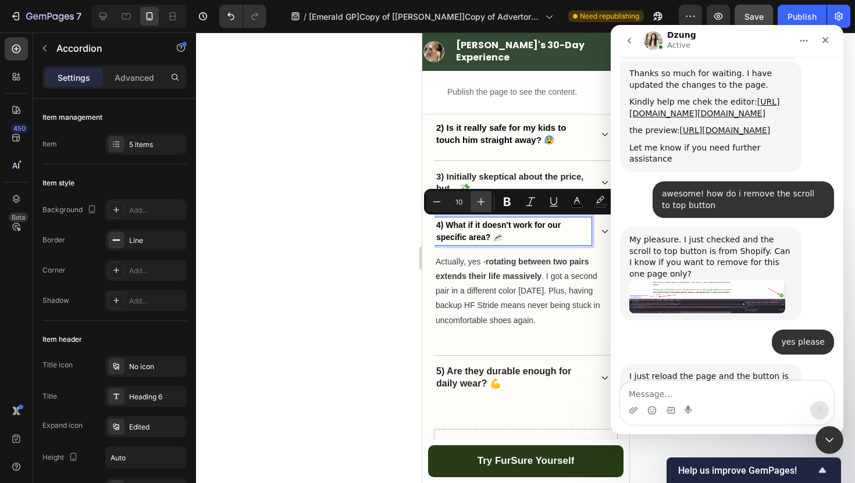
click at [484, 199] on icon "Editor contextual toolbar" at bounding box center [481, 202] width 12 height 12
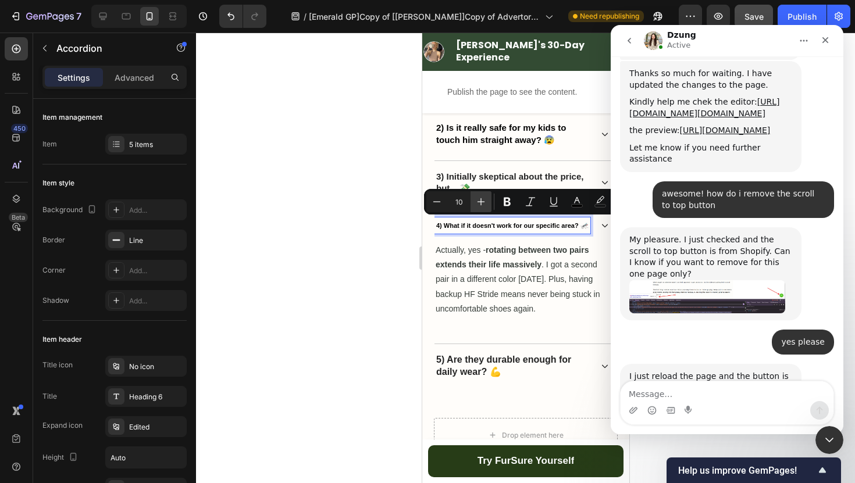
click at [484, 199] on icon "Editor contextual toolbar" at bounding box center [481, 202] width 12 height 12
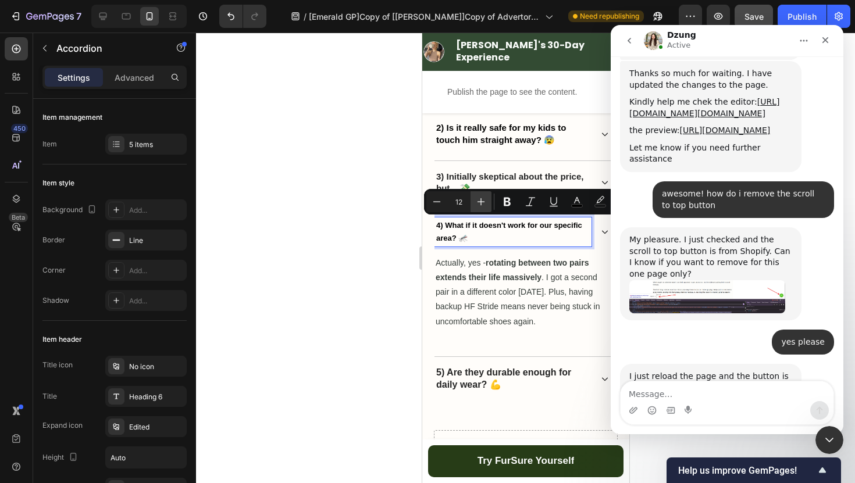
click at [484, 199] on icon "Editor contextual toolbar" at bounding box center [481, 202] width 12 height 12
type input "15"
click at [380, 238] on div at bounding box center [525, 258] width 659 height 451
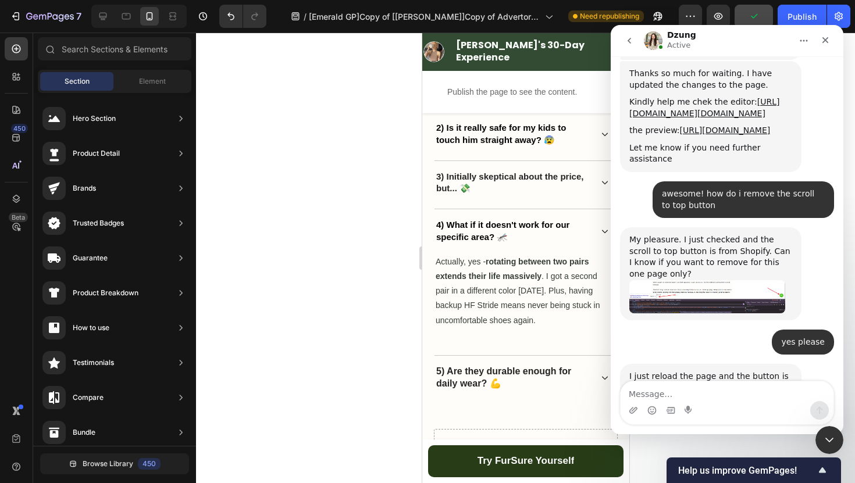
click at [485, 286] on p "Actually, yes - rotating between two pairs extends their life massively . I got…" at bounding box center [521, 291] width 172 height 73
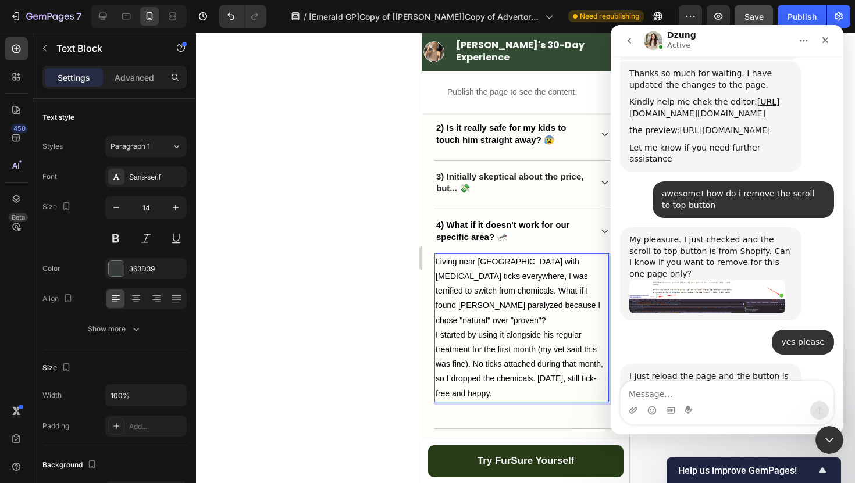
click at [359, 306] on div at bounding box center [525, 258] width 659 height 451
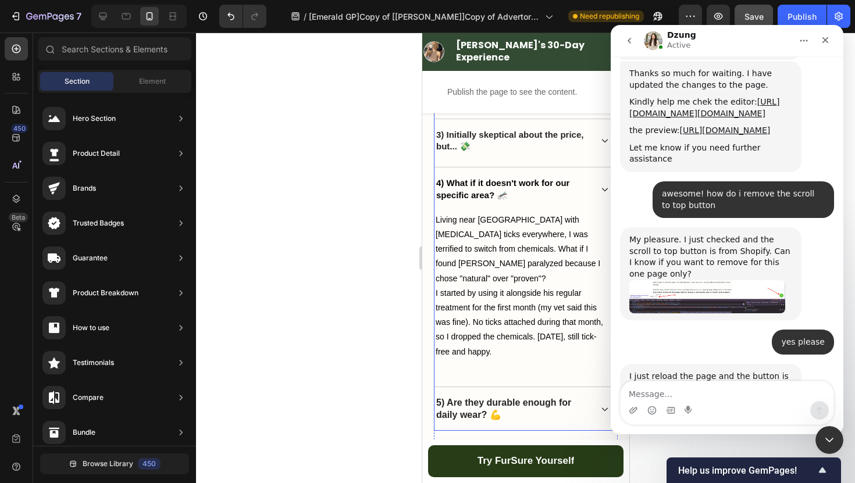
scroll to position [4701, 0]
click at [597, 184] on div "4) What if it doesn't work for our specific area? 🦟" at bounding box center [525, 188] width 183 height 44
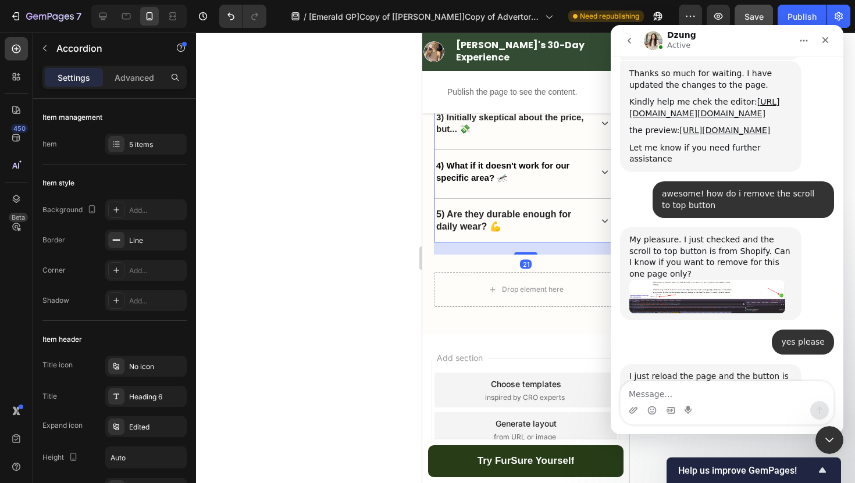
scroll to position [4719, 0]
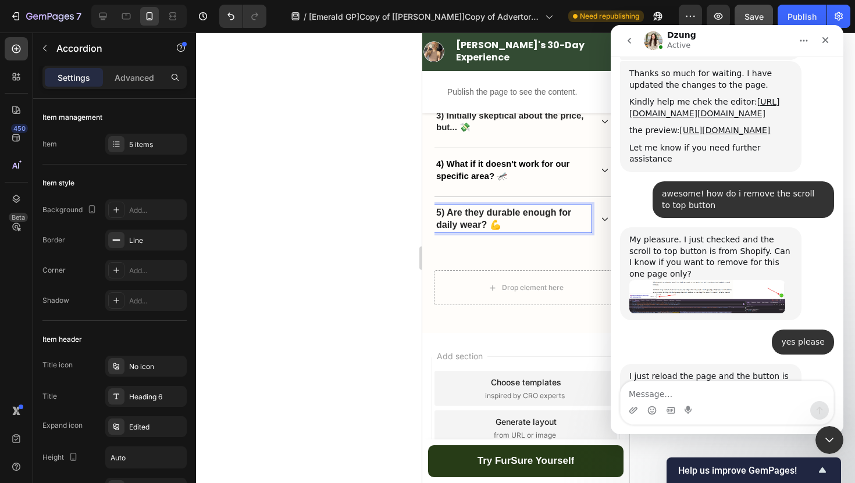
click at [526, 220] on p "5) Are they durable enough for daily wear? 💪" at bounding box center [513, 219] width 154 height 24
click at [364, 241] on div at bounding box center [525, 258] width 659 height 451
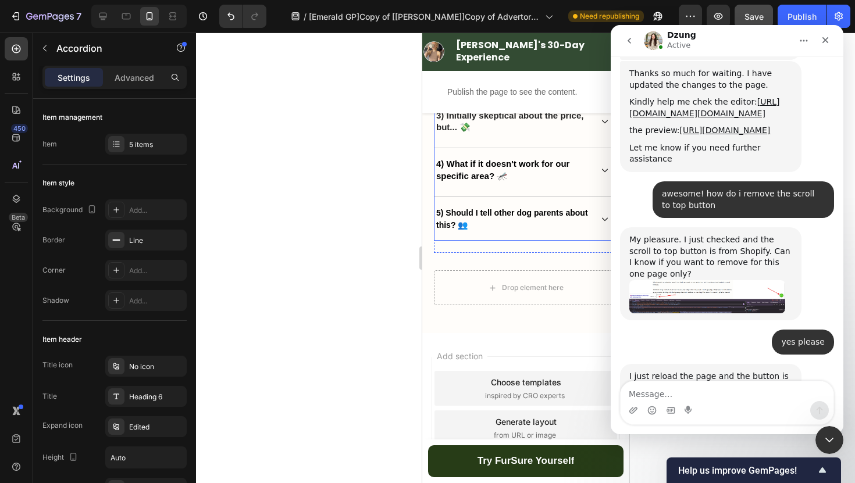
click at [488, 223] on p "5) Should I tell other dog parents about this? 👥" at bounding box center [513, 219] width 154 height 24
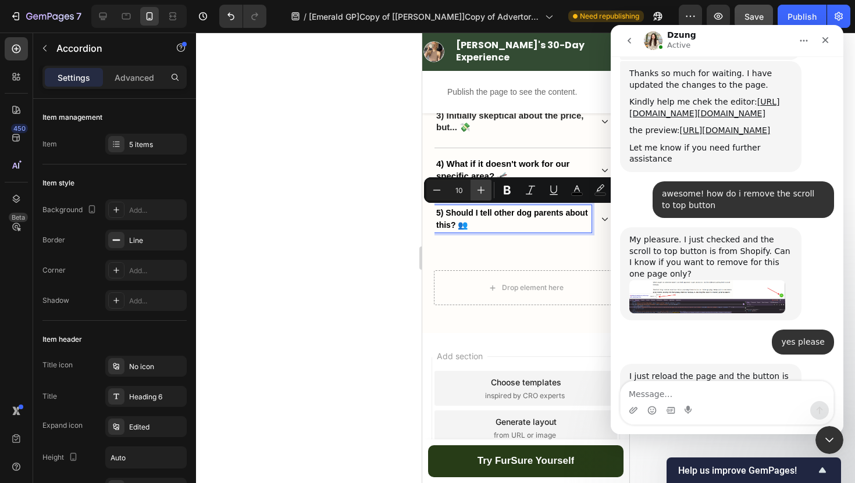
click at [480, 193] on icon "Editor contextual toolbar" at bounding box center [481, 190] width 12 height 12
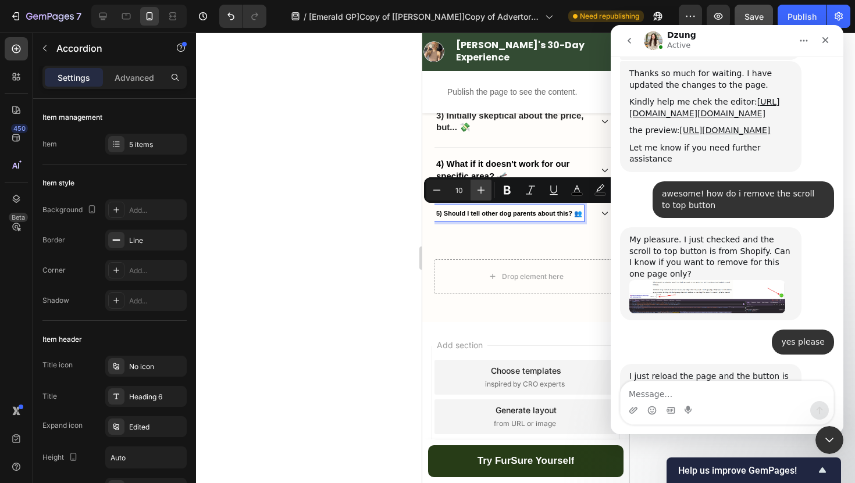
click at [480, 193] on icon "Editor contextual toolbar" at bounding box center [481, 190] width 12 height 12
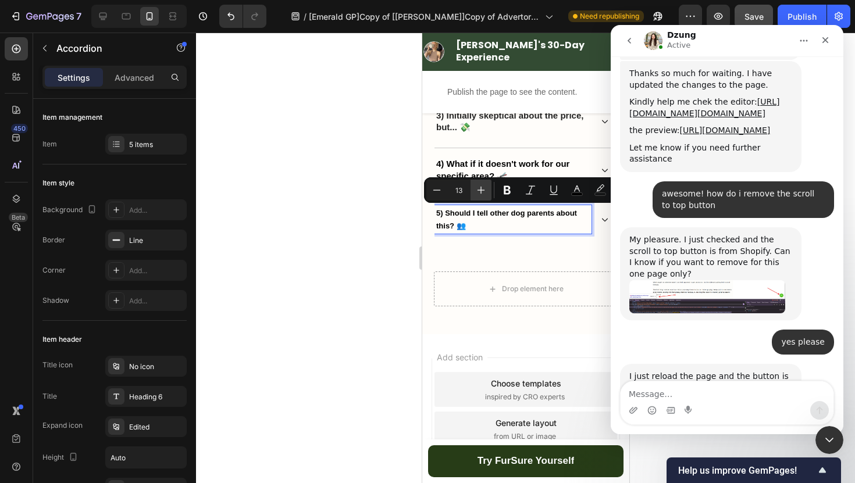
click at [480, 193] on icon "Editor contextual toolbar" at bounding box center [481, 190] width 12 height 12
type input "15"
click at [340, 244] on div at bounding box center [525, 258] width 659 height 451
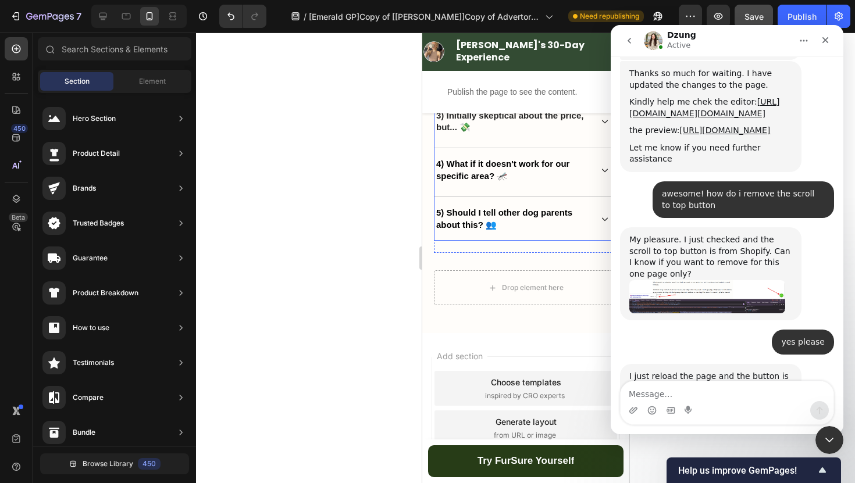
click at [601, 219] on icon at bounding box center [604, 219] width 8 height 8
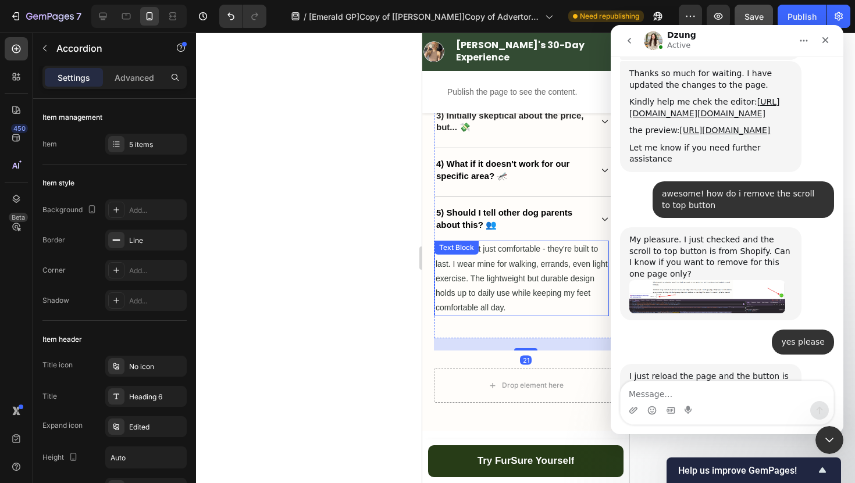
click at [520, 268] on p "These aren't just comfortable - they're built to last. I wear mine for walking,…" at bounding box center [521, 278] width 172 height 73
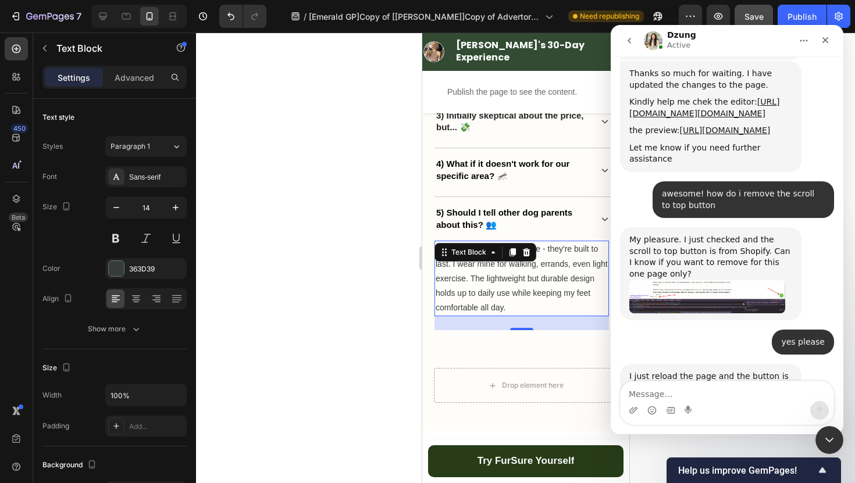
click at [496, 286] on p "These aren't just comfortable - they're built to last. I wear mine for walking,…" at bounding box center [521, 278] width 172 height 73
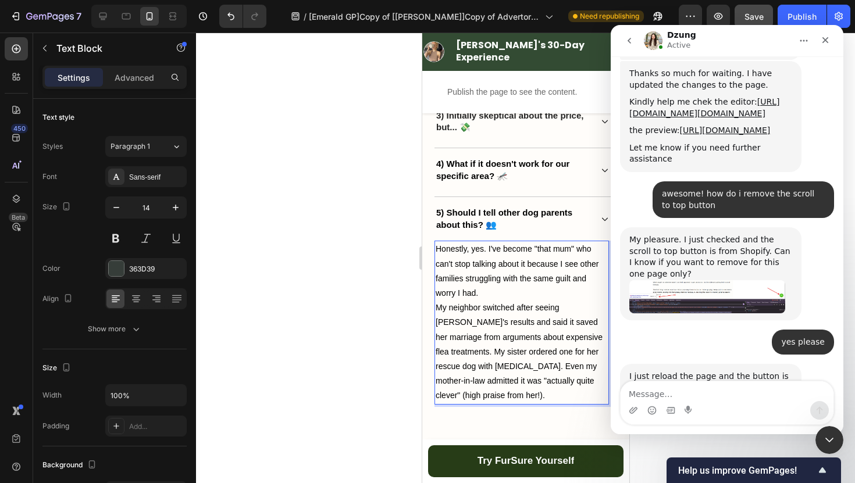
click at [493, 294] on p "Honestly, yes. I've become "that mum" who can't stop talking about it because I…" at bounding box center [521, 271] width 172 height 59
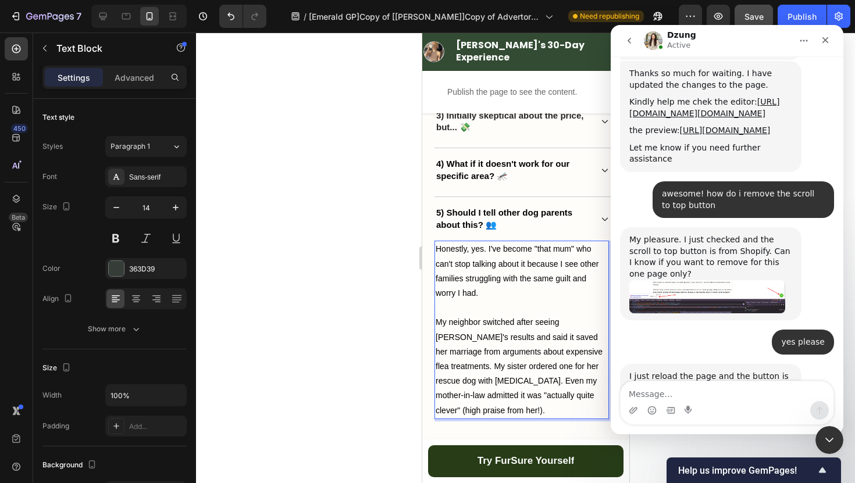
click at [301, 304] on div at bounding box center [525, 258] width 659 height 451
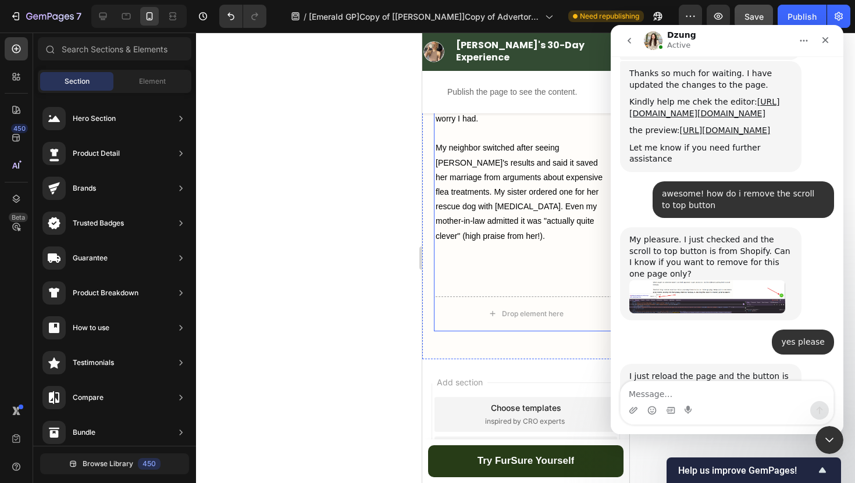
scroll to position [4886, 0]
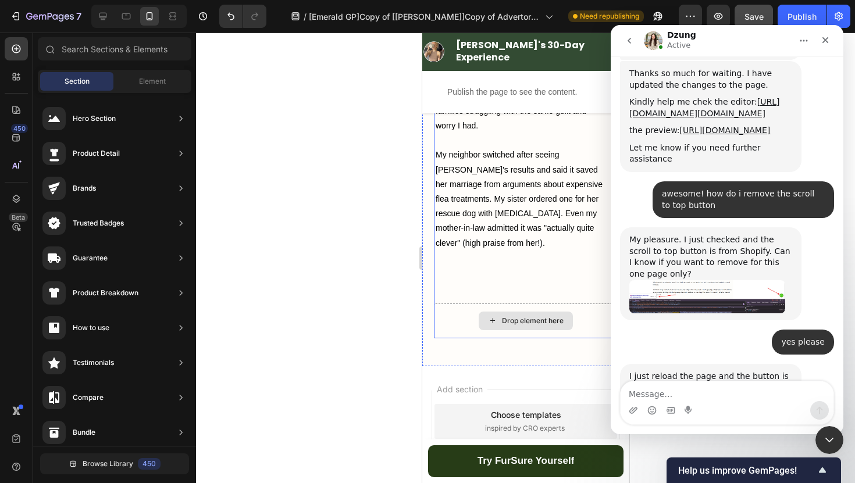
click at [457, 323] on div "Drop element here" at bounding box center [525, 321] width 184 height 35
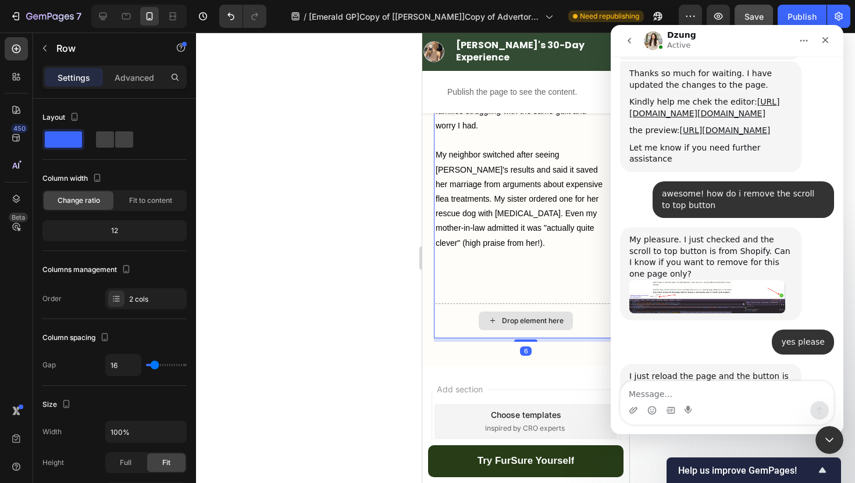
click at [518, 318] on div "Drop element here" at bounding box center [532, 320] width 62 height 9
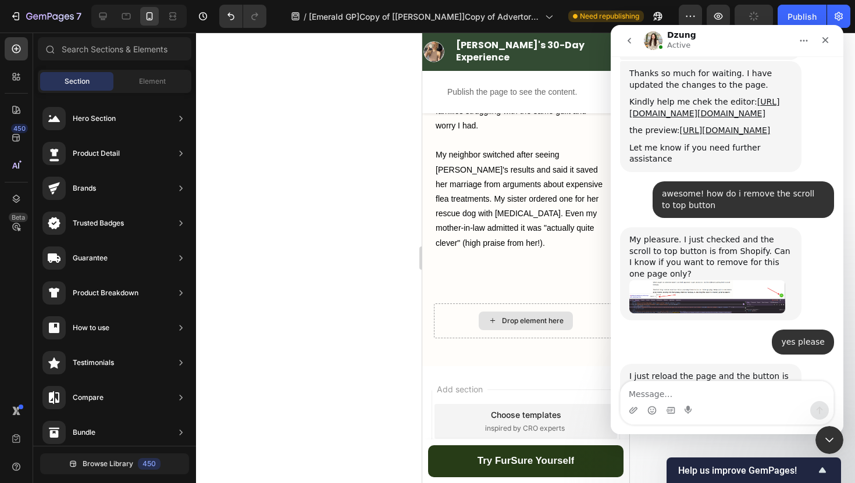
click at [518, 318] on div "Drop element here" at bounding box center [532, 320] width 62 height 9
click at [131, 56] on input "text" at bounding box center [115, 48] width 154 height 23
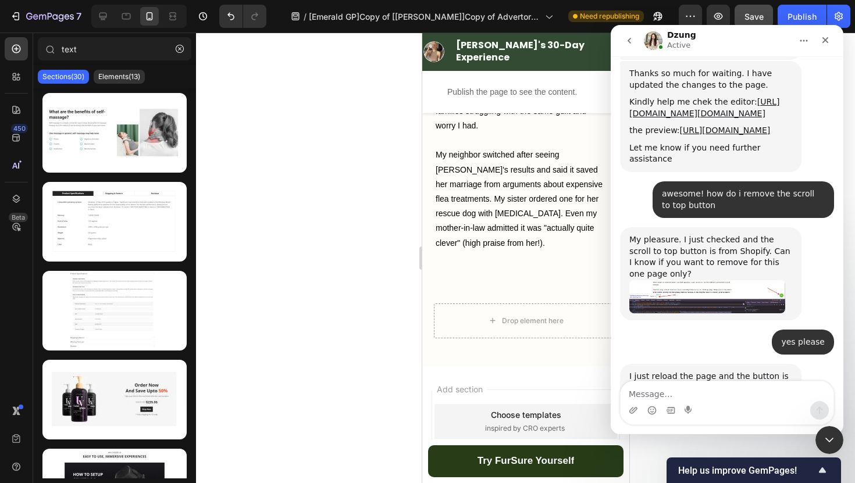
click at [123, 67] on div "Sections(30) Elements(13)" at bounding box center [114, 76] width 163 height 23
click at [123, 74] on p "Elements(13)" at bounding box center [119, 76] width 42 height 9
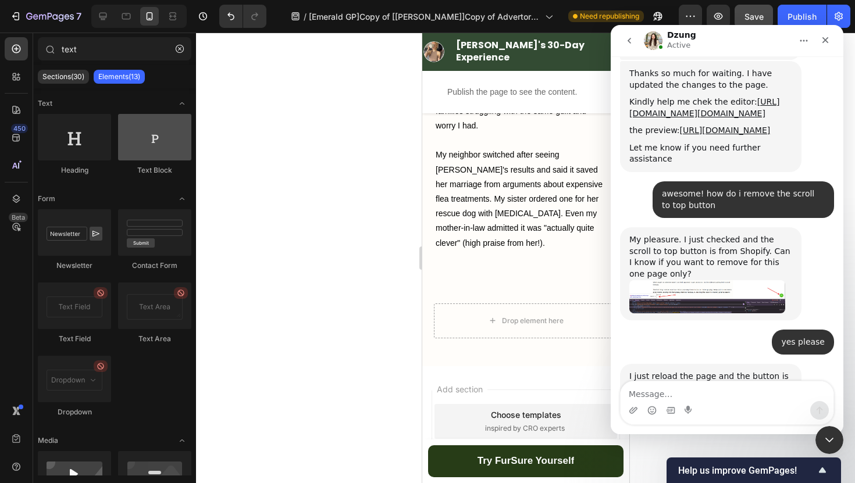
click at [141, 142] on div at bounding box center [154, 137] width 73 height 47
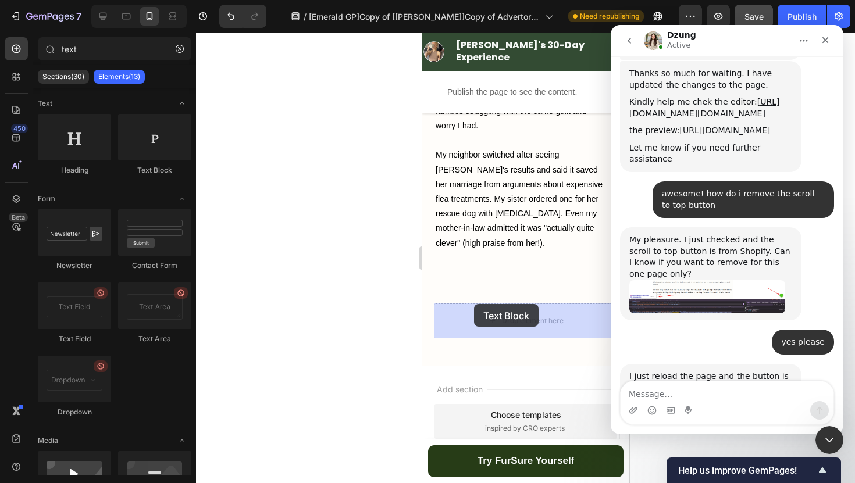
drag, startPoint x: 583, startPoint y: 167, endPoint x: 473, endPoint y: 304, distance: 175.8
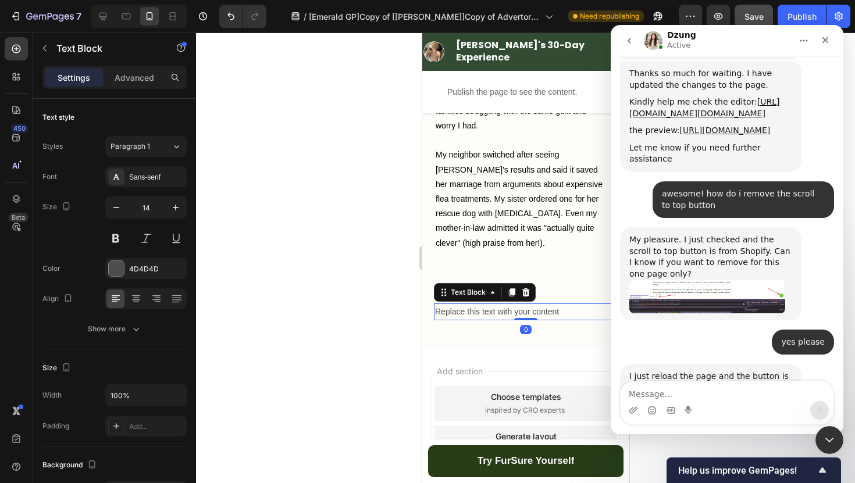
click at [350, 308] on div at bounding box center [525, 258] width 659 height 451
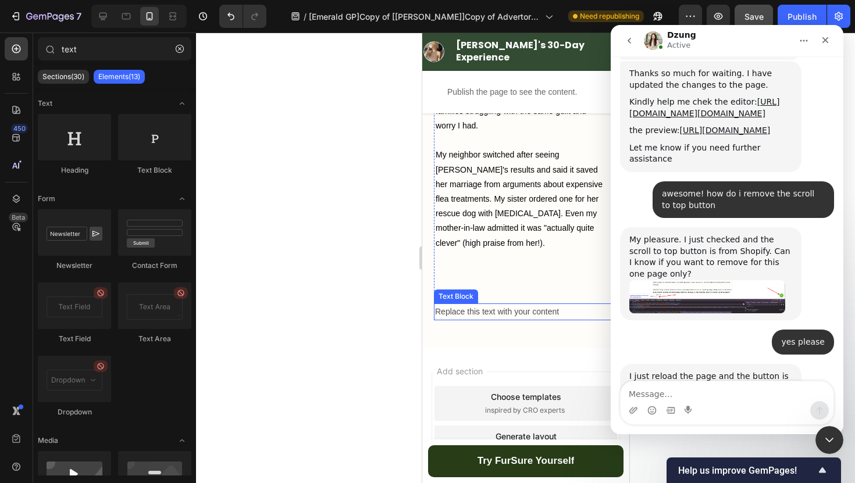
click at [489, 308] on div "Replace this text with your content" at bounding box center [525, 312] width 184 height 17
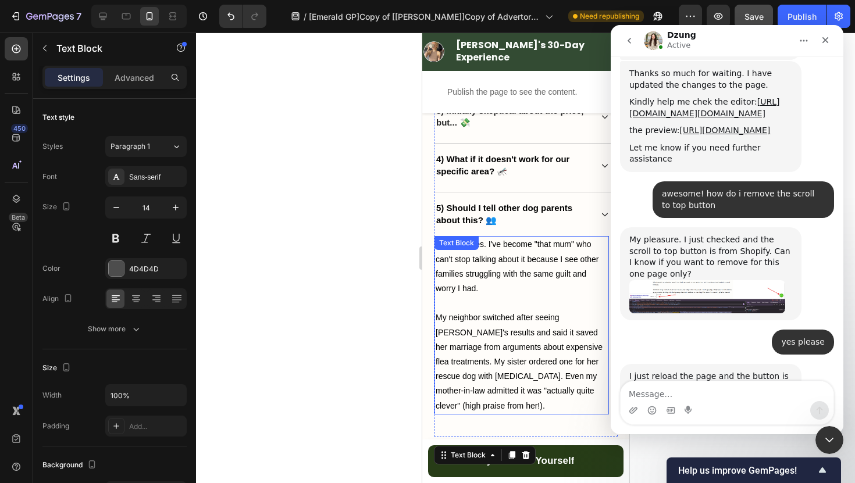
scroll to position [4715, 0]
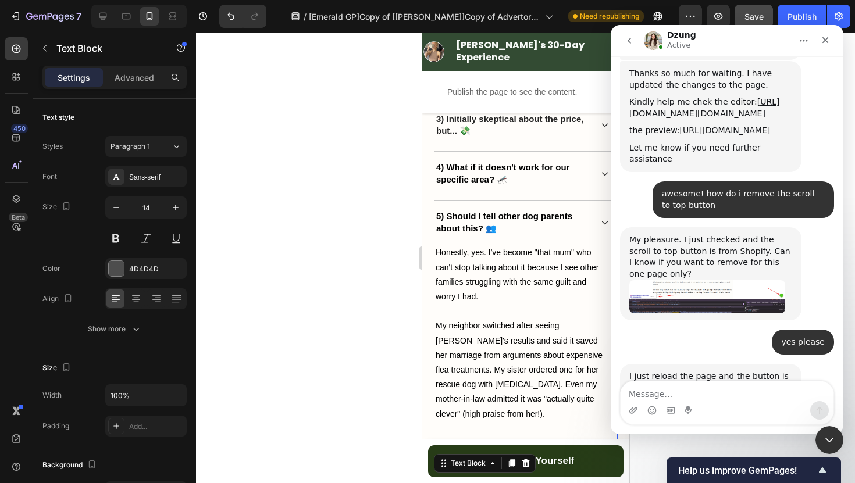
click at [600, 220] on div "5) Should I tell other dog parents about this? 👥" at bounding box center [525, 223] width 183 height 44
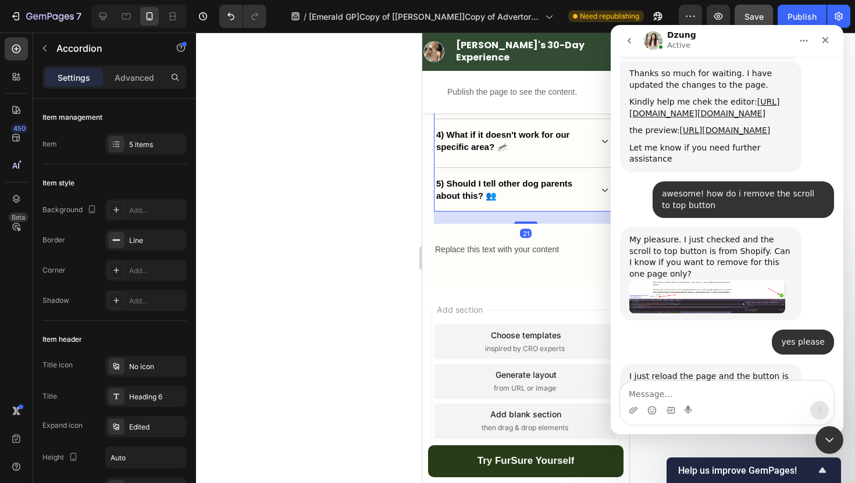
scroll to position [4769, 0]
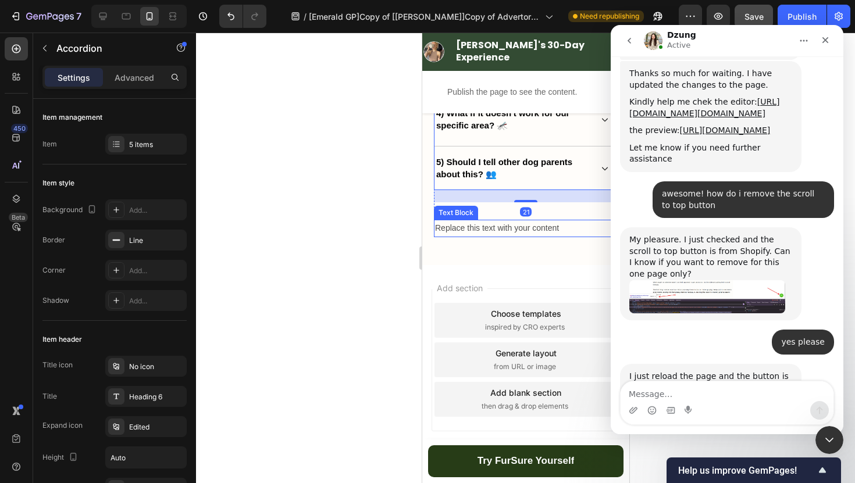
click at [545, 230] on div "Replace this text with your content" at bounding box center [525, 228] width 184 height 17
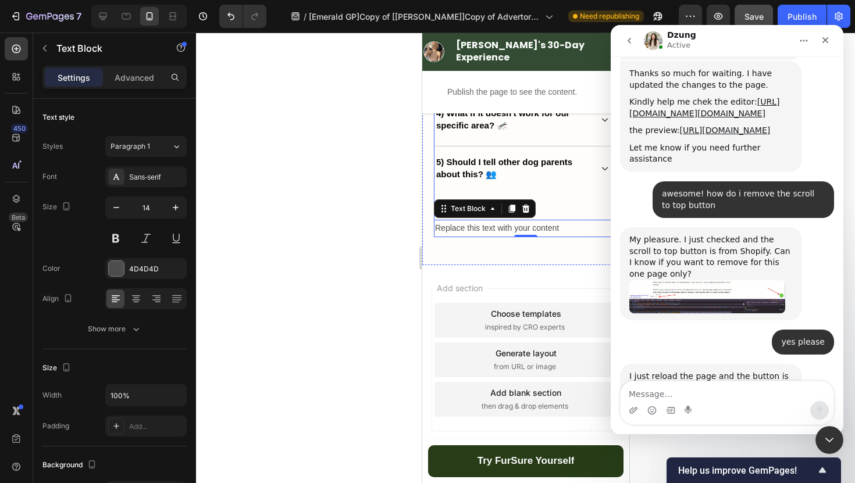
click at [558, 225] on div "Replace this text with your content" at bounding box center [525, 228] width 184 height 17
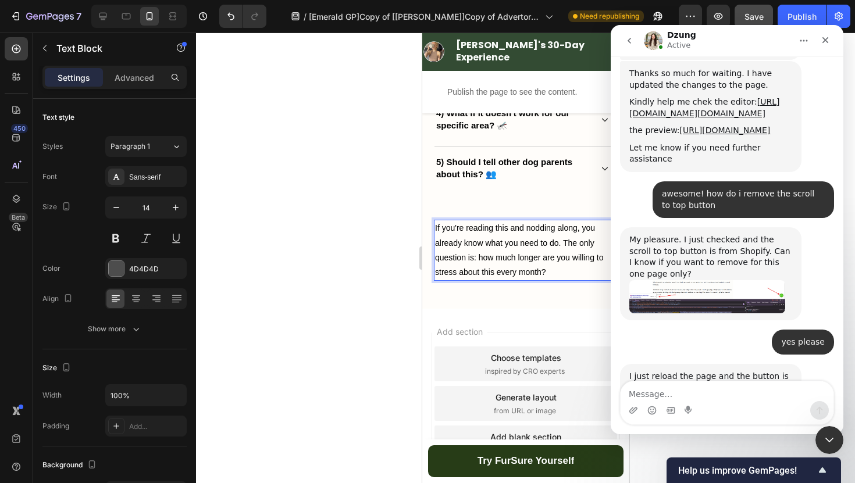
click at [299, 261] on div at bounding box center [525, 258] width 659 height 451
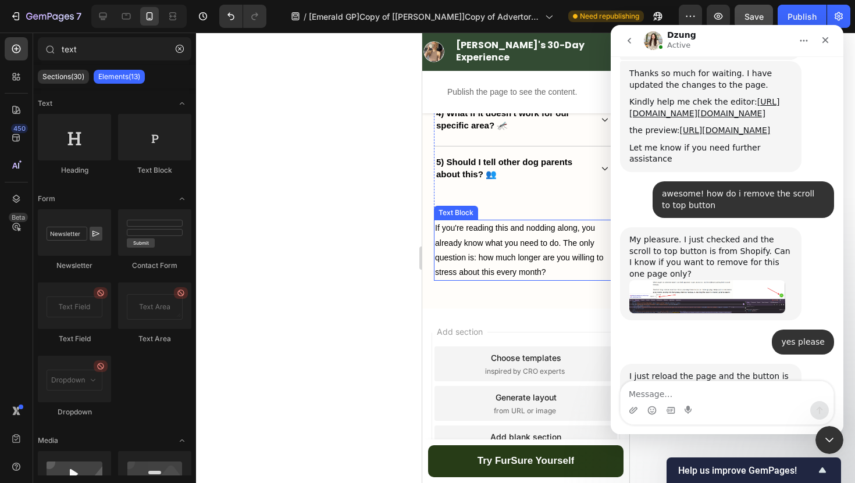
click at [548, 258] on span "If you're reading this and nodding along, you already know what you need to do.…" at bounding box center [518, 250] width 169 height 54
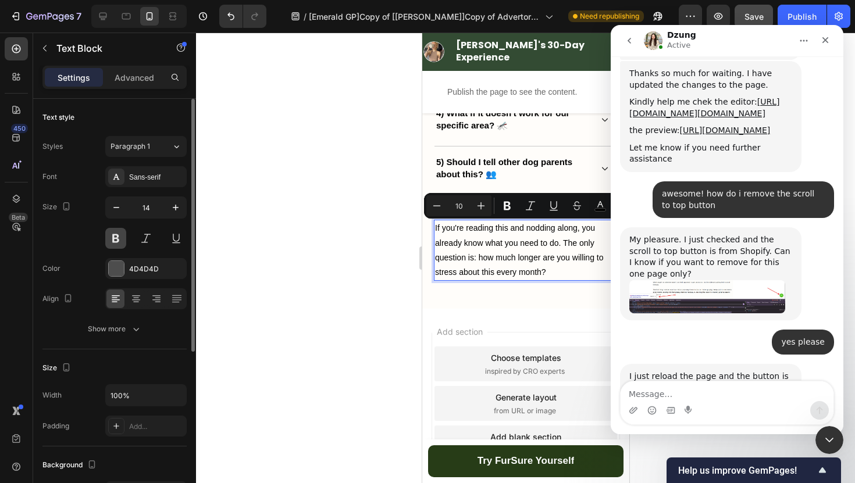
click at [118, 240] on button at bounding box center [115, 238] width 21 height 21
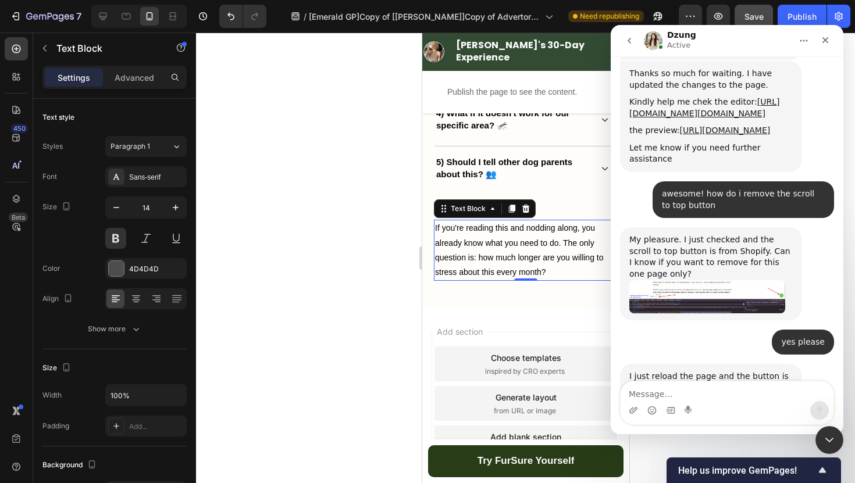
click at [474, 258] on span "If you're reading this and nodding along, you already know what you need to do.…" at bounding box center [518, 250] width 169 height 54
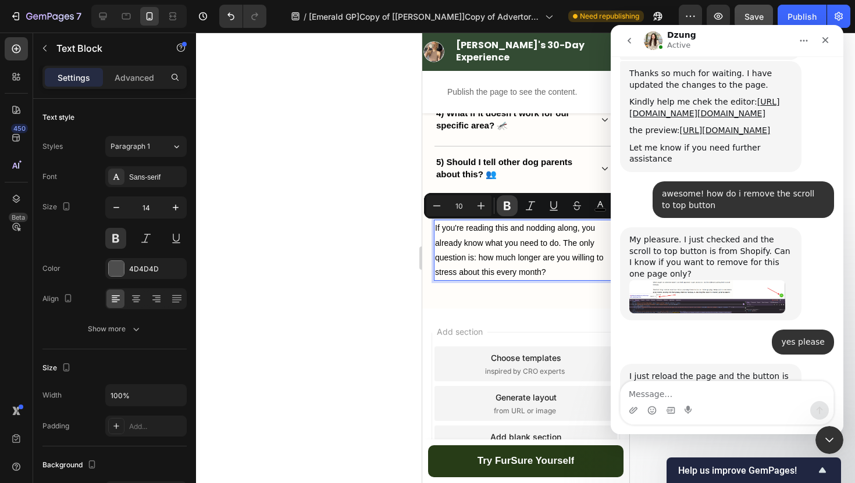
click at [508, 201] on icon "Editor contextual toolbar" at bounding box center [507, 206] width 12 height 12
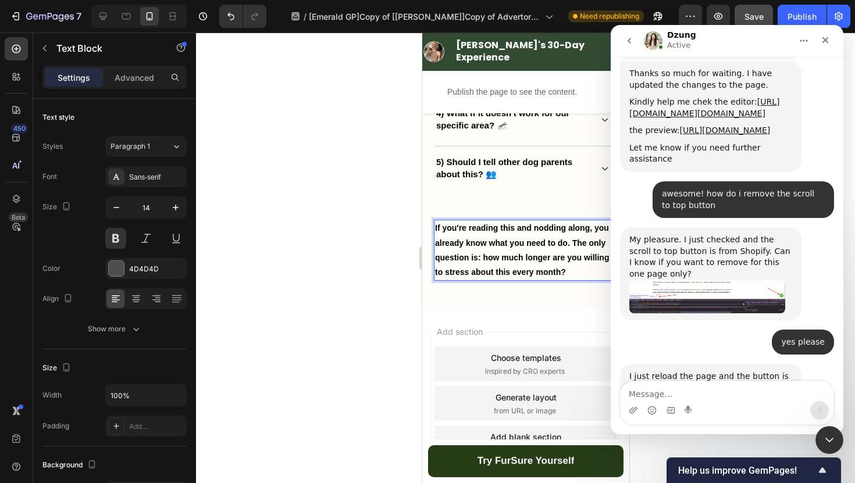
click at [355, 259] on div at bounding box center [525, 258] width 659 height 451
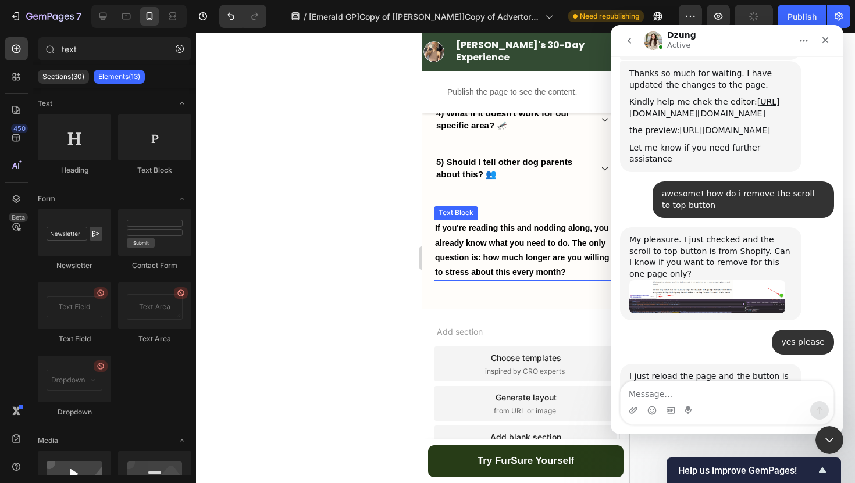
scroll to position [4770, 0]
click at [830, 39] on div "Close" at bounding box center [825, 40] width 21 height 21
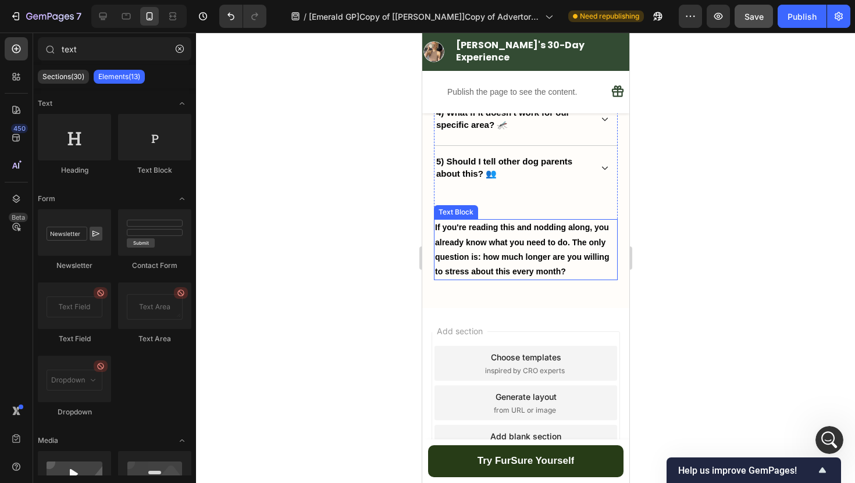
click at [568, 245] on strong "If you're reading this and nodding along, you already know what you need to do.…" at bounding box center [521, 250] width 174 height 54
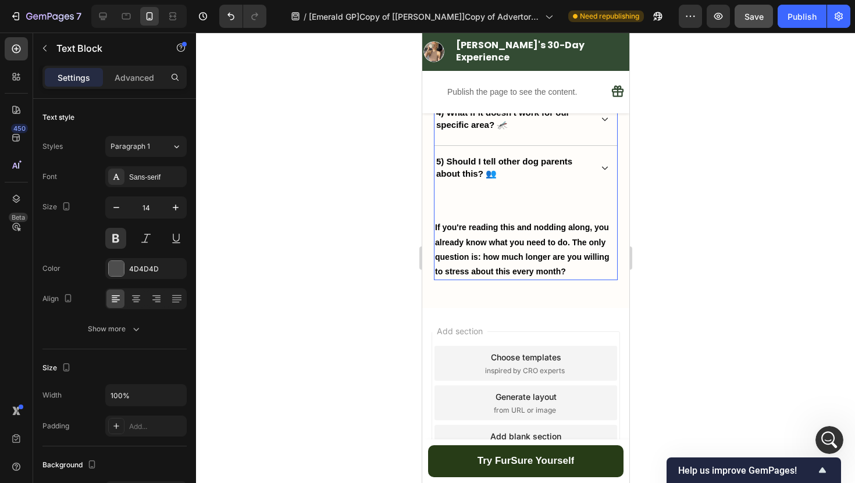
click at [559, 215] on div "The questions I Had Before Clicking 'Buy Now' (And My Honest Answers) 👇 Heading…" at bounding box center [525, 62] width 184 height 437
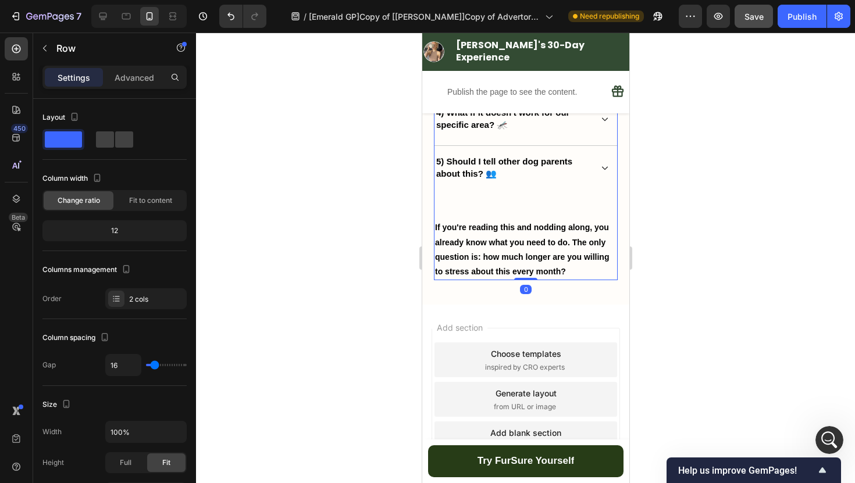
drag, startPoint x: 531, startPoint y: 281, endPoint x: 570, endPoint y: 254, distance: 47.9
click at [543, 258] on div "The questions I Had Before Clicking 'Buy Now' (And My Honest Answers) 👇 Heading…" at bounding box center [525, 62] width 184 height 437
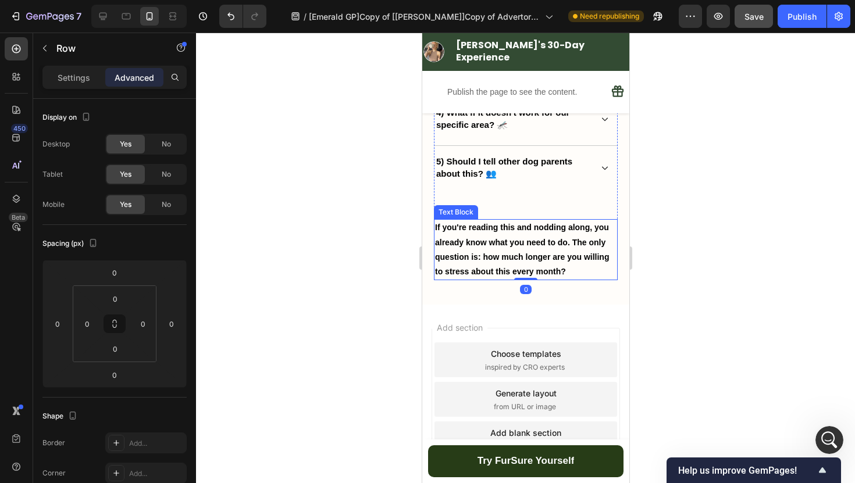
click at [704, 207] on div at bounding box center [525, 258] width 659 height 451
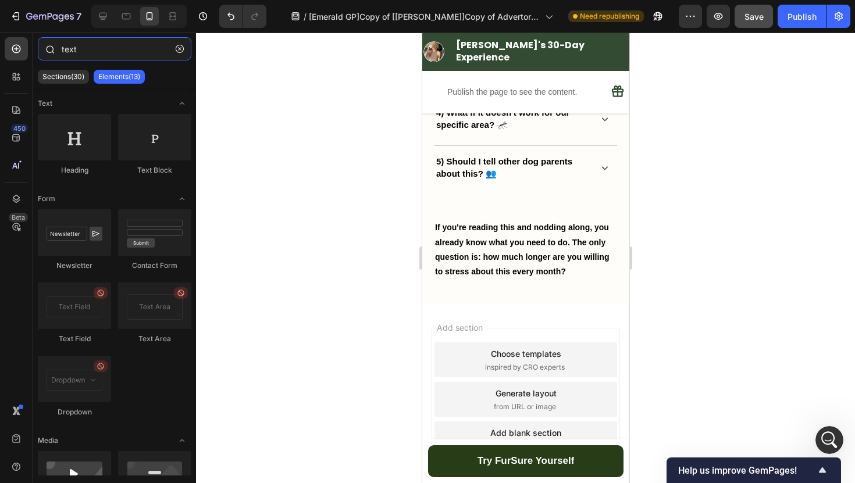
drag, startPoint x: 88, startPoint y: 51, endPoint x: 42, endPoint y: 51, distance: 45.9
click at [42, 51] on div "text" at bounding box center [114, 51] width 163 height 28
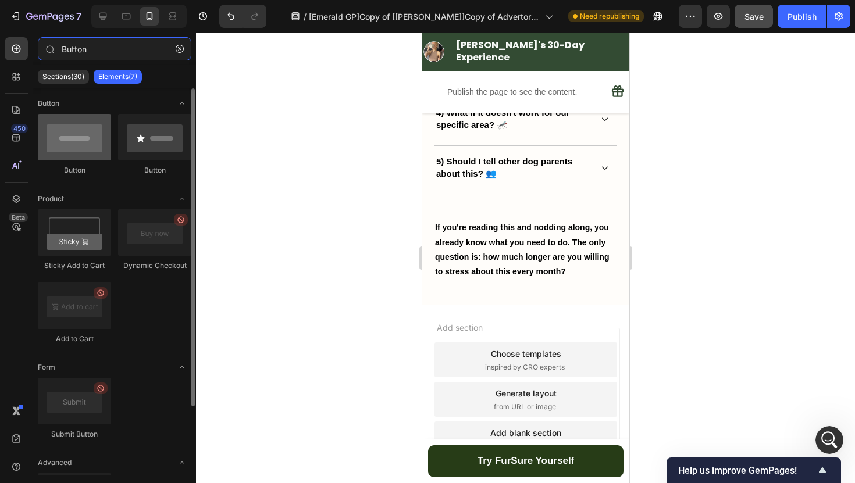
type input "Button"
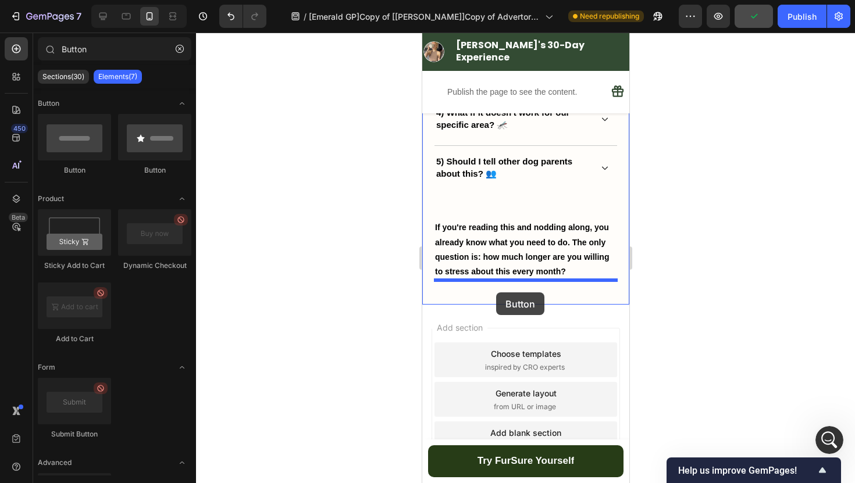
drag, startPoint x: 510, startPoint y: 177, endPoint x: 495, endPoint y: 293, distance: 116.6
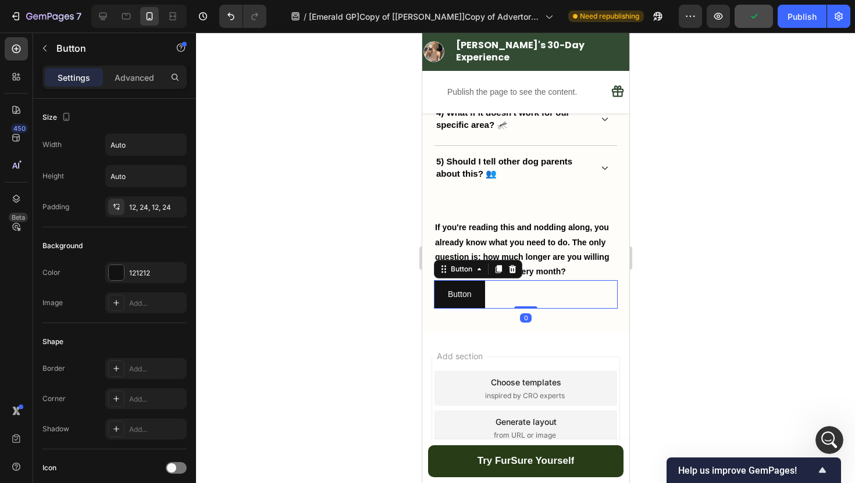
click at [341, 286] on div at bounding box center [525, 258] width 659 height 451
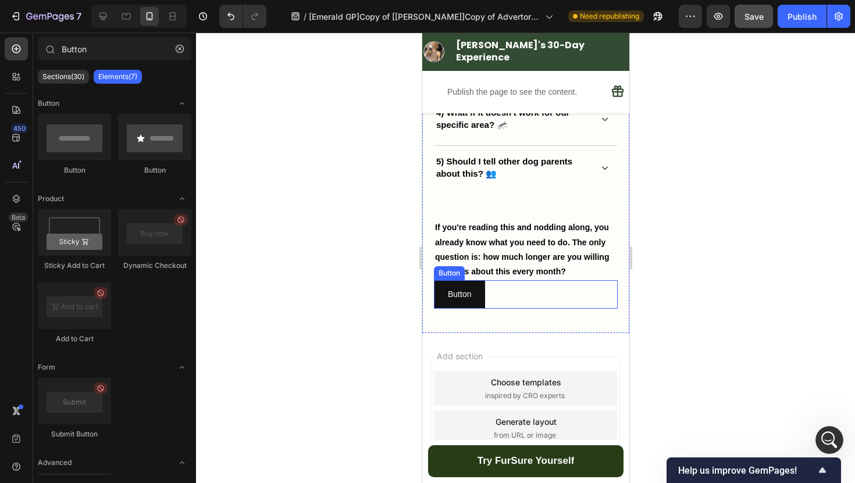
click at [499, 288] on div "Button Button" at bounding box center [525, 294] width 184 height 28
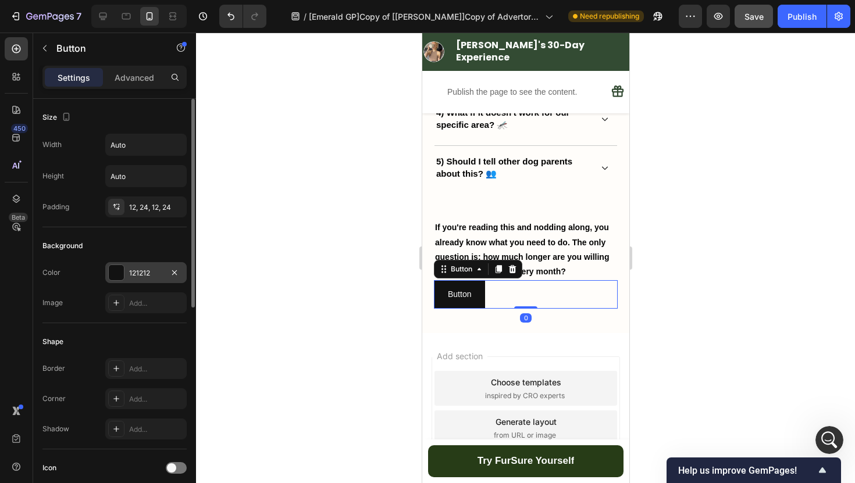
click at [138, 277] on div "121212" at bounding box center [146, 273] width 34 height 10
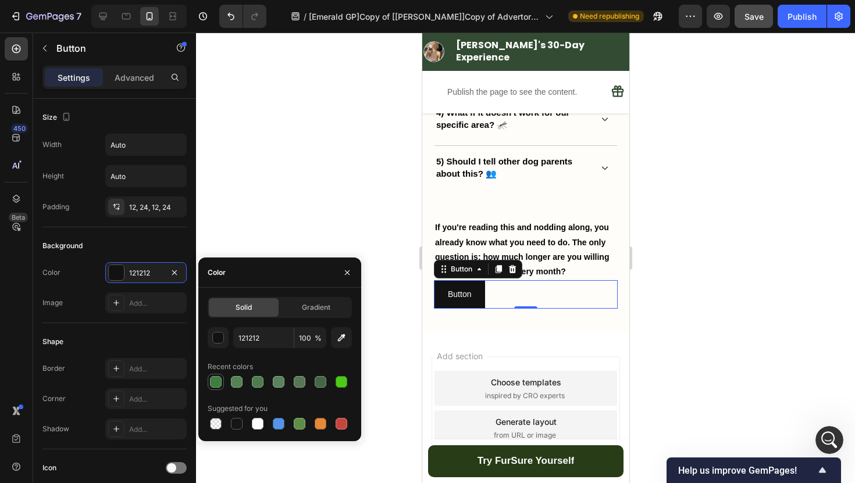
click at [213, 386] on div at bounding box center [216, 382] width 12 height 12
click at [322, 384] on div at bounding box center [321, 382] width 12 height 12
click at [301, 385] on div at bounding box center [300, 382] width 12 height 12
click at [321, 383] on div at bounding box center [321, 382] width 12 height 12
type input "446644"
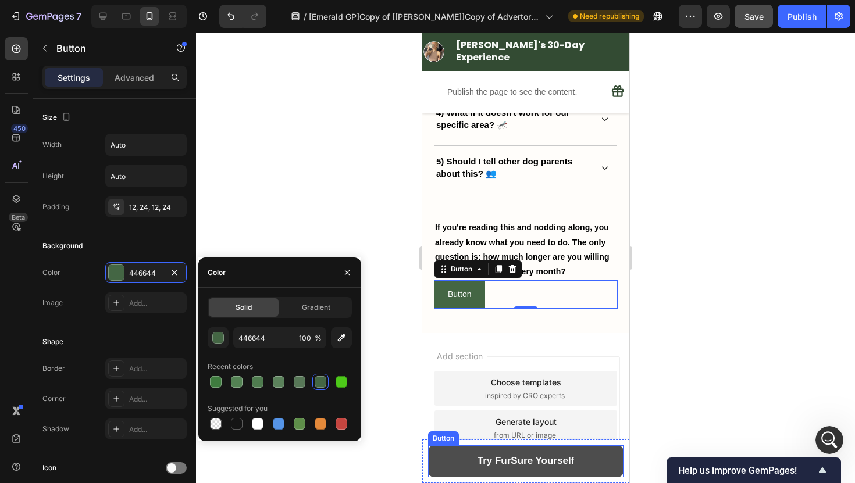
click at [438, 452] on button "Try FurSure Yourself" at bounding box center [524, 461] width 195 height 32
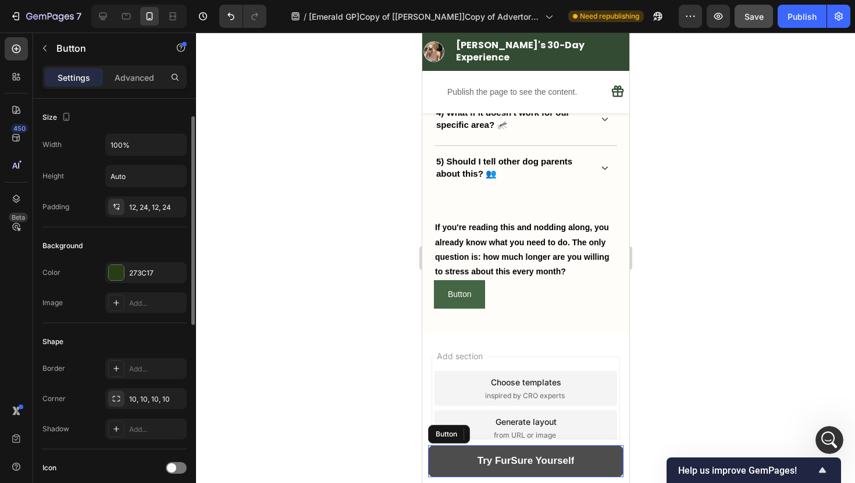
scroll to position [12, 0]
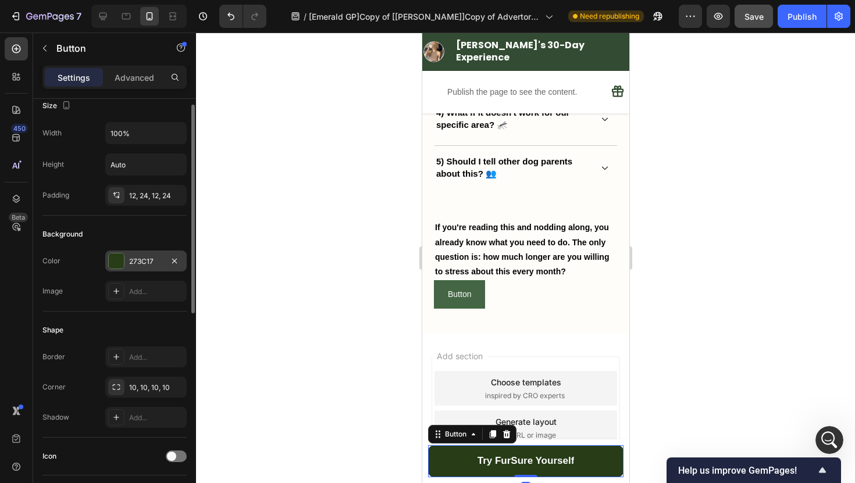
click at [147, 269] on div "273C17" at bounding box center [145, 261] width 81 height 21
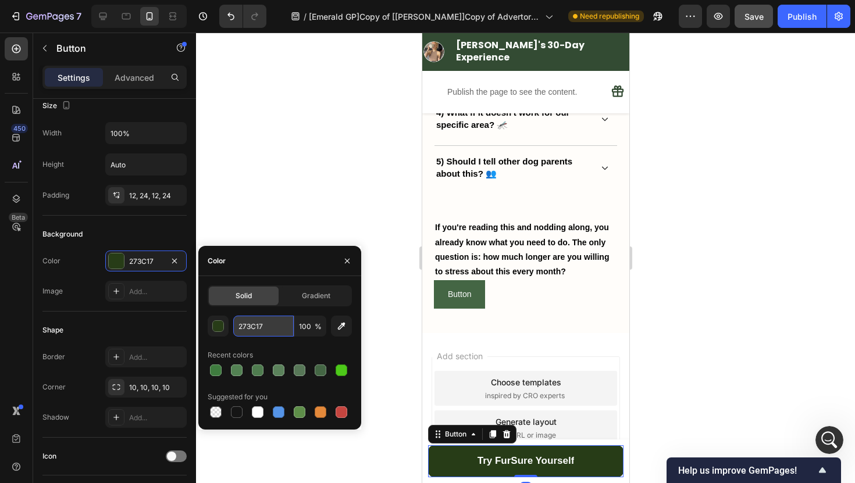
click at [264, 327] on input "273C17" at bounding box center [263, 326] width 60 height 21
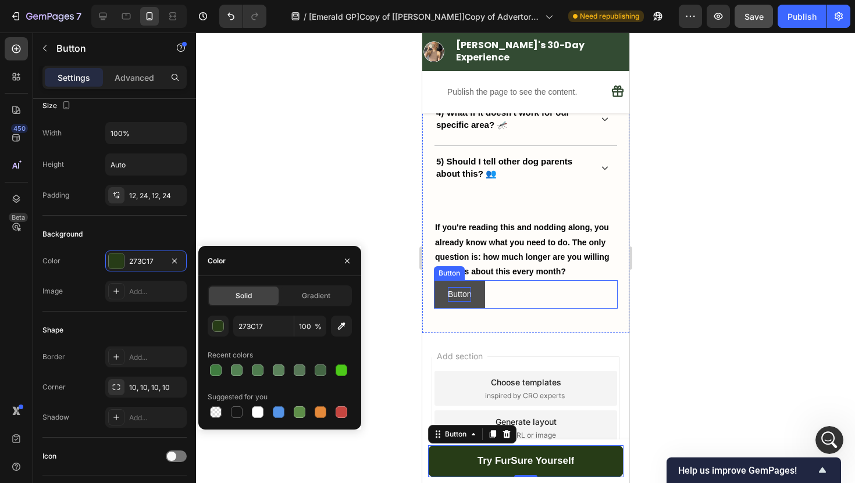
click at [454, 289] on p "Button" at bounding box center [458, 294] width 23 height 15
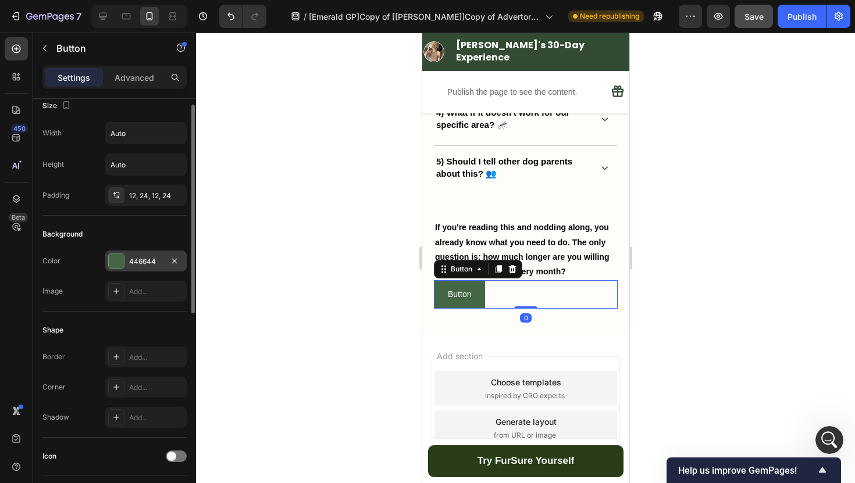
click at [154, 263] on div "446644" at bounding box center [146, 261] width 34 height 10
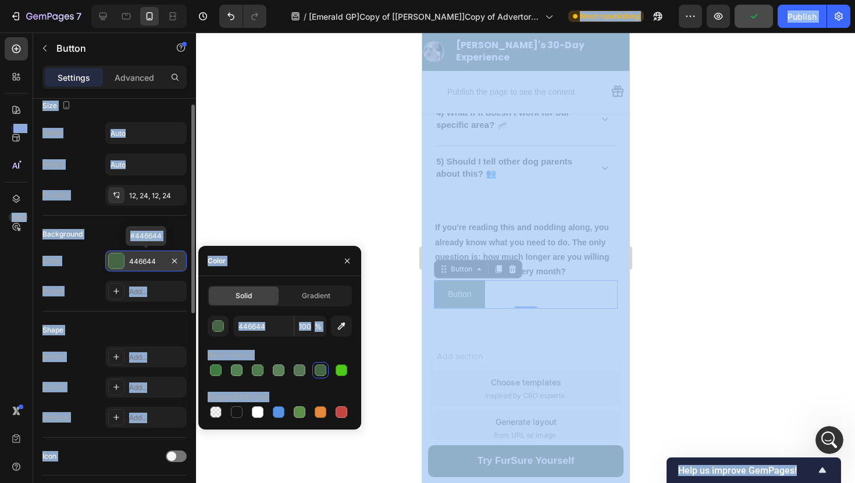
click at [154, 263] on div "446644" at bounding box center [146, 261] width 34 height 10
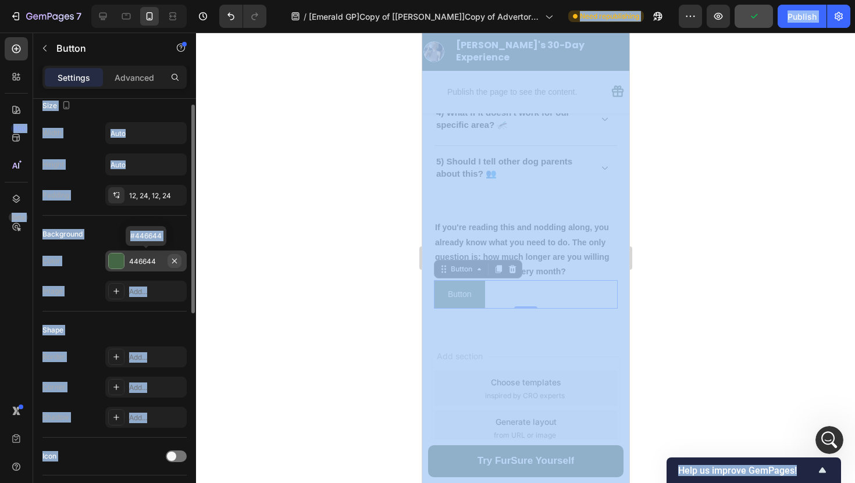
click at [170, 263] on icon "button" at bounding box center [174, 260] width 9 height 9
click at [149, 263] on div "Add..." at bounding box center [156, 261] width 55 height 10
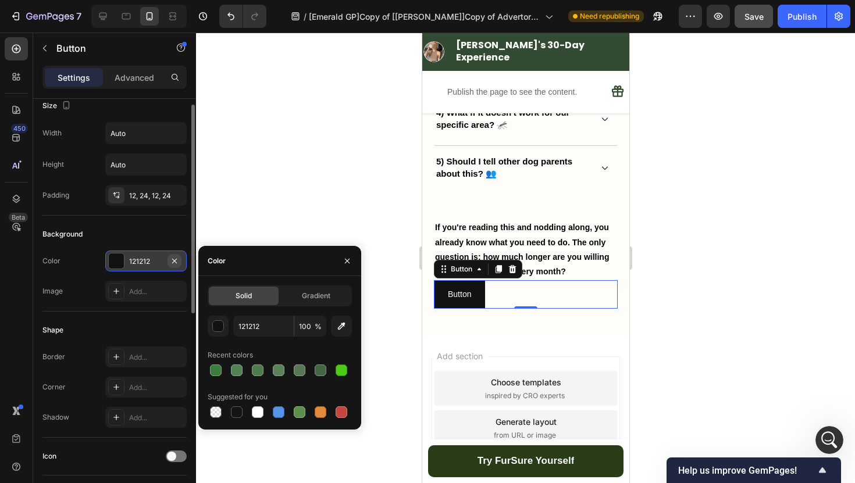
click at [177, 263] on icon "button" at bounding box center [174, 260] width 9 height 9
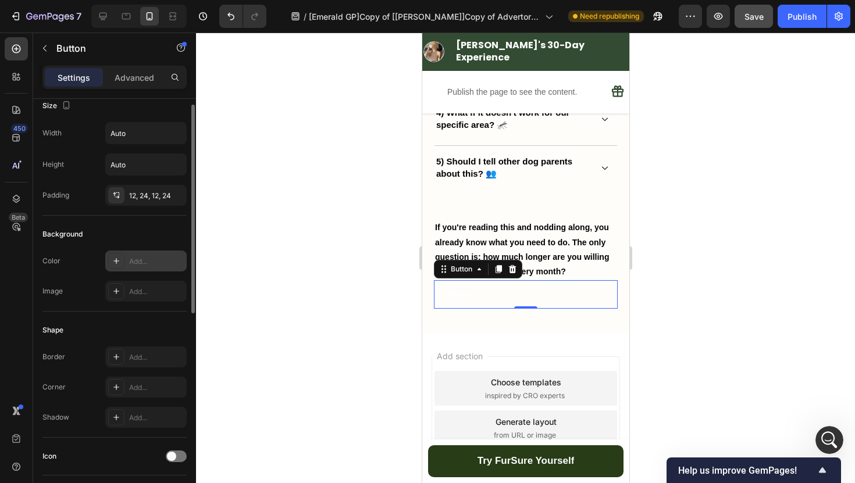
click at [151, 263] on div "Add..." at bounding box center [156, 261] width 55 height 10
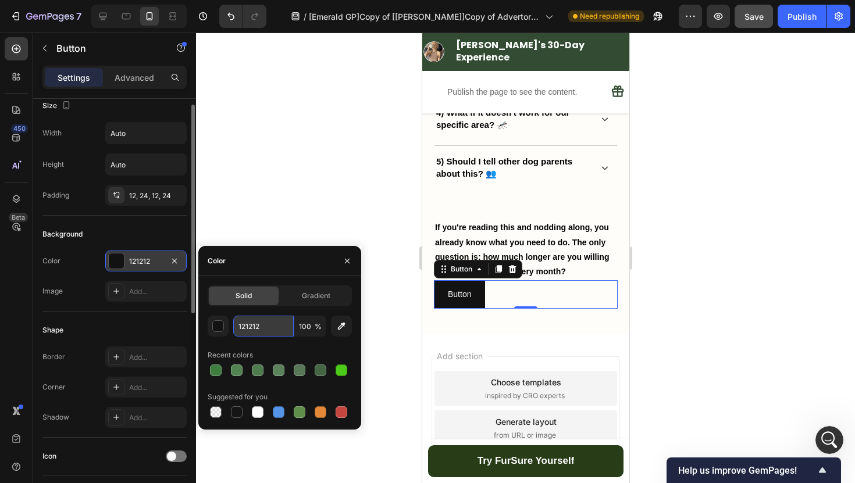
click at [256, 323] on input "121212" at bounding box center [263, 326] width 60 height 21
paste input "273C17"
type input "273C17"
click at [283, 213] on div at bounding box center [525, 258] width 659 height 451
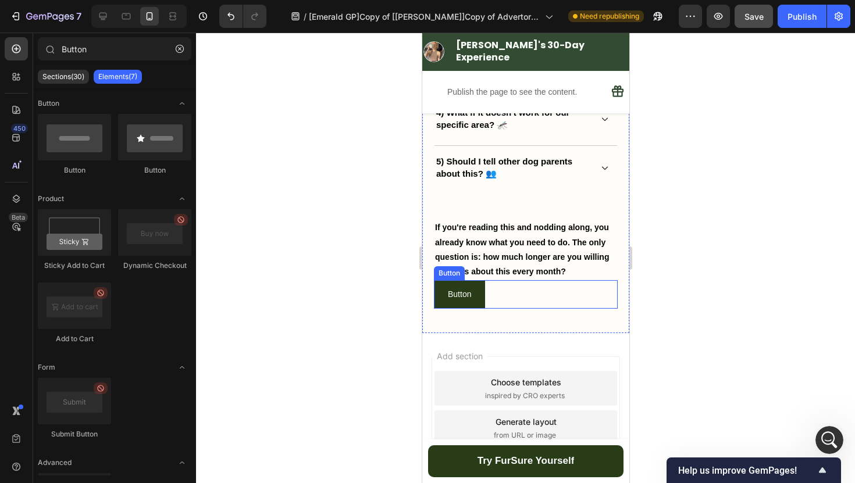
click at [540, 308] on div "Button Button" at bounding box center [525, 294] width 184 height 28
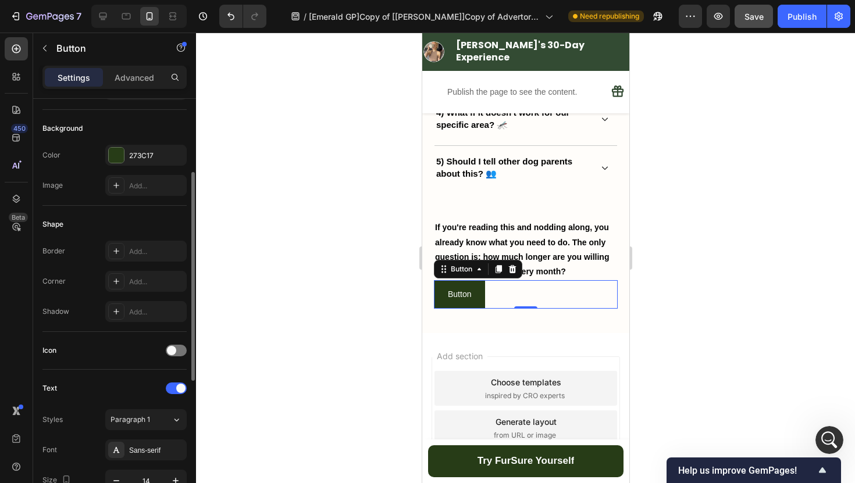
scroll to position [159, 0]
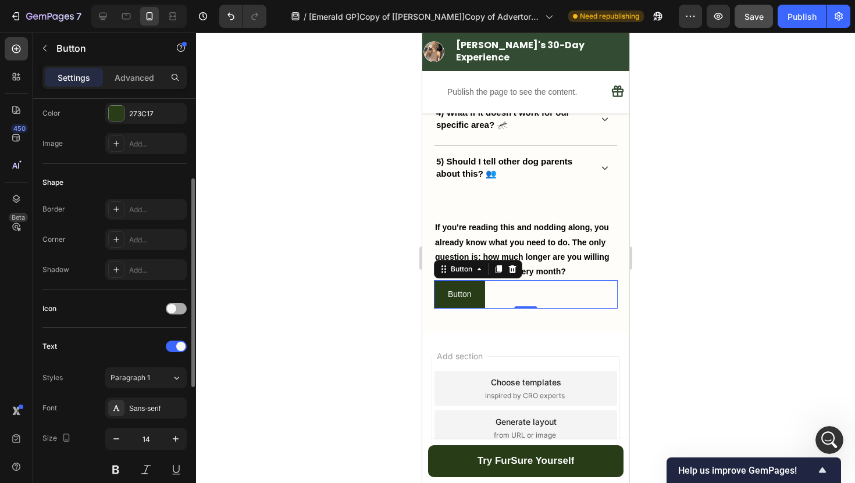
click at [173, 312] on span at bounding box center [171, 308] width 9 height 9
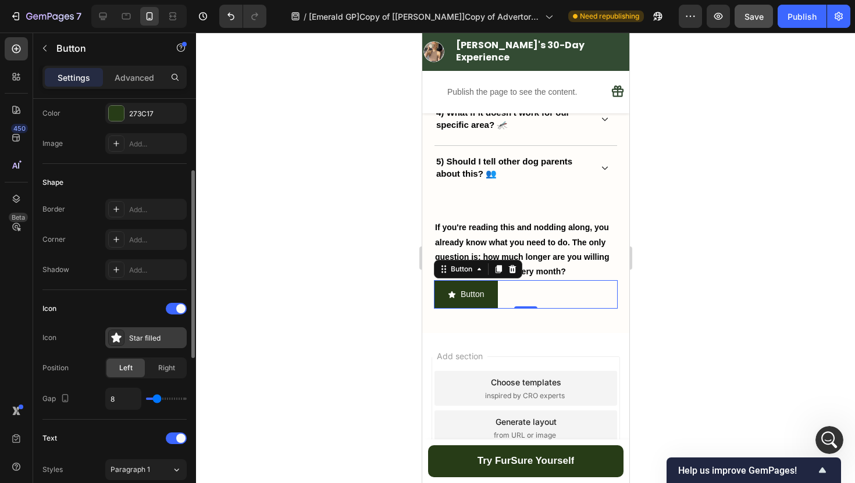
click at [159, 343] on div "Star filled" at bounding box center [156, 338] width 55 height 10
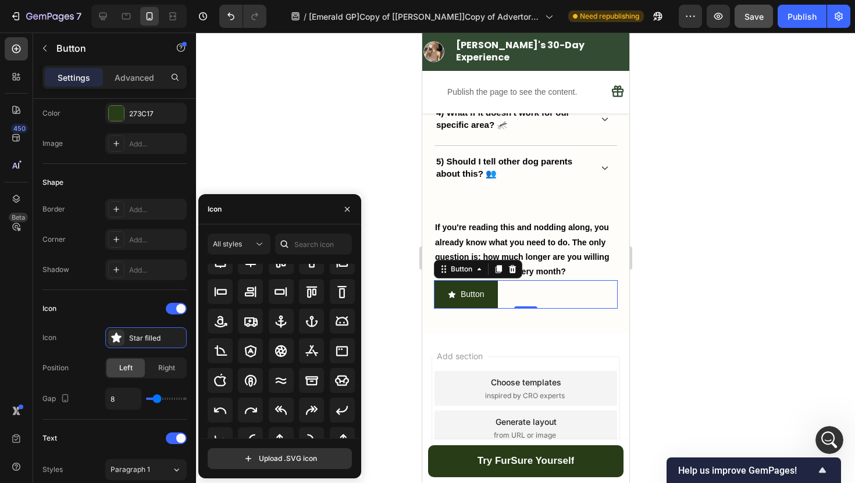
scroll to position [120, 0]
click at [300, 245] on input "text" at bounding box center [313, 244] width 77 height 21
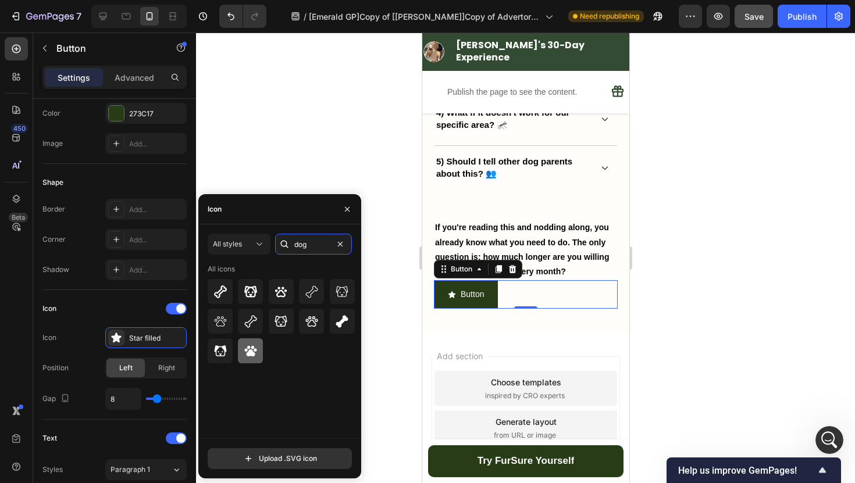
type input "dog"
click at [248, 351] on icon at bounding box center [251, 351] width 14 height 14
click at [223, 295] on icon at bounding box center [220, 292] width 14 height 14
click at [248, 293] on icon at bounding box center [251, 292] width 14 height 14
click at [278, 297] on icon at bounding box center [281, 292] width 14 height 14
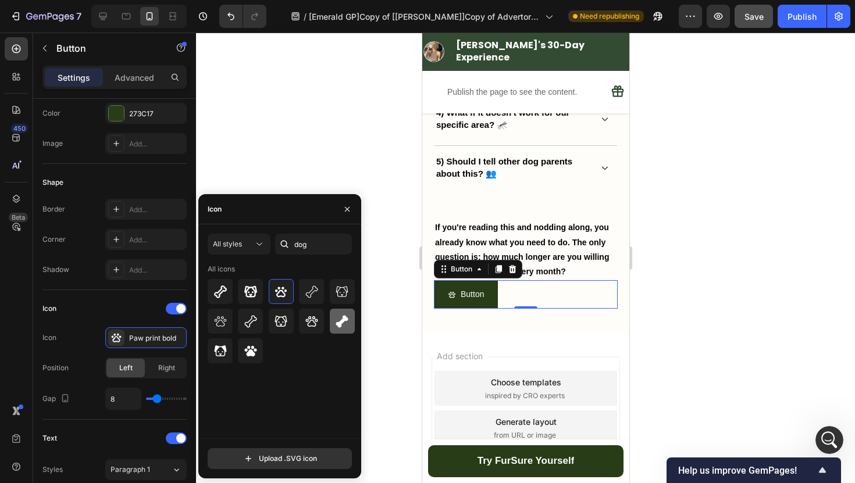
click at [338, 316] on icon at bounding box center [342, 322] width 14 height 14
click at [245, 354] on icon at bounding box center [251, 351] width 14 height 14
click at [348, 211] on icon "button" at bounding box center [347, 209] width 9 height 9
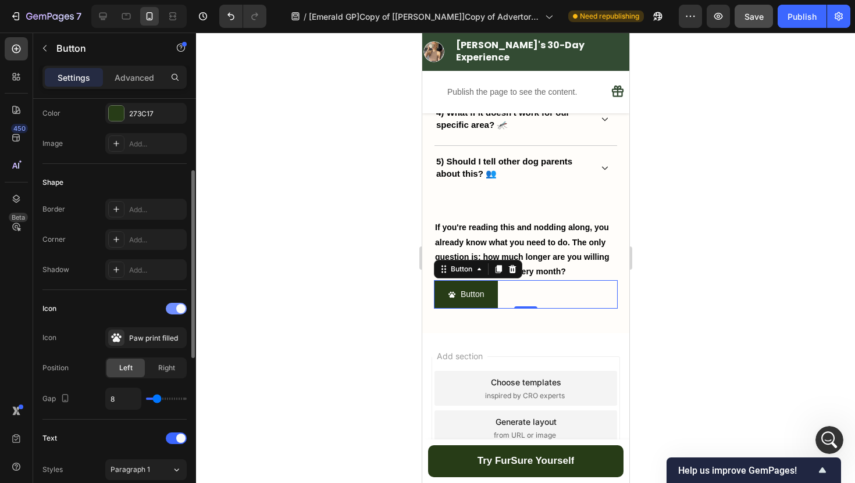
click at [176, 311] on div at bounding box center [176, 309] width 21 height 12
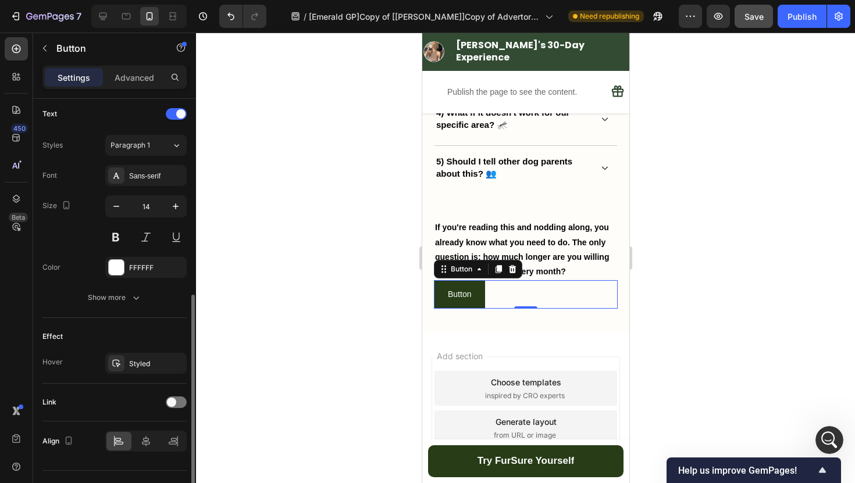
scroll to position [416, 0]
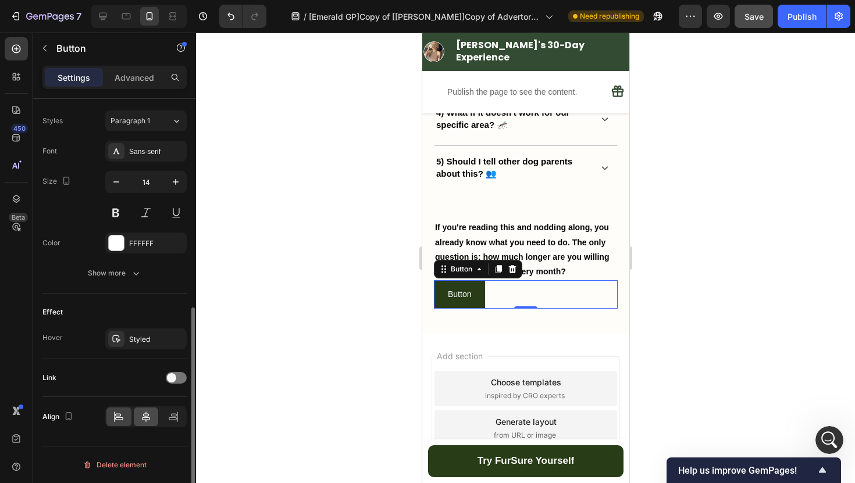
click at [144, 410] on div at bounding box center [146, 417] width 25 height 19
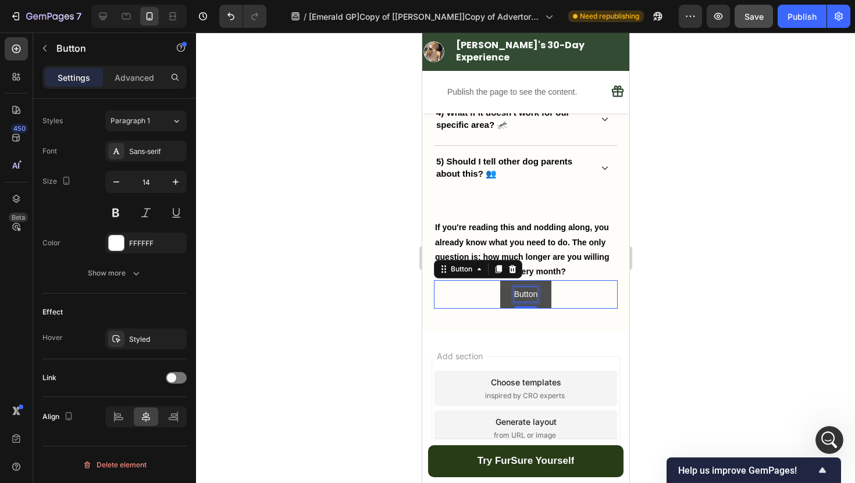
click at [527, 297] on p "Button" at bounding box center [525, 294] width 23 height 15
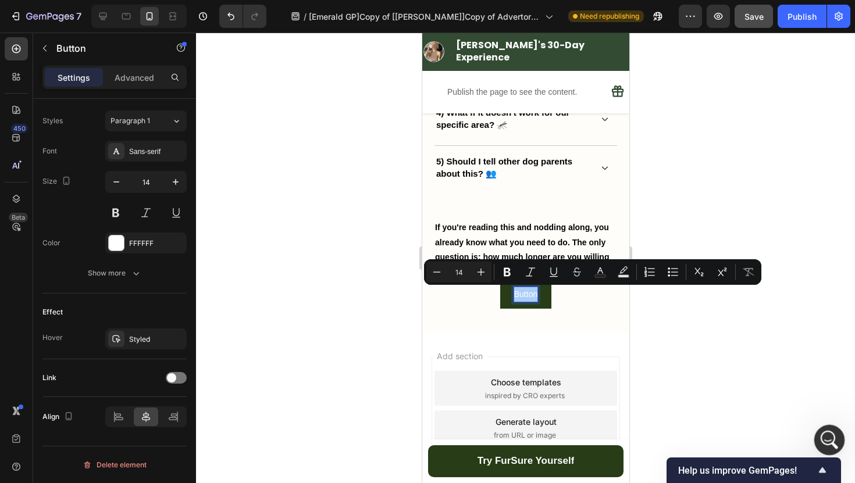
click at [824, 427] on div "Open Intercom Messenger" at bounding box center [827, 438] width 38 height 38
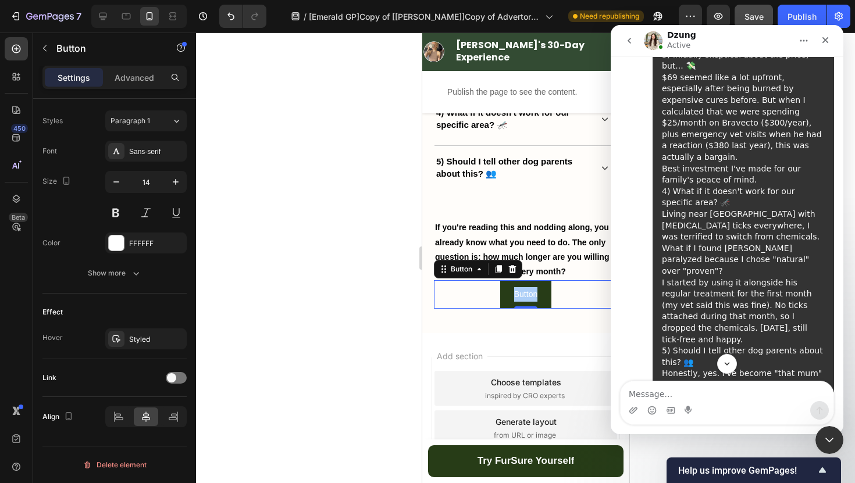
scroll to position [8123, 0]
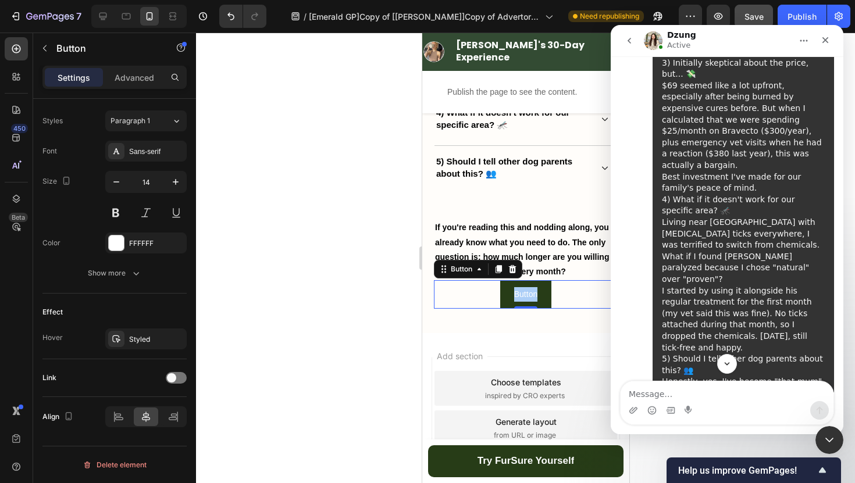
drag, startPoint x: 683, startPoint y: 229, endPoint x: 705, endPoint y: 218, distance: 24.7
copy div "Get Your FurSure Pendant Today"
click at [525, 297] on p "Button" at bounding box center [525, 294] width 23 height 15
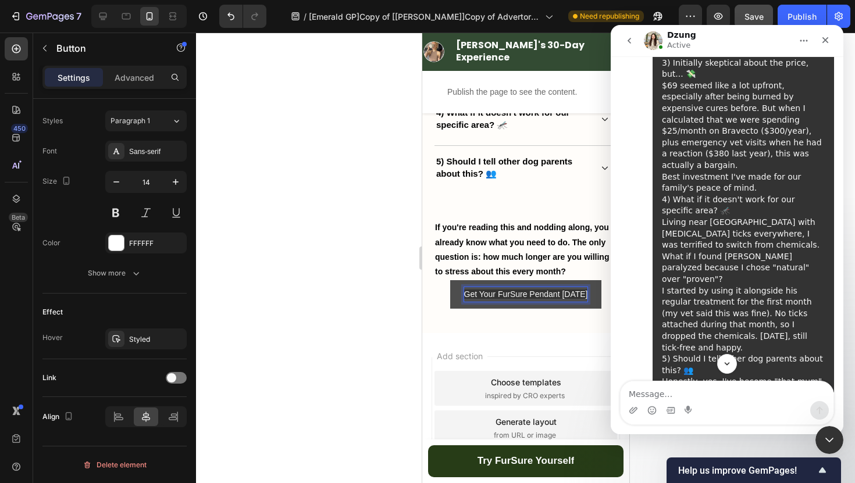
click at [376, 276] on div at bounding box center [525, 258] width 659 height 451
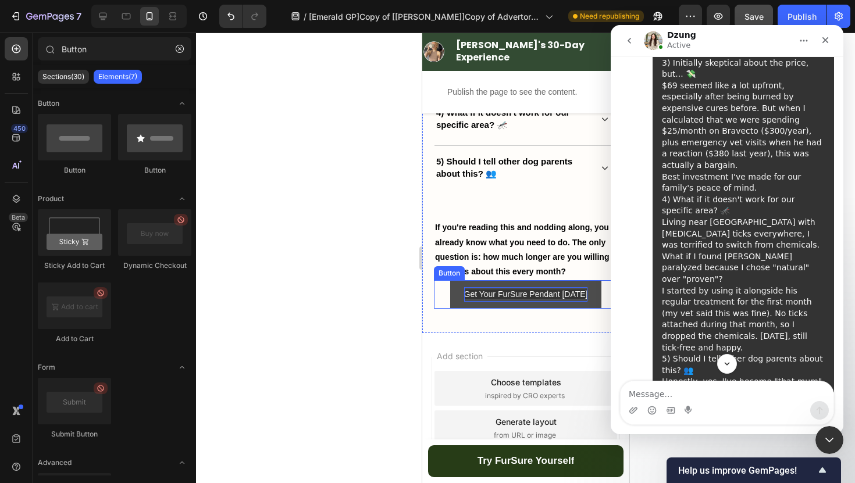
click at [333, 281] on div at bounding box center [525, 258] width 659 height 451
click at [823, 39] on icon "Close" at bounding box center [825, 39] width 9 height 9
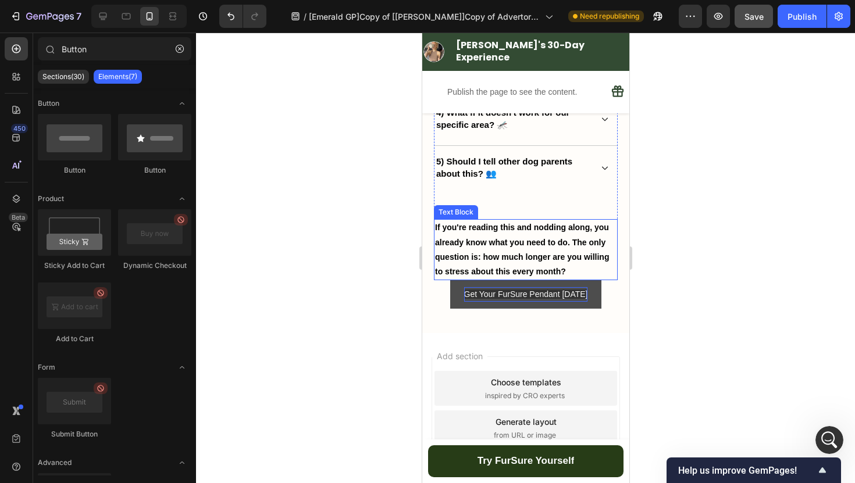
click at [575, 293] on span "Get Your FurSure Pendant Today" at bounding box center [525, 294] width 124 height 9
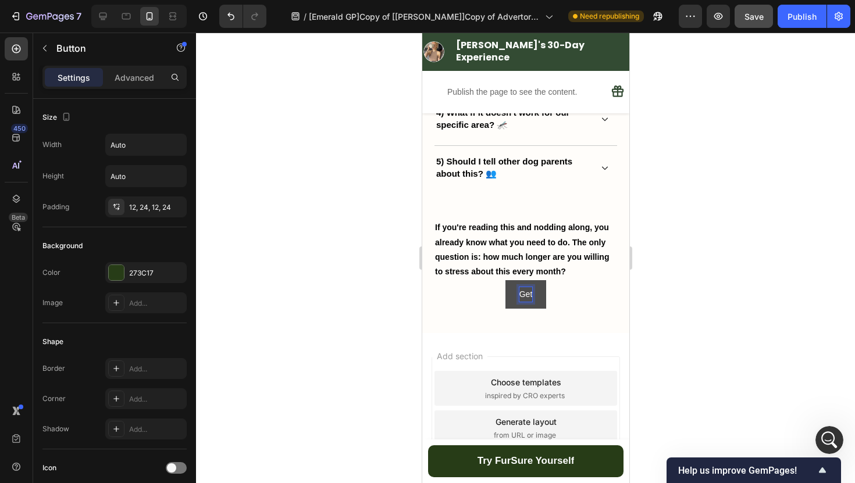
click at [505, 280] on button "Get" at bounding box center [525, 294] width 41 height 28
click at [495, 280] on button "Get Your" at bounding box center [525, 294] width 60 height 28
click at [482, 280] on button "Get Your FurSur" at bounding box center [525, 294] width 87 height 28
click at [463, 280] on button "Get Your FurSure Pendant" at bounding box center [525, 294] width 124 height 28
click at [320, 297] on div at bounding box center [525, 258] width 659 height 451
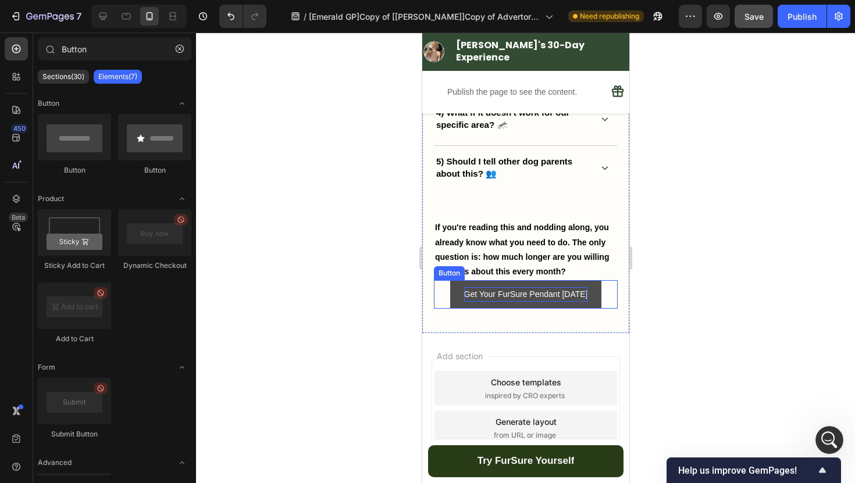
click at [494, 290] on p "Get Your FurSure Pendant Today" at bounding box center [525, 294] width 124 height 15
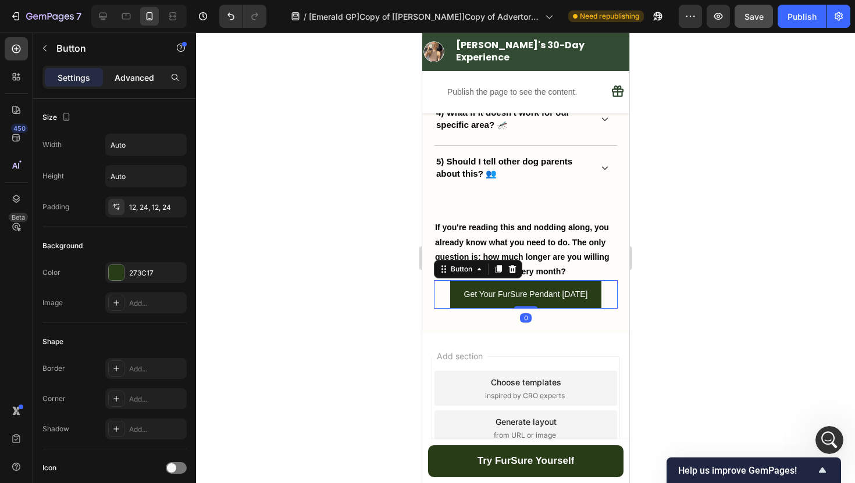
click at [140, 80] on p "Advanced" at bounding box center [135, 78] width 40 height 12
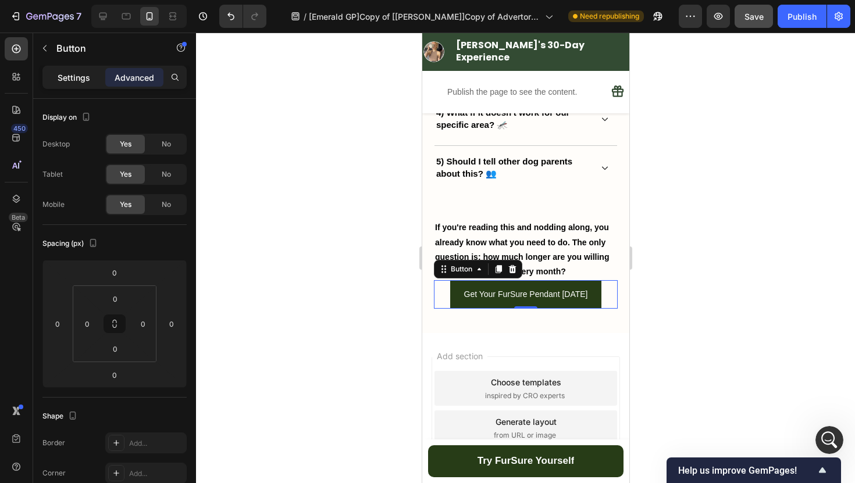
click at [86, 73] on p "Settings" at bounding box center [74, 78] width 33 height 12
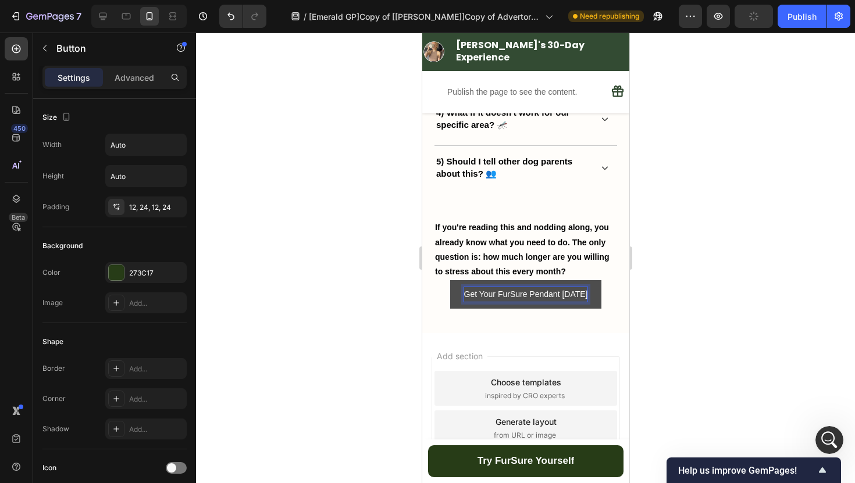
click at [499, 293] on p "Get Your FurSure Pendant Today" at bounding box center [525, 294] width 124 height 15
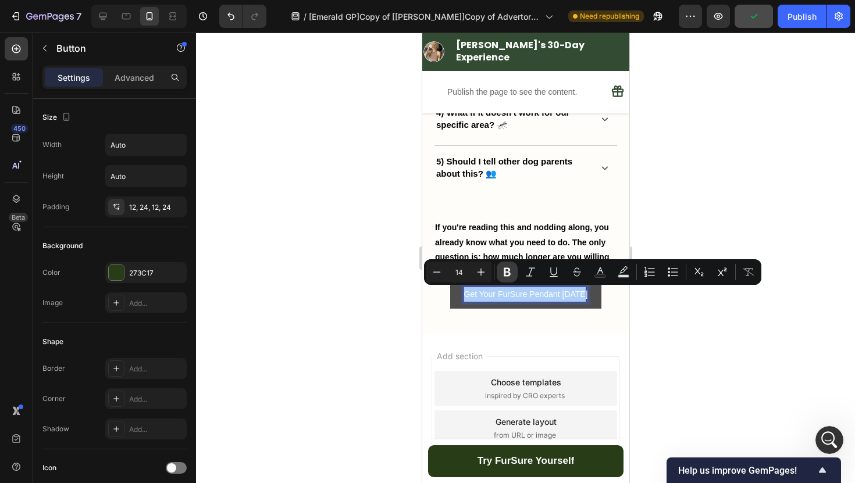
click at [515, 272] on button "Bold" at bounding box center [507, 272] width 21 height 21
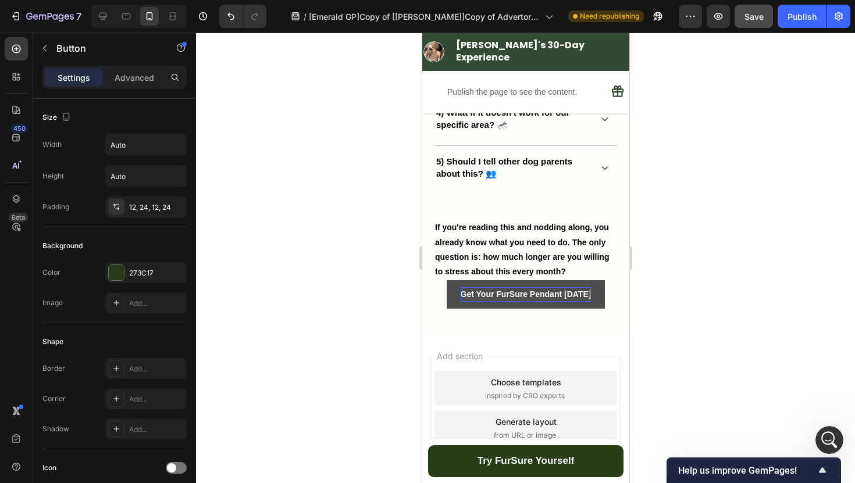
click at [335, 307] on div at bounding box center [525, 258] width 659 height 451
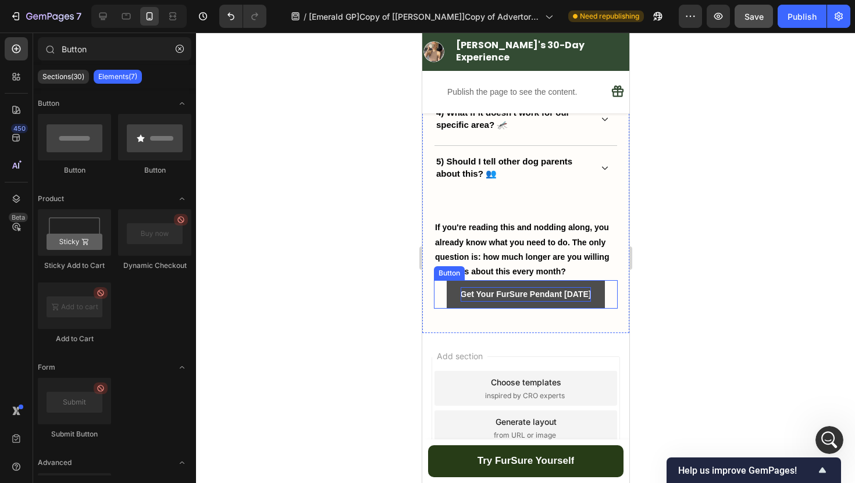
click at [502, 295] on strong "Get Your FurSure Pendant Today" at bounding box center [525, 294] width 131 height 9
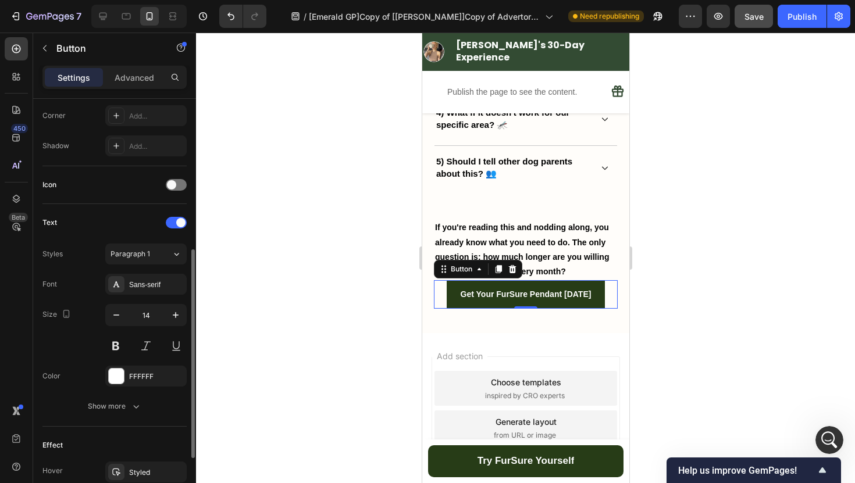
scroll to position [298, 0]
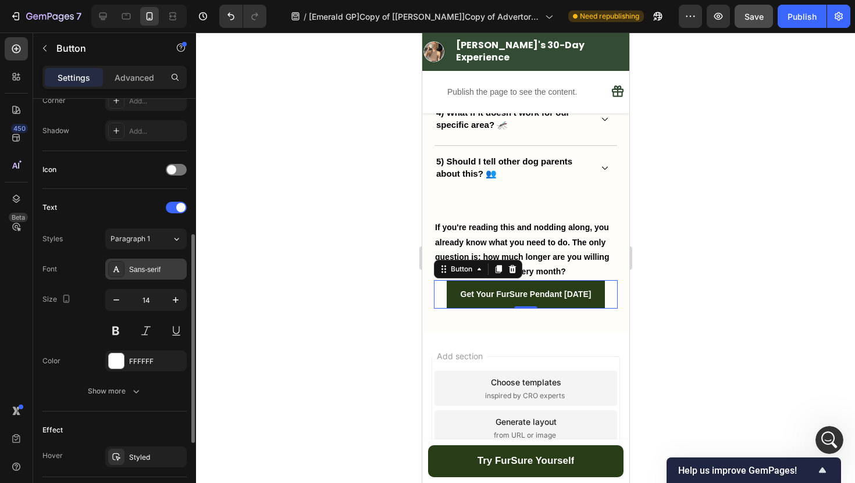
click at [140, 266] on div "Sans-serif" at bounding box center [156, 270] width 55 height 10
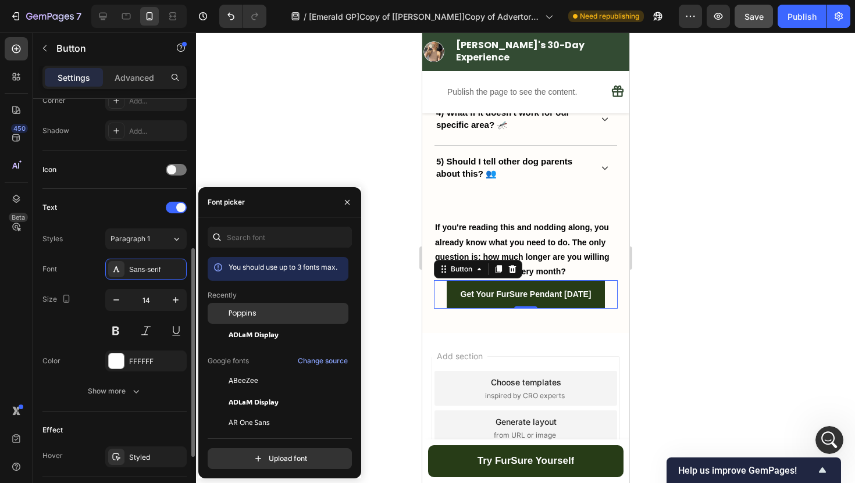
click at [244, 311] on span "Poppins" at bounding box center [243, 313] width 28 height 10
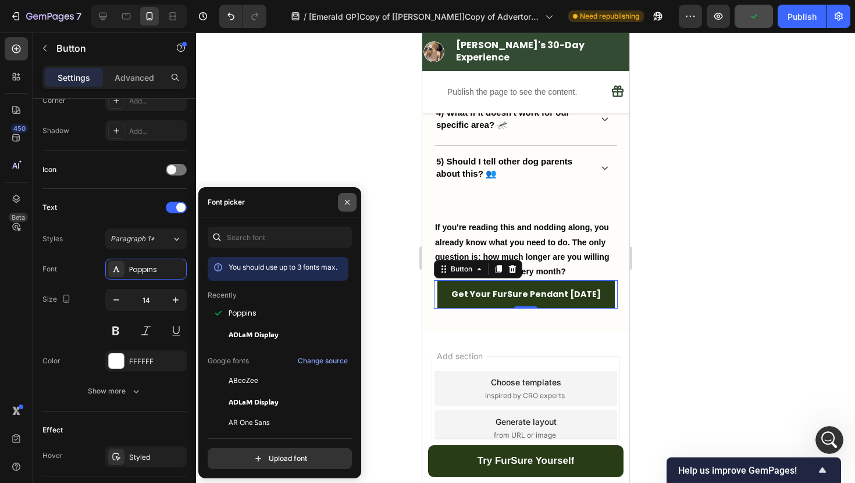
click at [348, 198] on icon "button" at bounding box center [347, 202] width 9 height 9
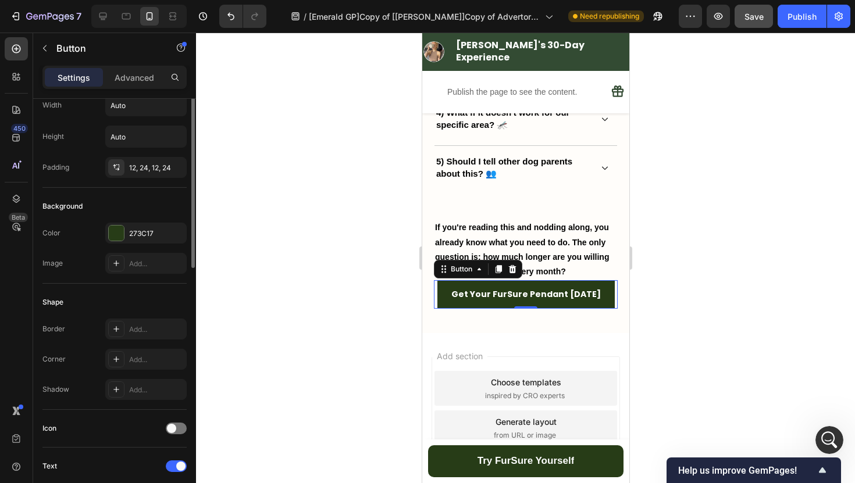
scroll to position [0, 0]
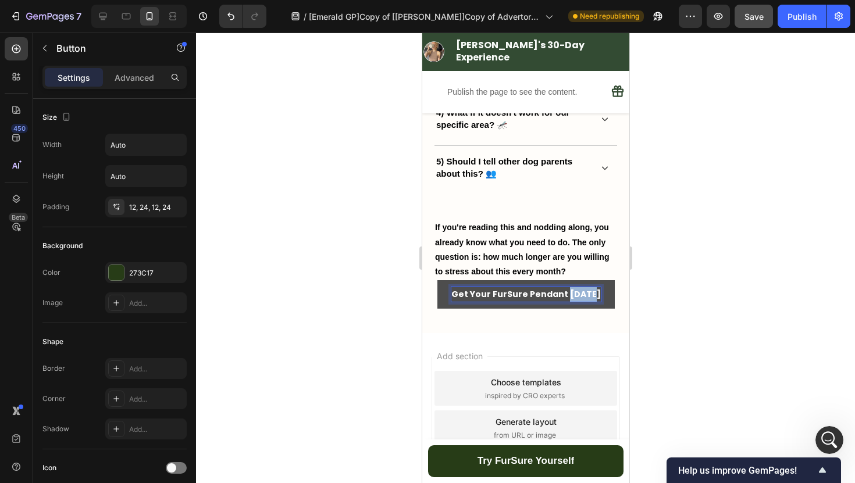
click at [586, 295] on strong "Get Your FurSure Pendant Today" at bounding box center [525, 294] width 149 height 12
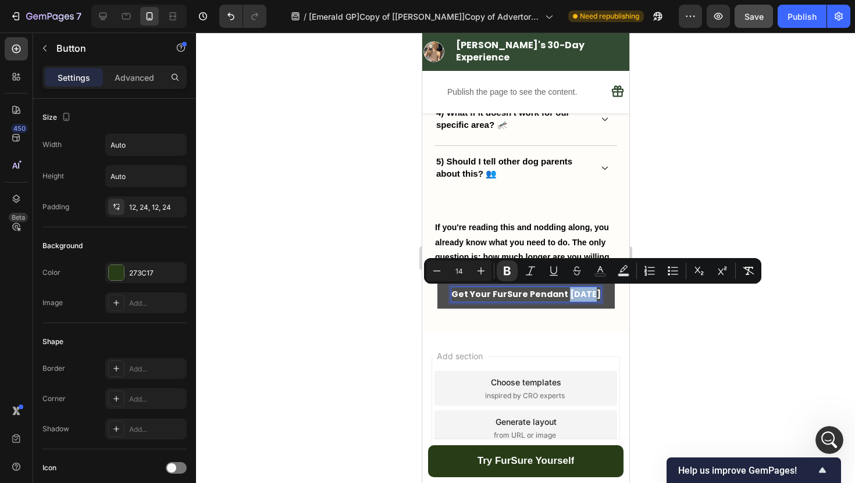
click at [573, 293] on strong "Get Your FurSure Pendant Today" at bounding box center [525, 294] width 149 height 12
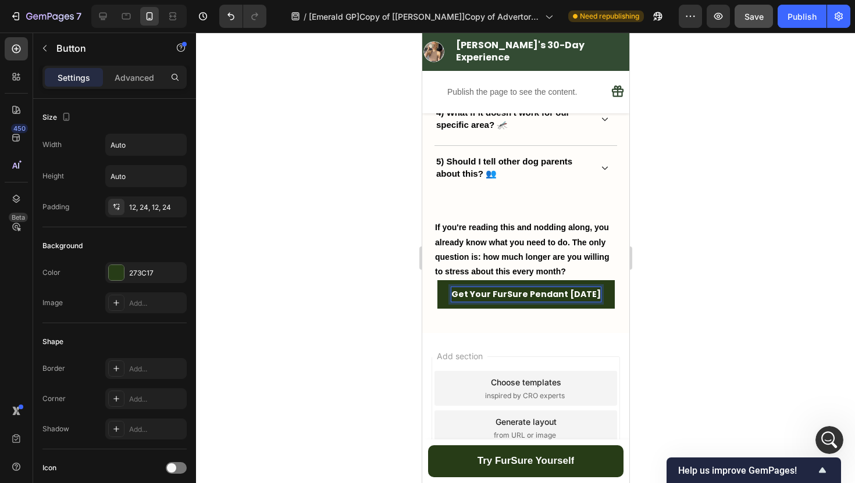
click at [585, 298] on strong "Get Your FurSure Pendant Today" at bounding box center [525, 294] width 149 height 12
click at [437, 280] on button "Get Your FurSure Pendant Today" at bounding box center [525, 294] width 177 height 28
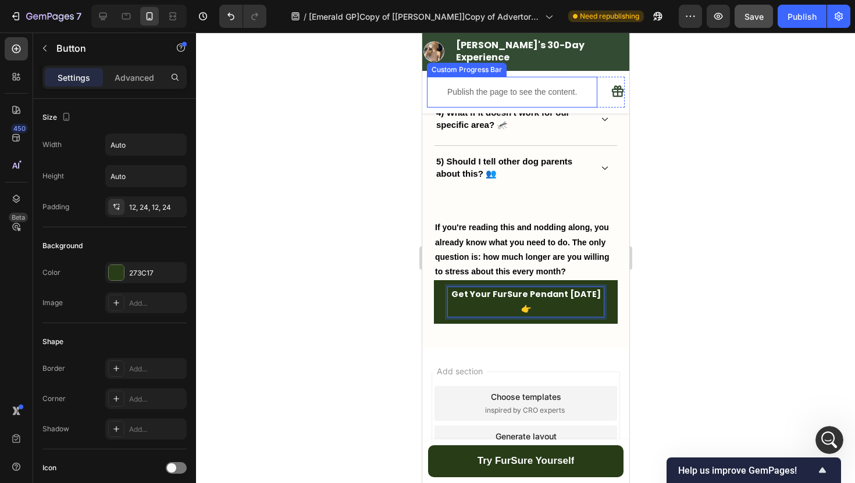
click at [772, 310] on div at bounding box center [525, 258] width 659 height 451
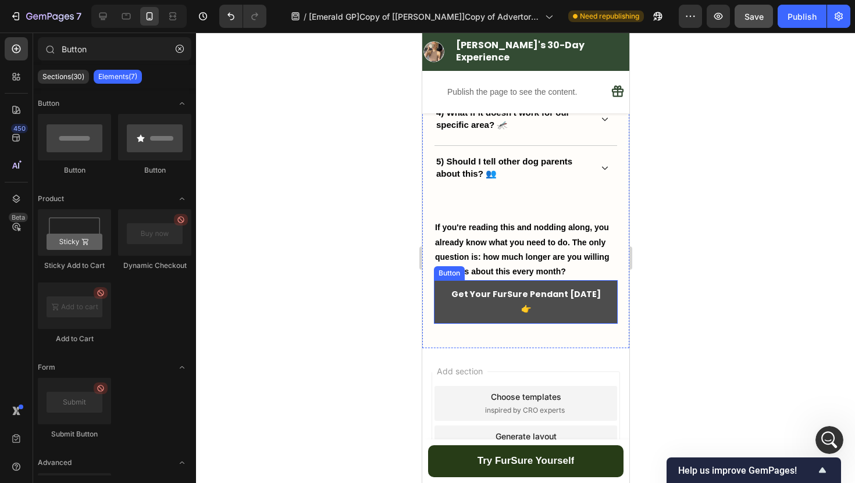
click at [600, 295] on button "Get Your FurSure Pendant Today 👉" at bounding box center [525, 301] width 184 height 43
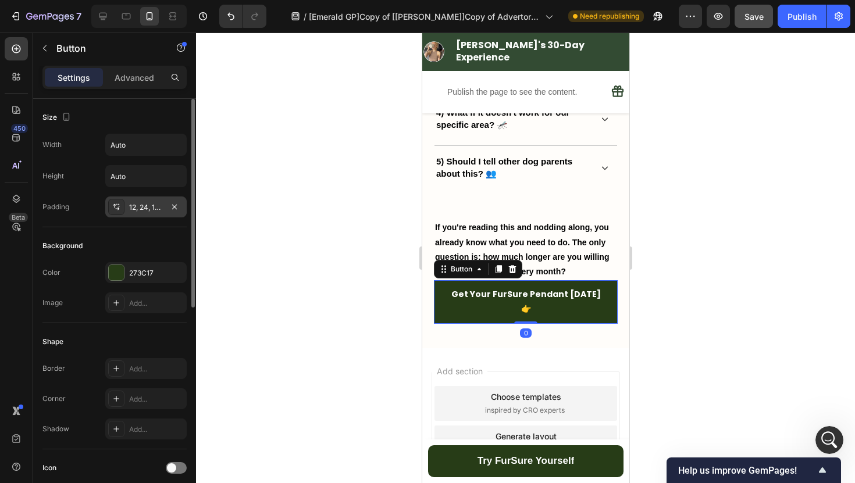
click at [154, 211] on div "12, 24, 12, 24" at bounding box center [146, 207] width 34 height 10
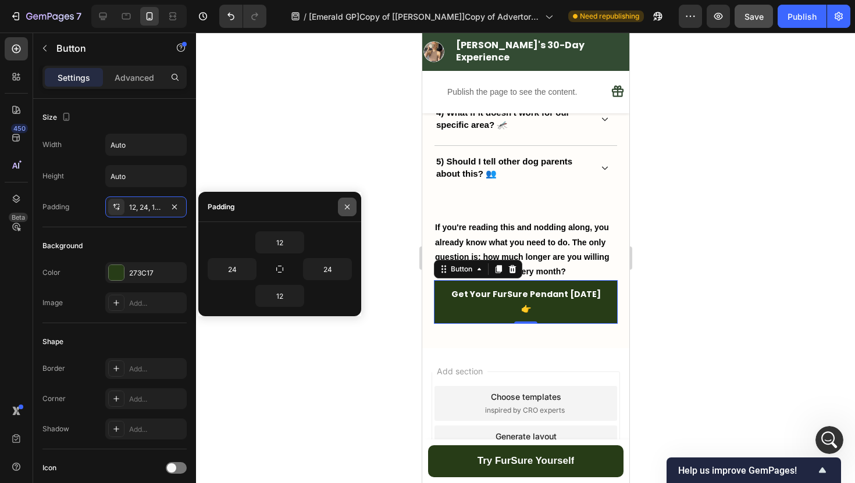
click at [344, 205] on icon "button" at bounding box center [347, 206] width 9 height 9
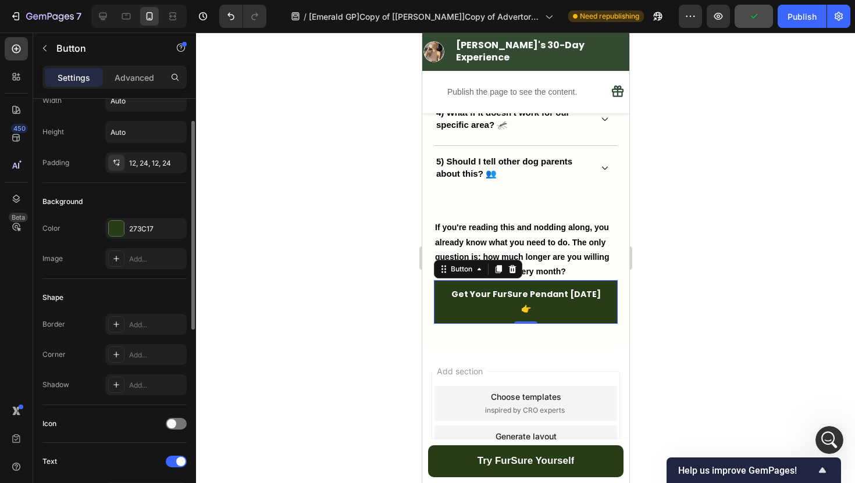
scroll to position [84, 0]
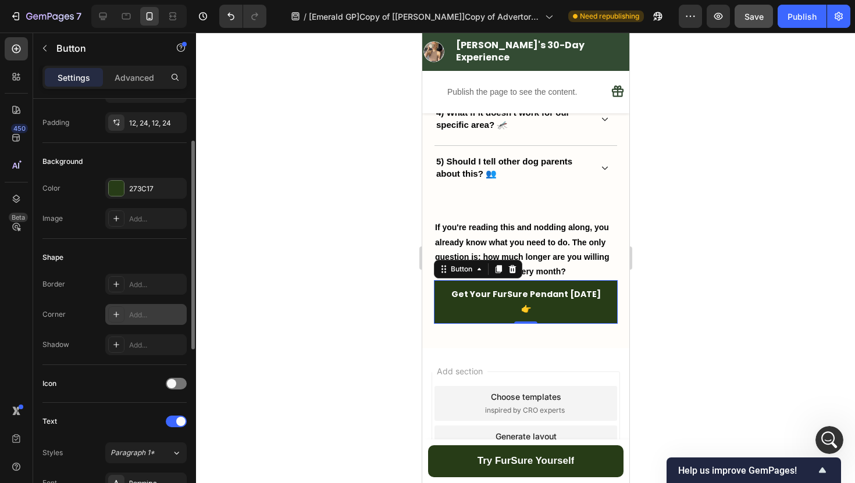
click at [131, 322] on div "Add..." at bounding box center [145, 314] width 81 height 21
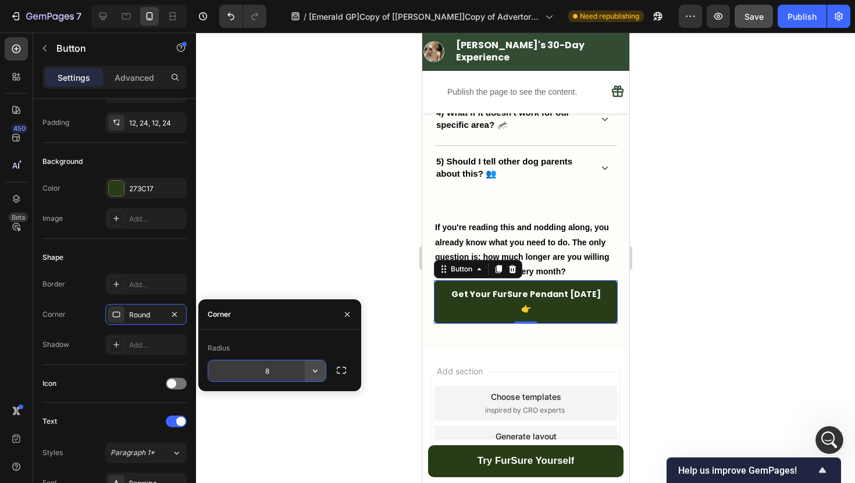
click at [312, 373] on icon "button" at bounding box center [315, 371] width 12 height 12
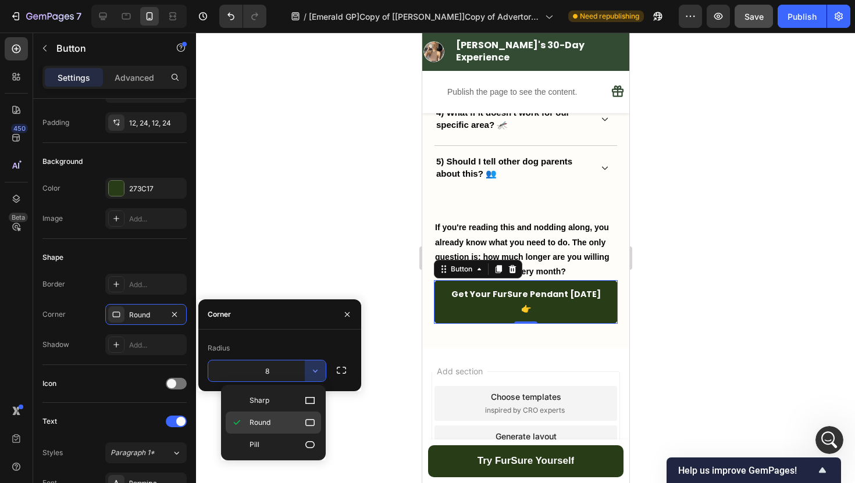
click at [297, 423] on p "Round" at bounding box center [282, 423] width 66 height 12
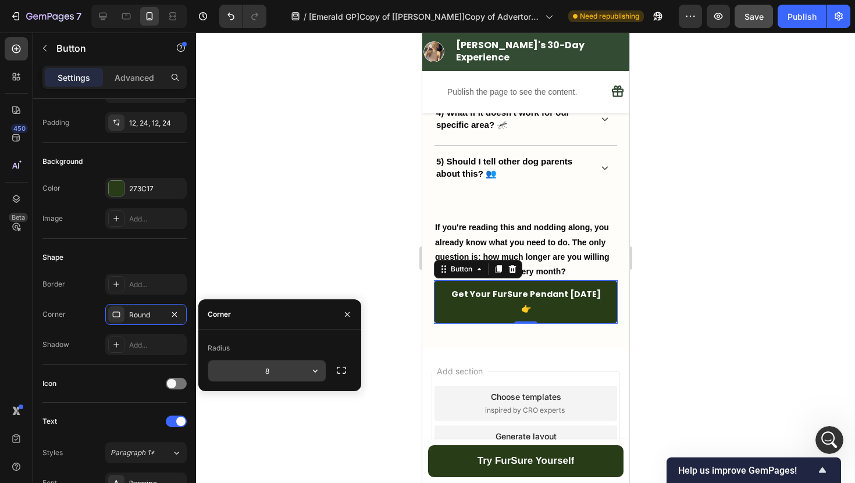
click at [272, 372] on input "8" at bounding box center [266, 371] width 117 height 21
type input "2"
type input "10"
click at [348, 315] on icon "button" at bounding box center [347, 314] width 5 height 5
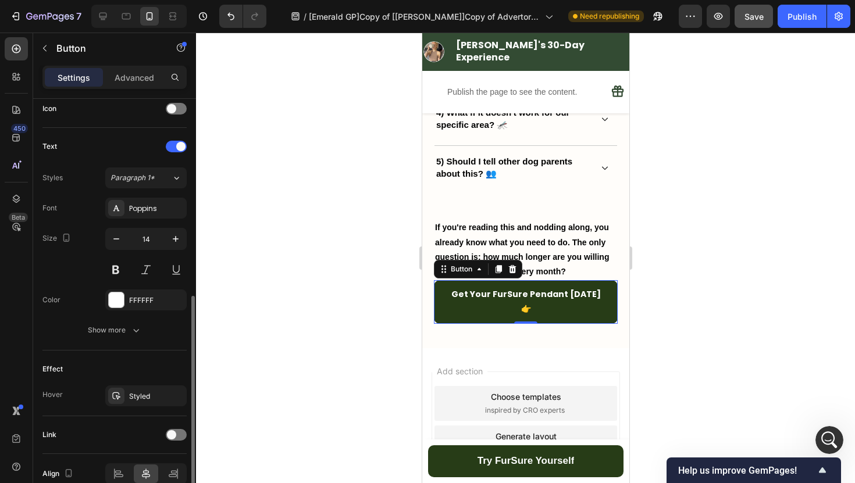
scroll to position [371, 0]
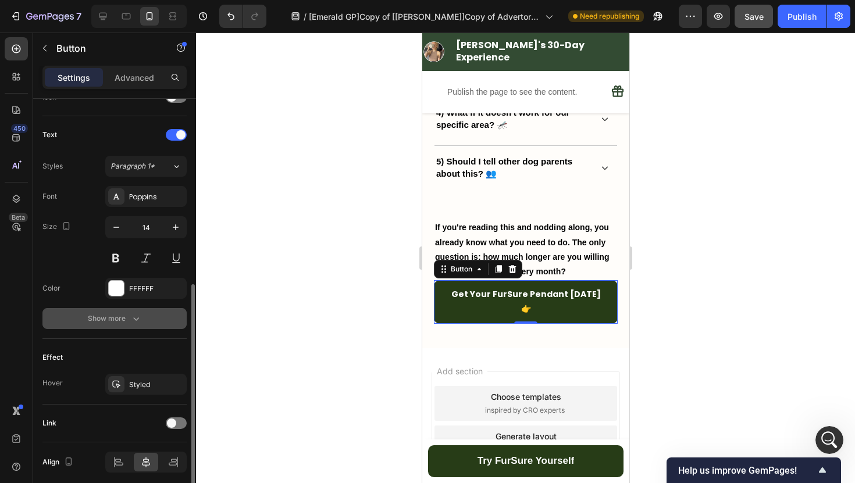
click at [112, 315] on div "Show more" at bounding box center [115, 319] width 54 height 12
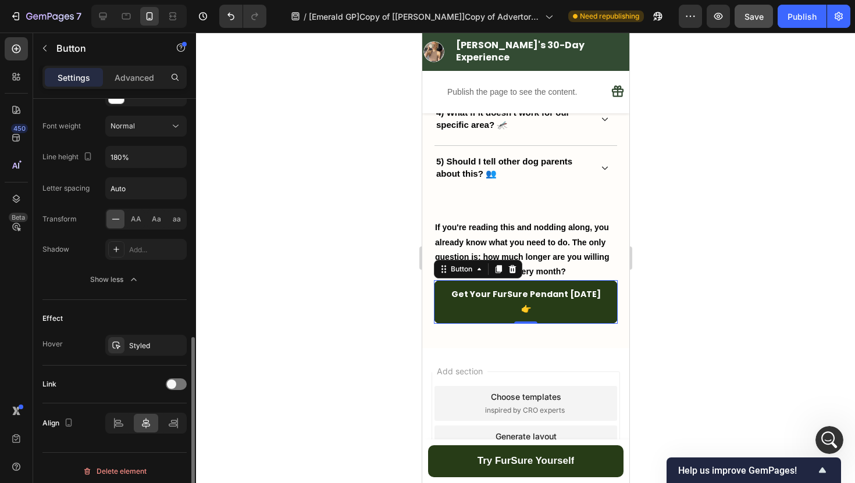
scroll to position [570, 0]
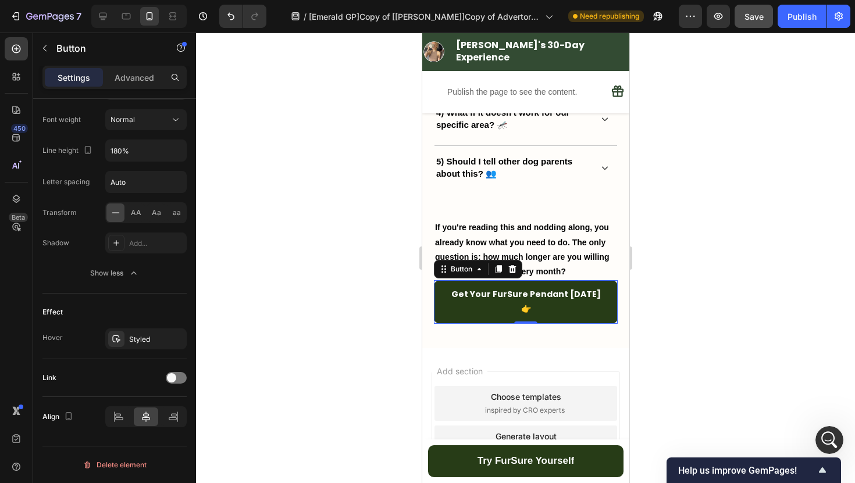
click at [295, 145] on div at bounding box center [525, 258] width 659 height 451
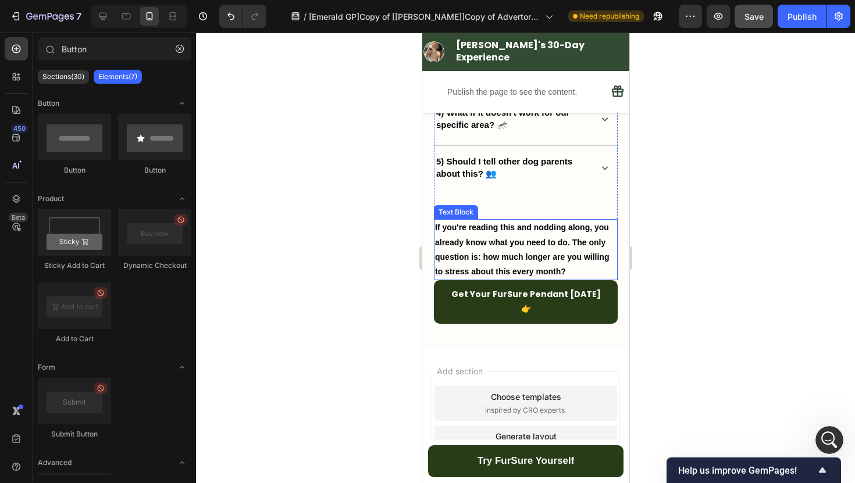
click at [596, 270] on p "If you're reading this and nodding along, you already know what you need to do.…" at bounding box center [524, 249] width 181 height 59
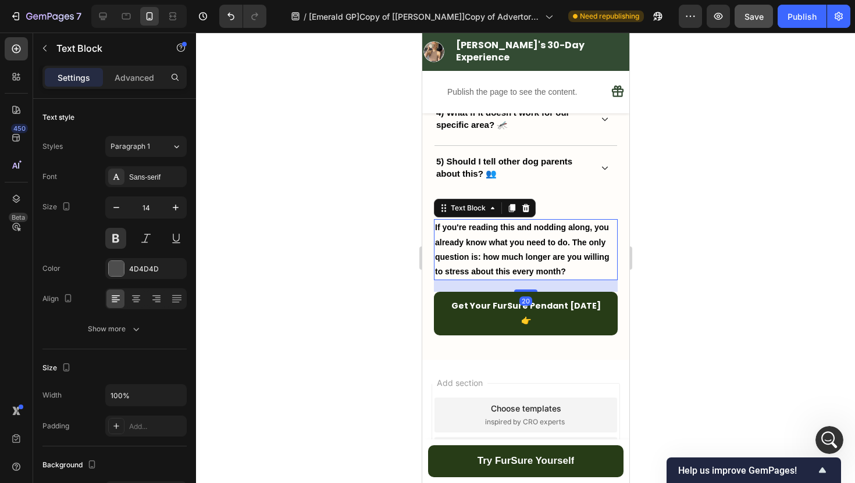
drag, startPoint x: 525, startPoint y: 279, endPoint x: 550, endPoint y: 291, distance: 27.6
click at [550, 280] on div "20" at bounding box center [525, 280] width 184 height 0
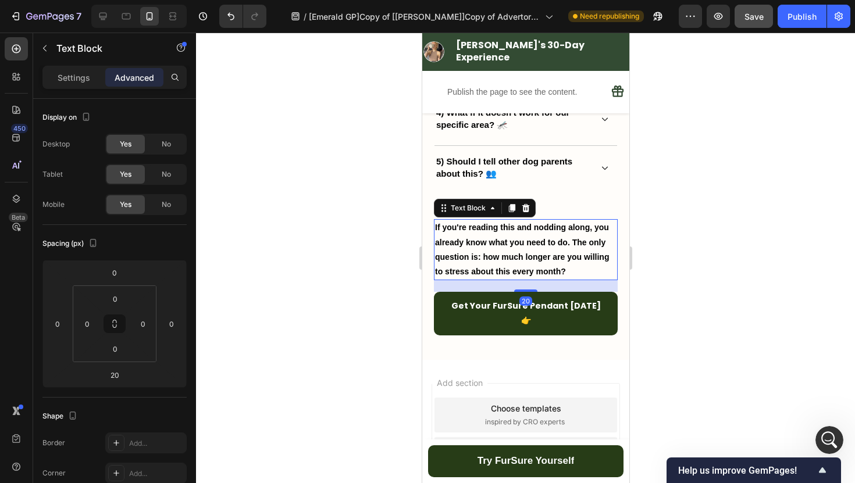
click at [674, 265] on div at bounding box center [525, 258] width 659 height 451
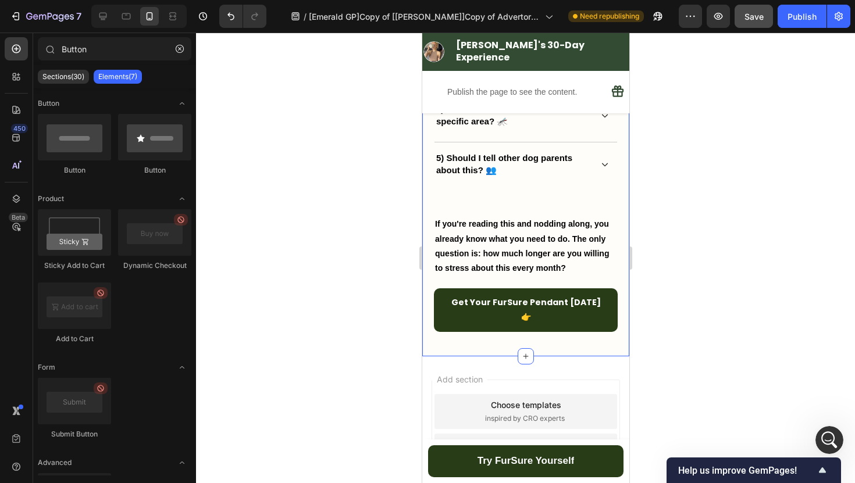
scroll to position [4774, 0]
click at [523, 202] on div "The questions I Had Before Clicking 'Buy Now' (And My Honest Answers) 👇 Heading…" at bounding box center [525, 23] width 184 height 366
click at [515, 236] on strong "If you're reading this and nodding along, you already know what you need to do.…" at bounding box center [521, 246] width 174 height 54
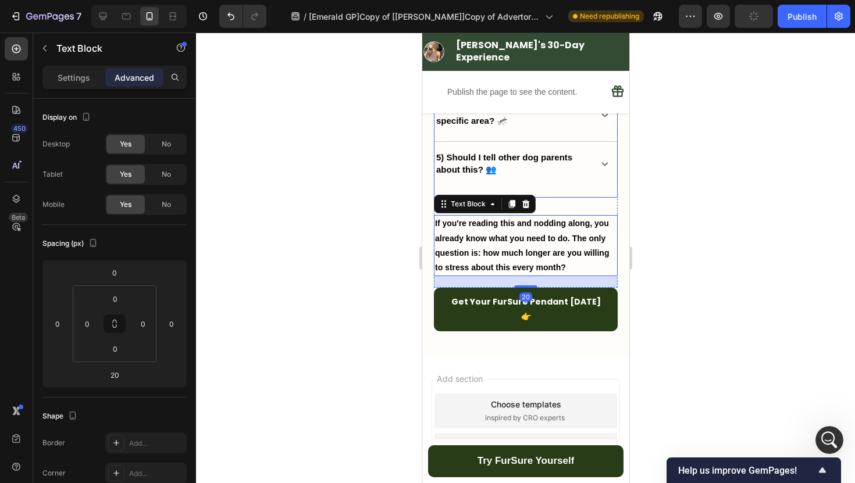
click at [555, 190] on div "The questions I Had Before Clicking 'Buy Now' (And My Honest Answers) 👇 Heading…" at bounding box center [525, 19] width 184 height 358
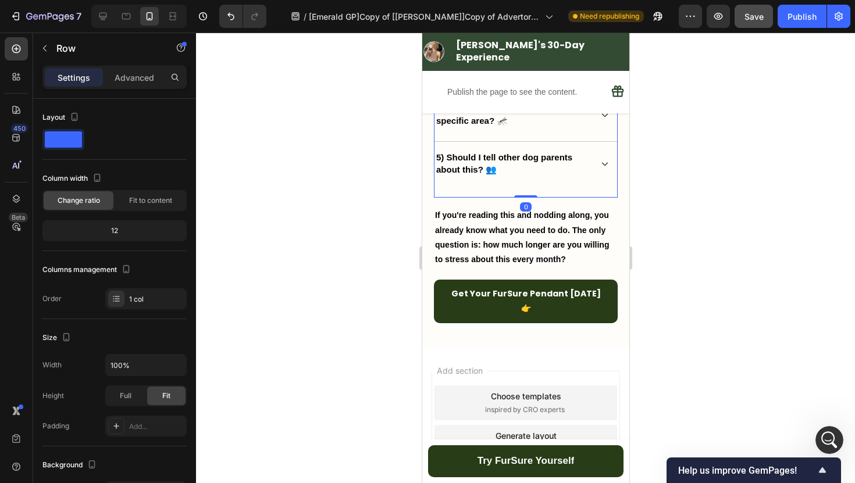
drag, startPoint x: 529, startPoint y: 204, endPoint x: 544, endPoint y: 181, distance: 27.4
click at [544, 181] on div "The questions I Had Before Clicking 'Buy Now' (And My Honest Answers) 👇 Heading…" at bounding box center [525, 19] width 184 height 358
click at [350, 215] on div at bounding box center [525, 258] width 659 height 451
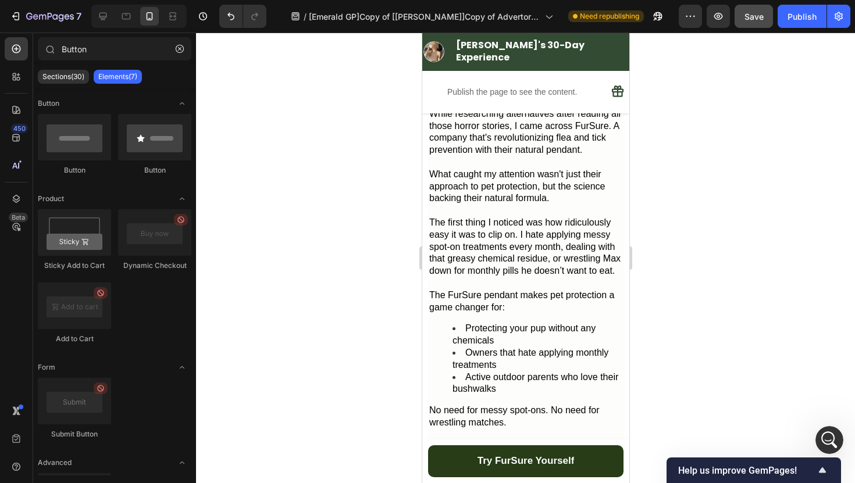
scroll to position [1088, 0]
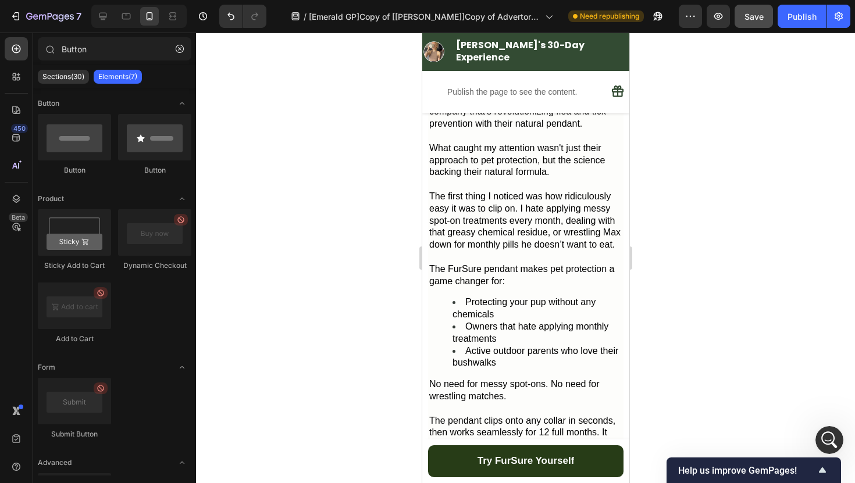
click at [488, 297] on li "Protecting your pup without any chemicals" at bounding box center [537, 309] width 170 height 24
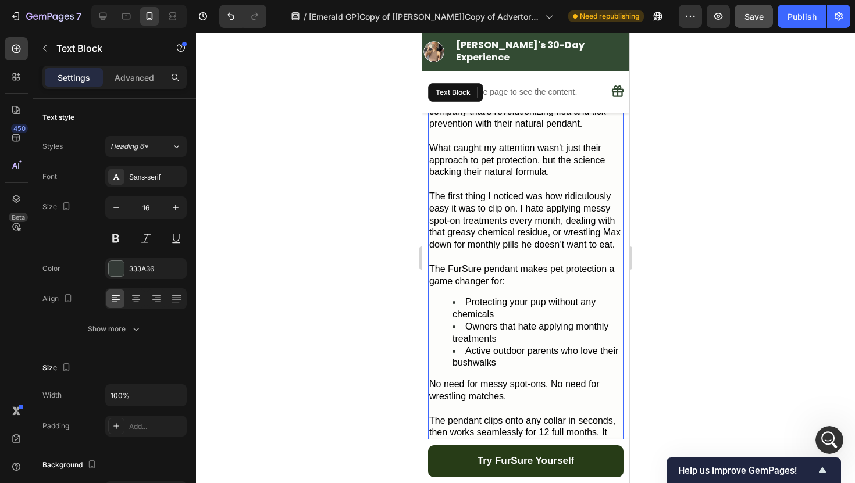
click at [484, 297] on li "Protecting your pup without any chemicals" at bounding box center [537, 309] width 170 height 24
click at [461, 297] on li "Protecting your pup without any chemicals" at bounding box center [537, 309] width 170 height 24
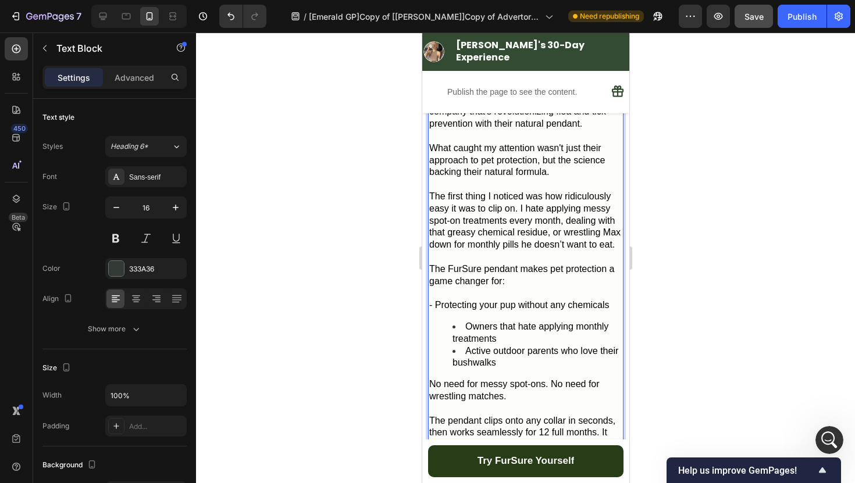
click at [463, 321] on li "Owners that hate applying monthly treatments" at bounding box center [537, 333] width 170 height 24
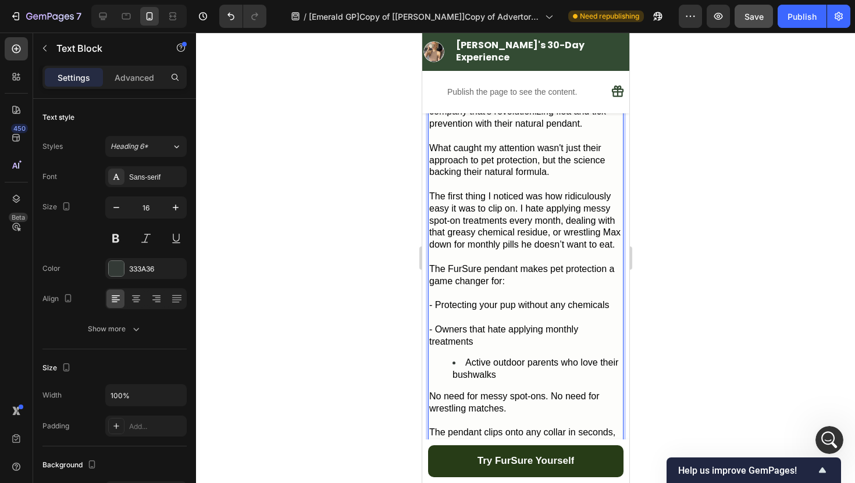
click at [465, 358] on span "Active outdoor parents who love their bushwalks" at bounding box center [535, 369] width 166 height 22
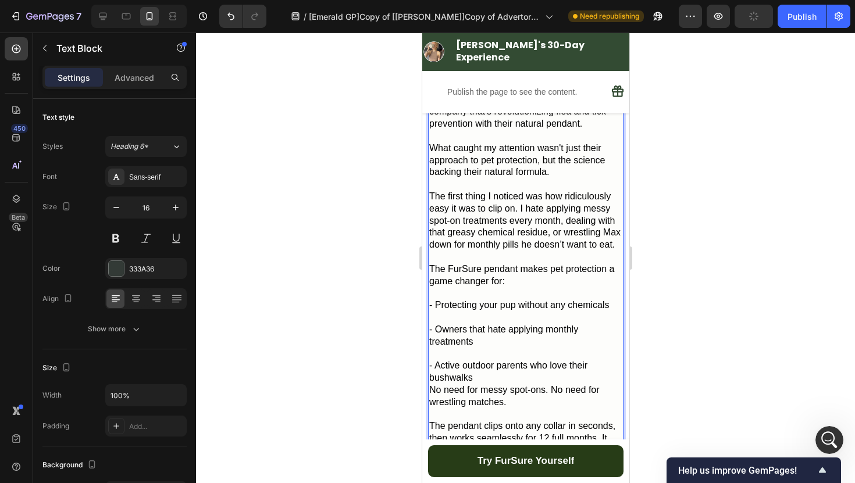
click at [484, 361] on p "- Active outdoor parents who love their bushwalks" at bounding box center [525, 372] width 193 height 24
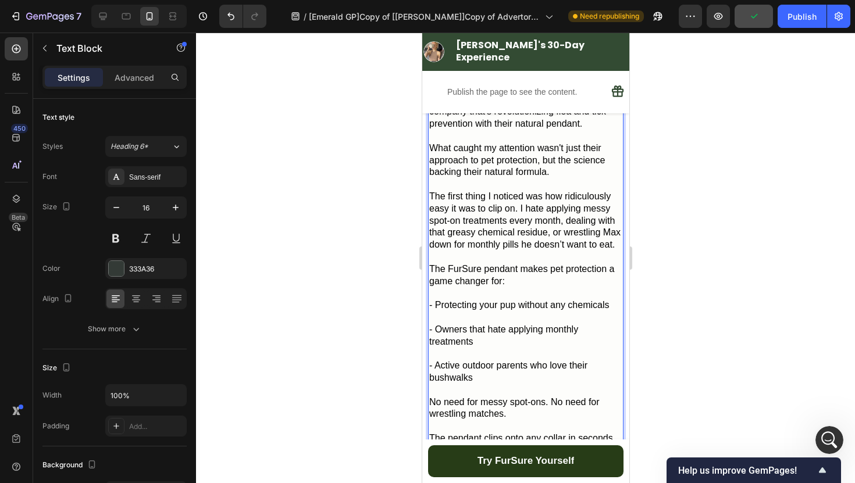
click at [726, 302] on div at bounding box center [525, 258] width 659 height 451
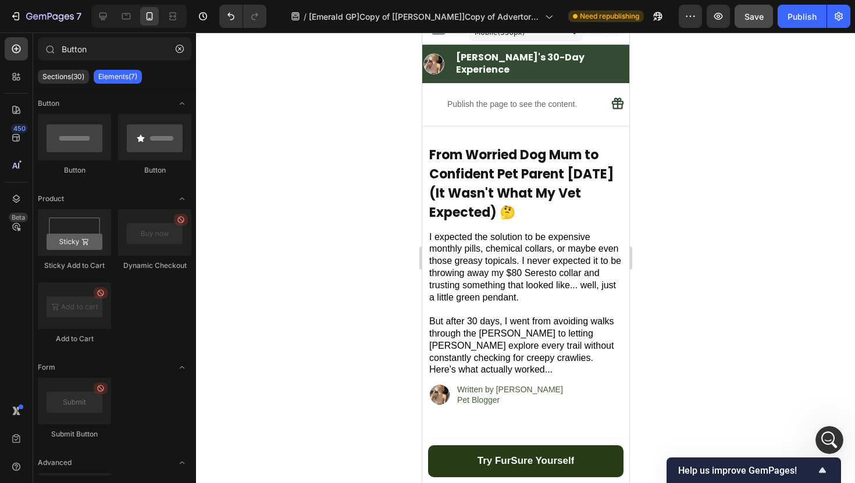
scroll to position [0, 0]
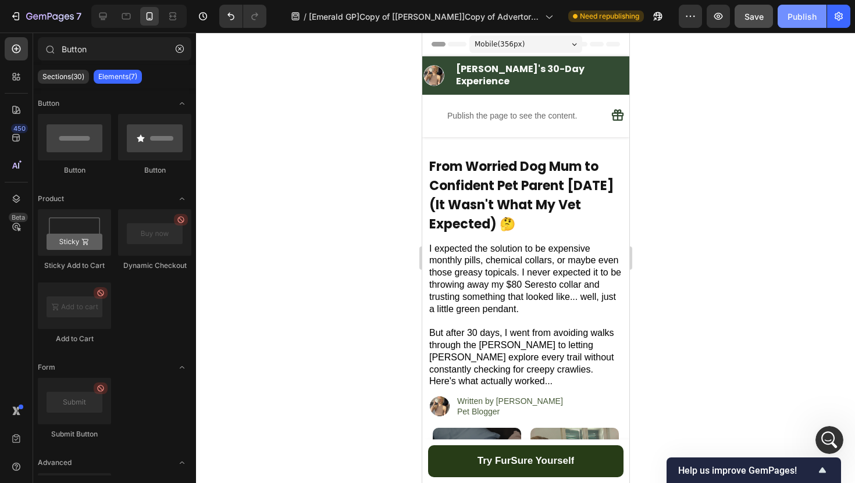
click at [800, 20] on div "Publish" at bounding box center [801, 16] width 29 height 12
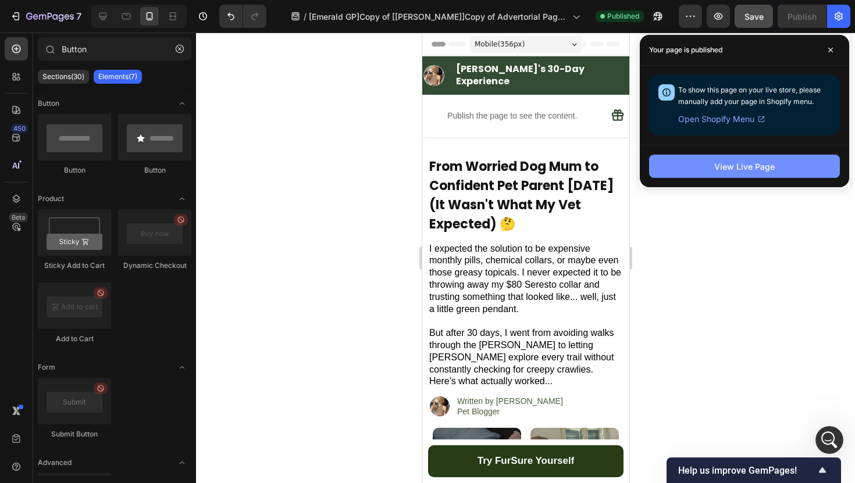
click at [778, 173] on button "View Live Page" at bounding box center [744, 166] width 191 height 23
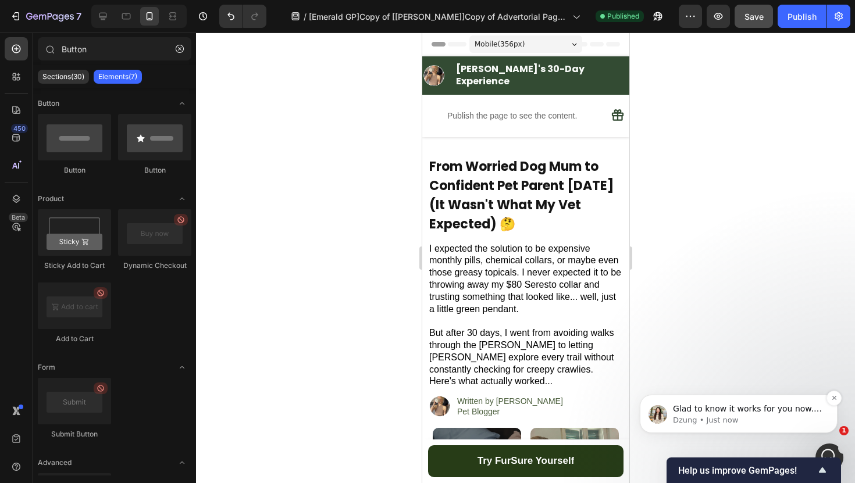
click at [787, 408] on span "Glad to know it works for you now. May I know if there is anything else I can a…" at bounding box center [747, 420] width 149 height 33
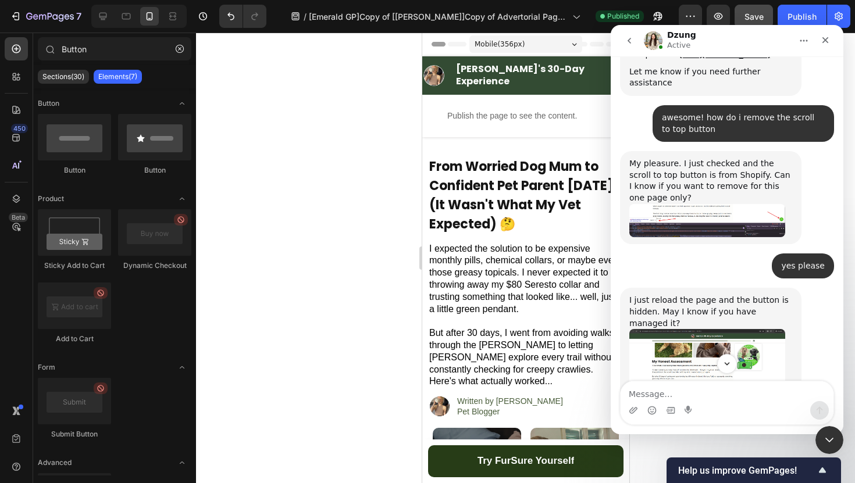
scroll to position [13617, 0]
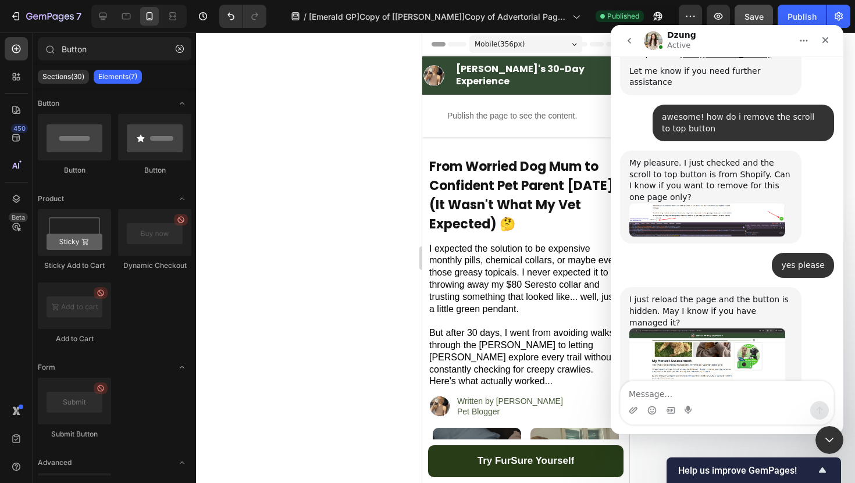
click at [658, 391] on textarea "Message…" at bounding box center [727, 391] width 213 height 20
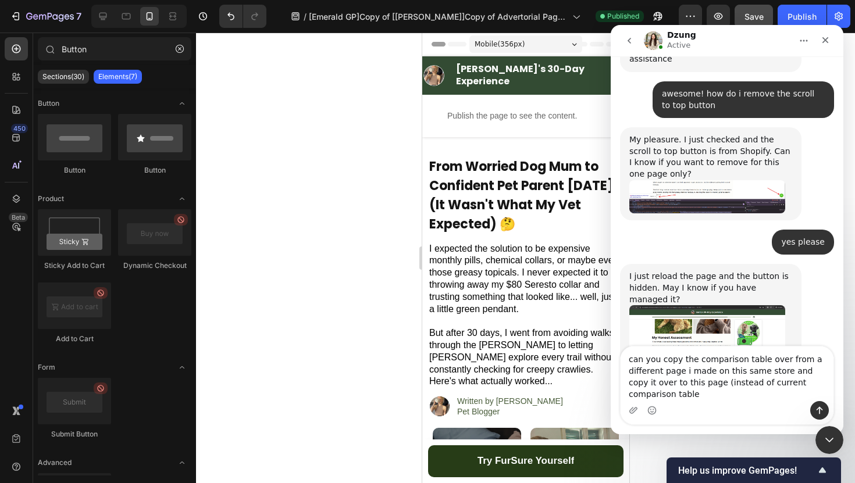
scroll to position [13652, 0]
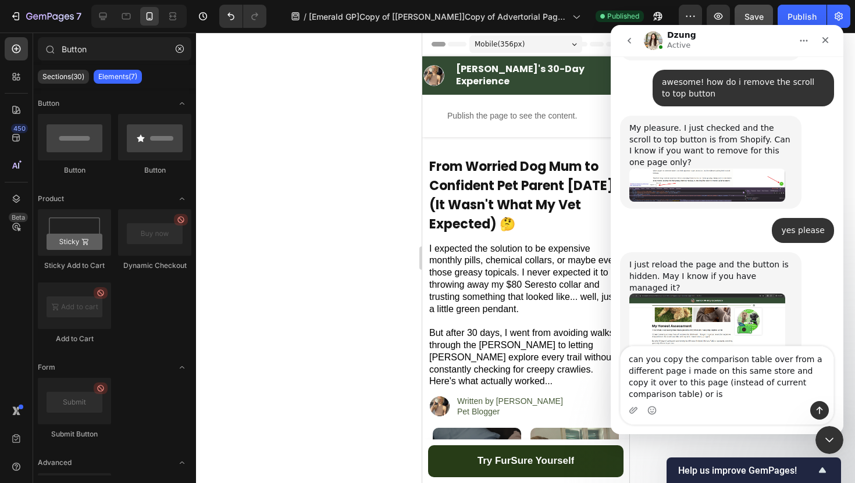
type textarea "can you copy the comparison table over from a different page i made on this sam…"
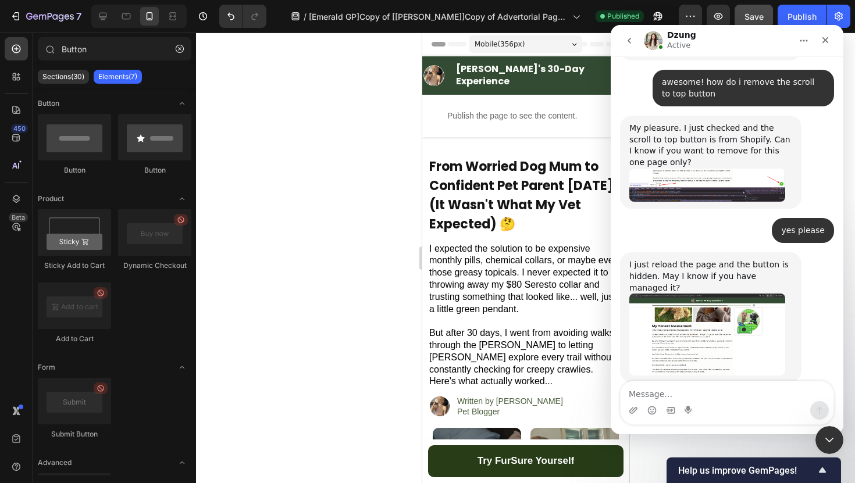
scroll to position [13617, 0]
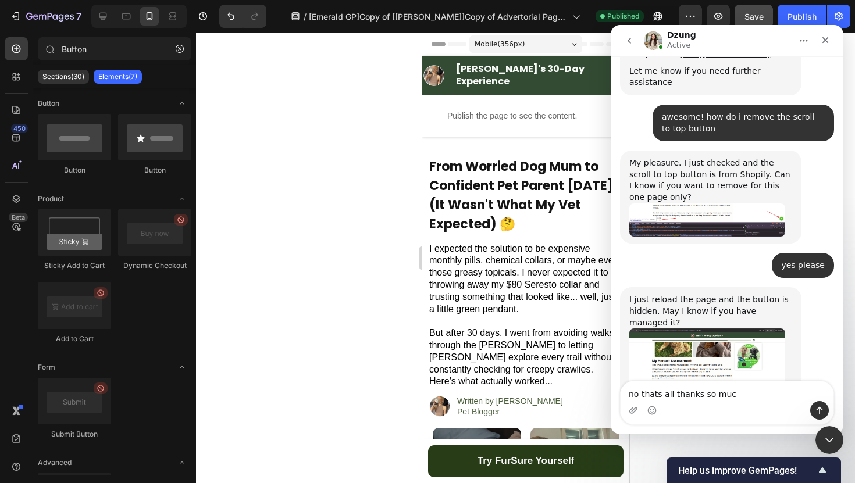
type textarea "no thats all thanks so much"
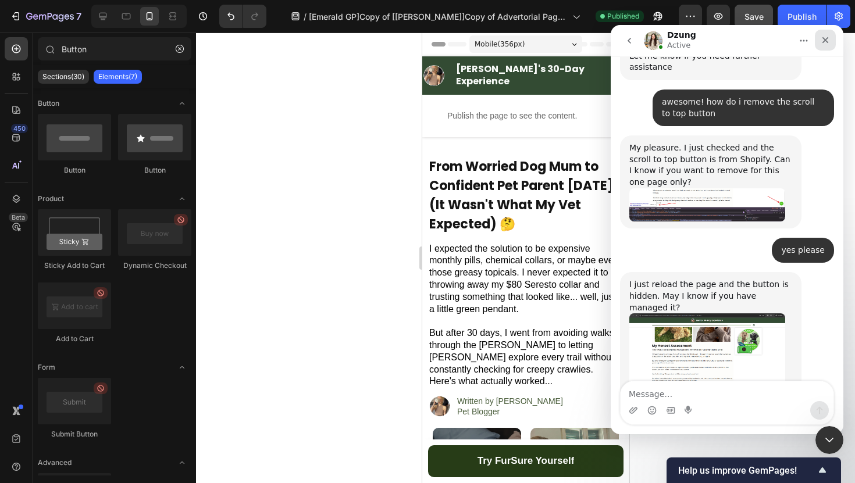
click at [828, 45] on div "Close" at bounding box center [825, 40] width 21 height 21
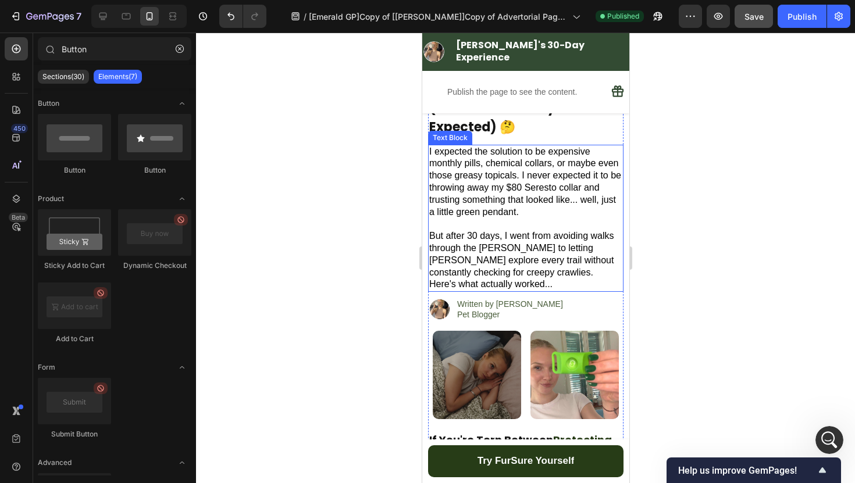
scroll to position [98, 0]
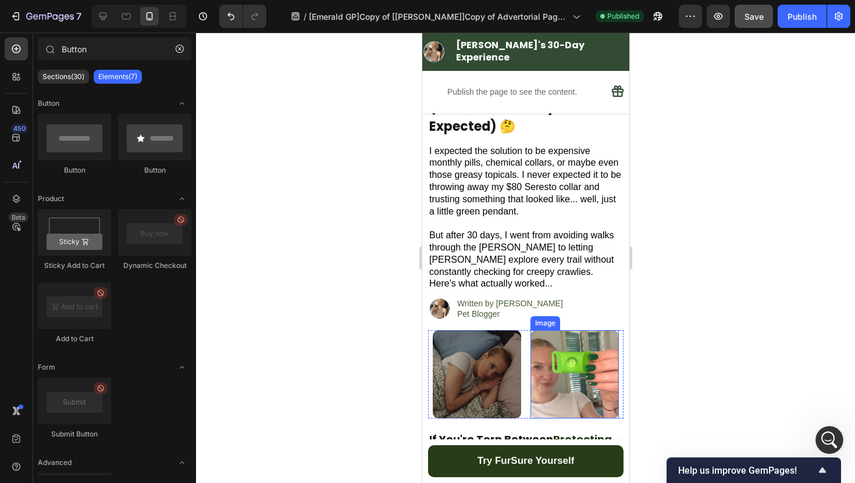
click at [510, 336] on img at bounding box center [476, 374] width 88 height 88
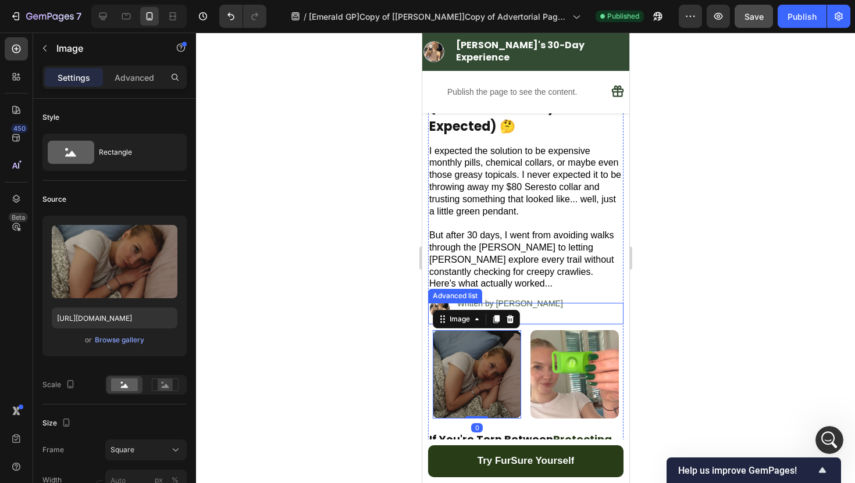
click at [538, 306] on div "Image Written by Emily Klim Pet Blogger Text Block" at bounding box center [524, 310] width 195 height 27
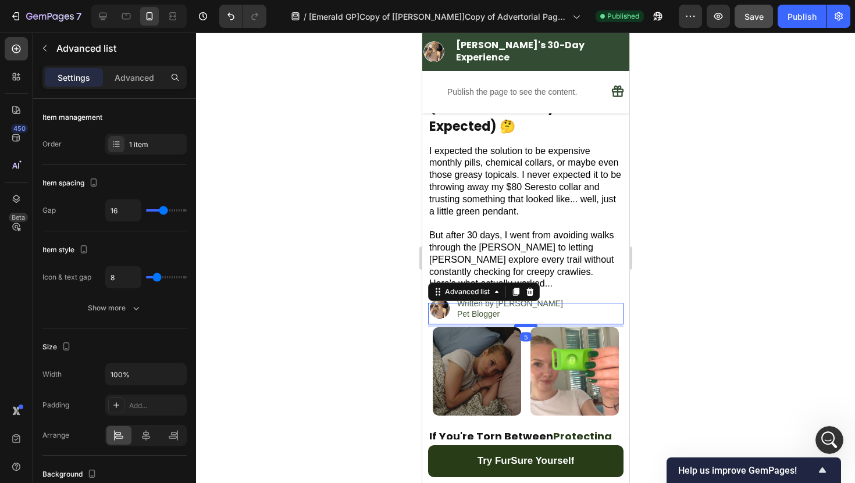
click at [530, 324] on div at bounding box center [525, 325] width 23 height 3
click at [350, 322] on div at bounding box center [525, 258] width 659 height 451
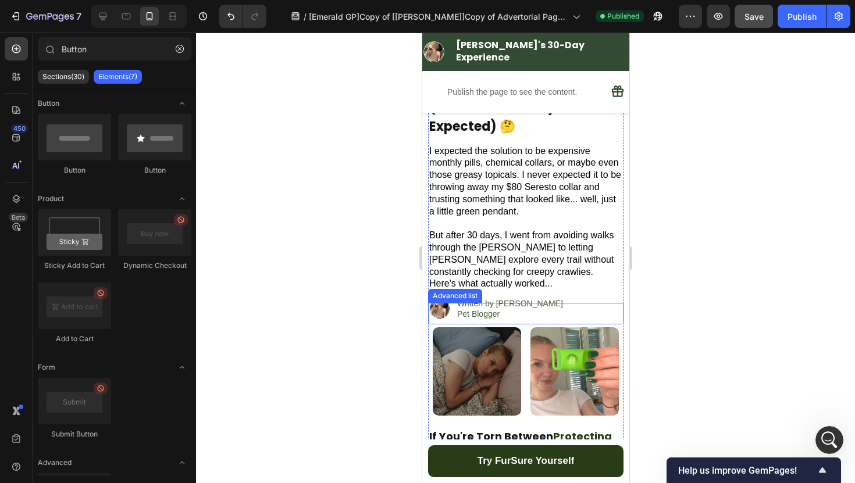
click at [577, 297] on div "Image Written by Emily Klim Pet Blogger Text Block" at bounding box center [524, 310] width 195 height 27
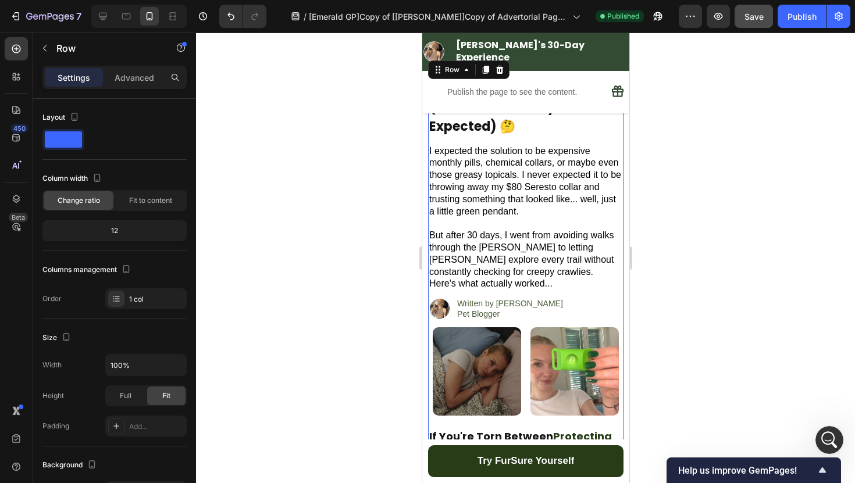
click at [545, 274] on span "But after 30 days, I went from avoiding walks through the [PERSON_NAME] to lett…" at bounding box center [521, 259] width 184 height 58
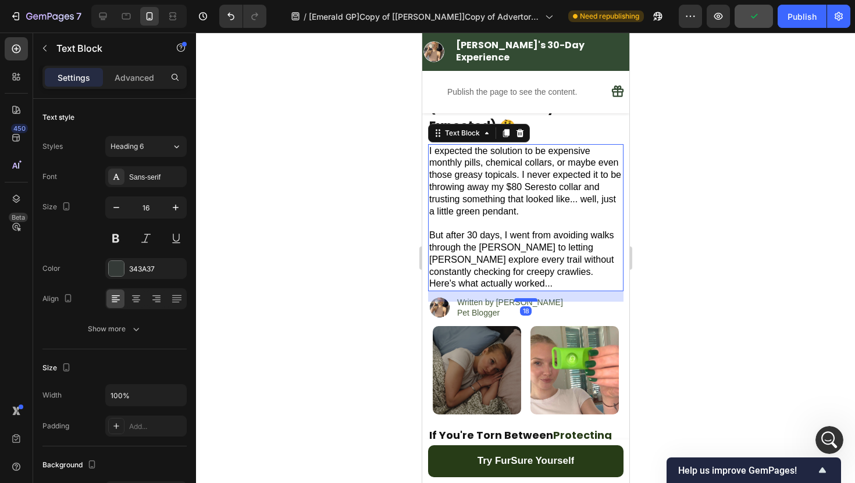
click at [533, 298] on div at bounding box center [525, 299] width 23 height 3
click at [728, 279] on div at bounding box center [525, 258] width 659 height 451
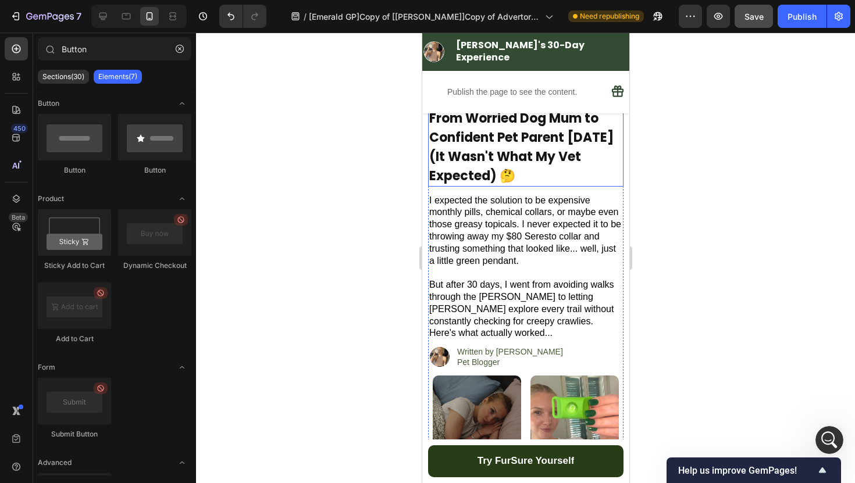
scroll to position [57, 0]
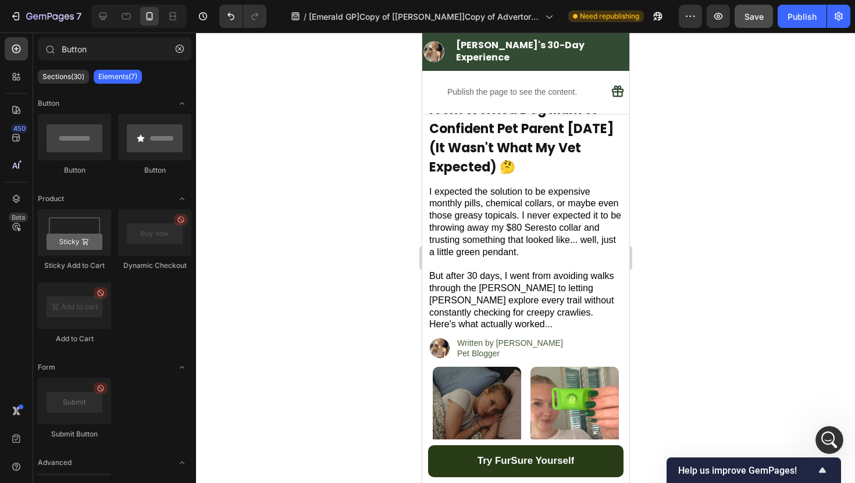
click at [557, 221] on span "I expected the solution to be expensive monthly pills, chemical collars, or may…" at bounding box center [525, 222] width 192 height 70
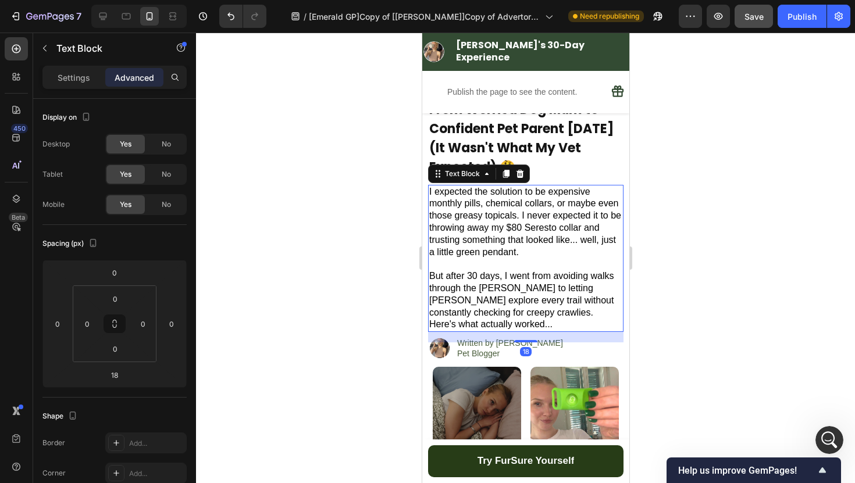
click at [557, 221] on span "I expected the solution to be expensive monthly pills, chemical collars, or may…" at bounding box center [525, 222] width 192 height 70
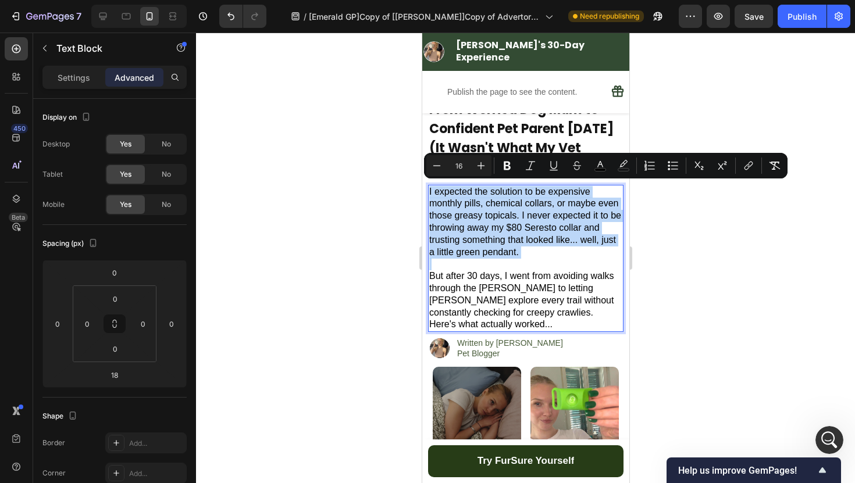
scroll to position [2, 0]
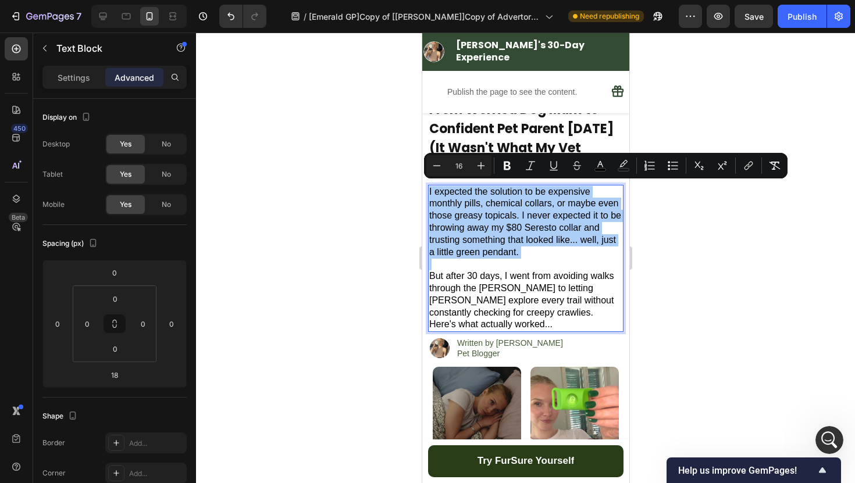
click at [678, 239] on div at bounding box center [525, 258] width 659 height 451
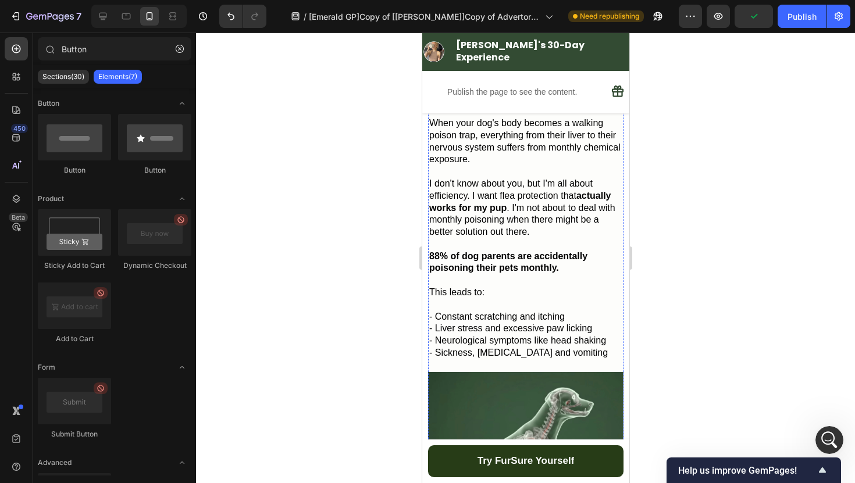
scroll to position [607, 0]
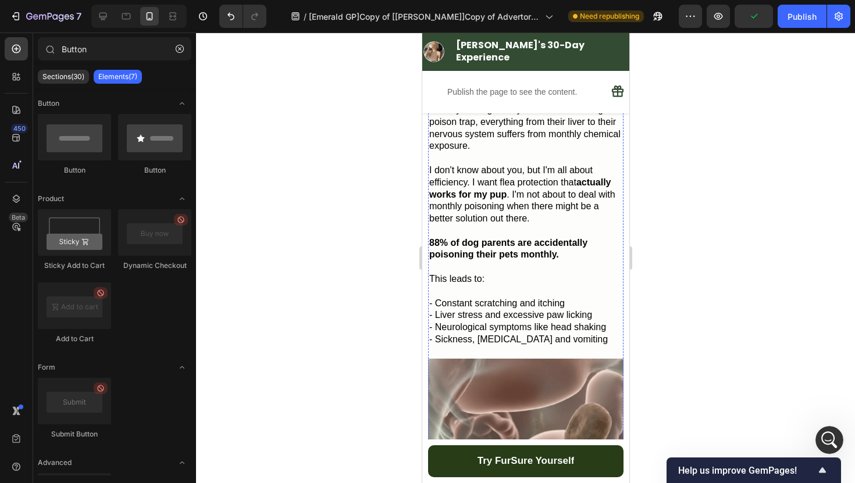
click at [694, 253] on div at bounding box center [525, 258] width 659 height 451
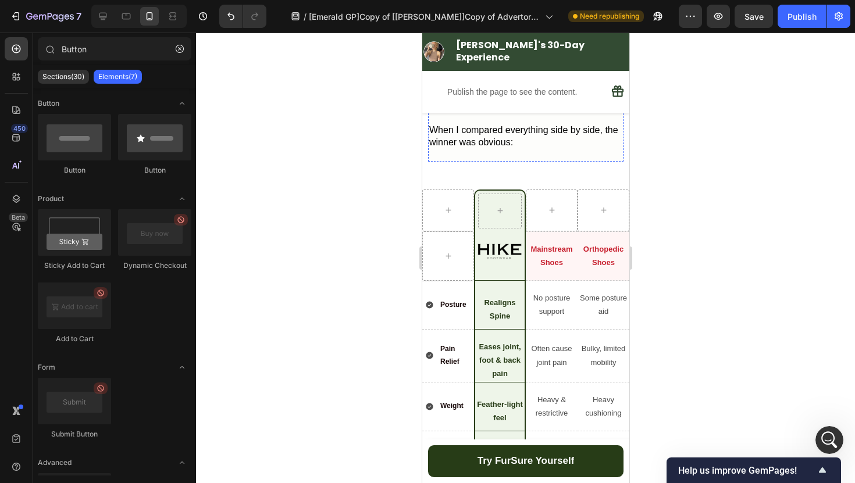
scroll to position [3622, 0]
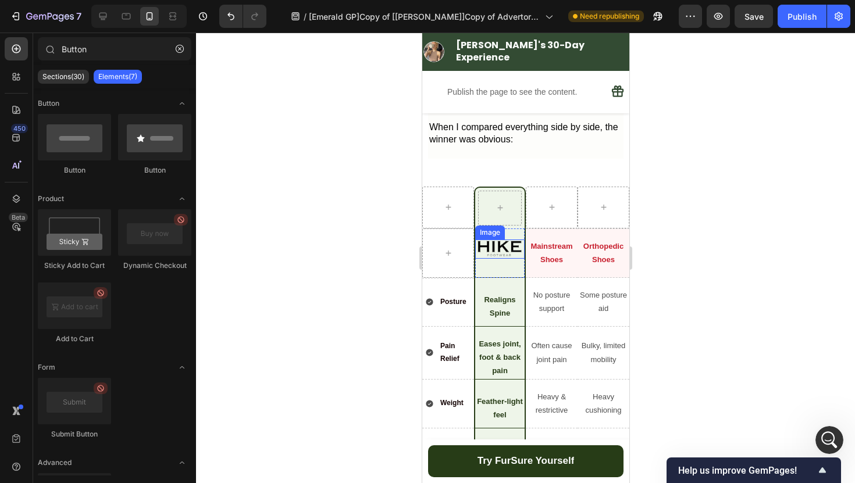
click at [505, 240] on img at bounding box center [499, 249] width 45 height 19
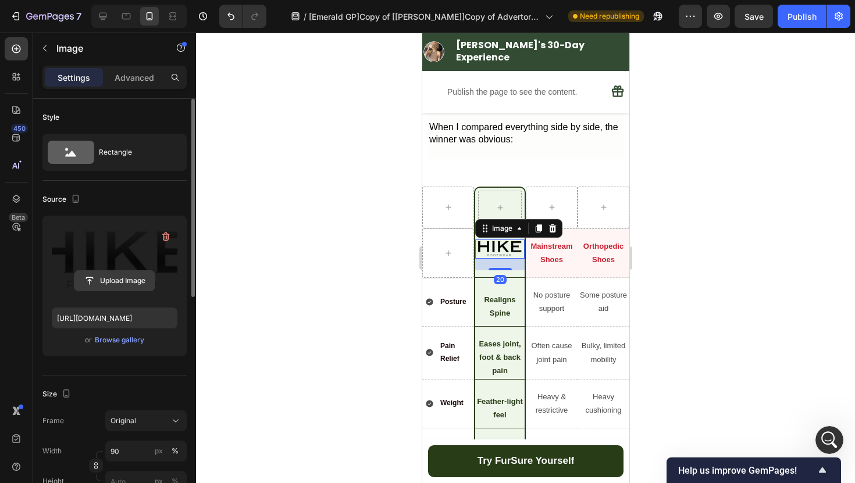
click at [116, 281] on input "file" at bounding box center [114, 281] width 80 height 20
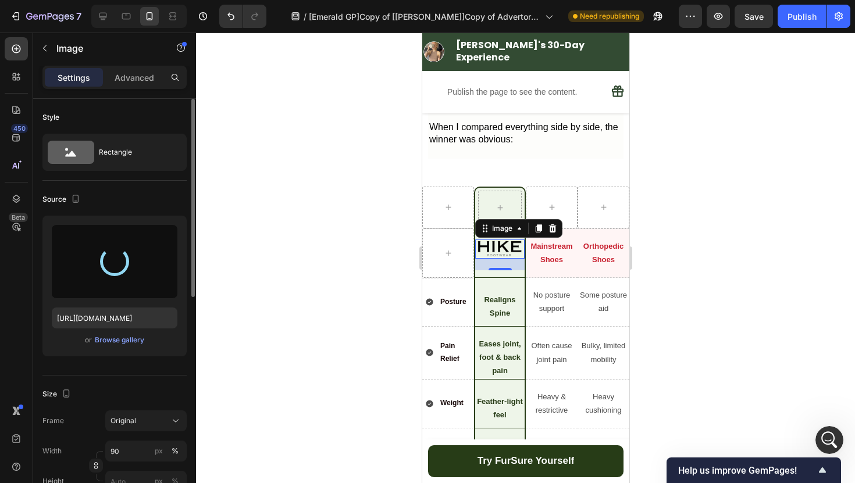
type input "https://cdn.shopify.com/s/files/1/0942/2923/3987/files/gempages_584814928070705…"
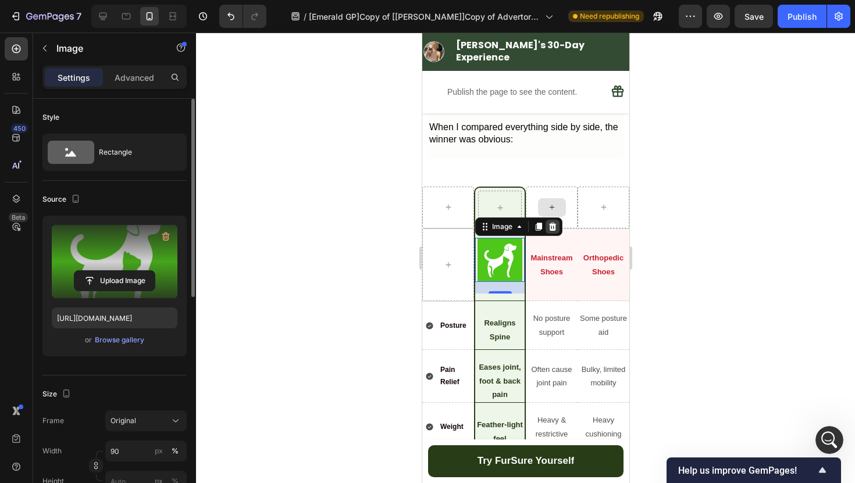
click at [552, 223] on icon at bounding box center [552, 227] width 8 height 8
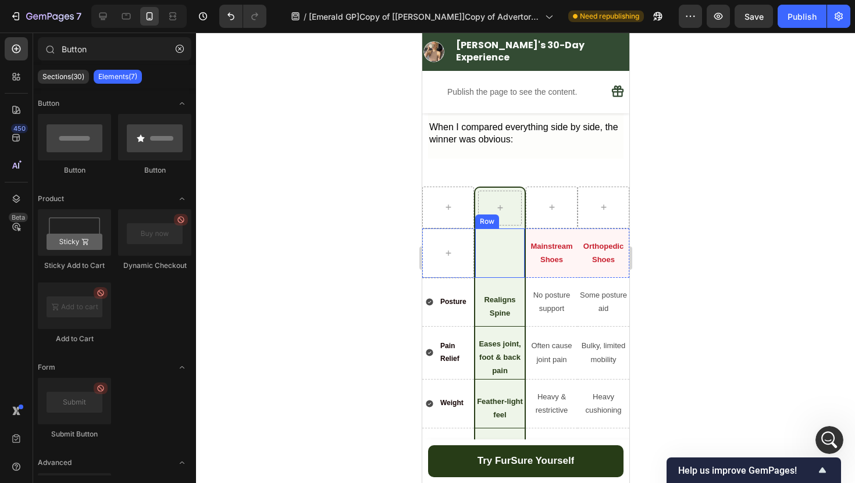
click at [502, 238] on div "Title Line" at bounding box center [499, 258] width 49 height 40
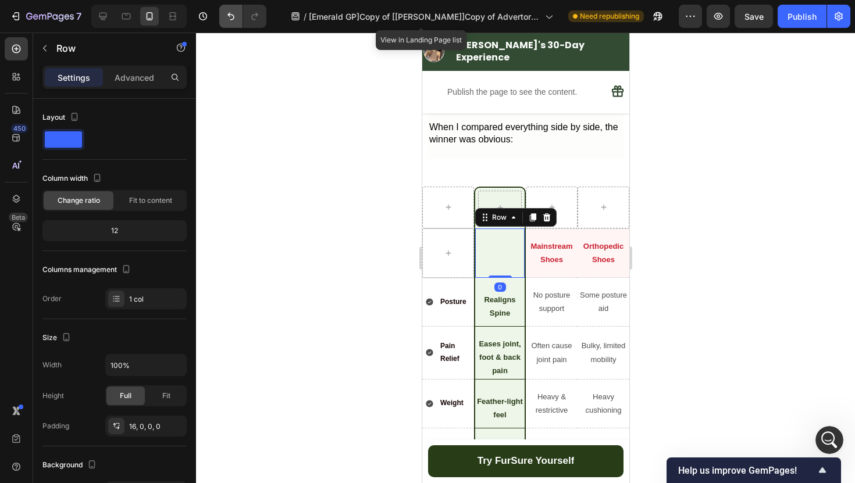
click at [233, 15] on icon "Undo/Redo" at bounding box center [230, 17] width 7 height 8
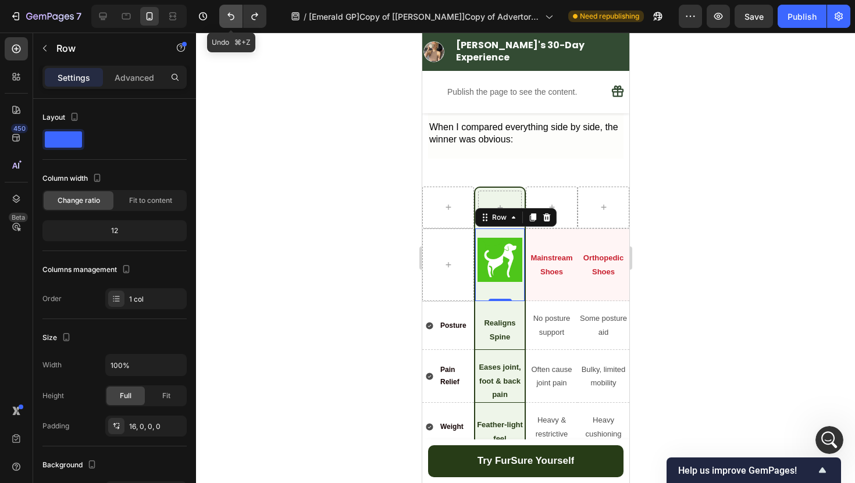
click at [233, 15] on icon "Undo/Redo" at bounding box center [230, 17] width 7 height 8
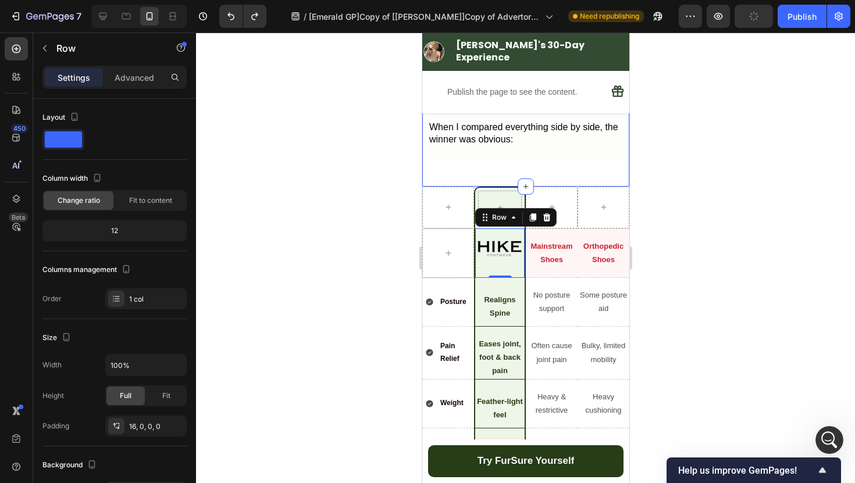
click at [380, 215] on div at bounding box center [525, 258] width 659 height 451
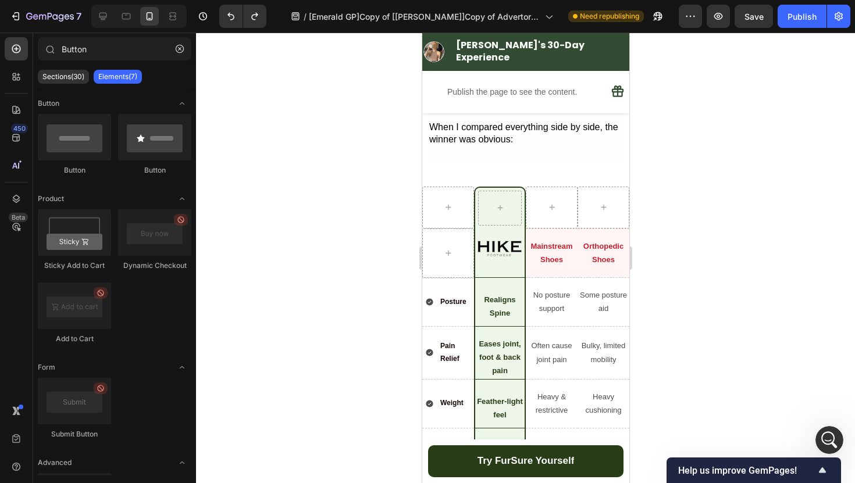
scroll to position [13663, 0]
